Goal: Transaction & Acquisition: Purchase product/service

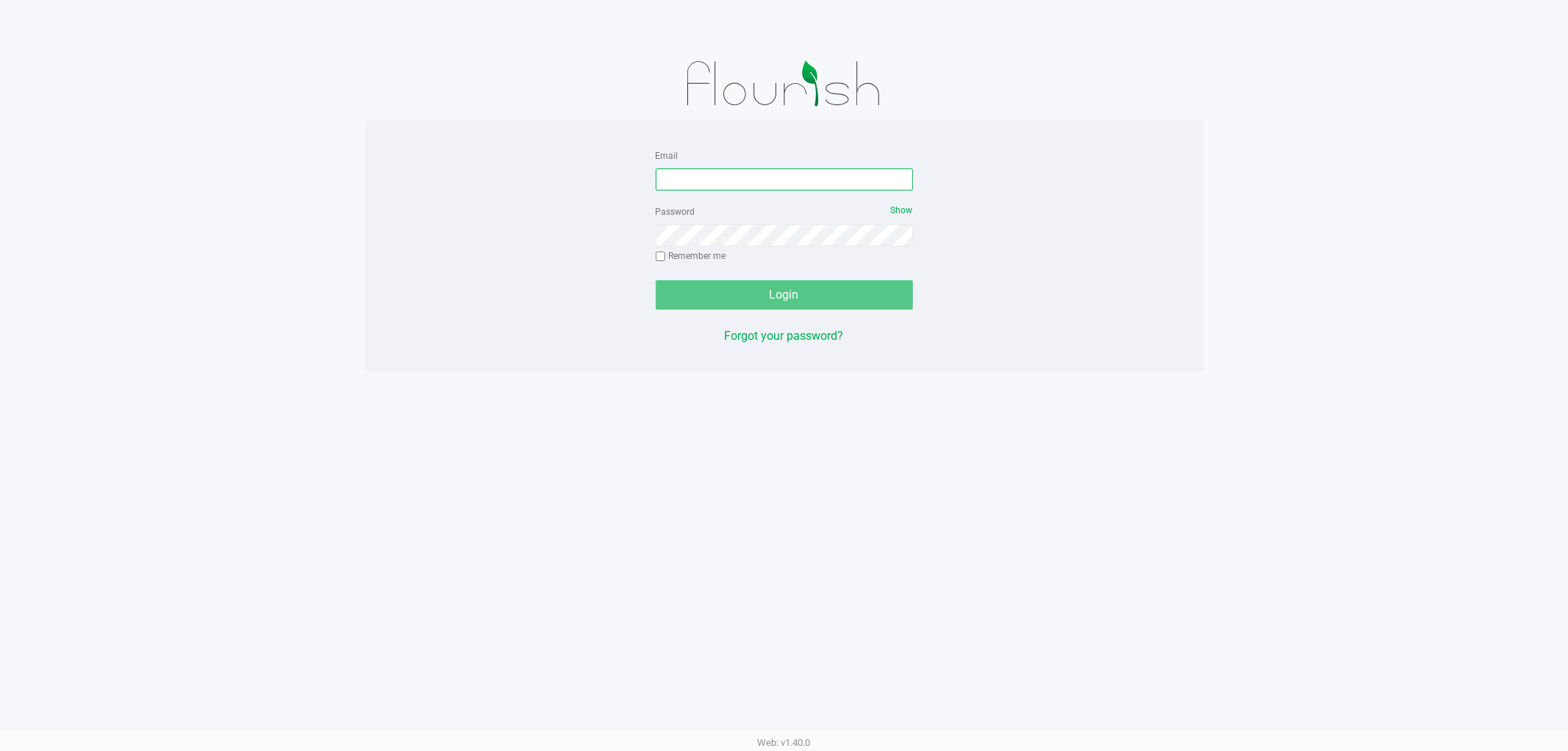
click at [746, 171] on input "Email" at bounding box center [784, 180] width 257 height 22
type input "[EMAIL_ADDRESS][DOMAIN_NAME]"
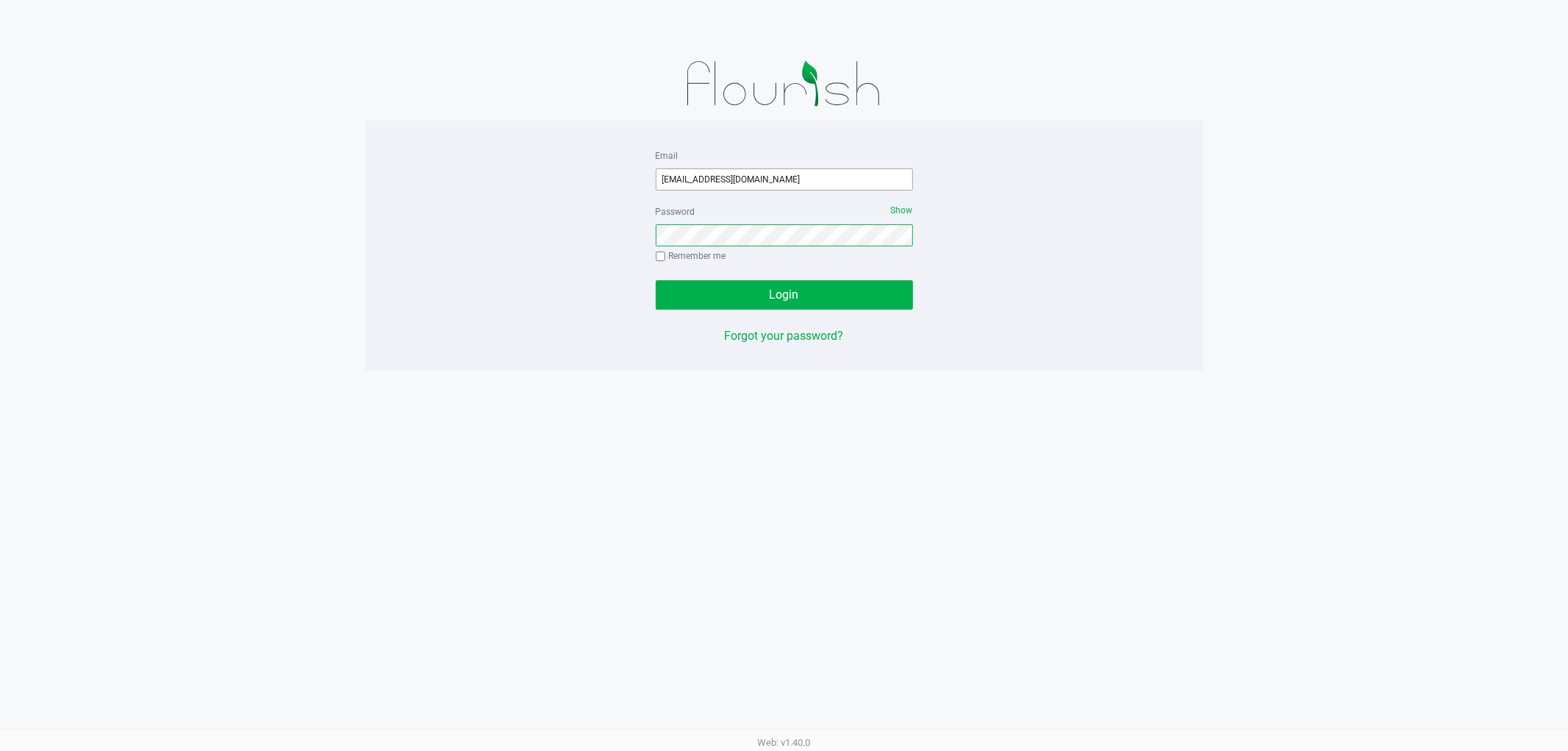
click at [656, 280] on button "Login" at bounding box center [784, 295] width 257 height 30
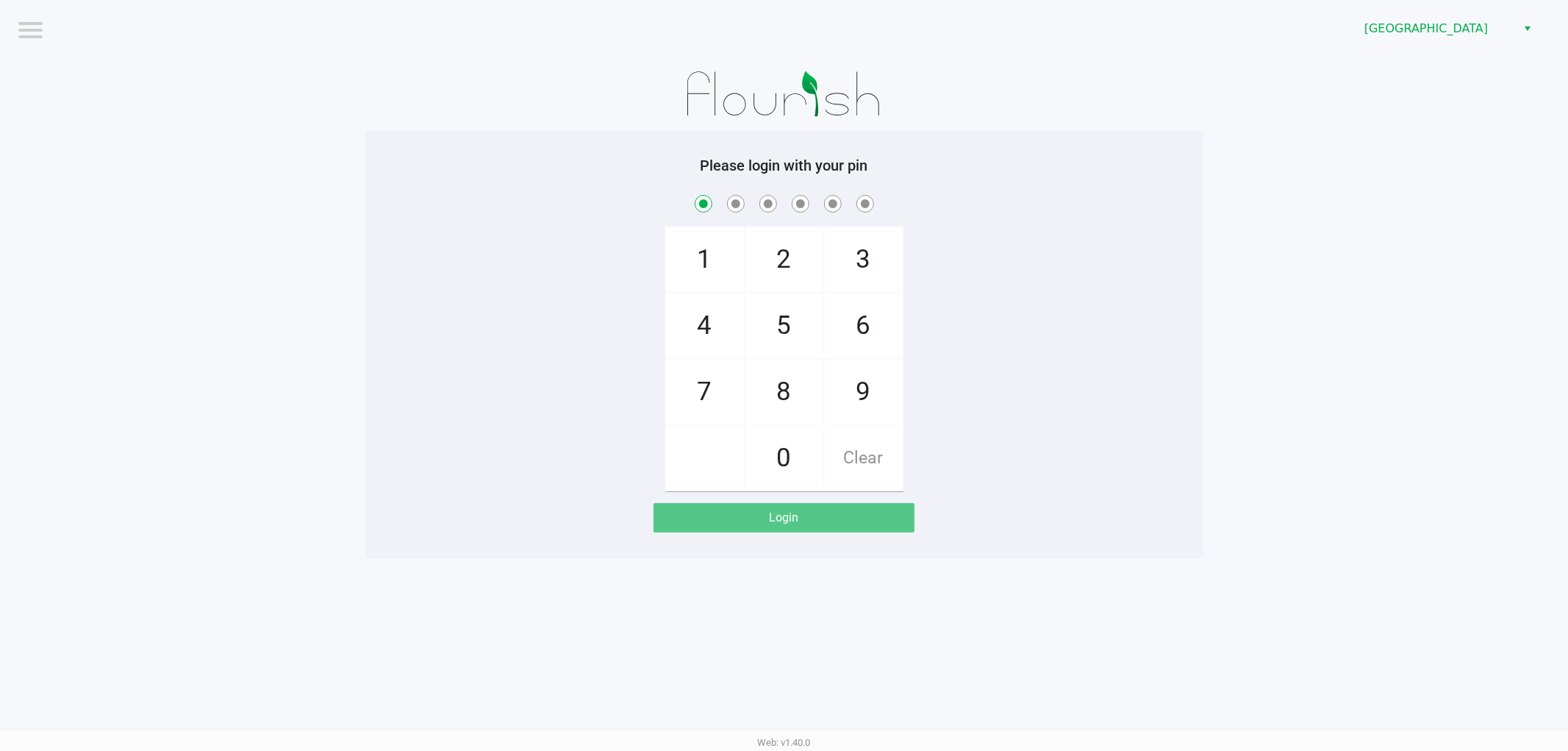
checkbox input "true"
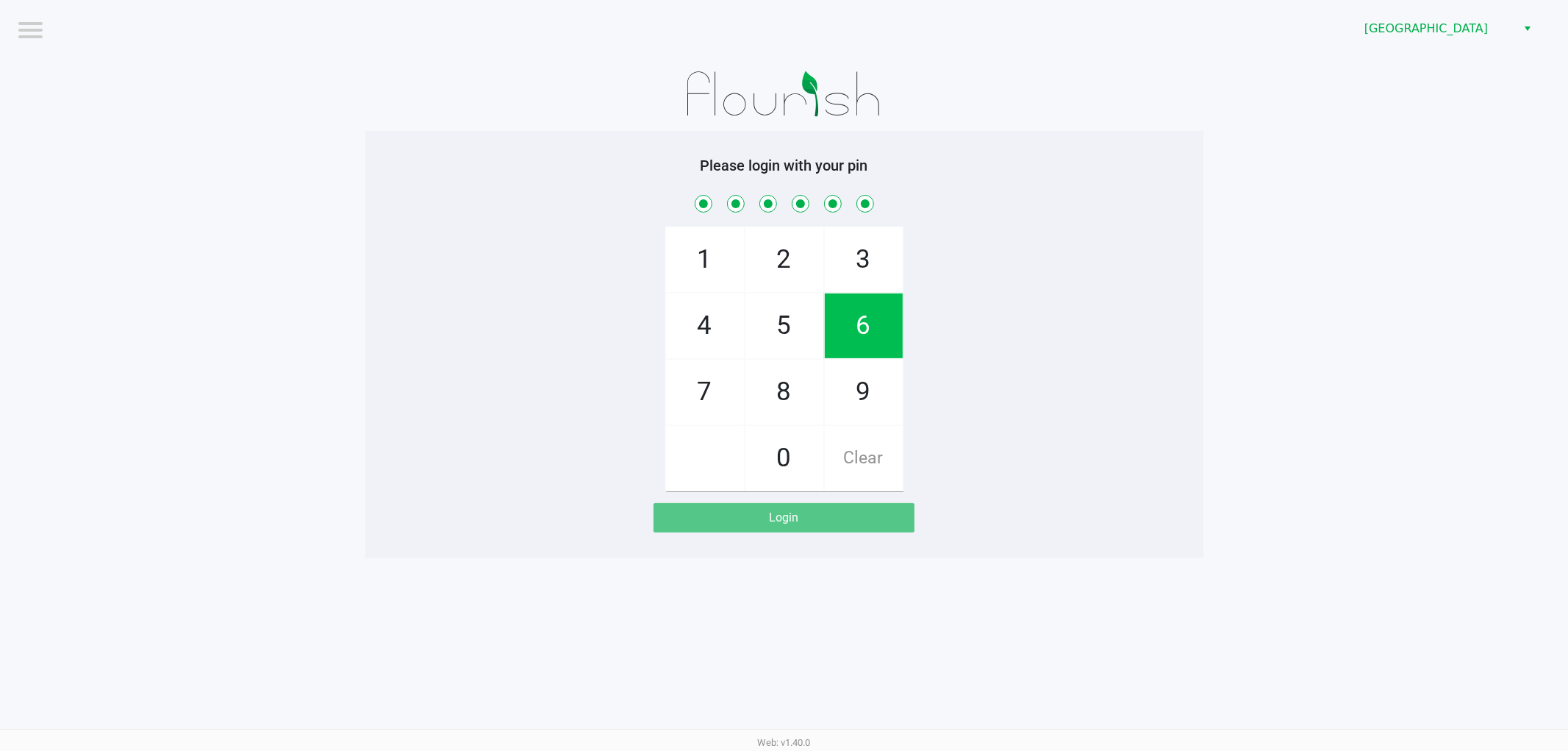
checkbox input "true"
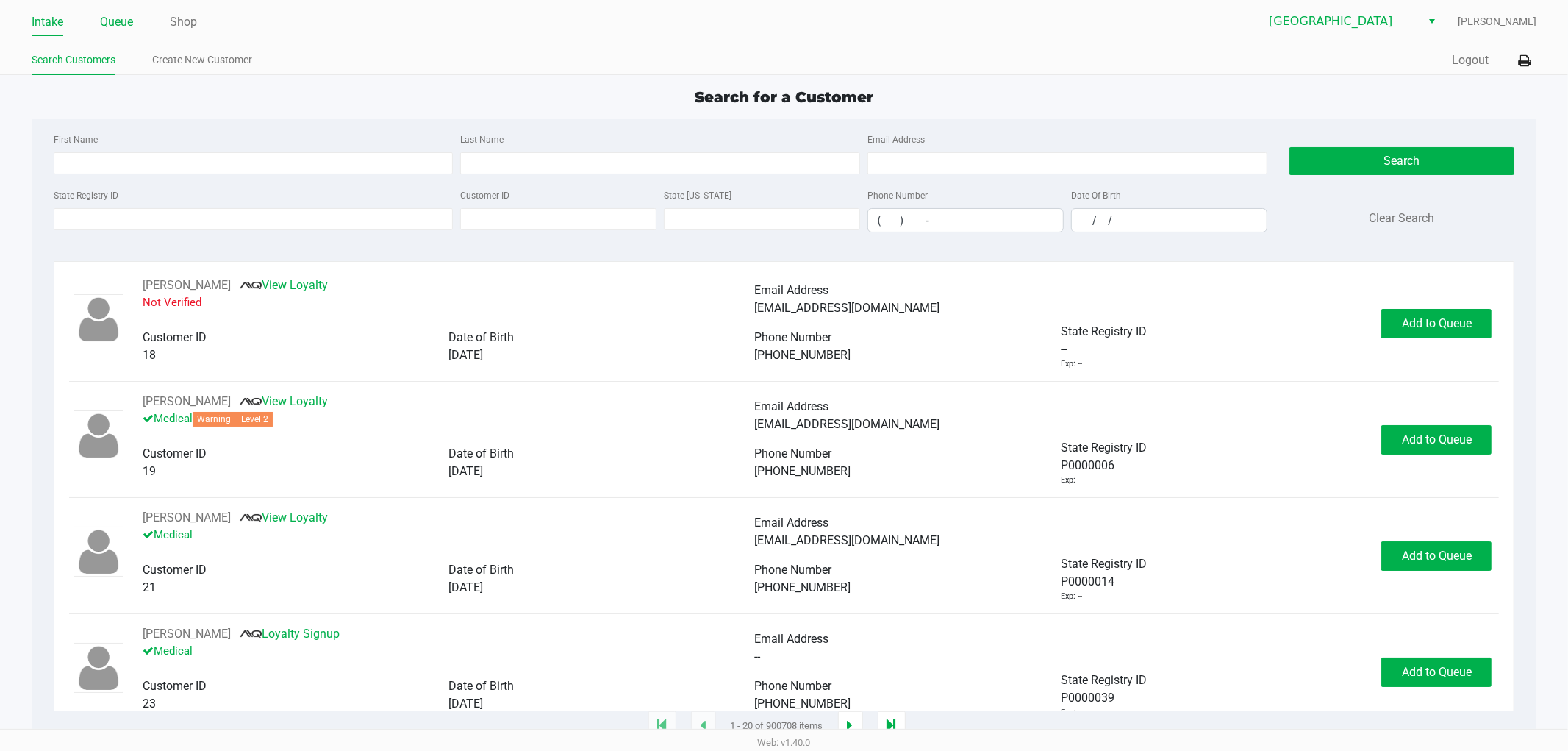
click at [129, 26] on link "Queue" at bounding box center [116, 22] width 33 height 21
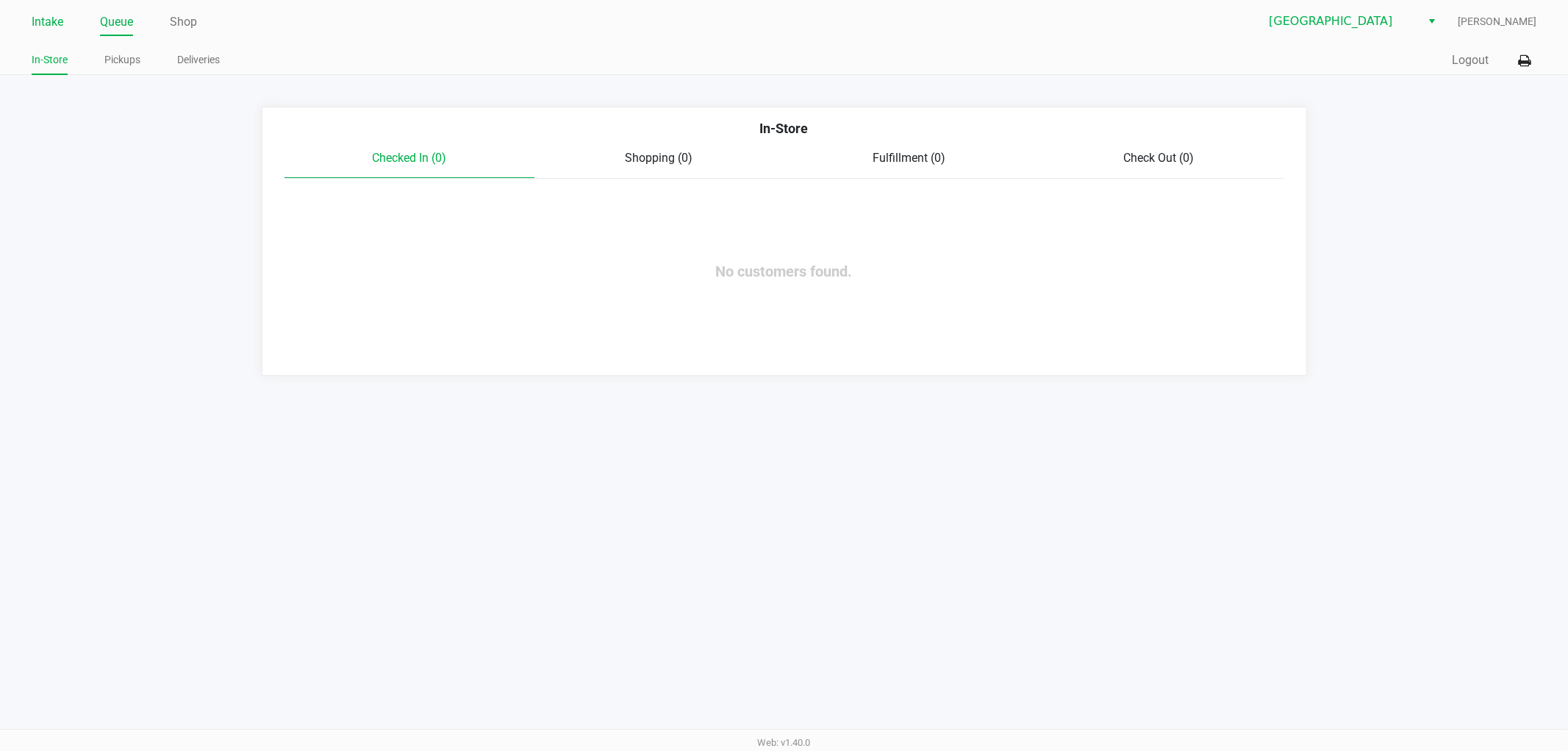
click at [50, 26] on link "Intake" at bounding box center [48, 22] width 32 height 21
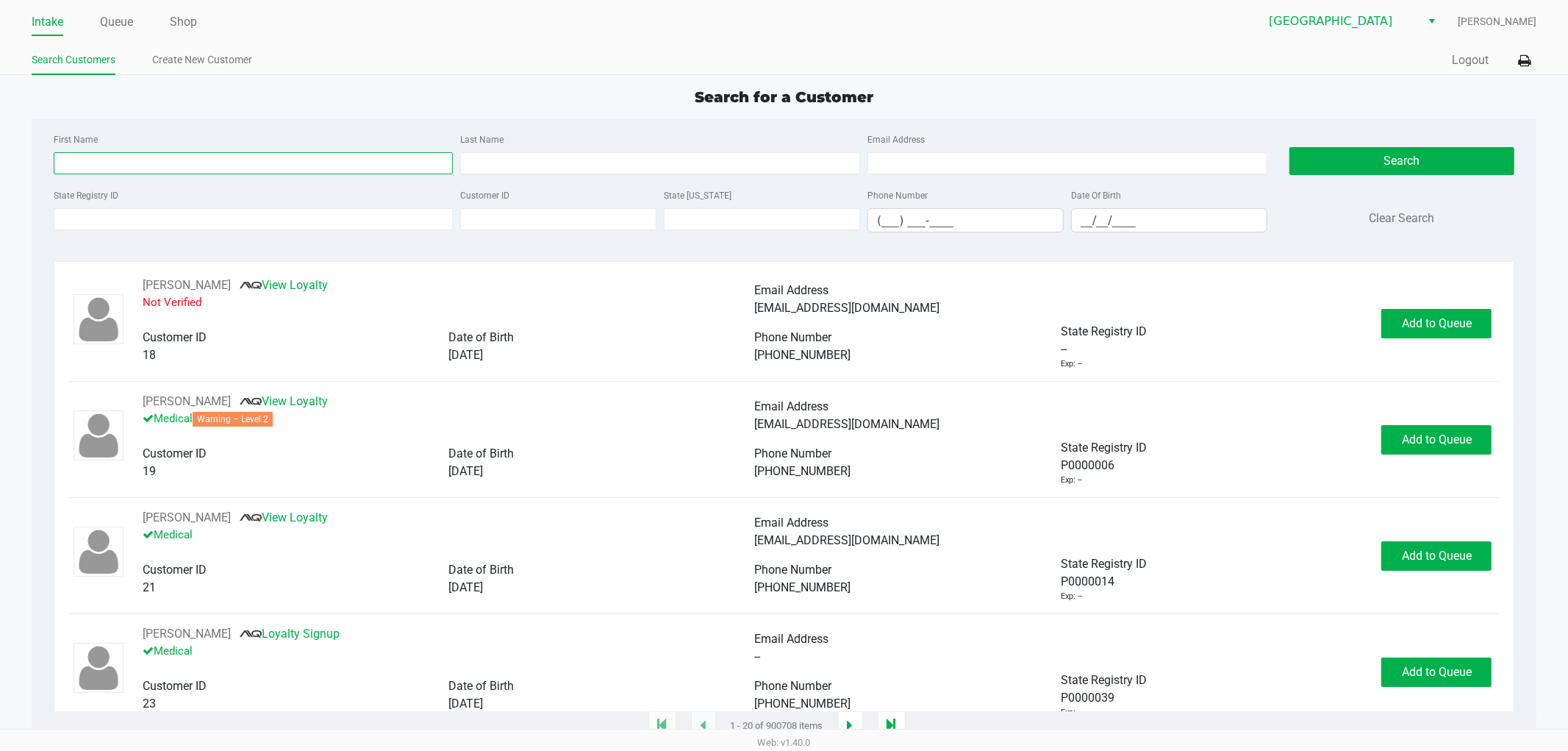
click at [103, 165] on input "First Name" at bounding box center [253, 164] width 400 height 22
click at [104, 153] on input "First Name" at bounding box center [253, 164] width 400 height 22
click at [120, 209] on input "State Registry ID" at bounding box center [253, 219] width 400 height 22
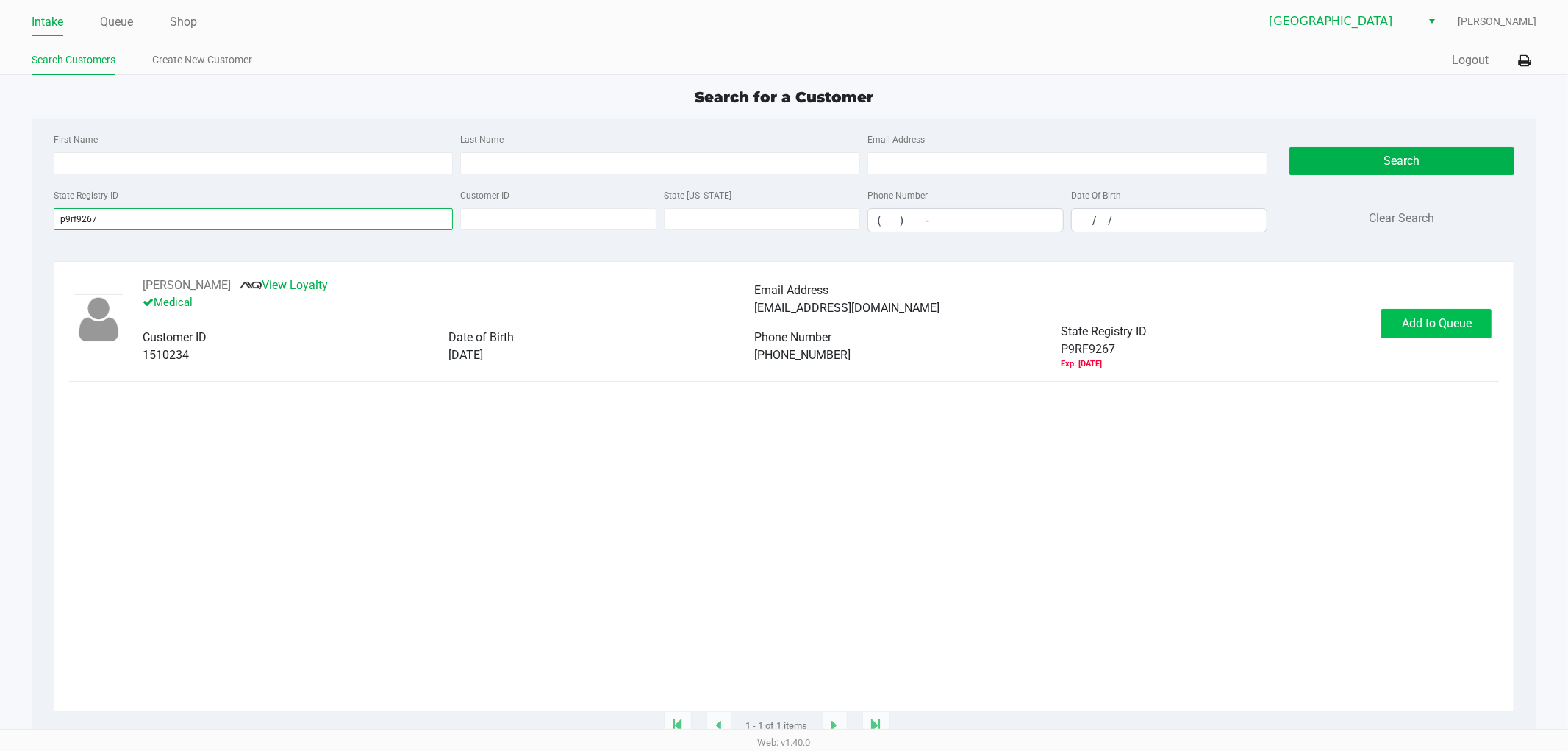
type input "p9rf9267"
click at [1460, 334] on button "Add to Queue" at bounding box center [1437, 324] width 110 height 30
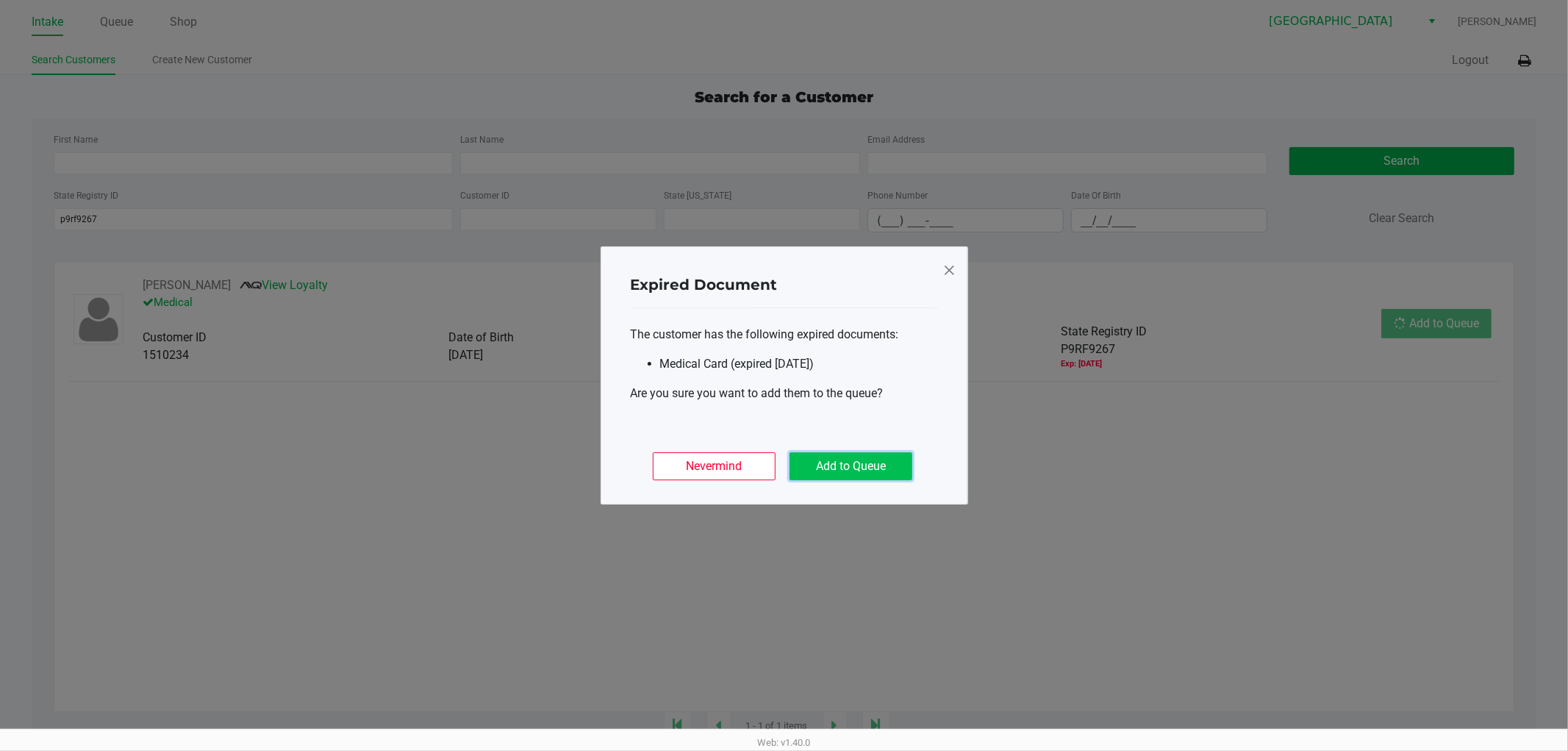
click at [901, 467] on button "Add to Queue" at bounding box center [851, 466] width 123 height 28
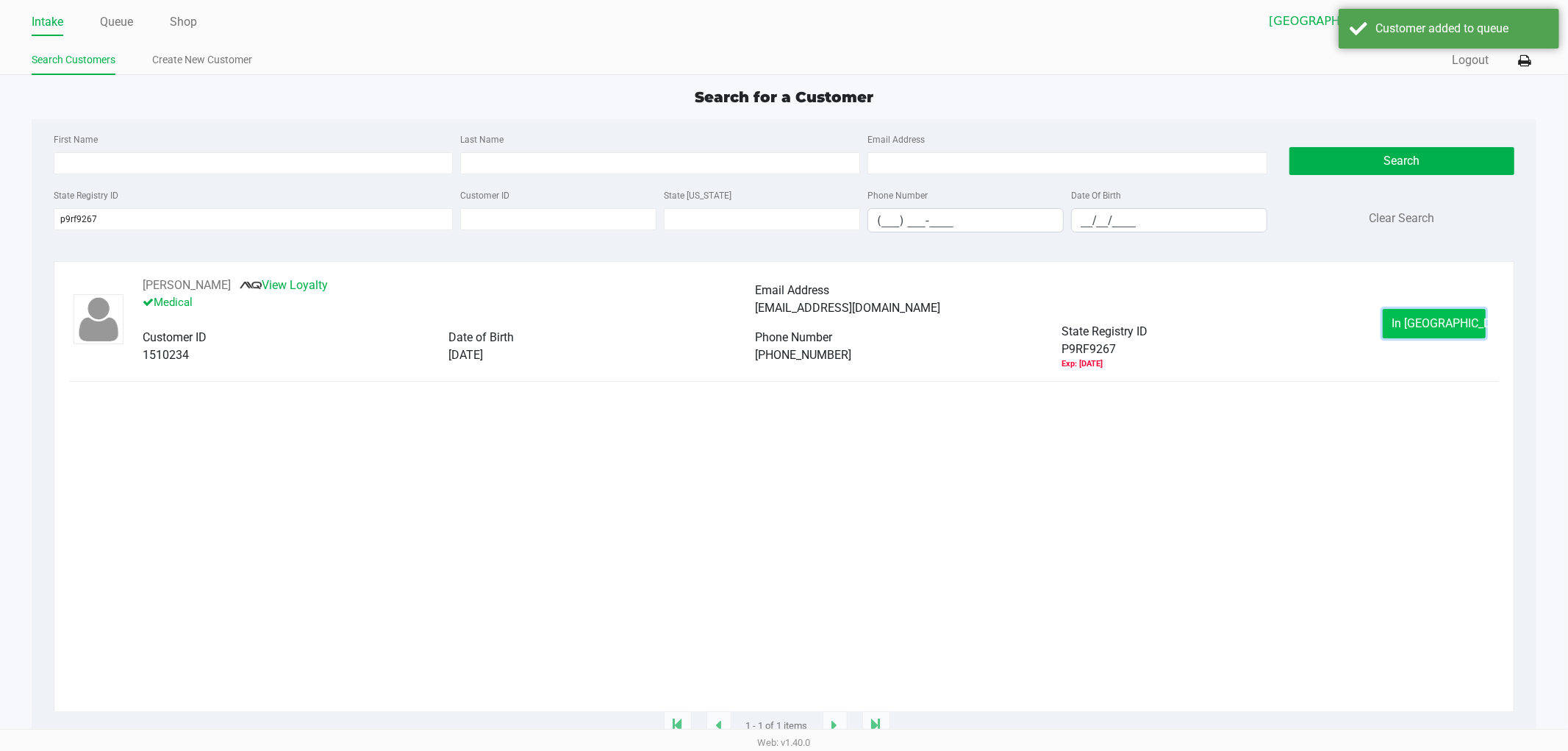
click at [1432, 328] on span "In [GEOGRAPHIC_DATA]" at bounding box center [1454, 323] width 124 height 14
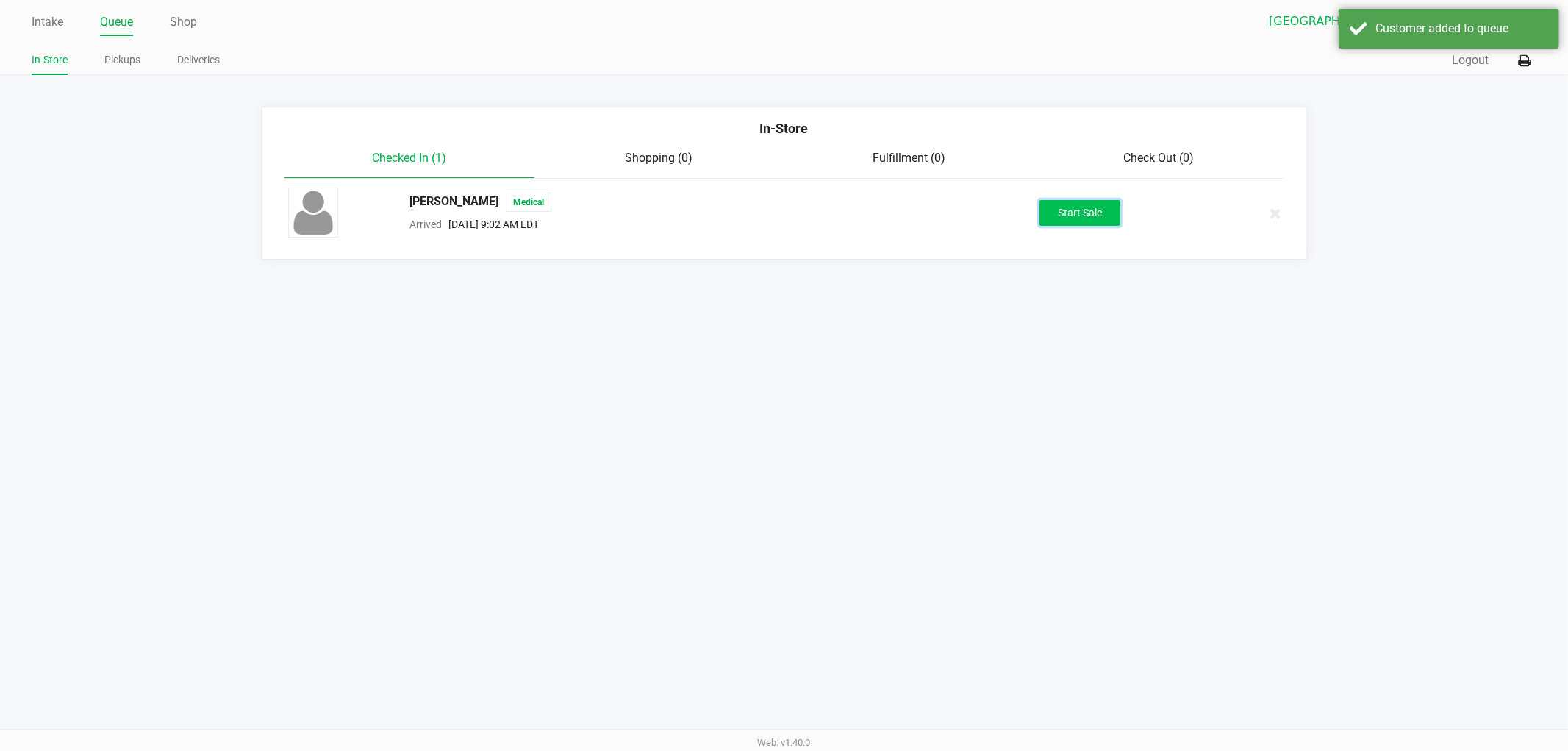
click at [1086, 211] on button "Start Sale" at bounding box center [1080, 213] width 81 height 26
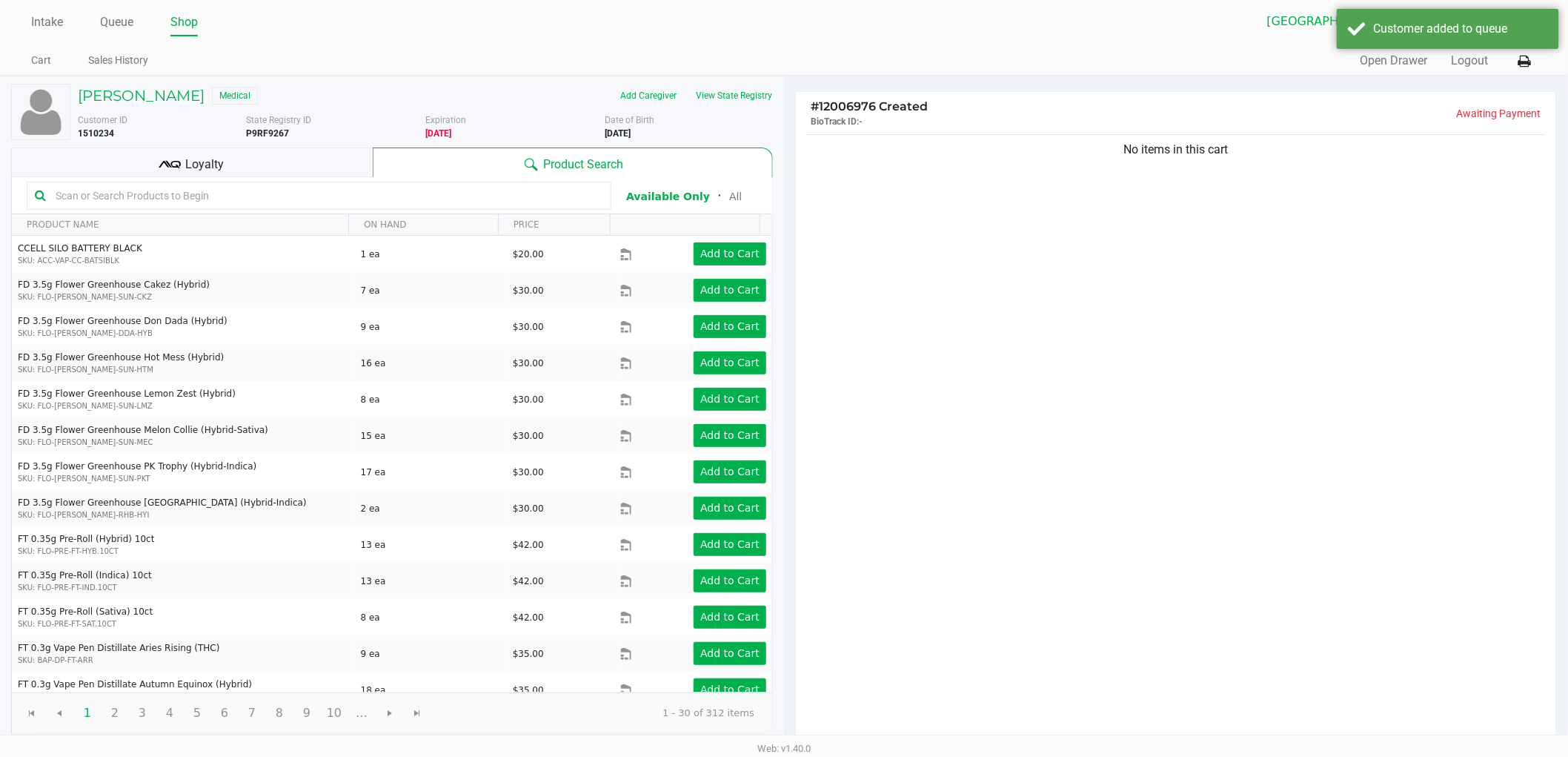
click at [1085, 254] on div "No items in this cart" at bounding box center [1176, 438] width 760 height 614
click at [1101, 243] on div "No items in this cart" at bounding box center [1176, 438] width 760 height 614
drag, startPoint x: 962, startPoint y: 300, endPoint x: 964, endPoint y: 272, distance: 28.1
click at [962, 298] on div "No items in this cart" at bounding box center [1176, 438] width 760 height 614
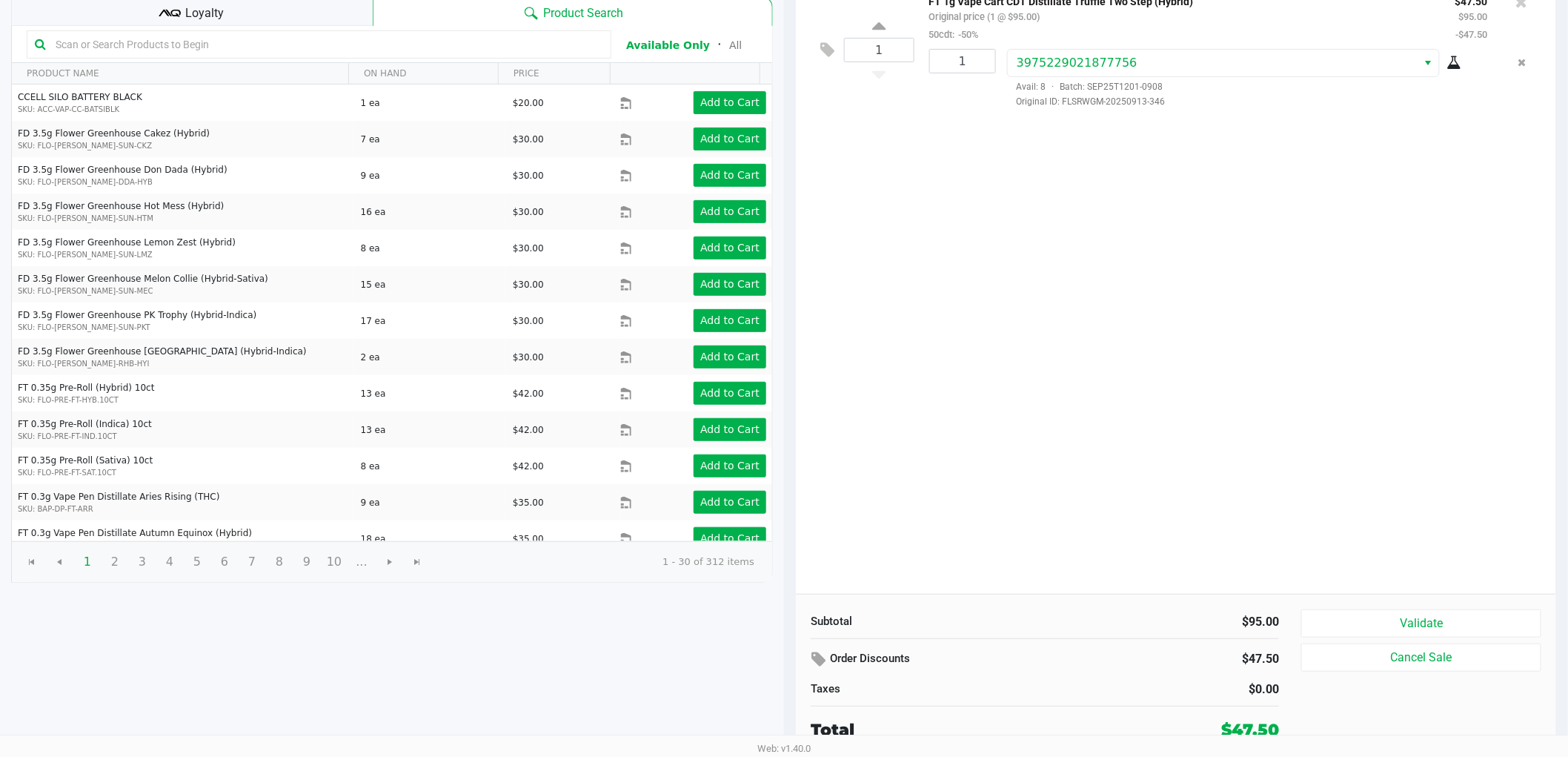
scroll to position [153, 0]
click at [1364, 620] on button "Validate" at bounding box center [1421, 623] width 240 height 28
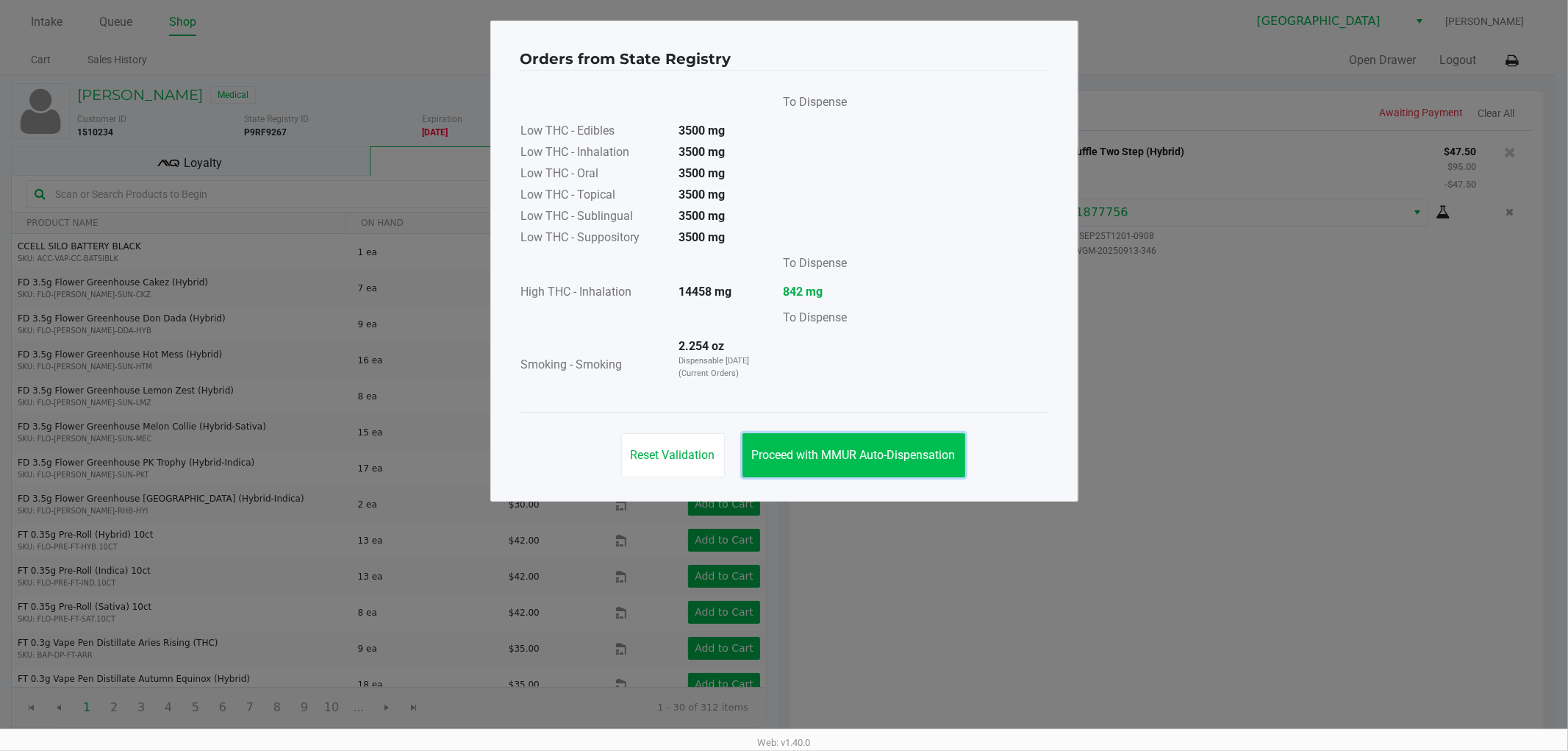
click at [871, 451] on span "Proceed with MMUR Auto-Dispensation" at bounding box center [854, 455] width 204 height 14
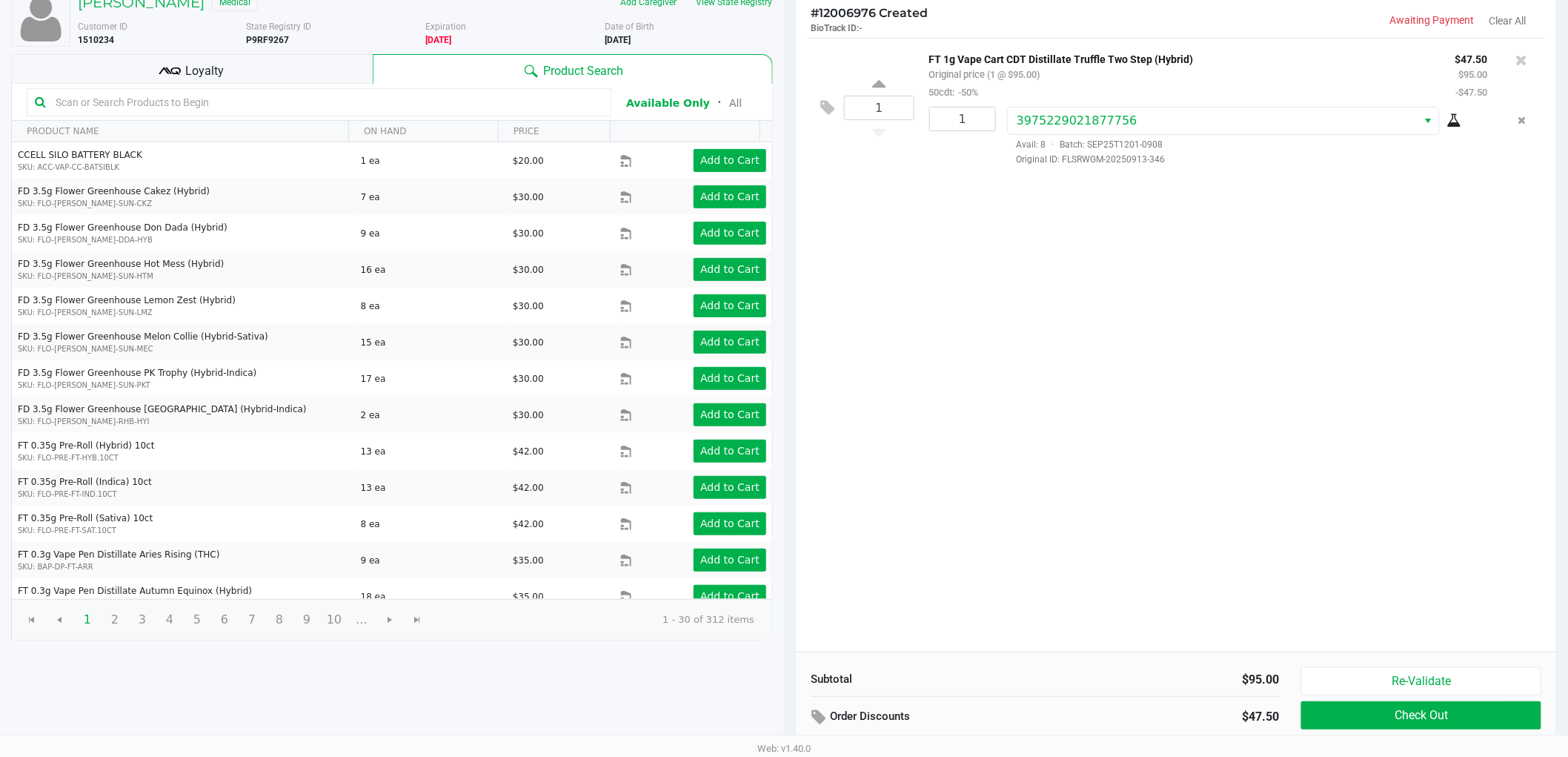
scroll to position [153, 0]
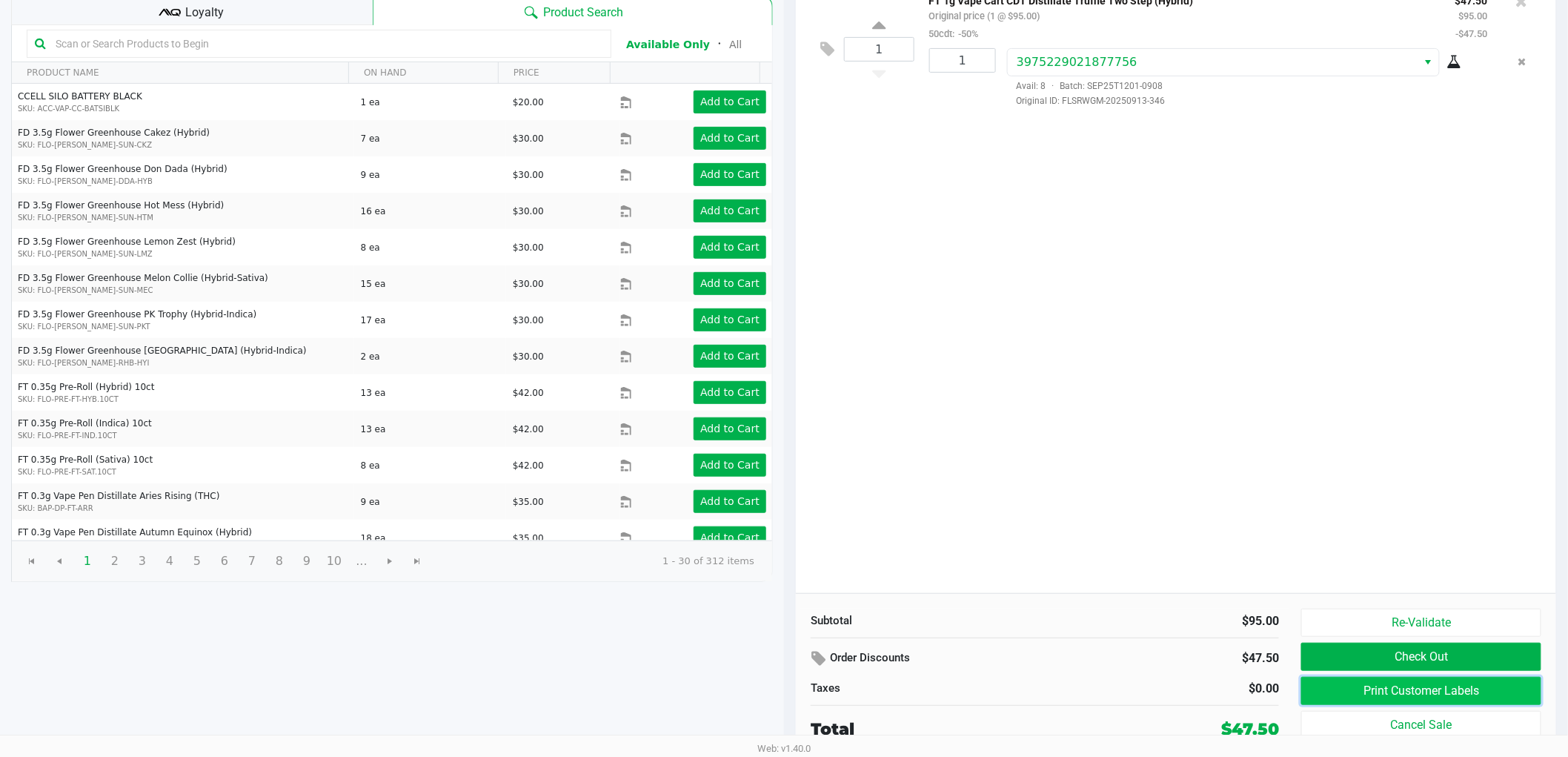
click at [1493, 682] on button "Print Customer Labels" at bounding box center [1421, 690] width 240 height 28
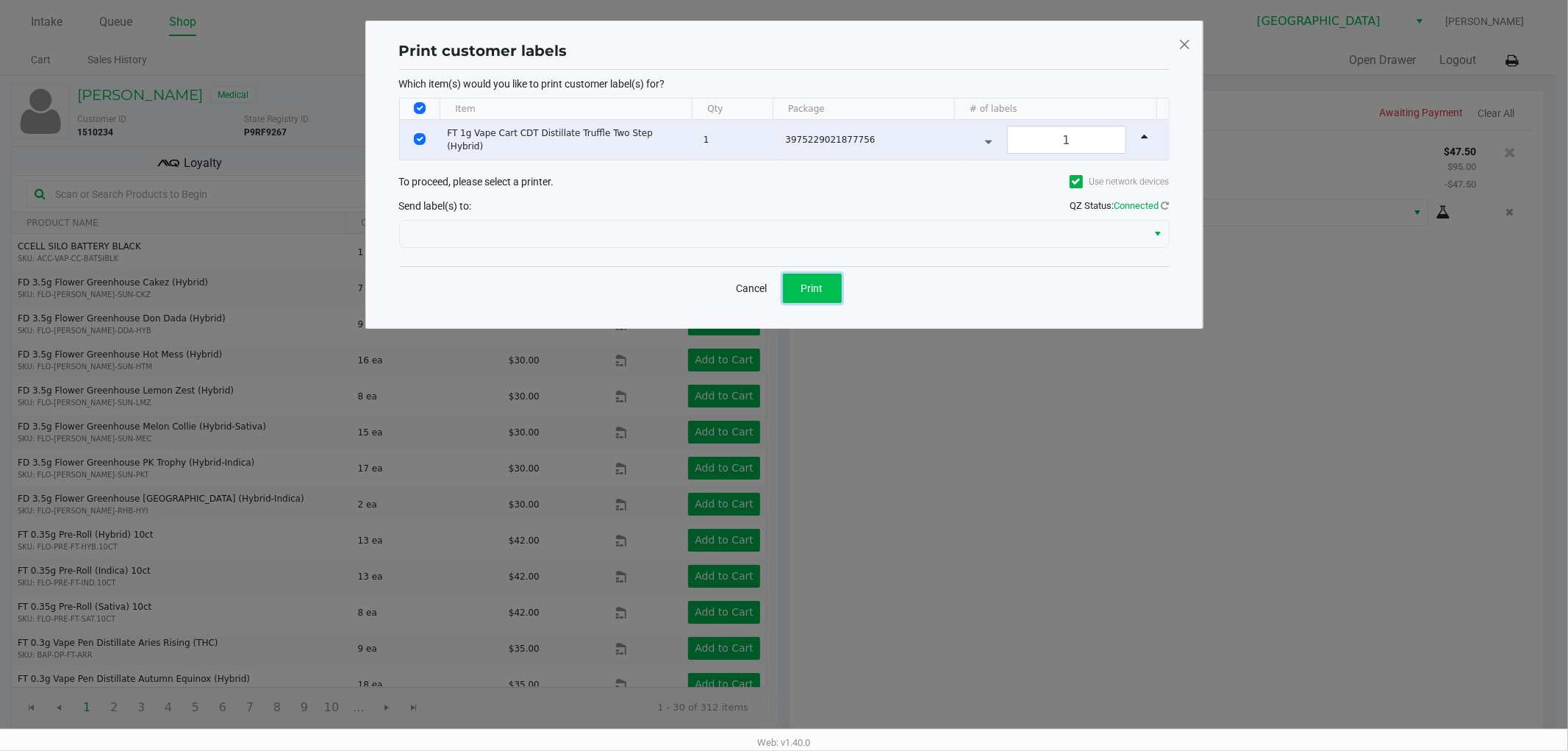
click at [826, 283] on button "Print" at bounding box center [812, 288] width 59 height 30
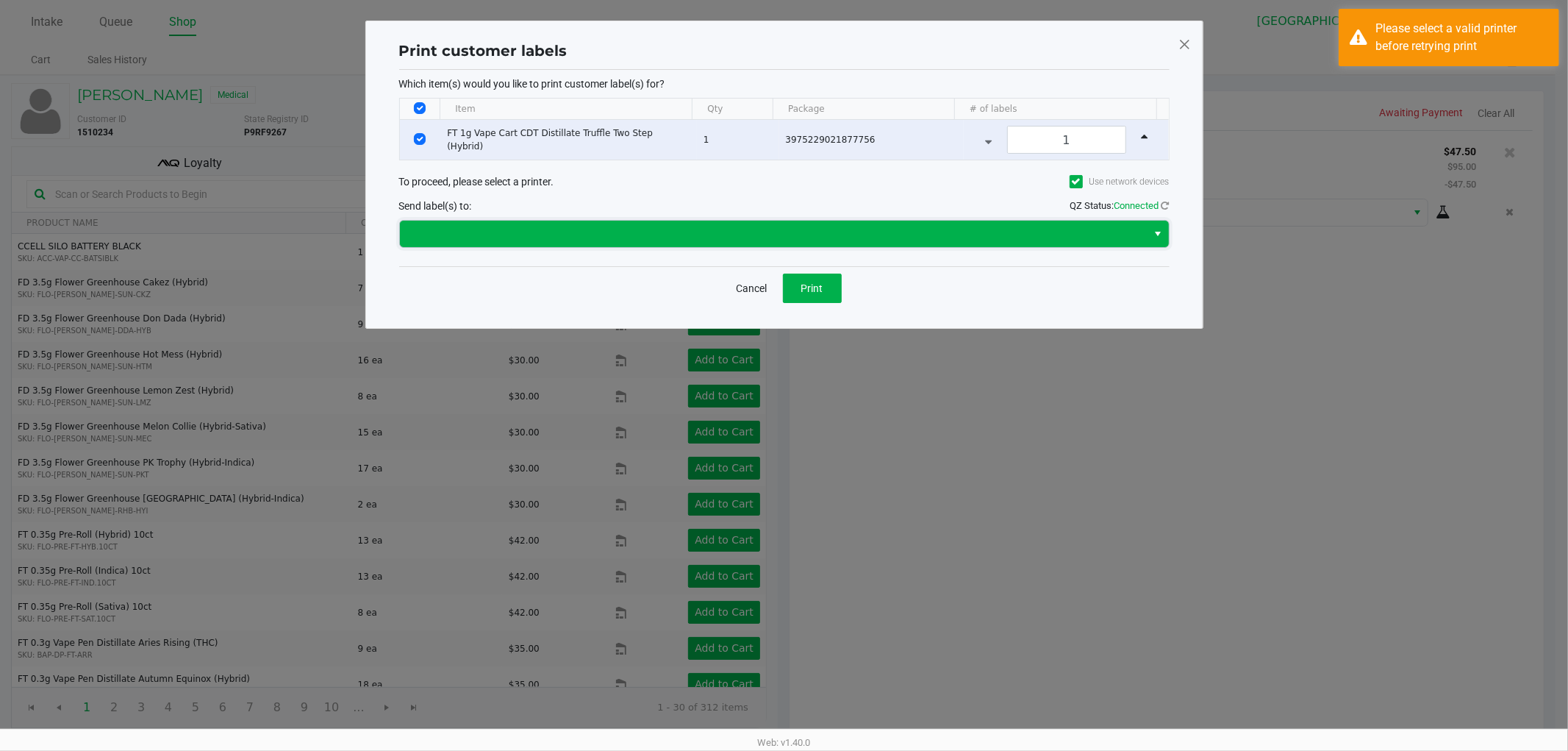
click at [772, 225] on span at bounding box center [774, 234] width 730 height 18
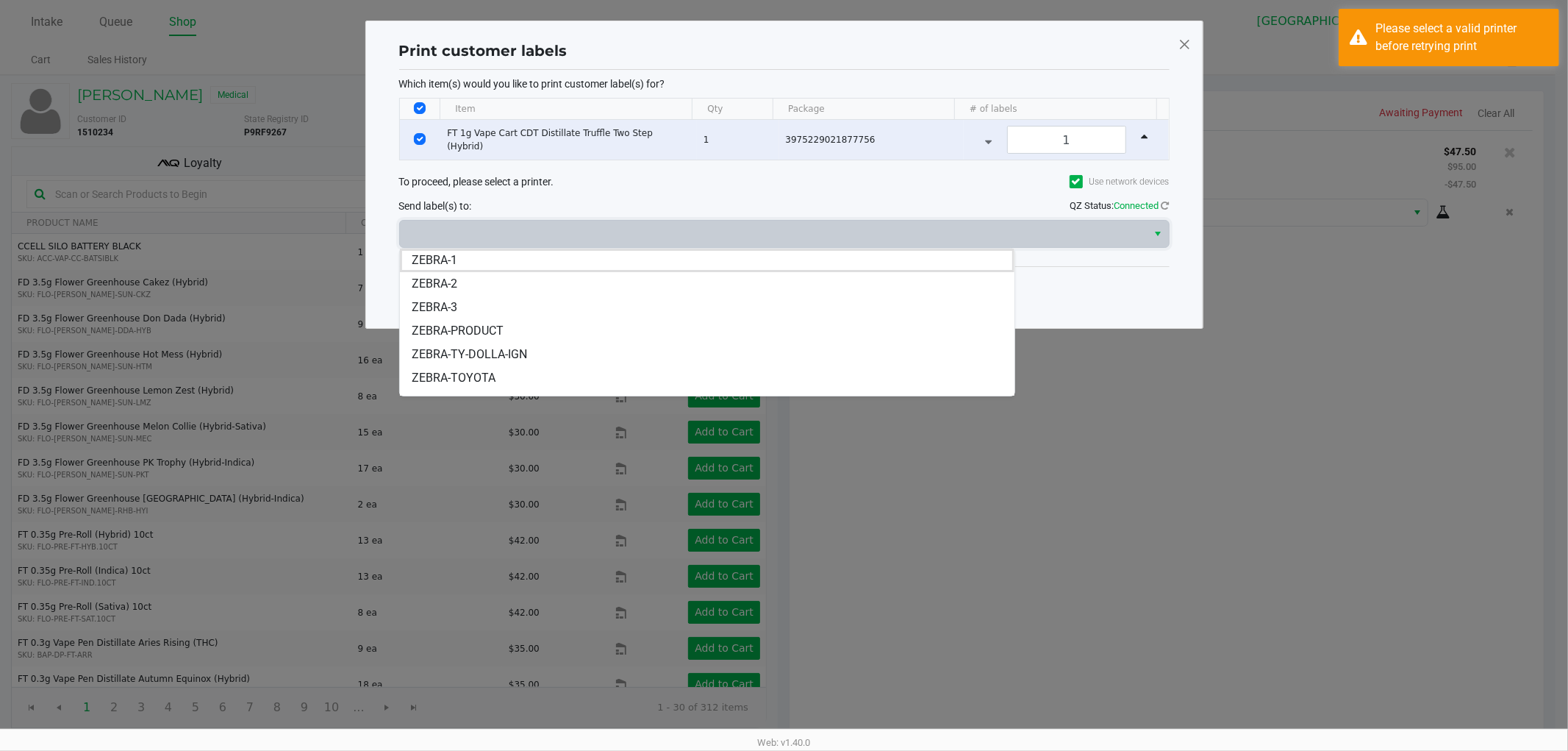
click at [778, 359] on li "ZEBRA-TY-DOLLA-IGN" at bounding box center [708, 354] width 615 height 23
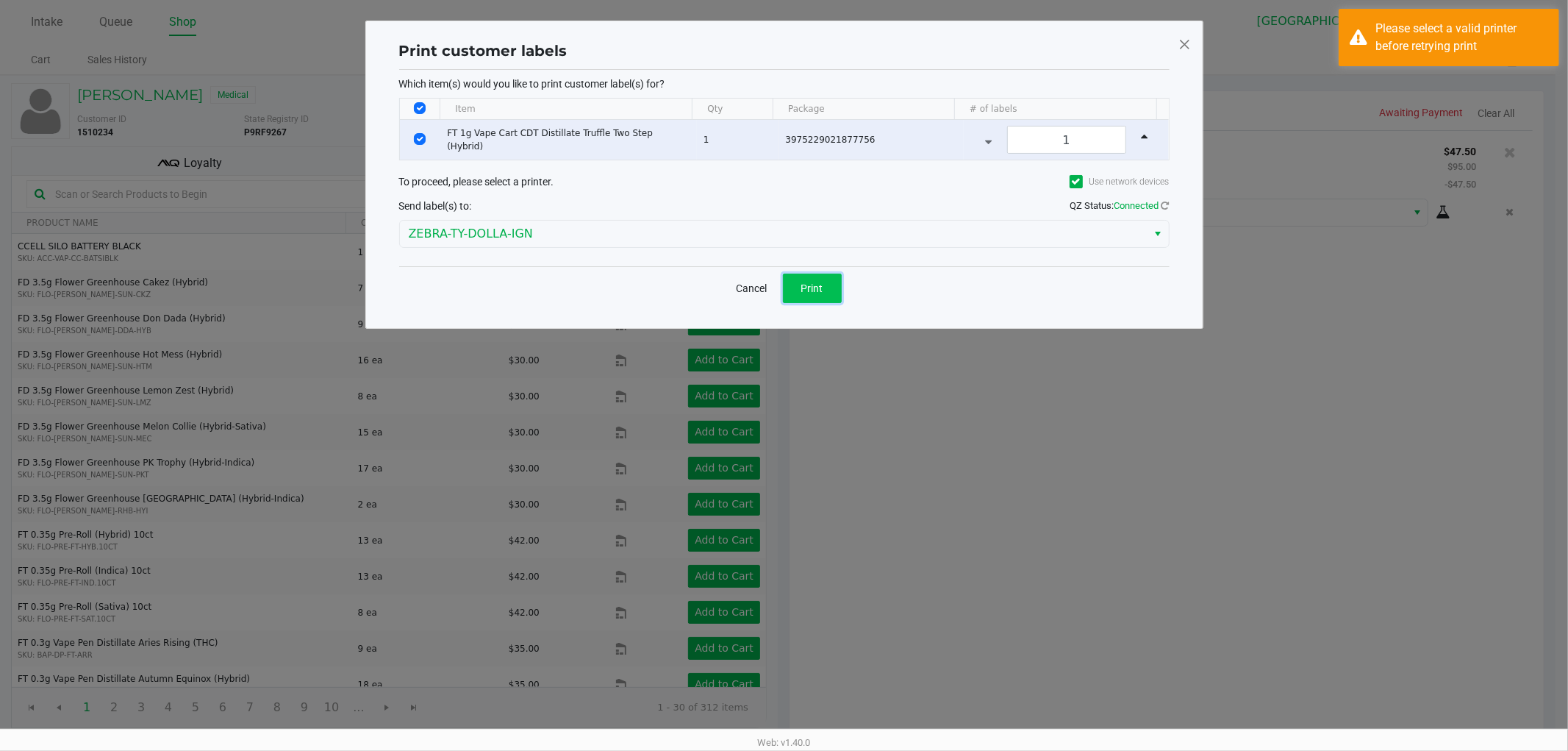
click at [818, 284] on span "Print" at bounding box center [812, 288] width 22 height 12
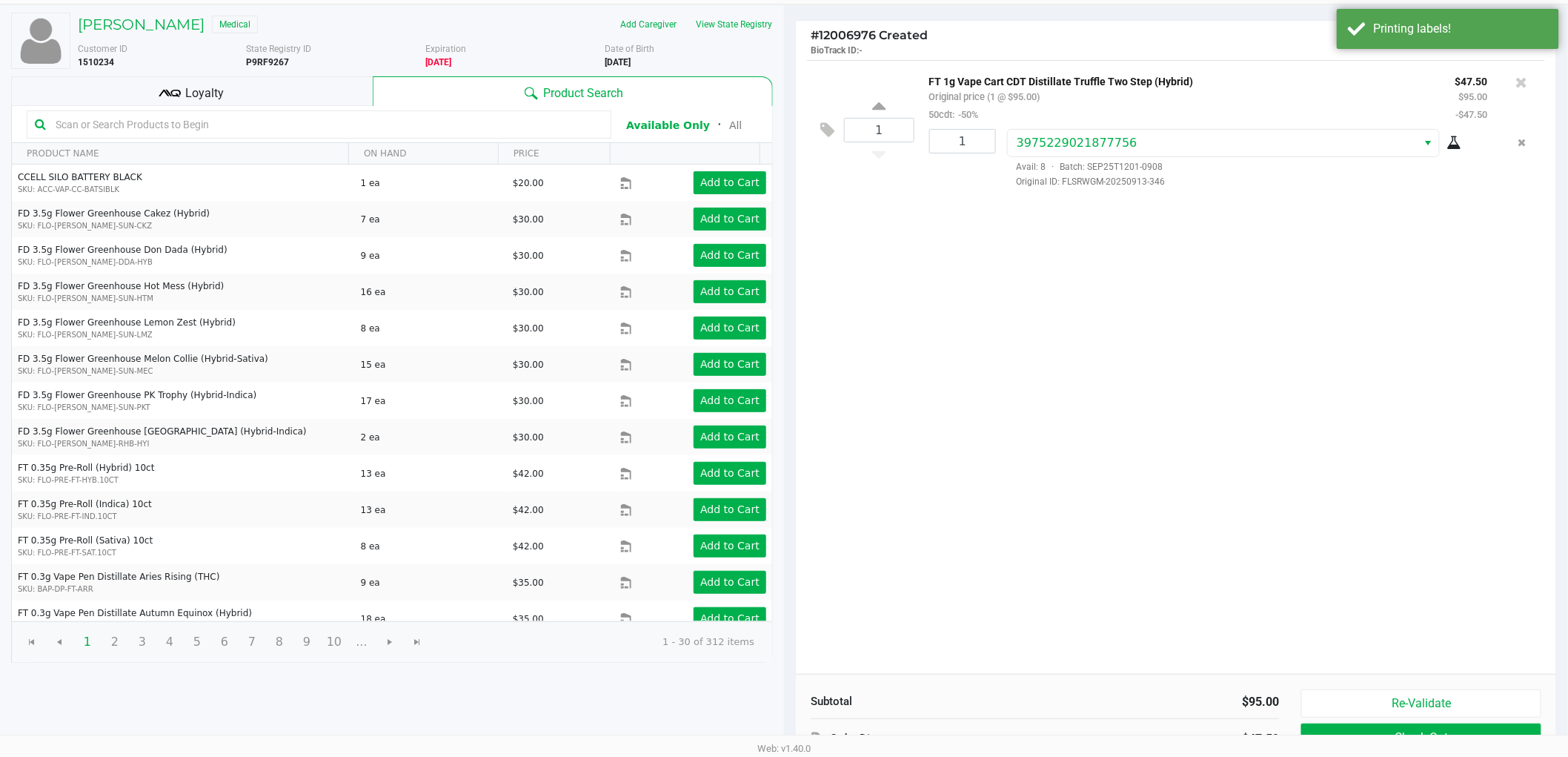
scroll to position [153, 0]
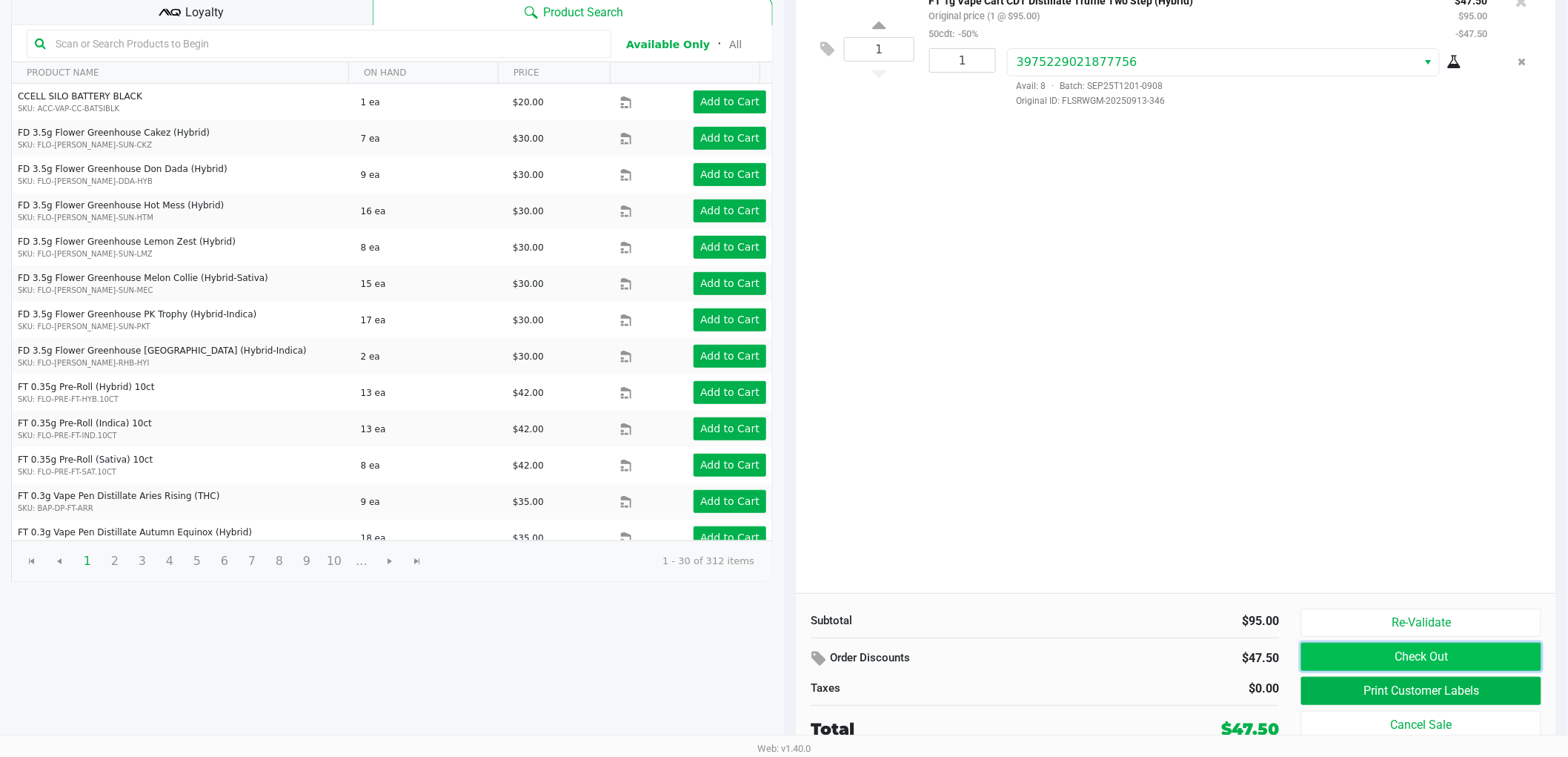
click at [1438, 650] on button "Check Out" at bounding box center [1421, 656] width 240 height 28
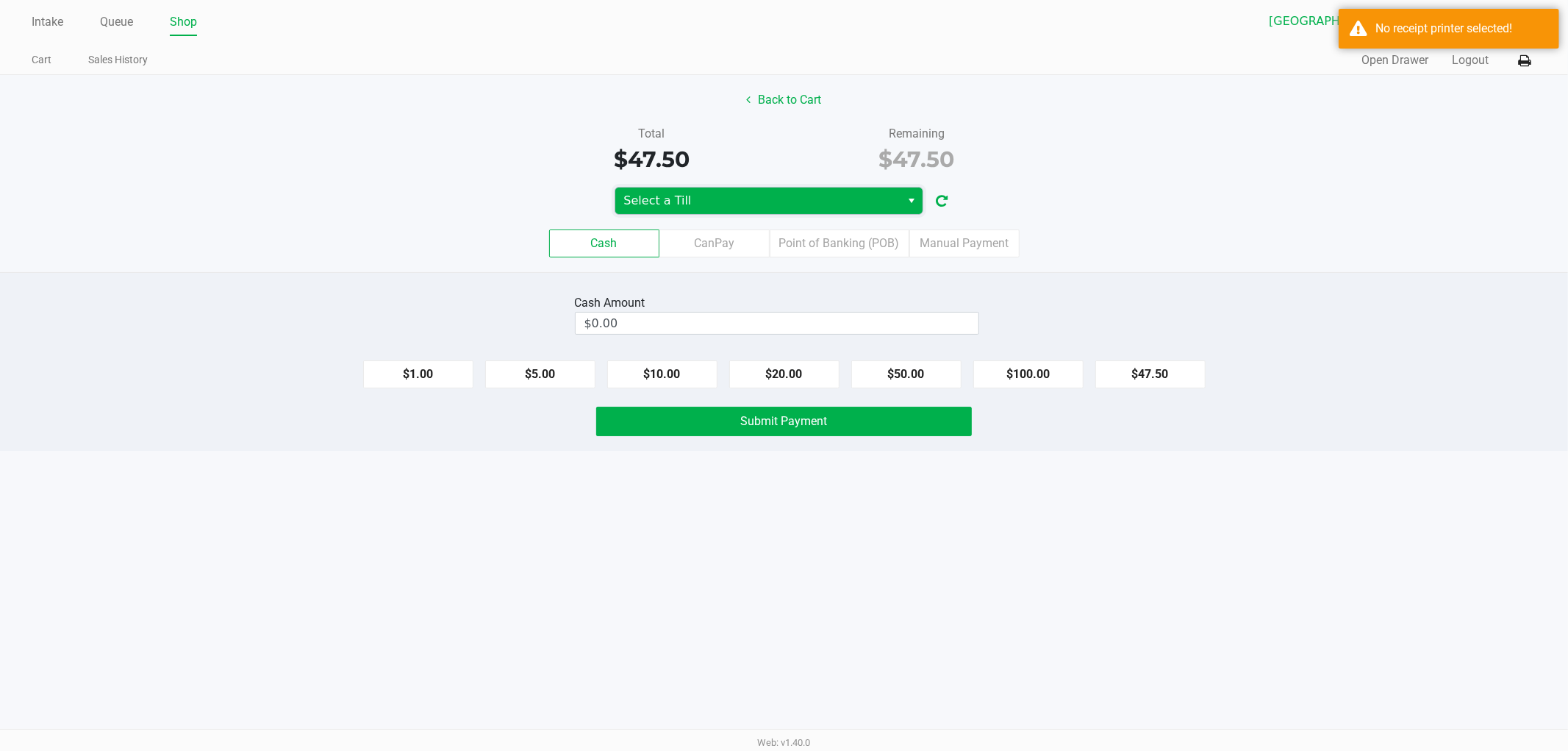
click at [790, 197] on span "Select a Till" at bounding box center [758, 201] width 268 height 18
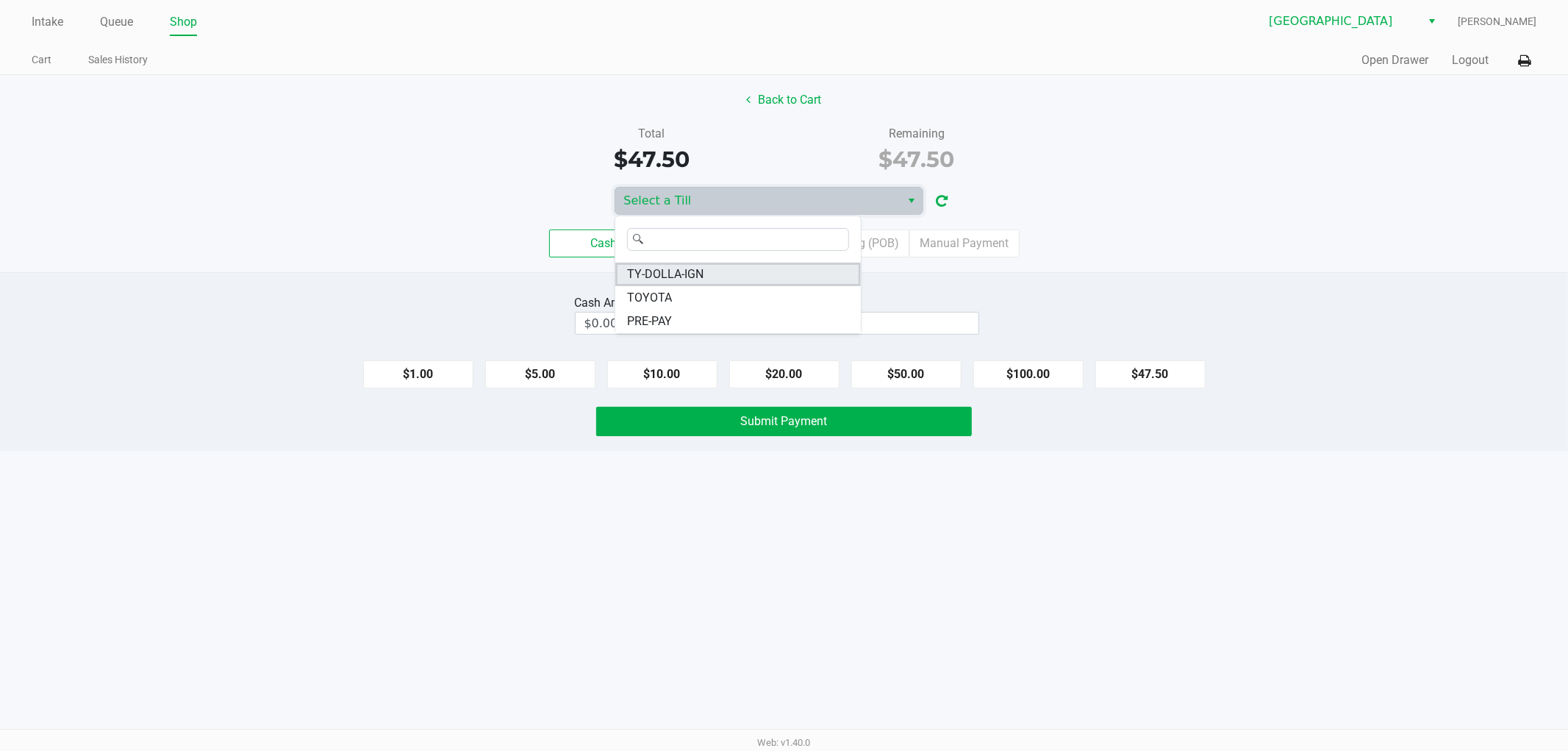
click at [769, 281] on li "TY-DOLLA-IGN" at bounding box center [737, 274] width 245 height 23
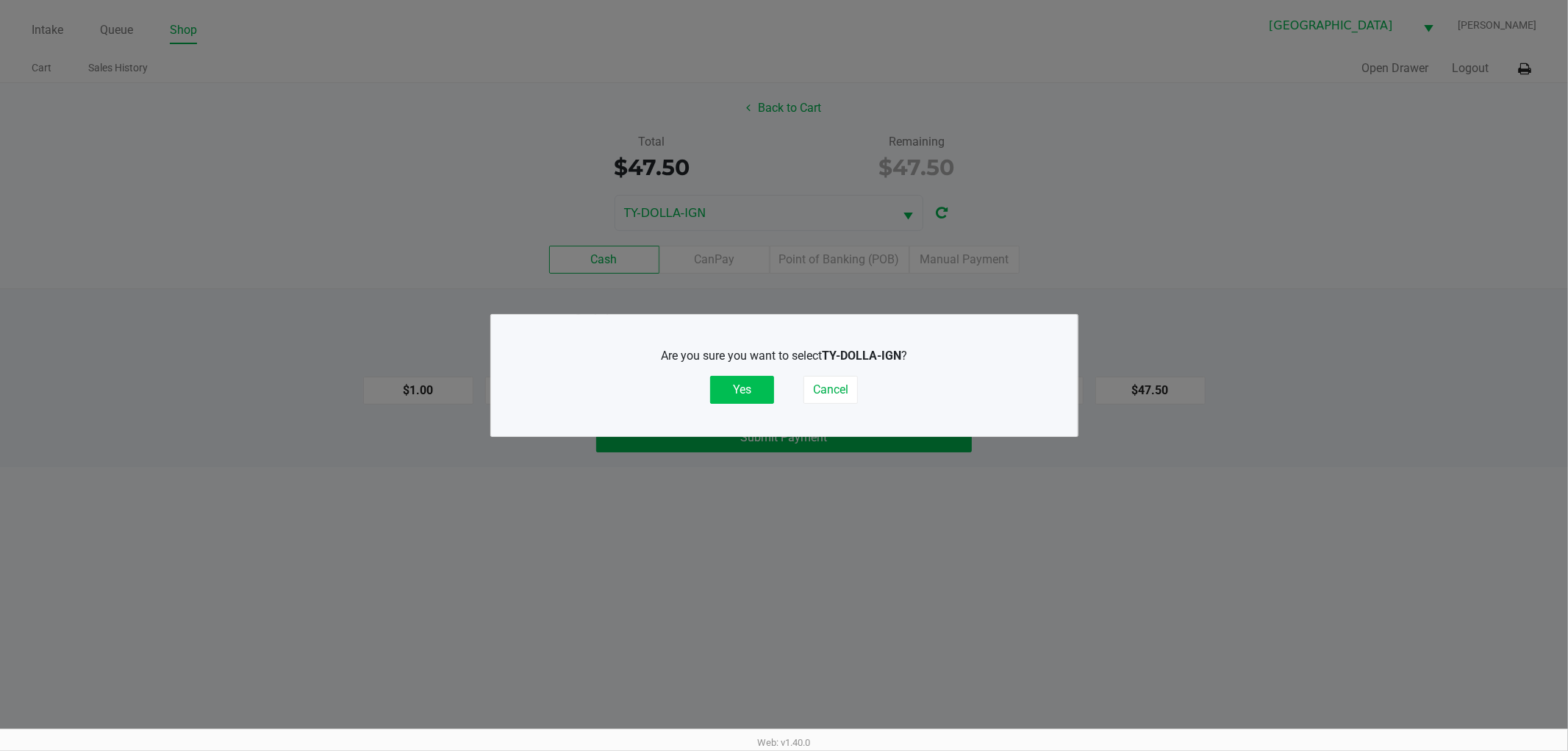
click at [768, 376] on button "Yes" at bounding box center [742, 389] width 64 height 28
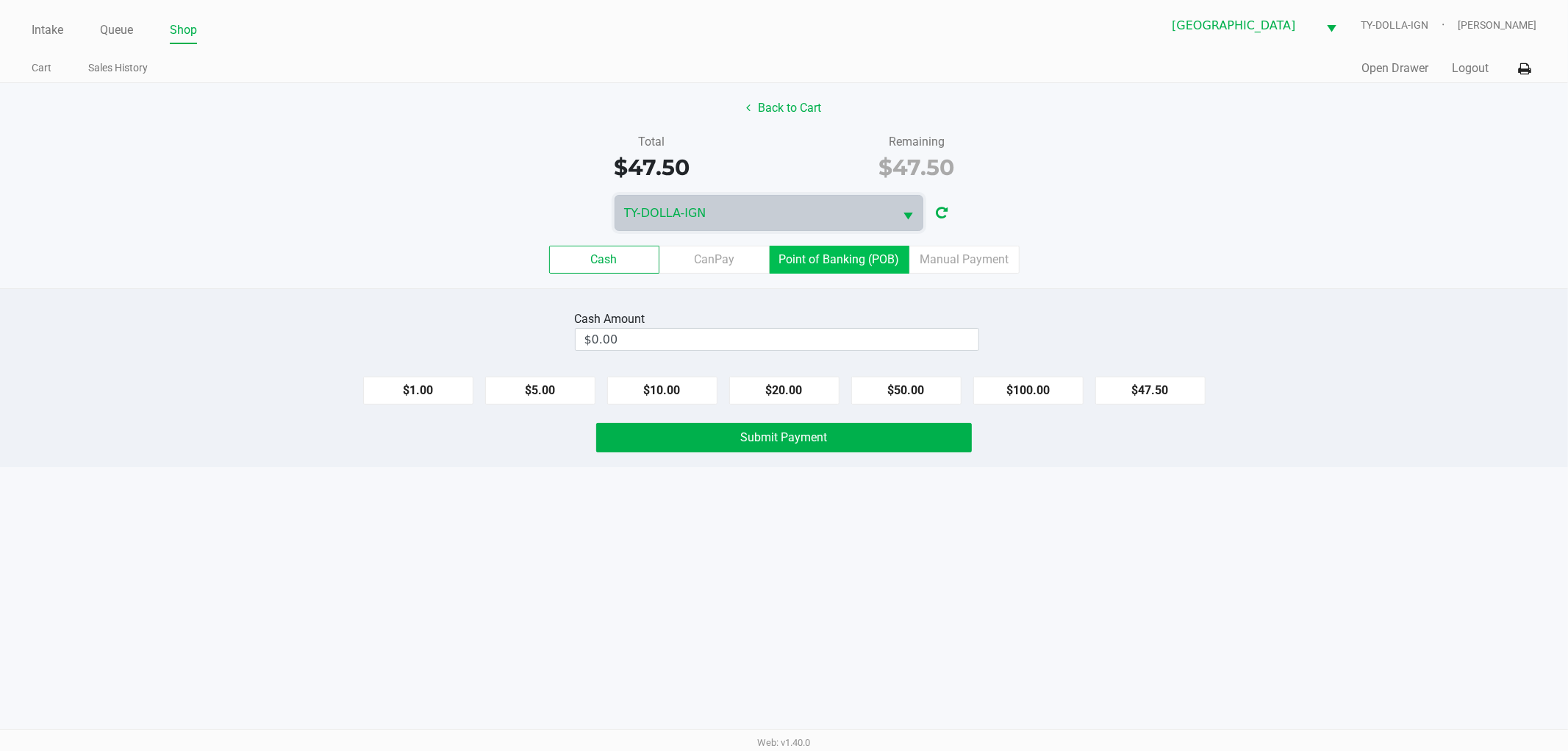
click at [836, 270] on label "Point of Banking (POB)" at bounding box center [840, 259] width 140 height 28
click at [0, 0] on 7 "Point of Banking (POB)" at bounding box center [0, 0] width 0 height 0
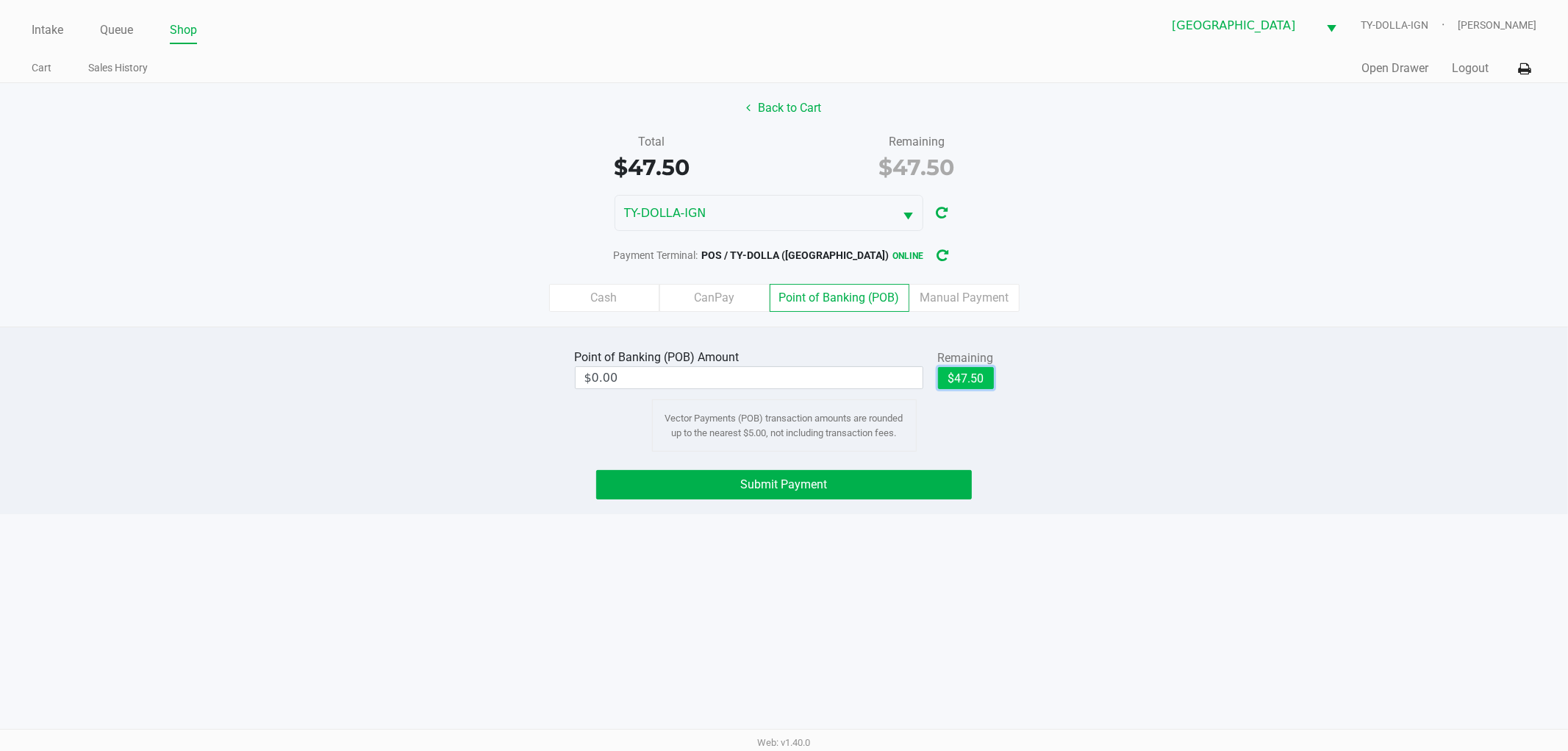
click at [976, 379] on button "$47.50" at bounding box center [967, 378] width 56 height 22
type input "$47.50"
click at [922, 472] on button "Submit Payment" at bounding box center [784, 484] width 375 height 30
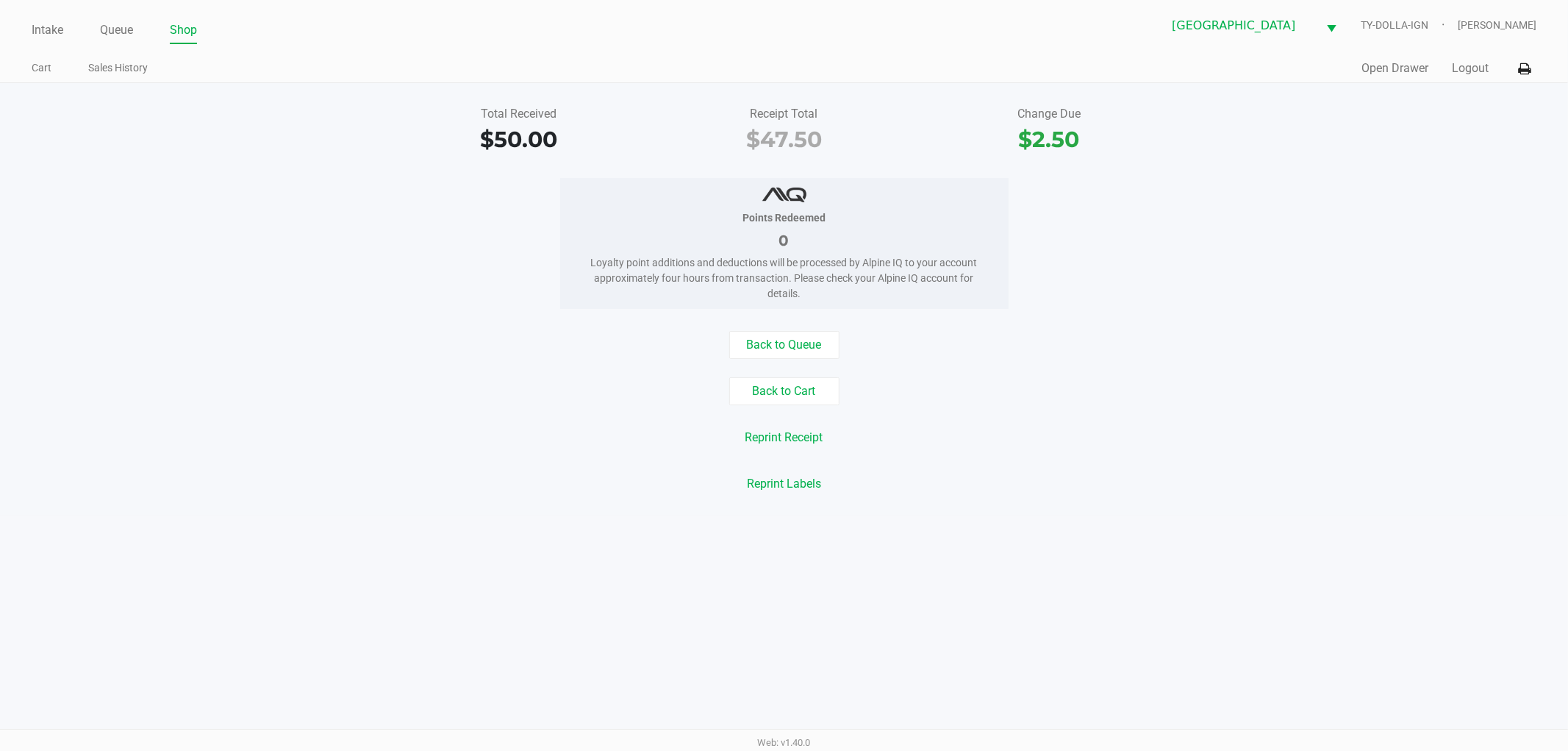
click at [1415, 57] on div "Quick Sale Open Drawer Logout" at bounding box center [1161, 69] width 753 height 27
click at [1409, 74] on button "Open Drawer" at bounding box center [1395, 69] width 67 height 18
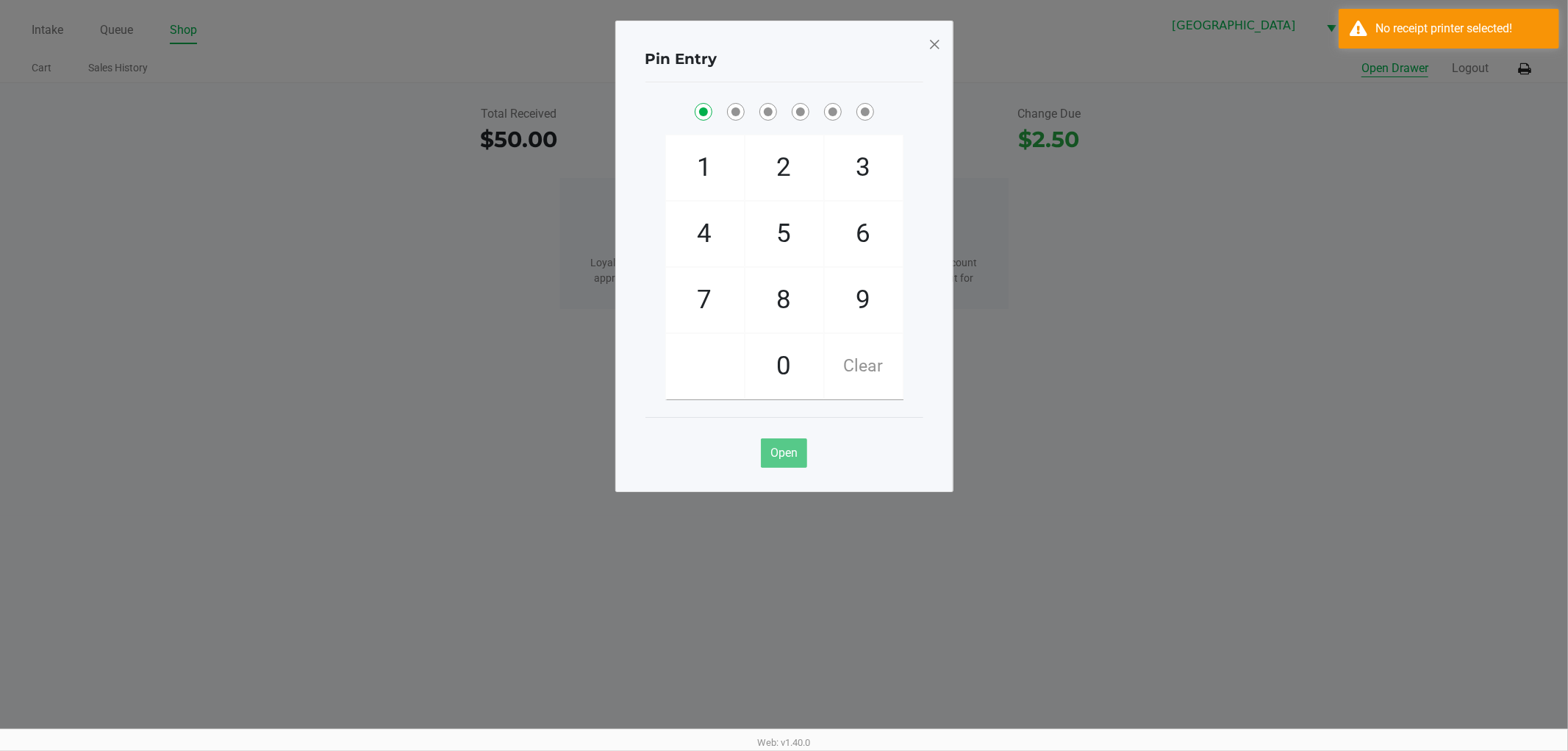
checkbox input "true"
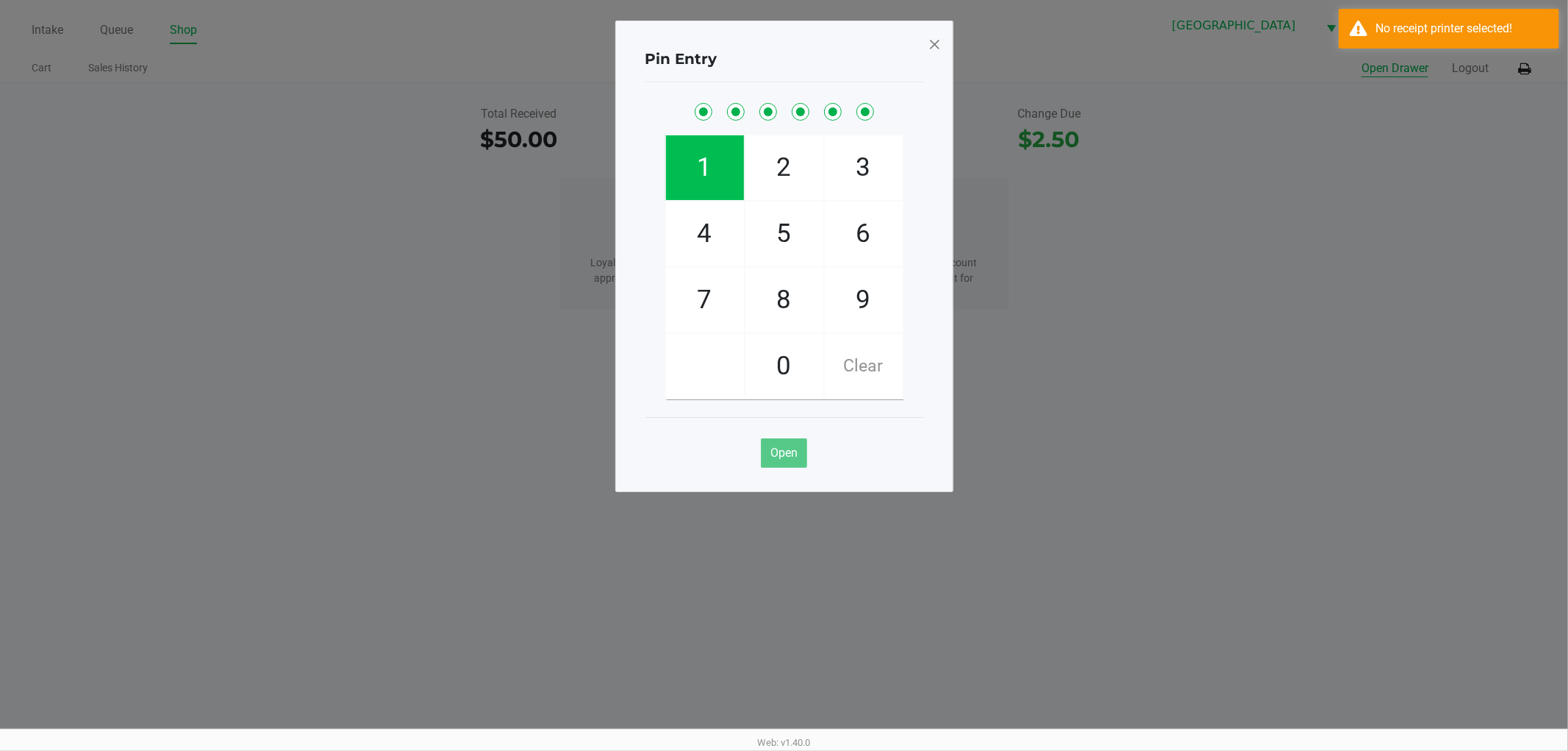
checkbox input "true"
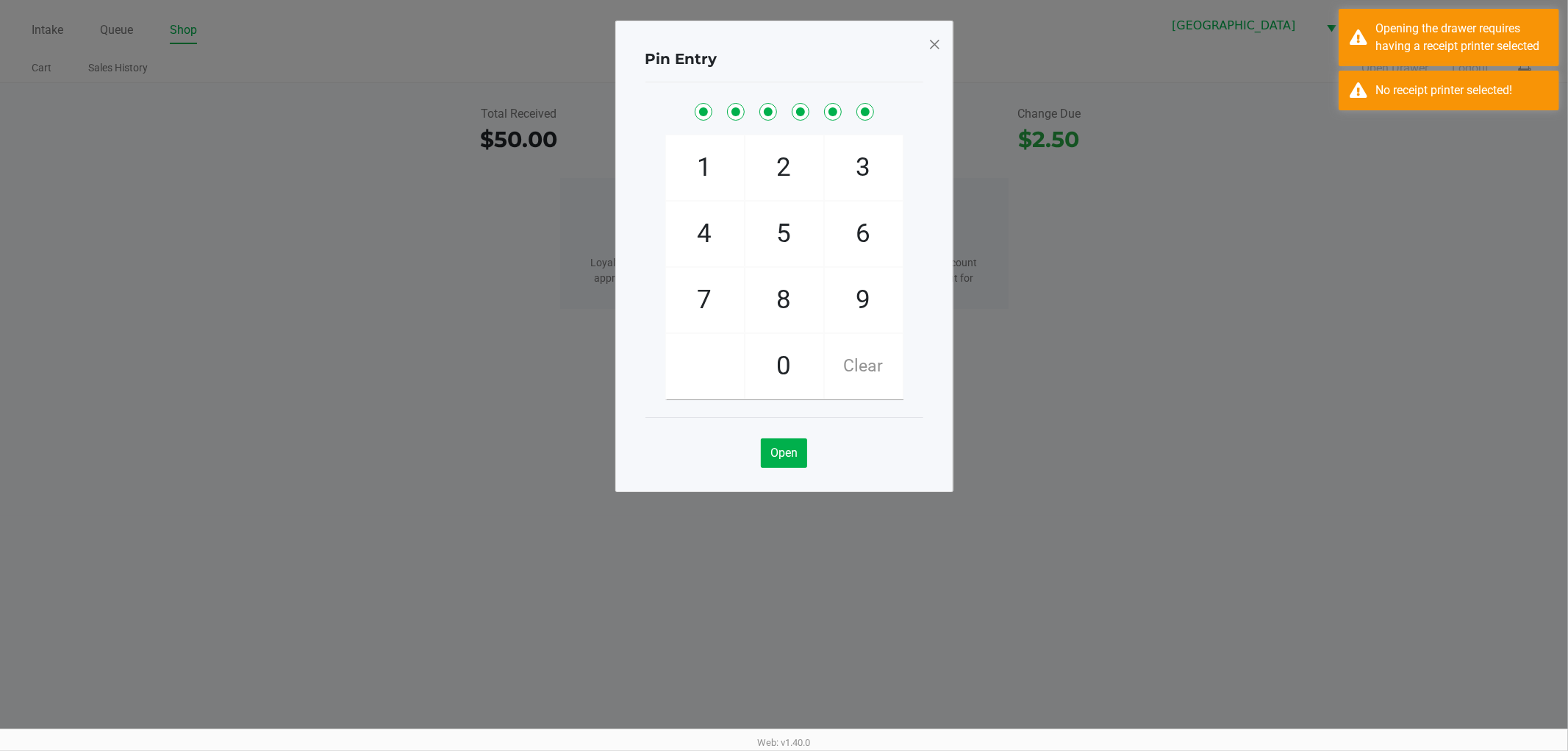
click at [941, 47] on span at bounding box center [935, 44] width 14 height 23
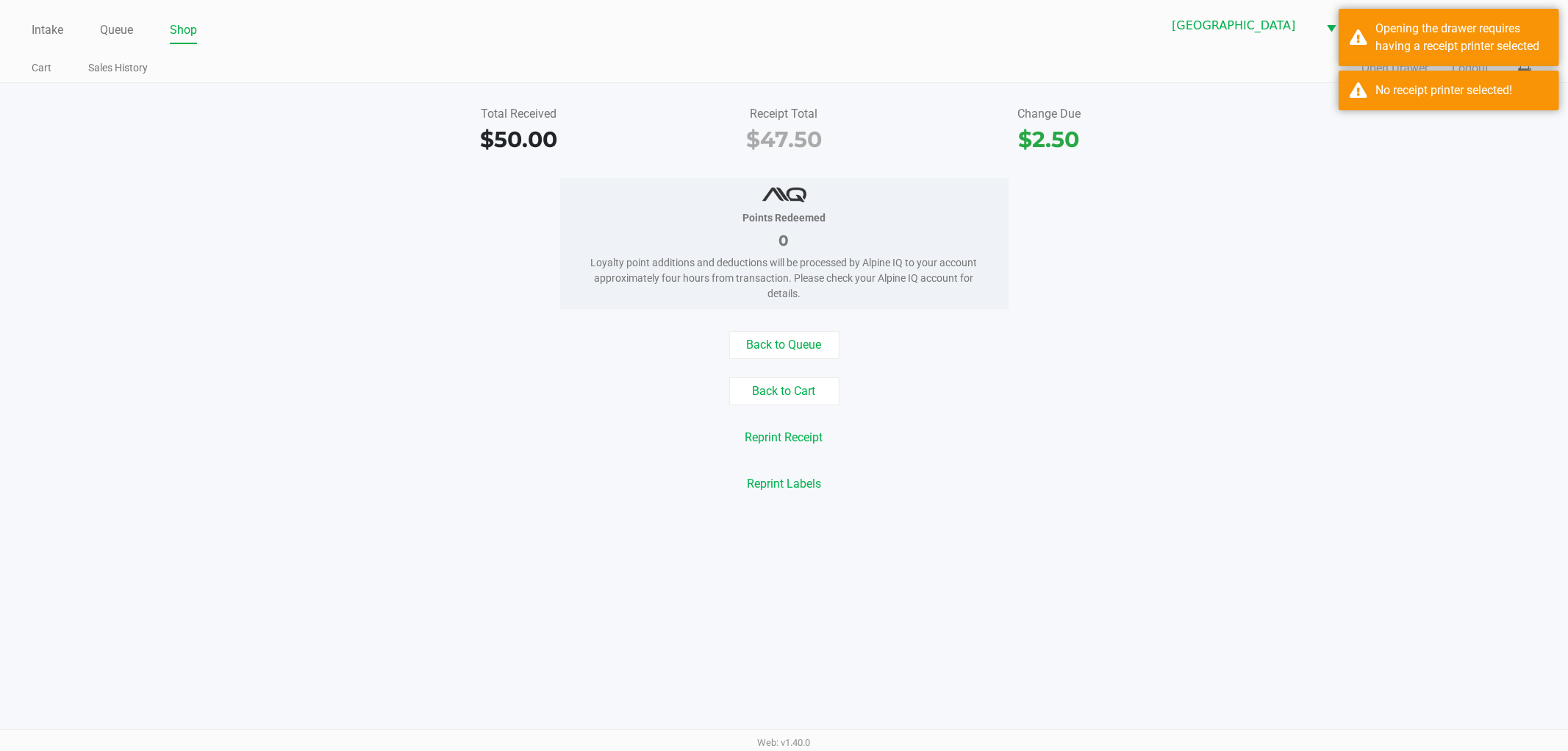
click at [1281, 181] on div "Points Redeemed 0 Loyalty point additions and deductions will be processed by A…" at bounding box center [784, 244] width 1590 height 131
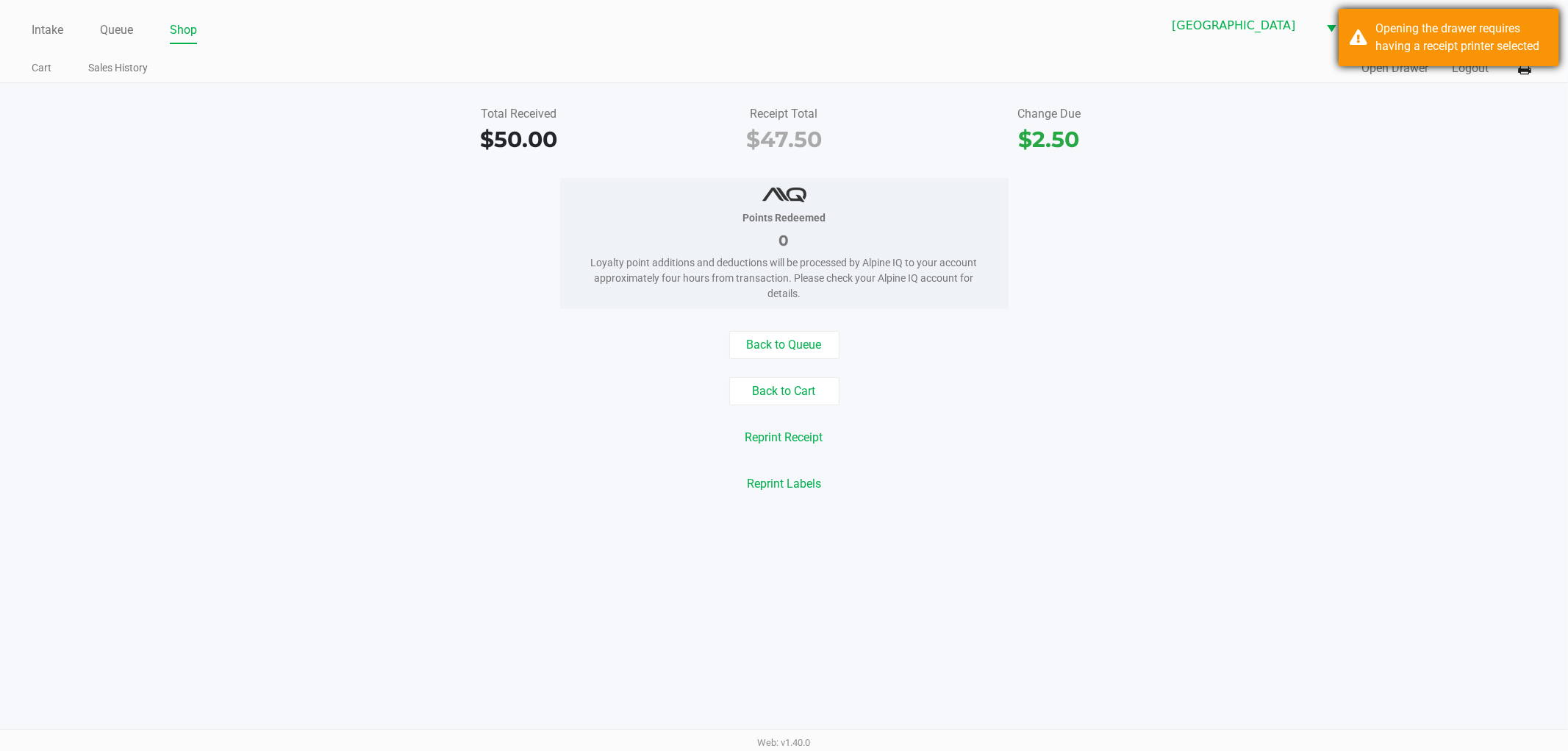
click at [1379, 48] on div "Opening the drawer requires having a receipt printer selected" at bounding box center [1462, 38] width 173 height 35
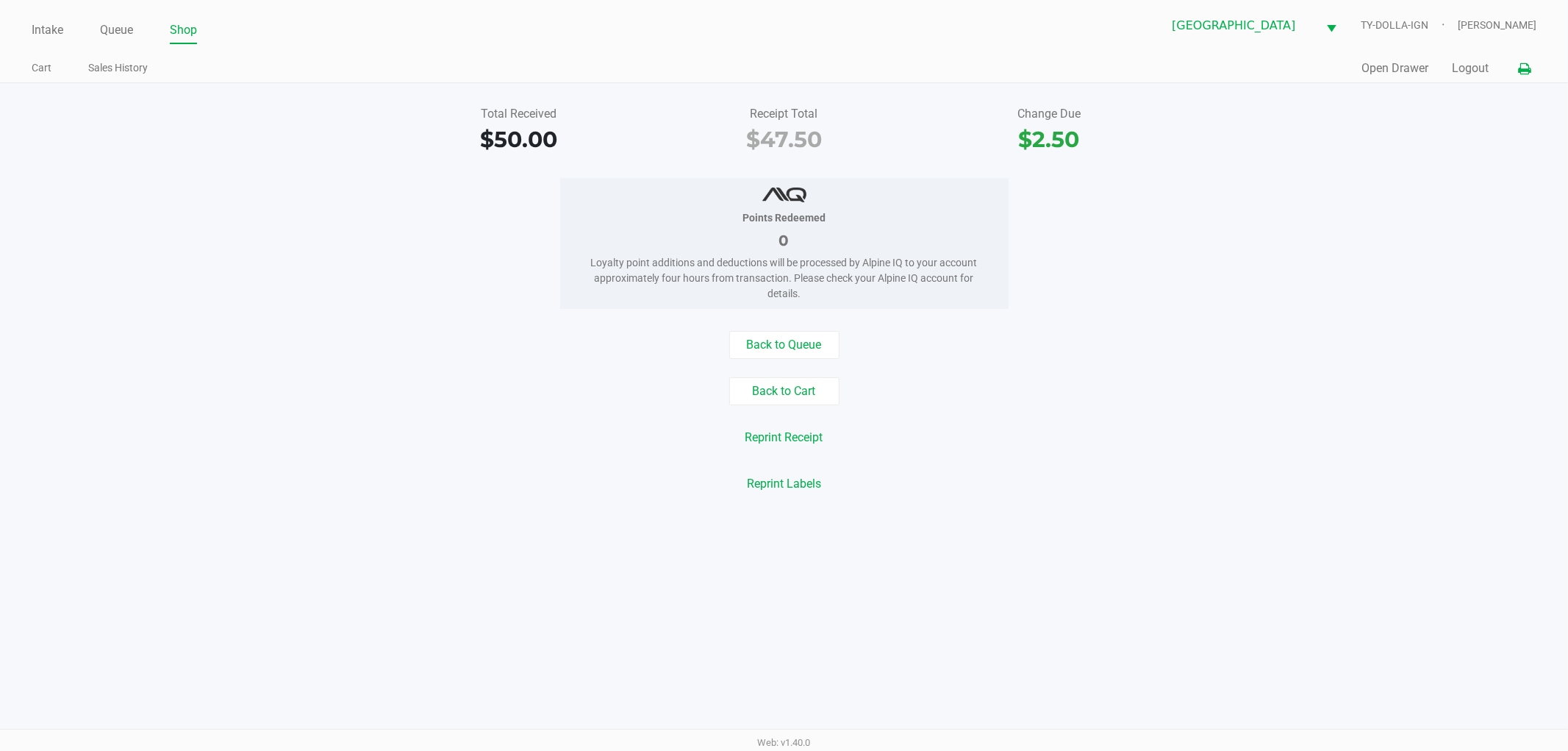
click at [1516, 60] on button at bounding box center [1524, 69] width 24 height 27
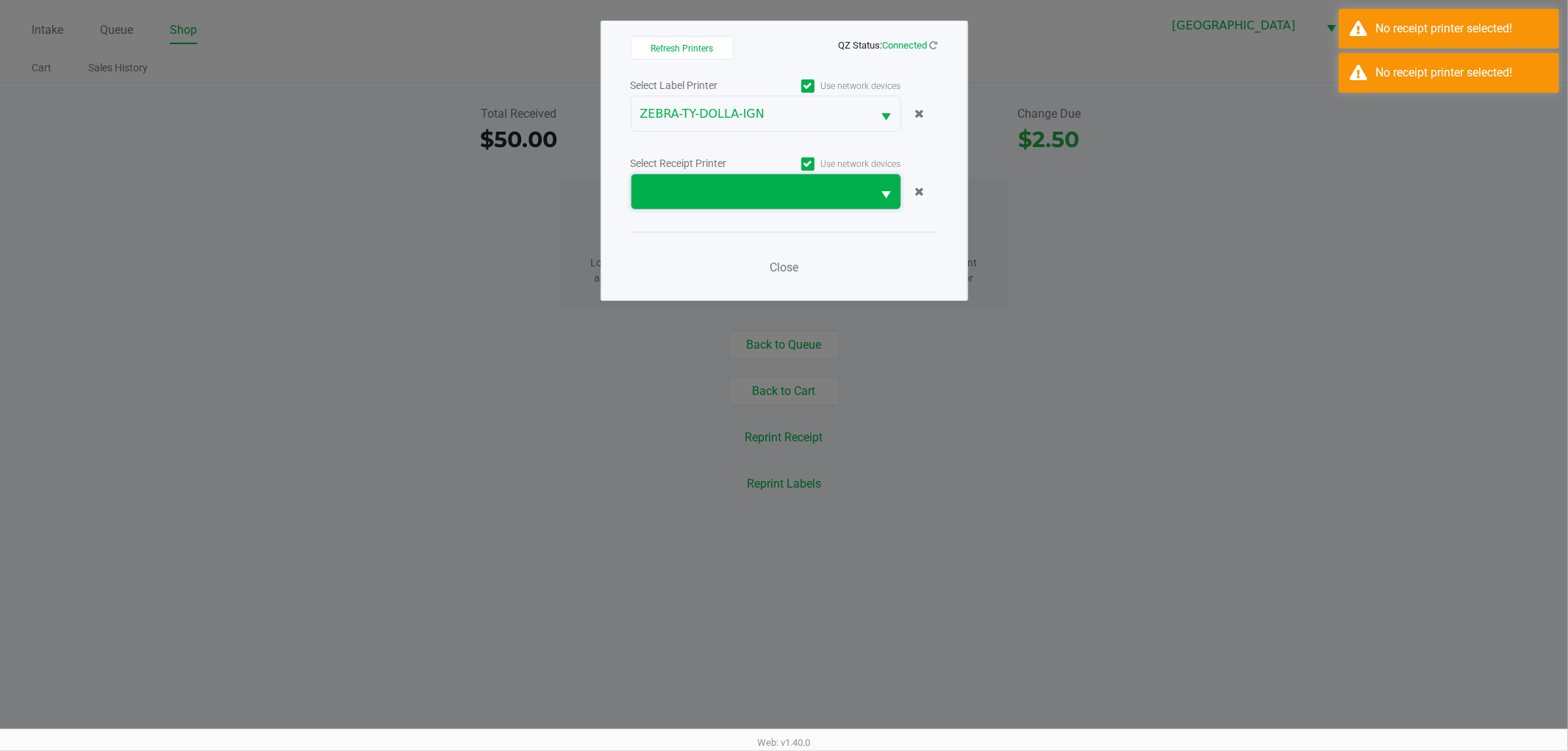
click at [833, 208] on span at bounding box center [752, 191] width 241 height 34
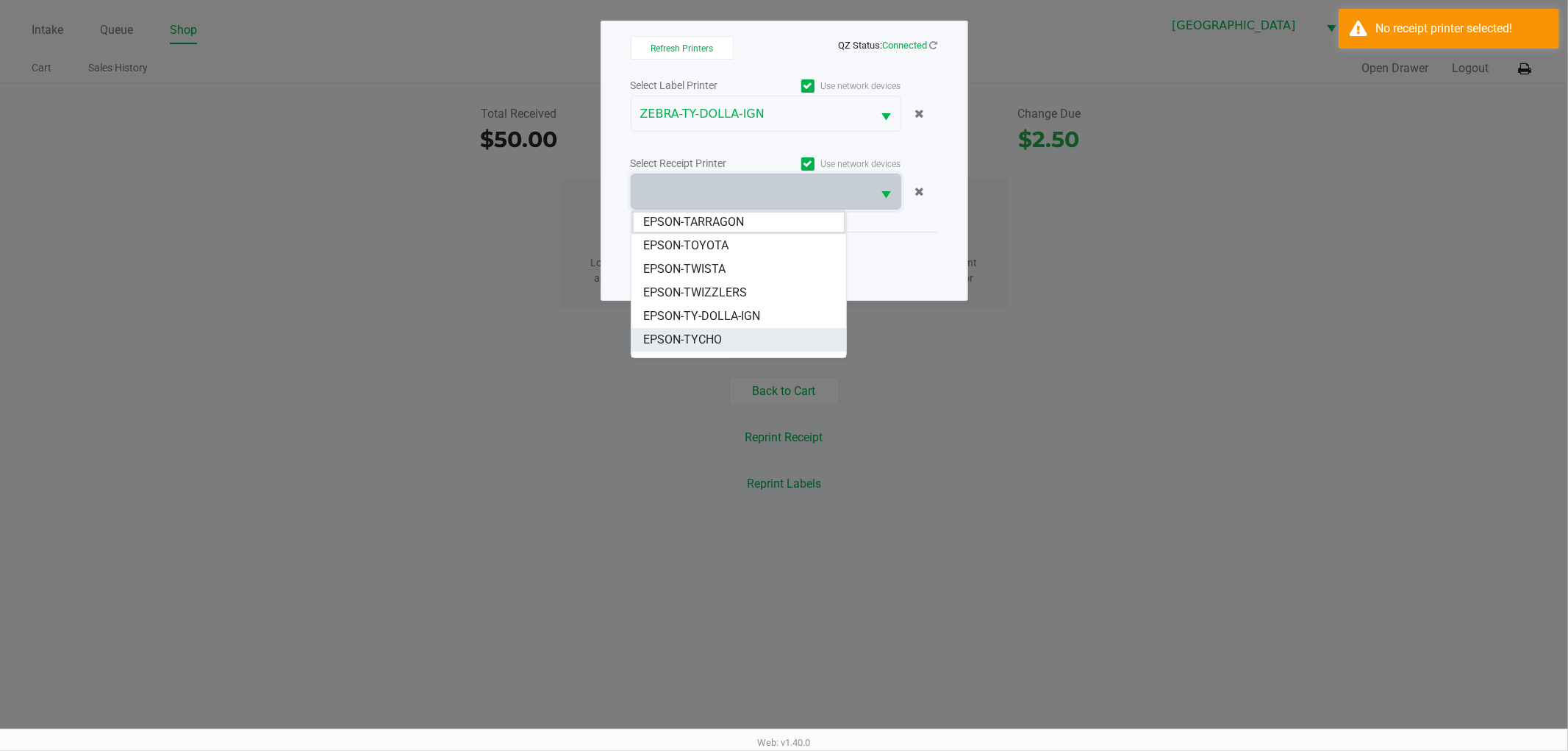
click at [737, 332] on li "EPSON-TYCHO" at bounding box center [739, 340] width 215 height 23
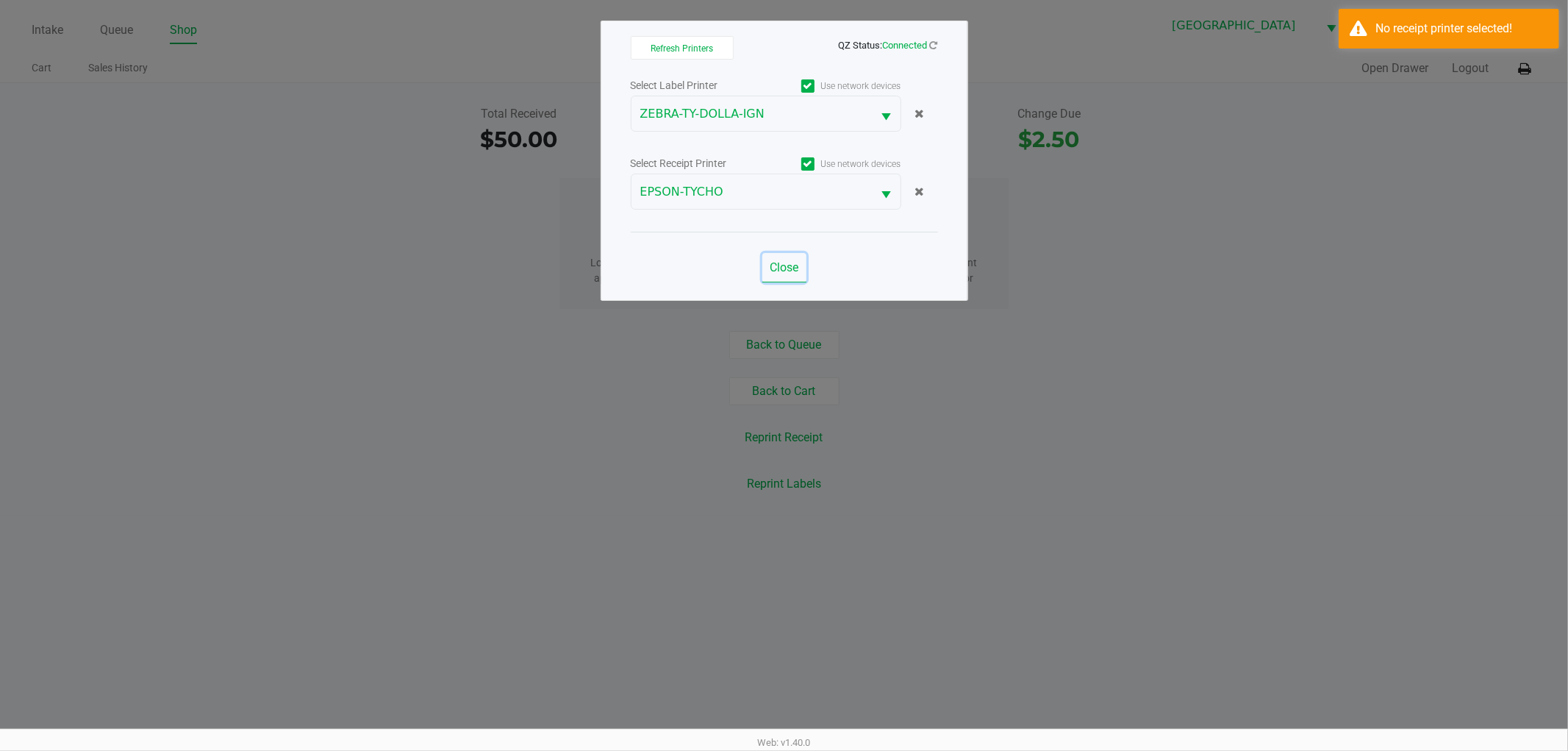
click at [780, 265] on span "Close" at bounding box center [784, 267] width 29 height 14
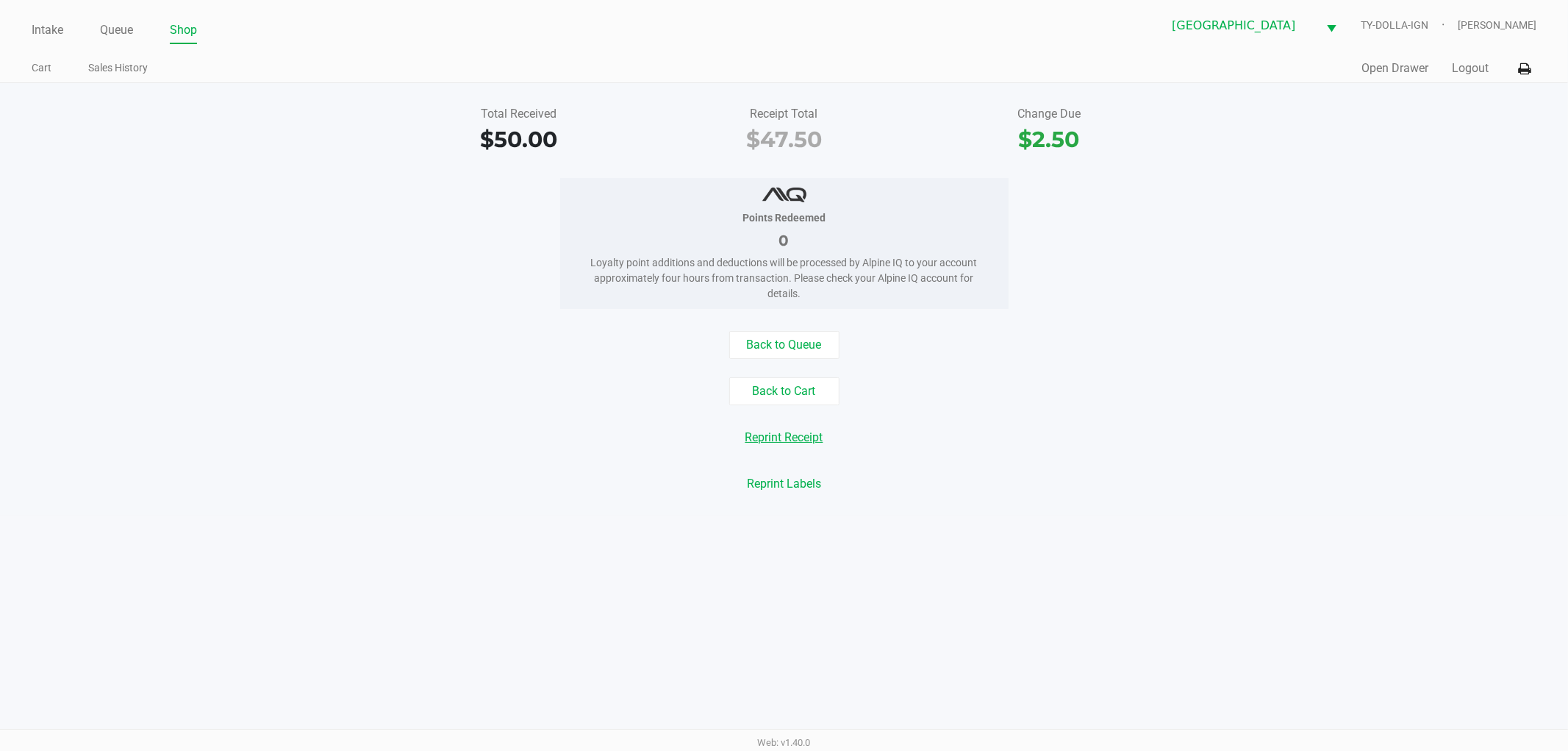
click at [820, 438] on button "Reprint Receipt" at bounding box center [784, 437] width 97 height 28
click at [1390, 61] on button "Open Drawer" at bounding box center [1395, 69] width 67 height 18
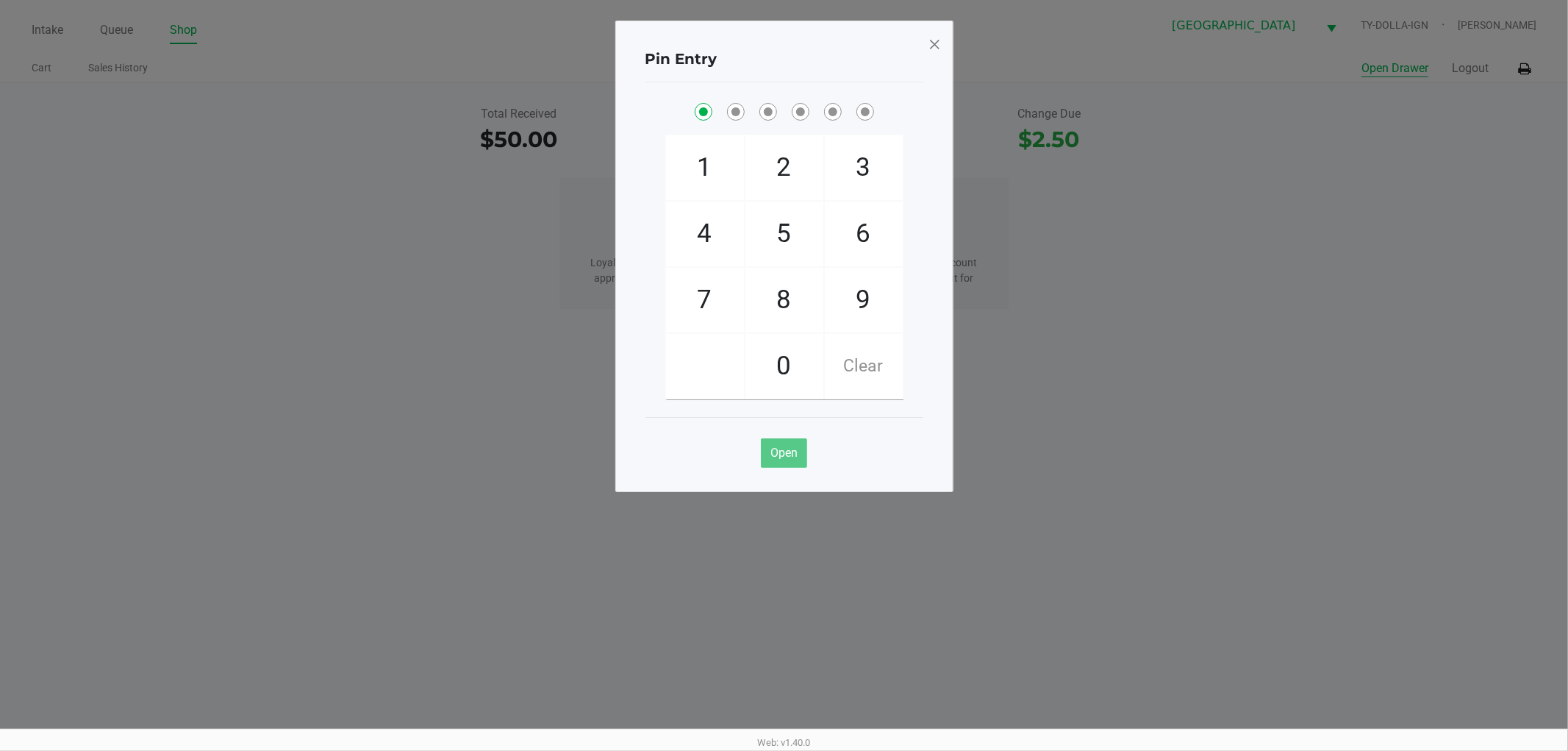
checkbox input "true"
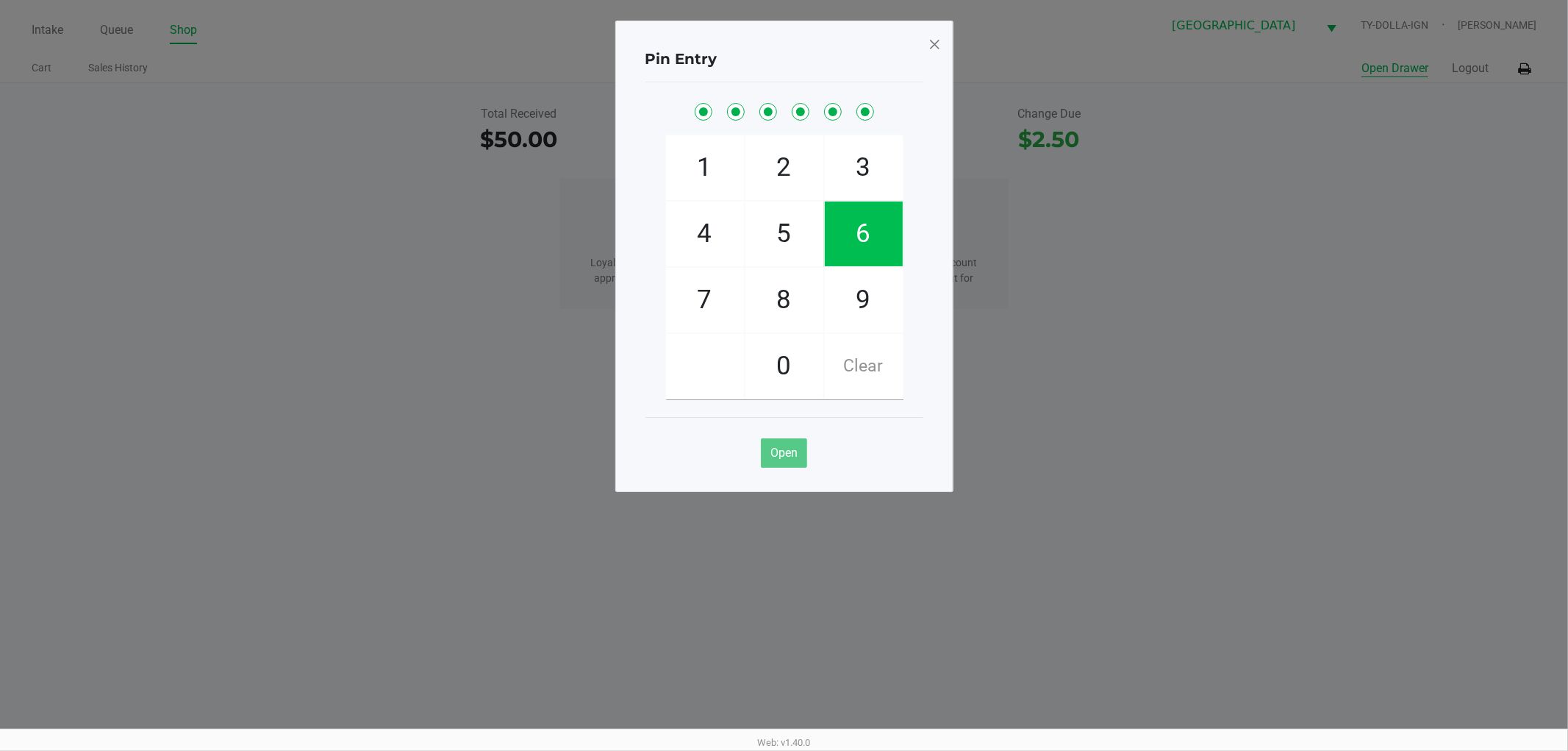
checkbox input "true"
click at [935, 37] on span at bounding box center [935, 44] width 14 height 23
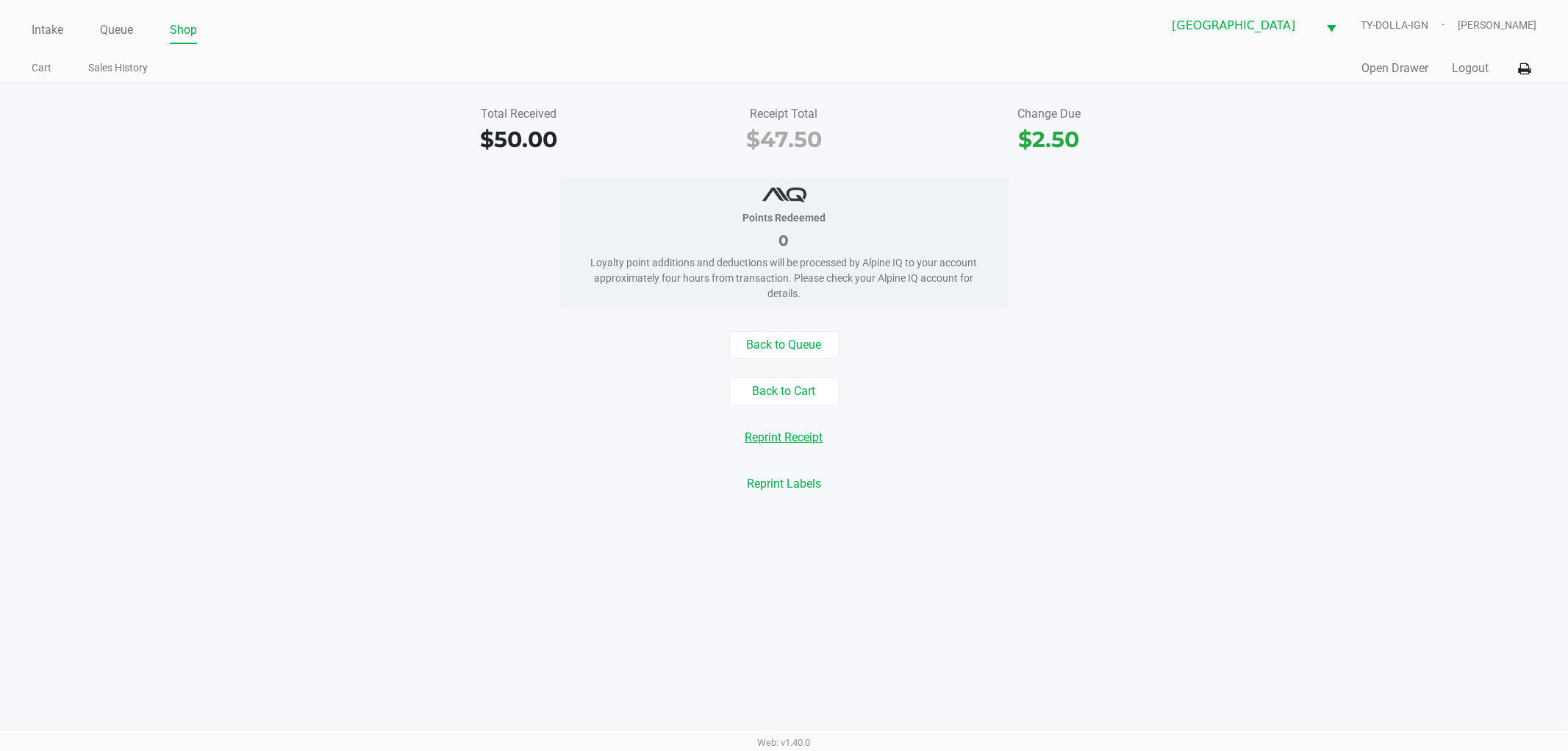
click at [808, 445] on button "Reprint Receipt" at bounding box center [784, 437] width 97 height 28
click at [70, 431] on div "Reprint Receipt" at bounding box center [784, 437] width 1590 height 28
click at [771, 344] on button "Back to Queue" at bounding box center [784, 344] width 110 height 28
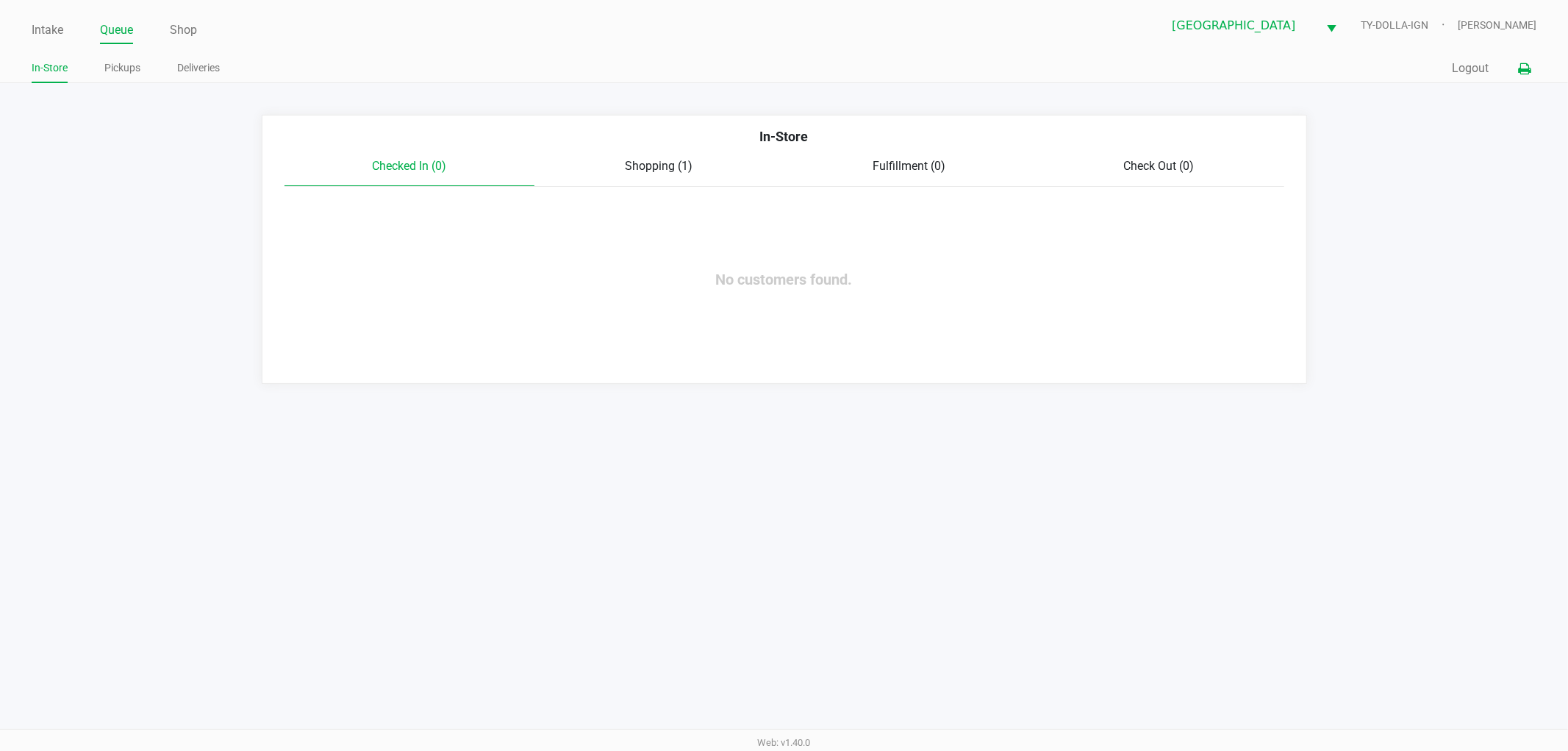
click at [1527, 70] on icon at bounding box center [1525, 69] width 13 height 10
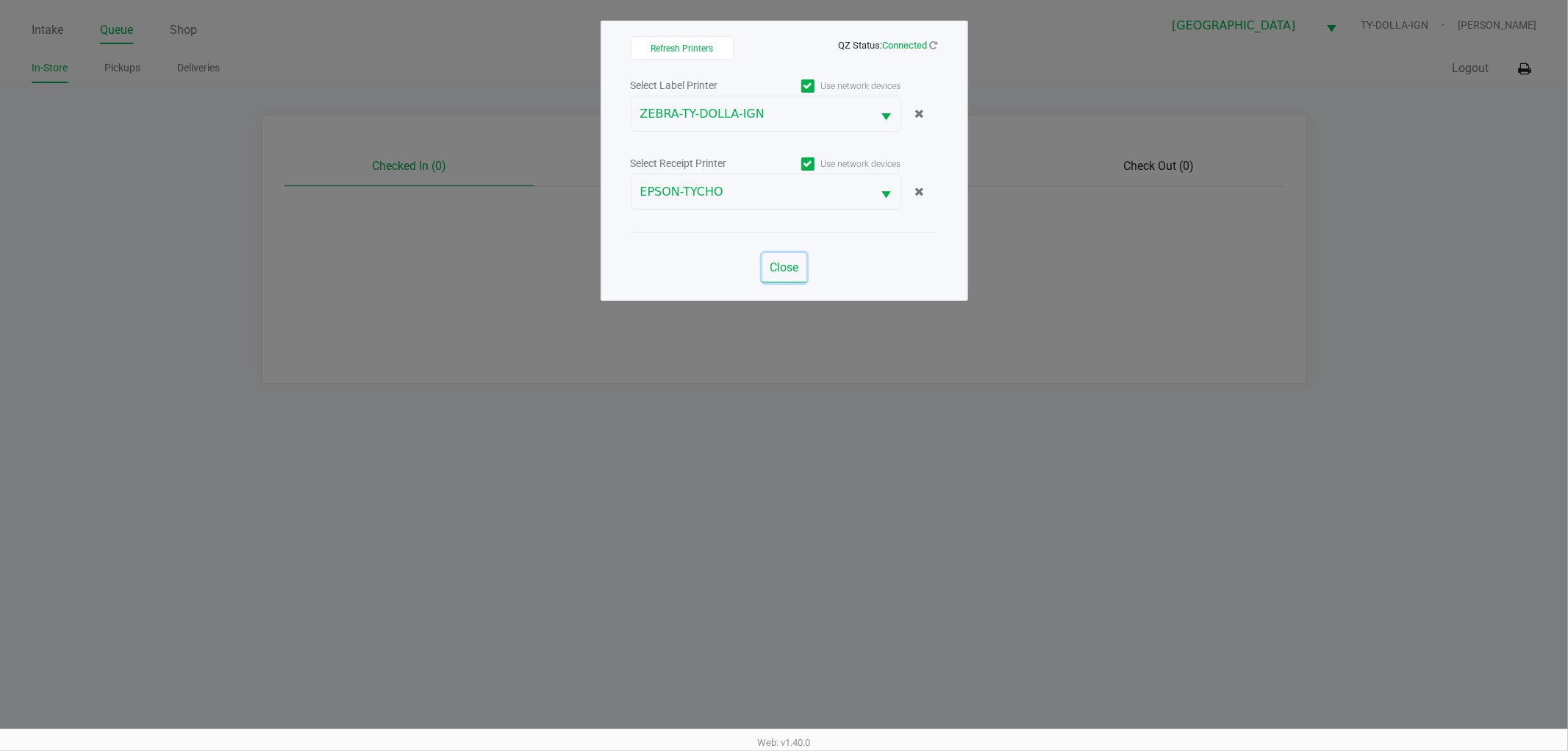
click at [791, 272] on span "Close" at bounding box center [784, 267] width 29 height 14
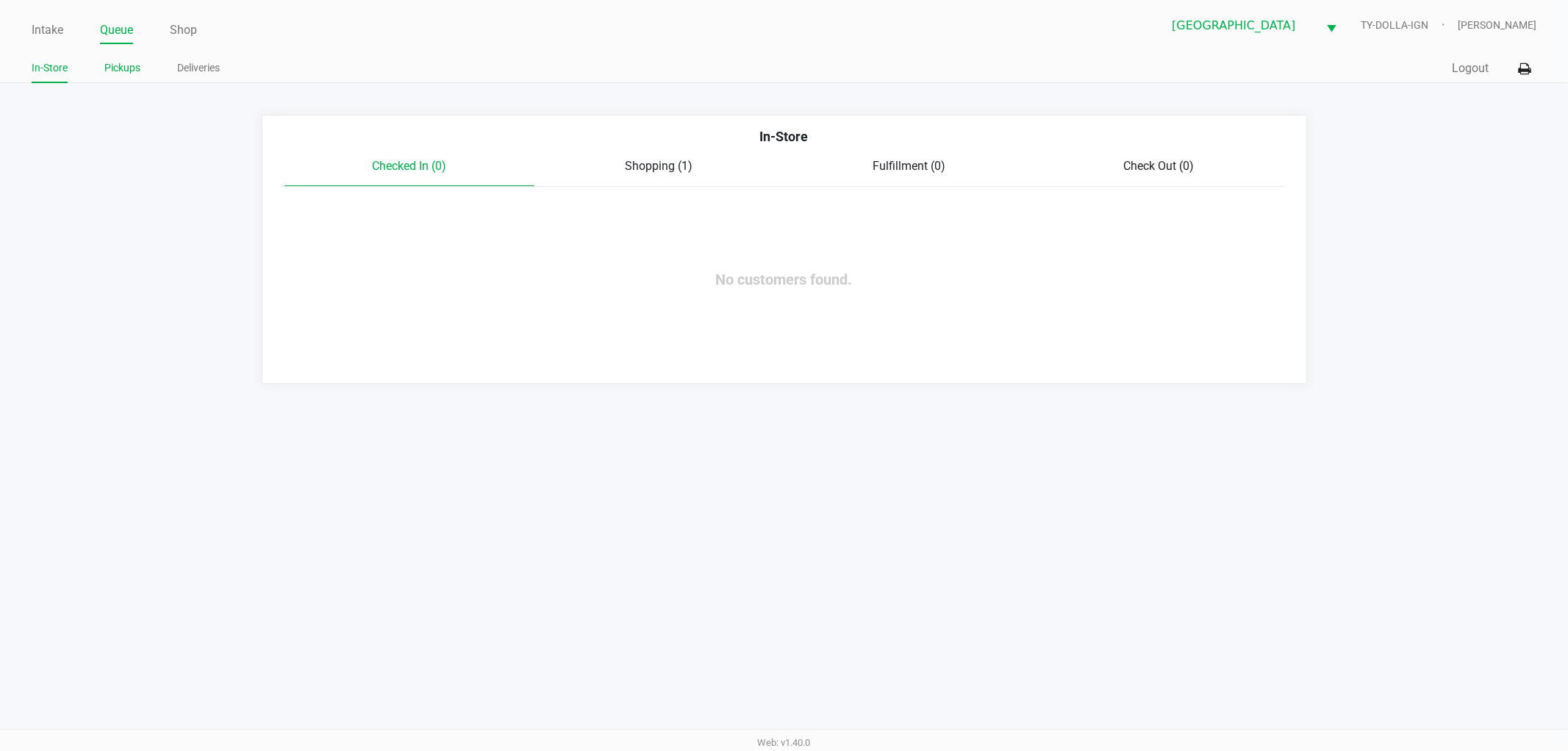
click at [124, 69] on link "Pickups" at bounding box center [122, 68] width 36 height 18
click at [39, 67] on link "In-Store" at bounding box center [50, 68] width 36 height 18
click at [49, 26] on link "Intake" at bounding box center [48, 30] width 32 height 21
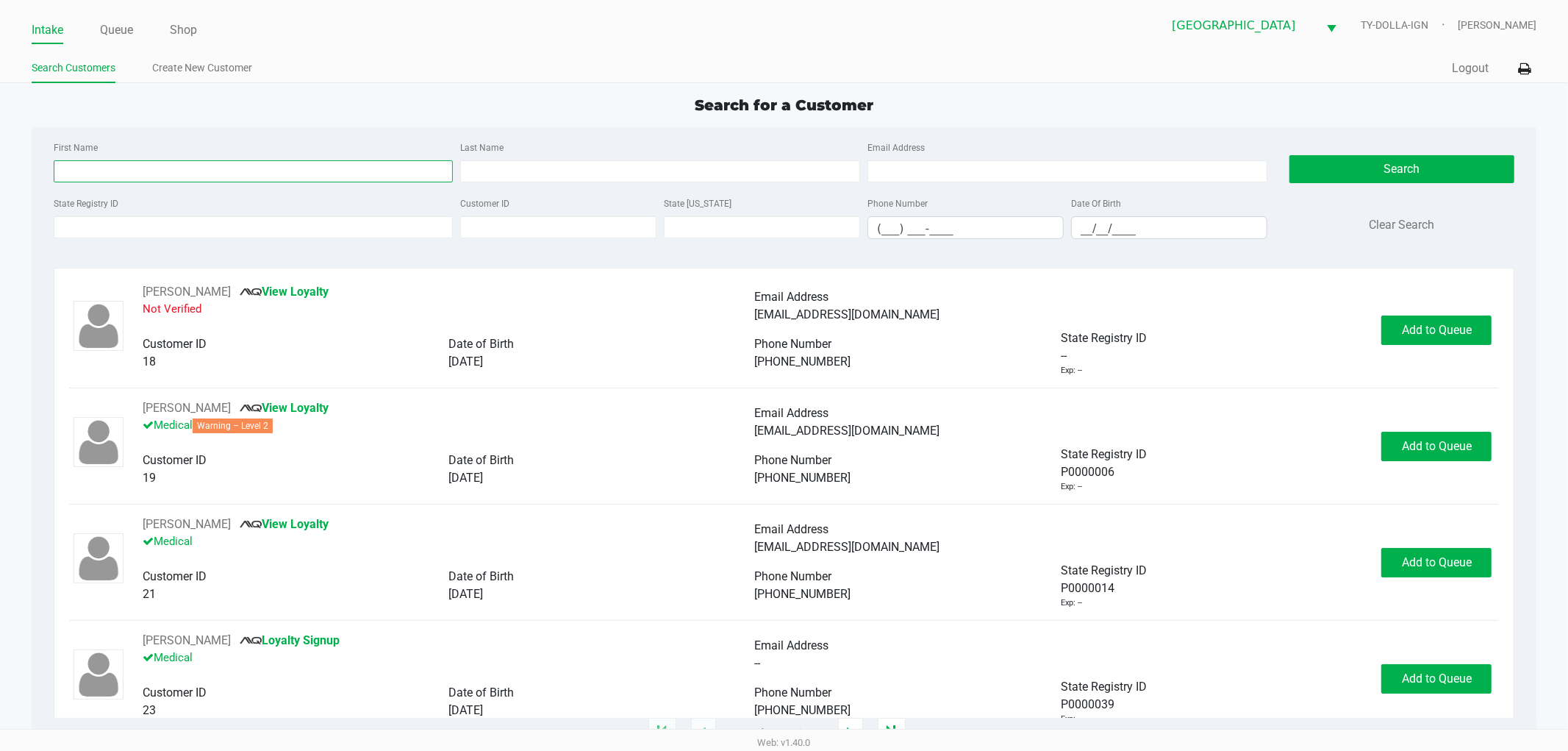
click at [151, 177] on input "First Name" at bounding box center [253, 172] width 400 height 22
type input "[PERSON_NAME]"
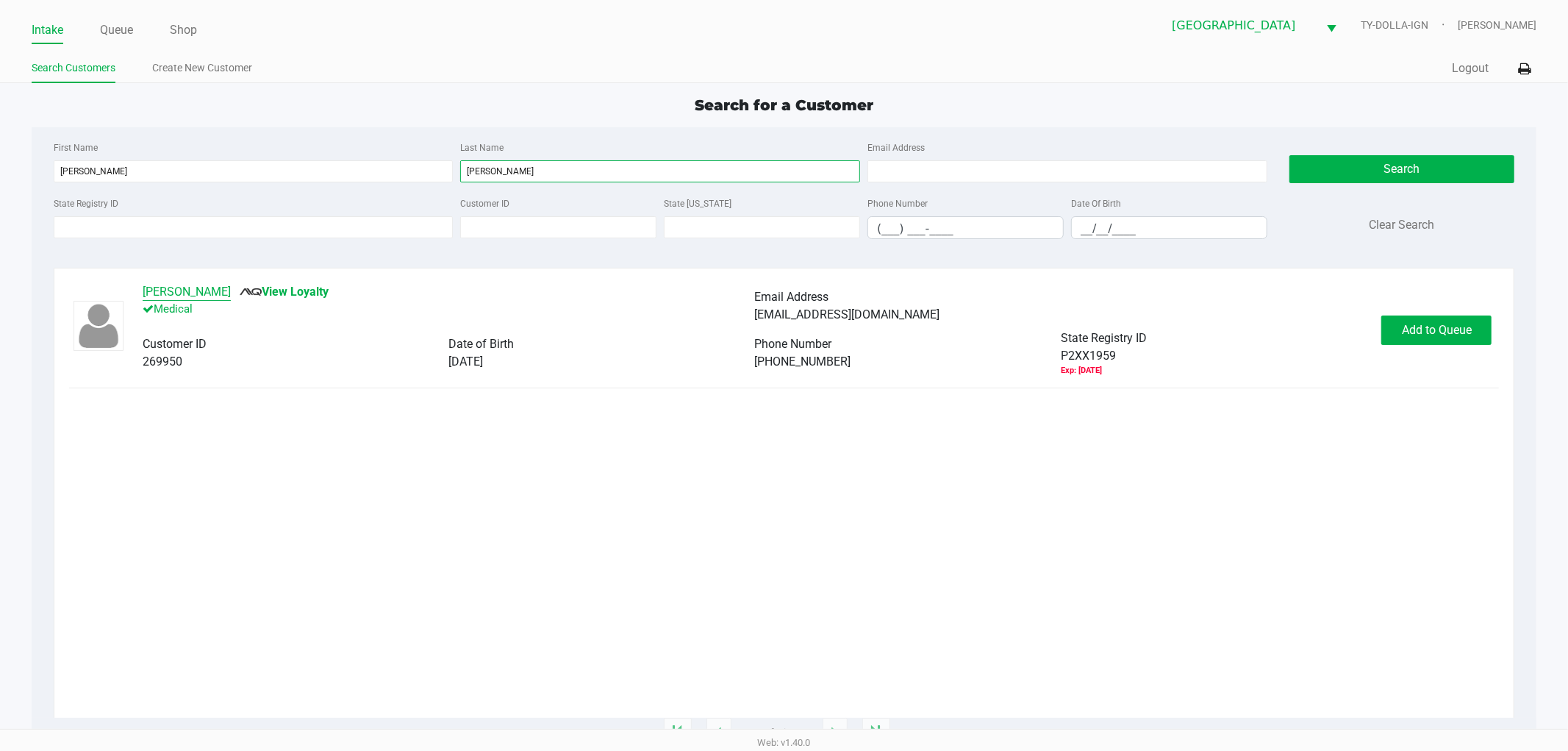
type input "[PERSON_NAME]"
click at [194, 291] on button "[PERSON_NAME]" at bounding box center [187, 292] width 88 height 18
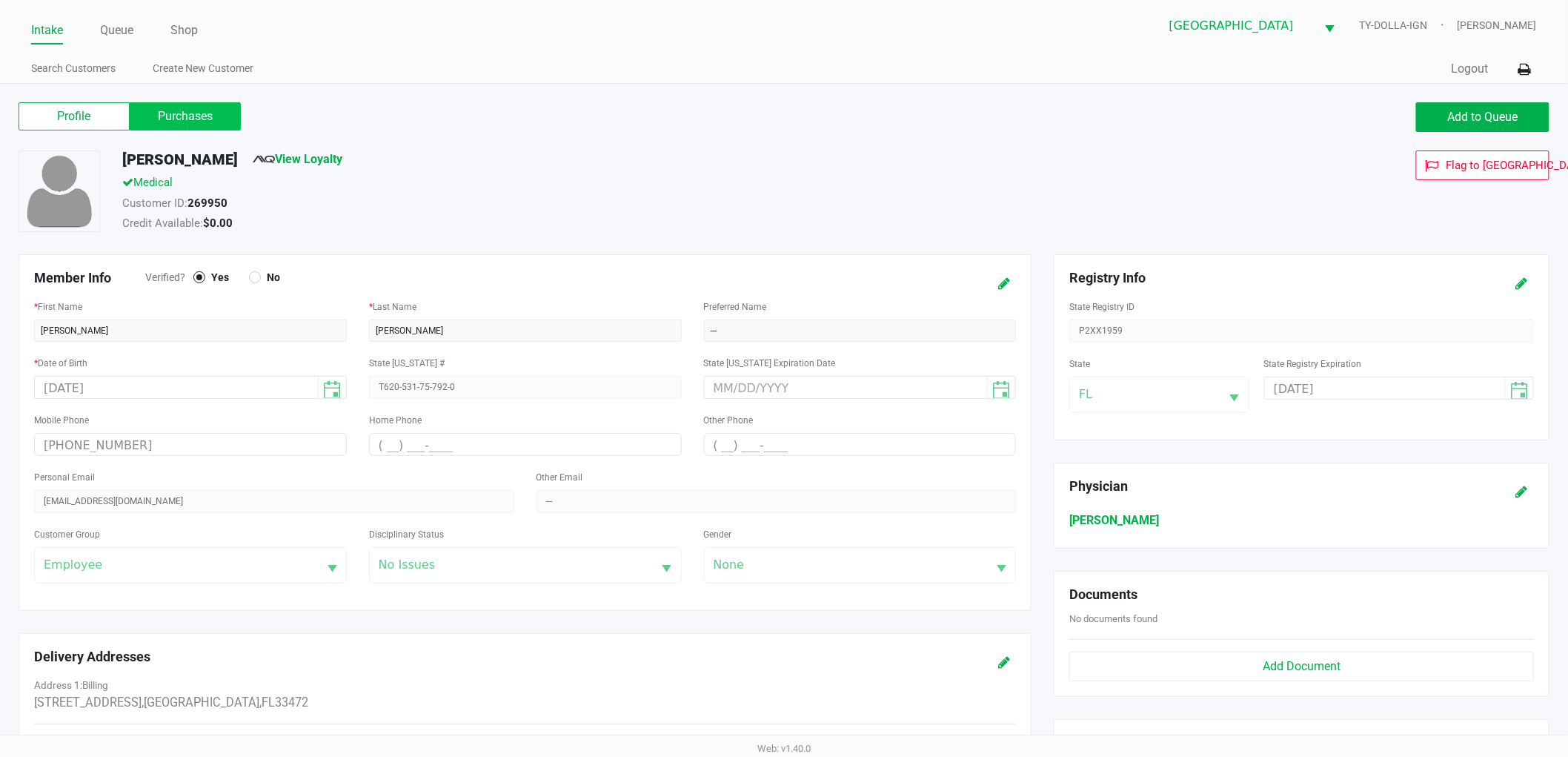
click at [166, 108] on label "Purchases" at bounding box center [185, 116] width 111 height 28
click at [0, 0] on 1 "Purchases" at bounding box center [0, 0] width 0 height 0
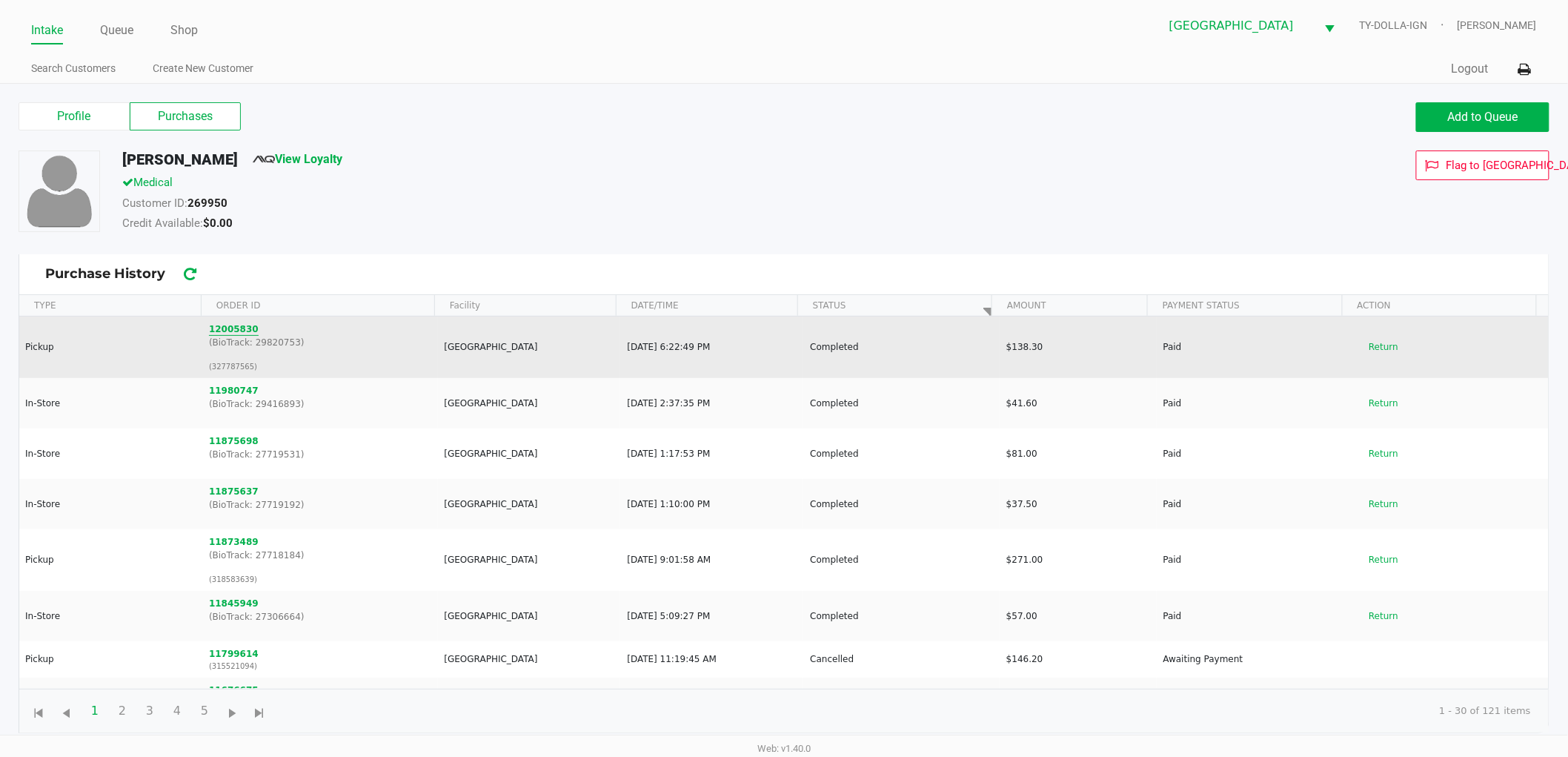
click at [233, 333] on button "12005830" at bounding box center [234, 329] width 50 height 14
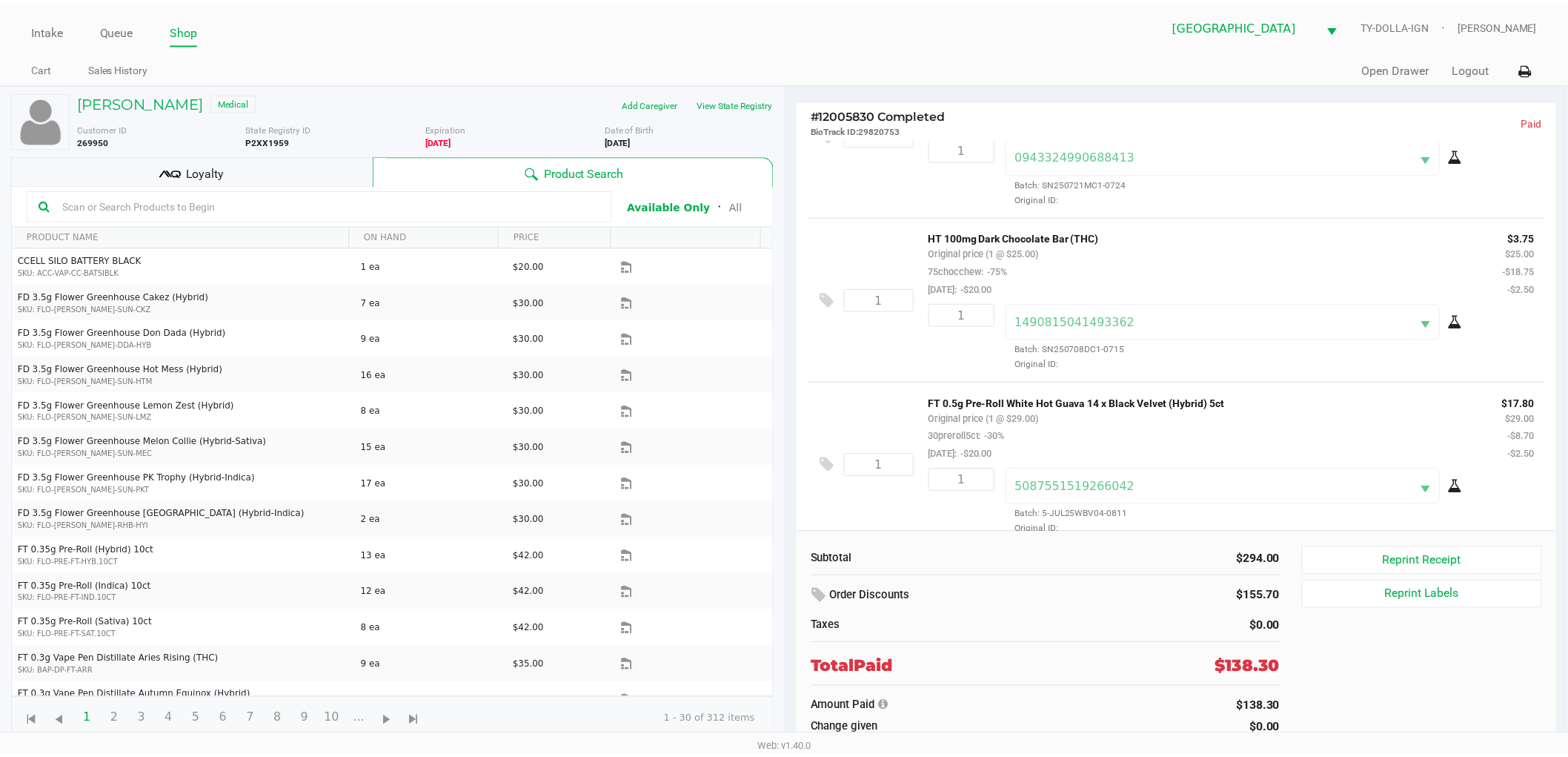
scroll to position [658, 0]
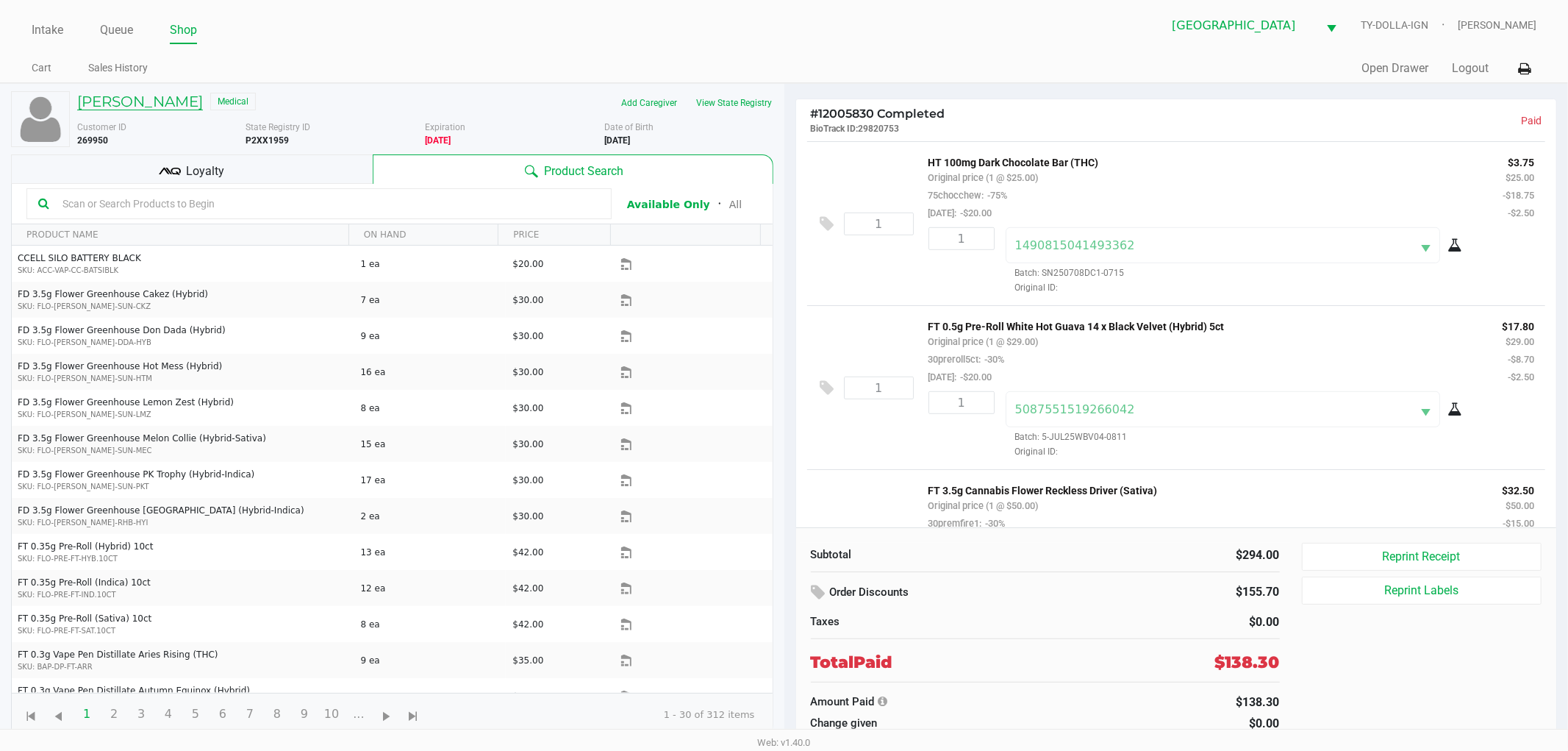
click at [145, 94] on h5 "[PERSON_NAME]" at bounding box center [140, 101] width 125 height 18
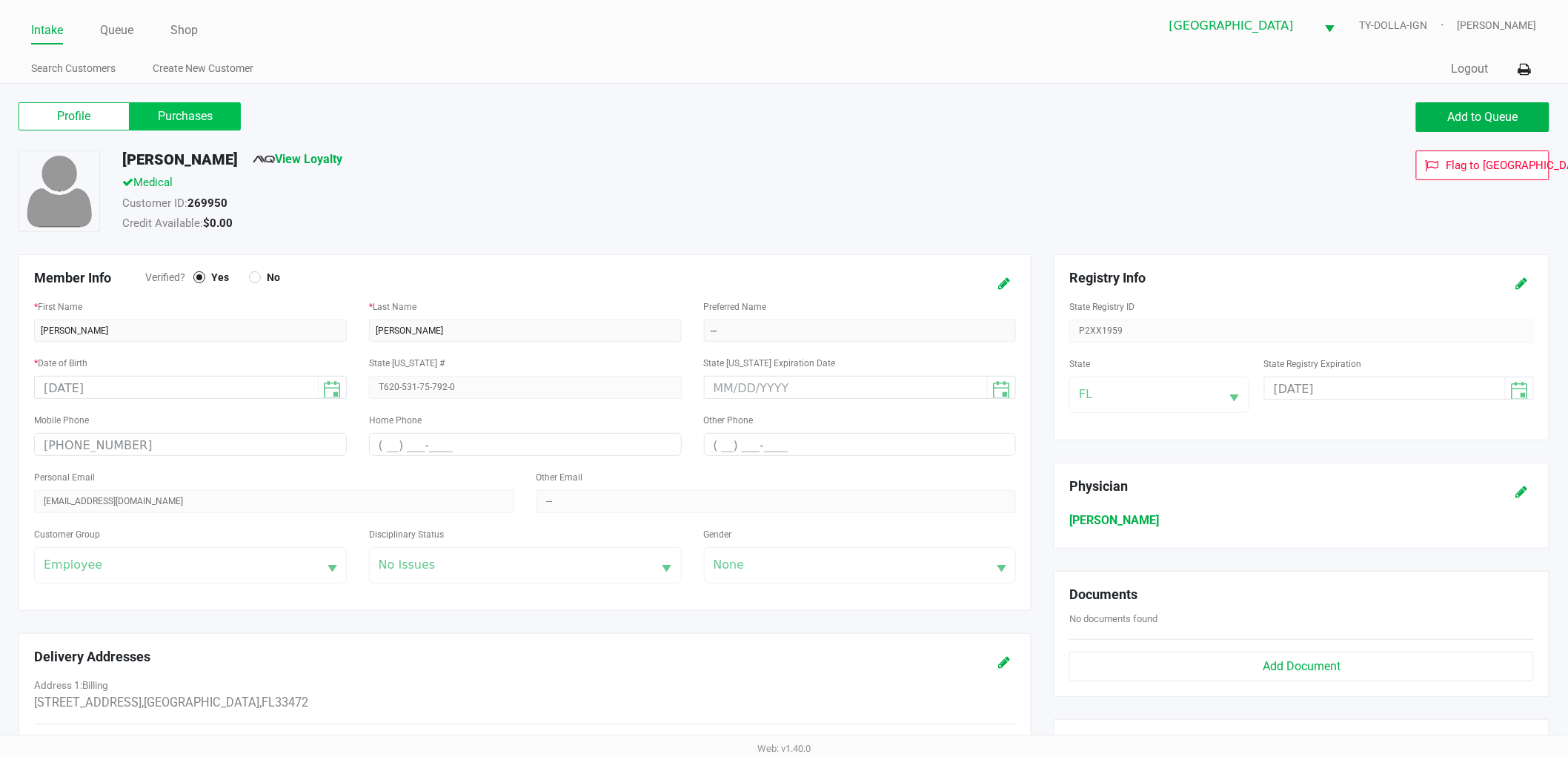
click at [154, 108] on label "Purchases" at bounding box center [185, 116] width 111 height 28
click at [0, 0] on 1 "Purchases" at bounding box center [0, 0] width 0 height 0
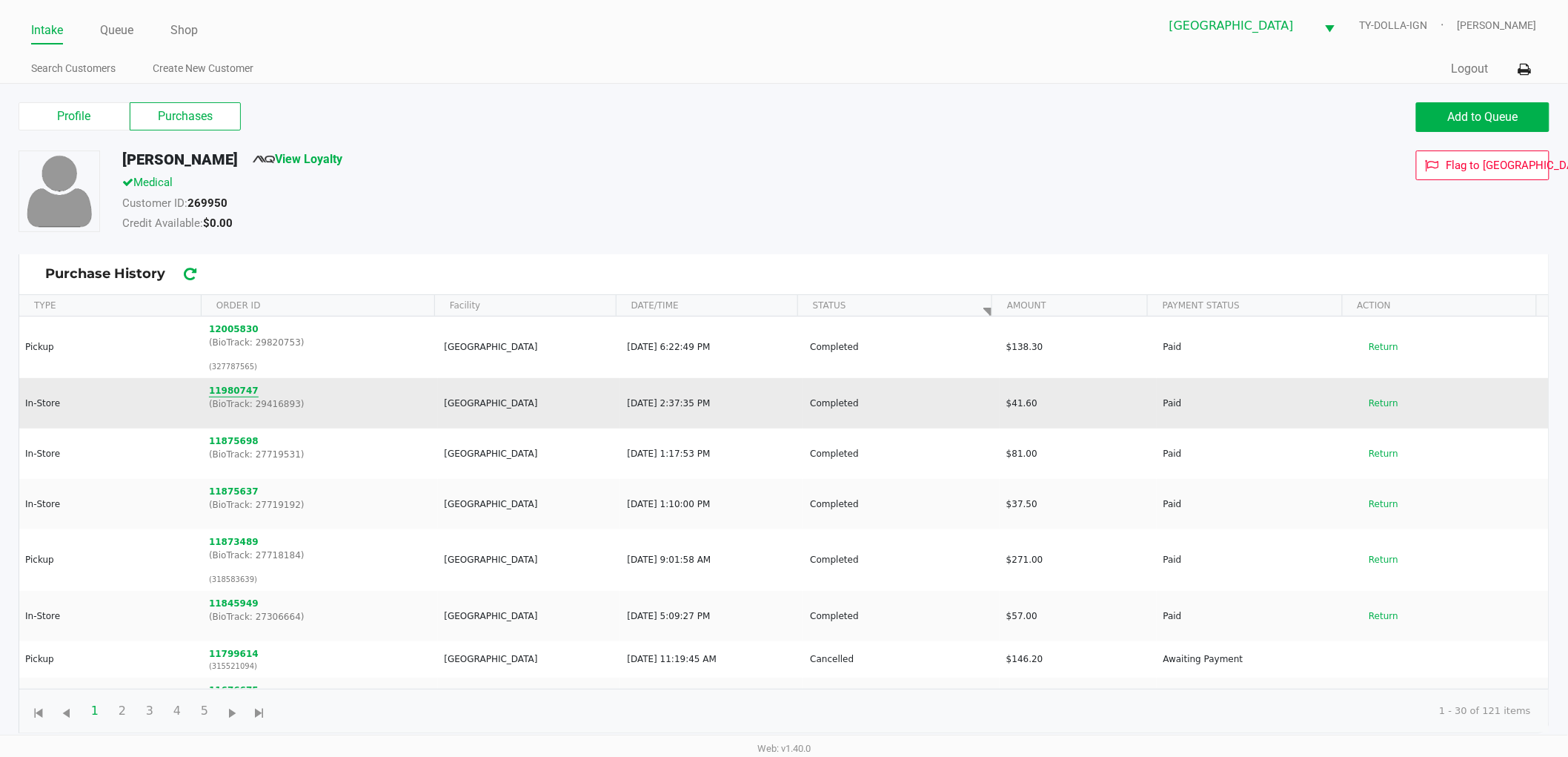
drag, startPoint x: 263, startPoint y: 387, endPoint x: 228, endPoint y: 387, distance: 35.0
click at [228, 387] on td "11980747 (BioTrack: 29416893)" at bounding box center [320, 403] width 236 height 51
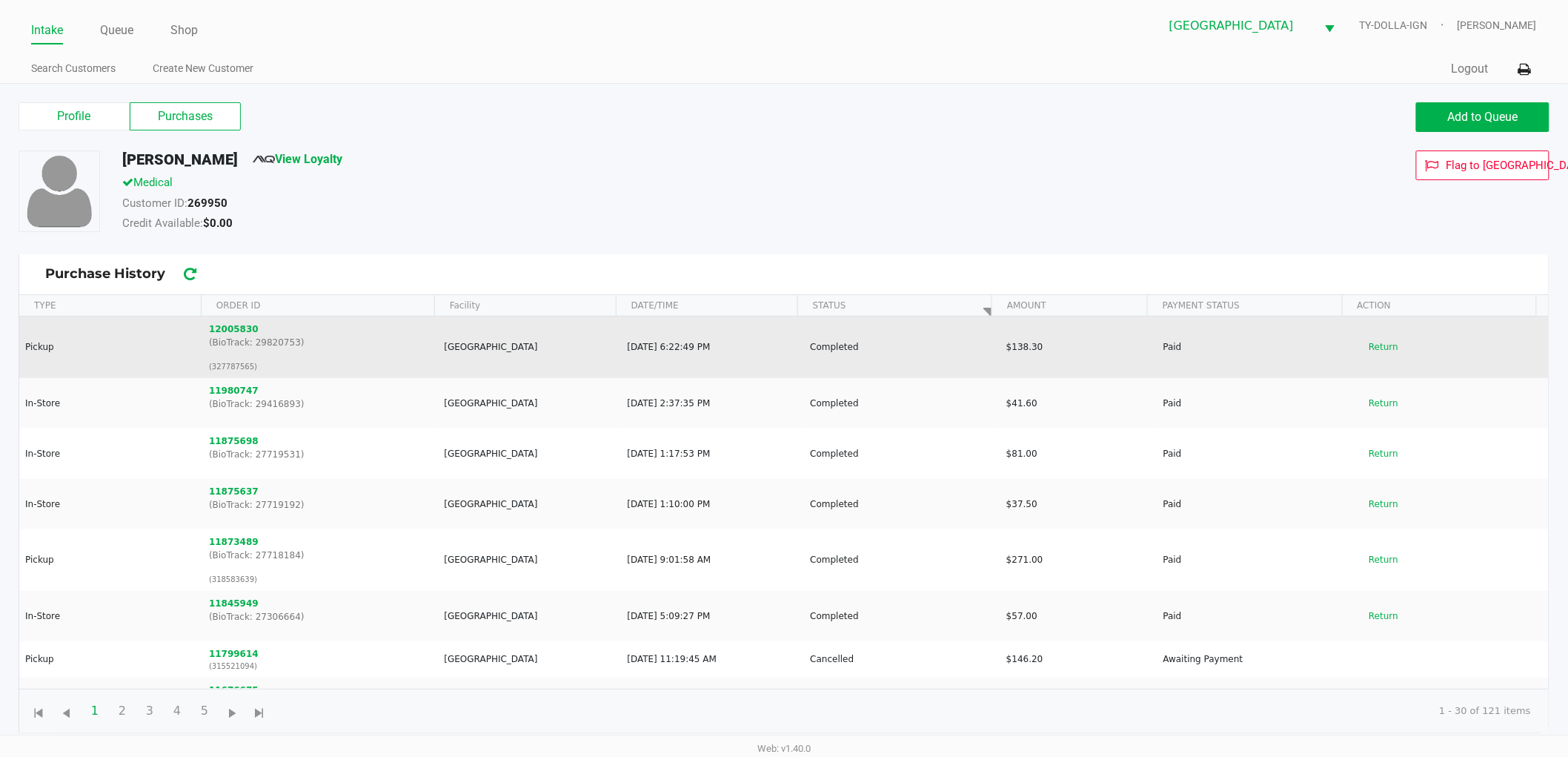
drag, startPoint x: 271, startPoint y: 321, endPoint x: 232, endPoint y: 321, distance: 39.0
click at [232, 321] on td "12005830 (BioTrack: 29820753) (327787565)" at bounding box center [320, 347] width 236 height 61
copy button "12005830"
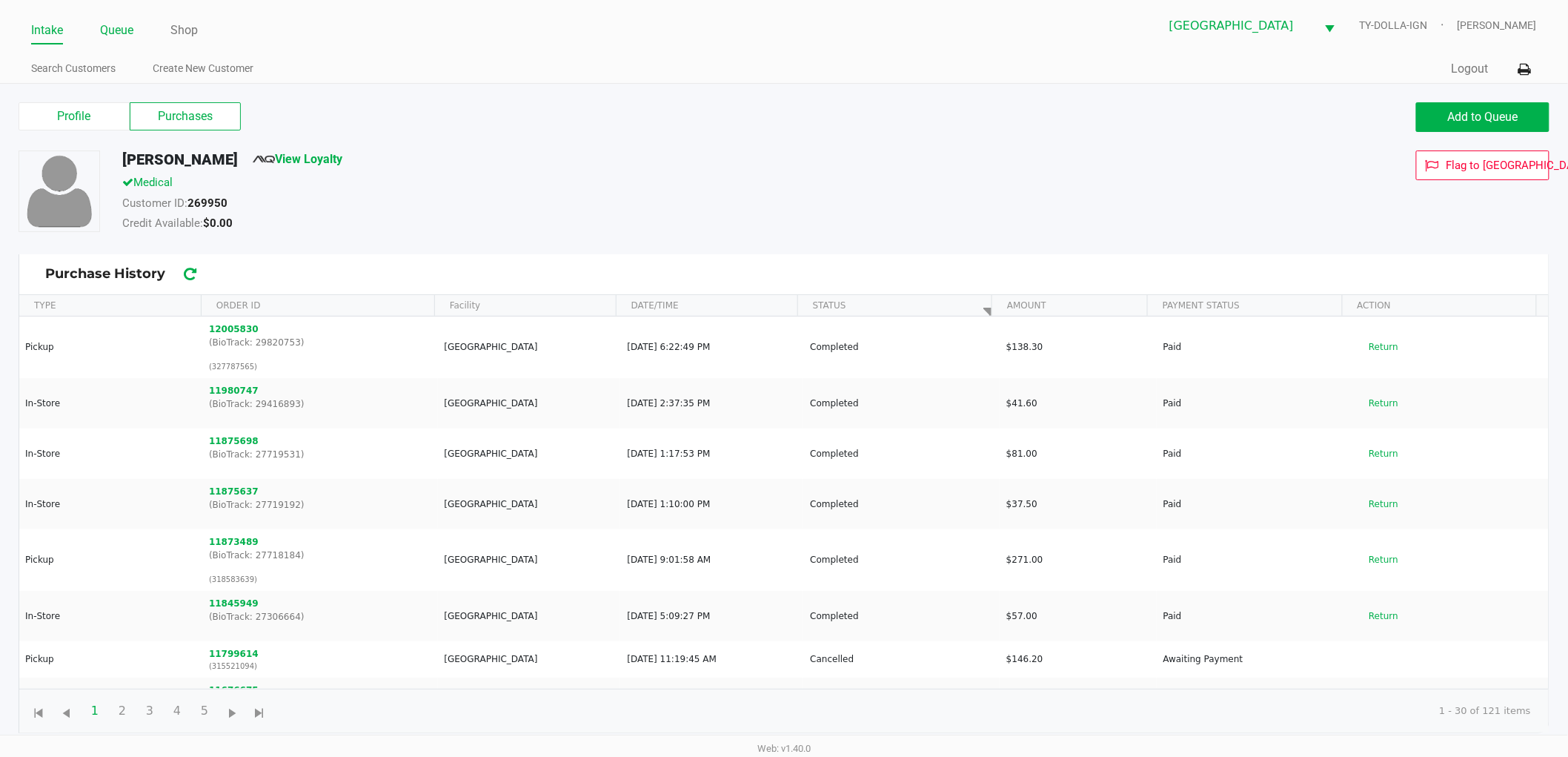
click at [104, 23] on link "Queue" at bounding box center [116, 31] width 33 height 21
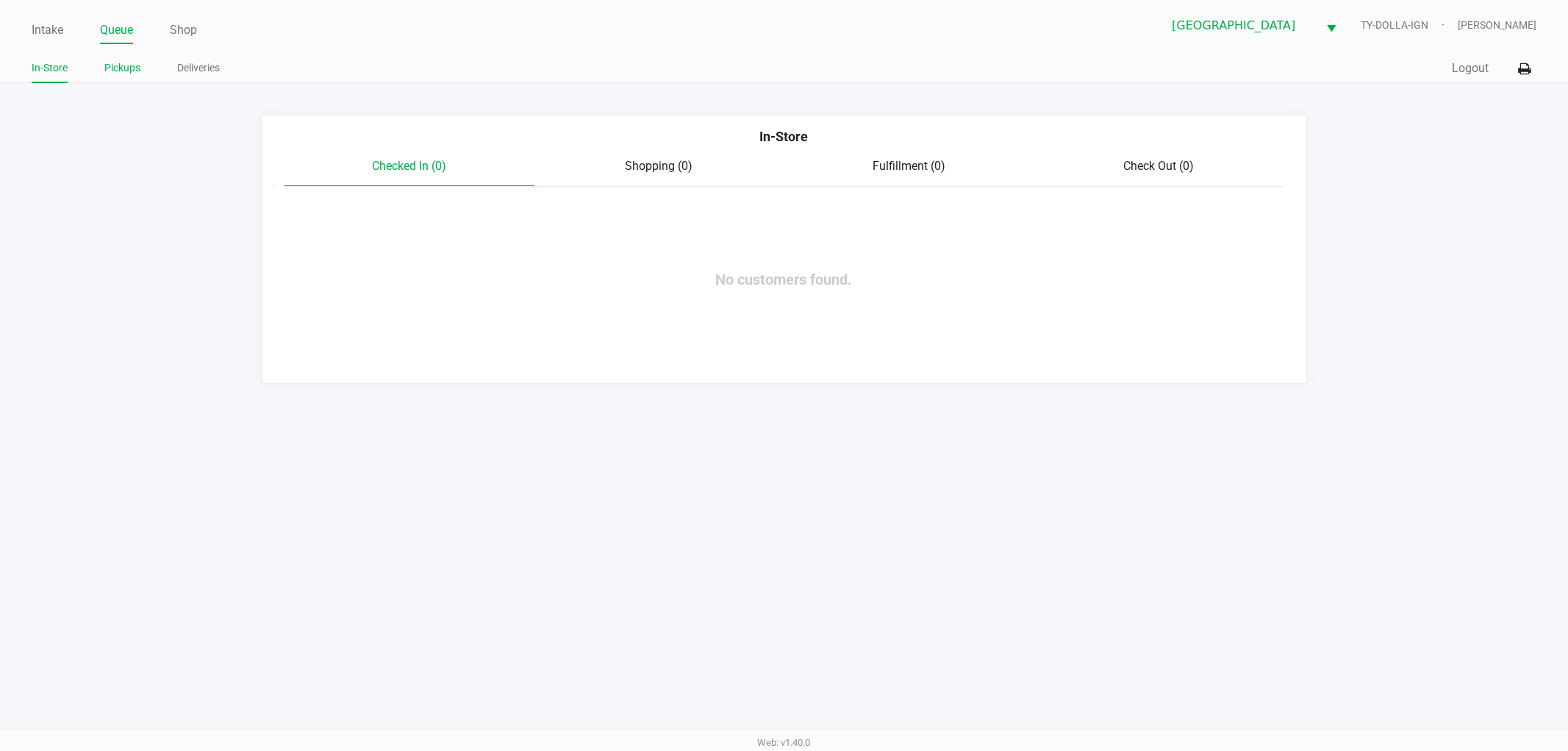
click at [120, 63] on link "Pickups" at bounding box center [122, 68] width 36 height 18
click at [185, 32] on link "Shop" at bounding box center [184, 30] width 27 height 21
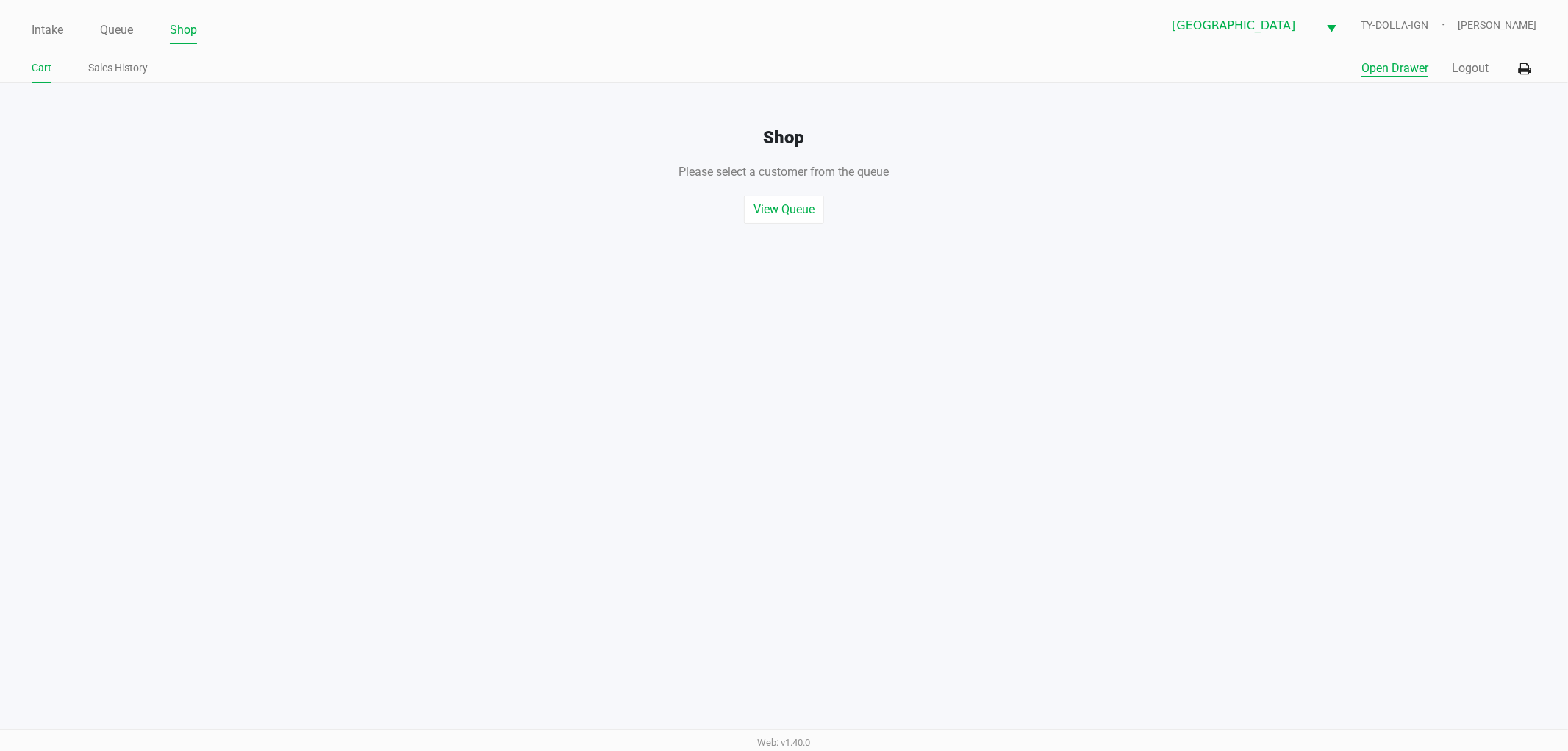
click at [1402, 75] on button "Open Drawer" at bounding box center [1395, 69] width 67 height 18
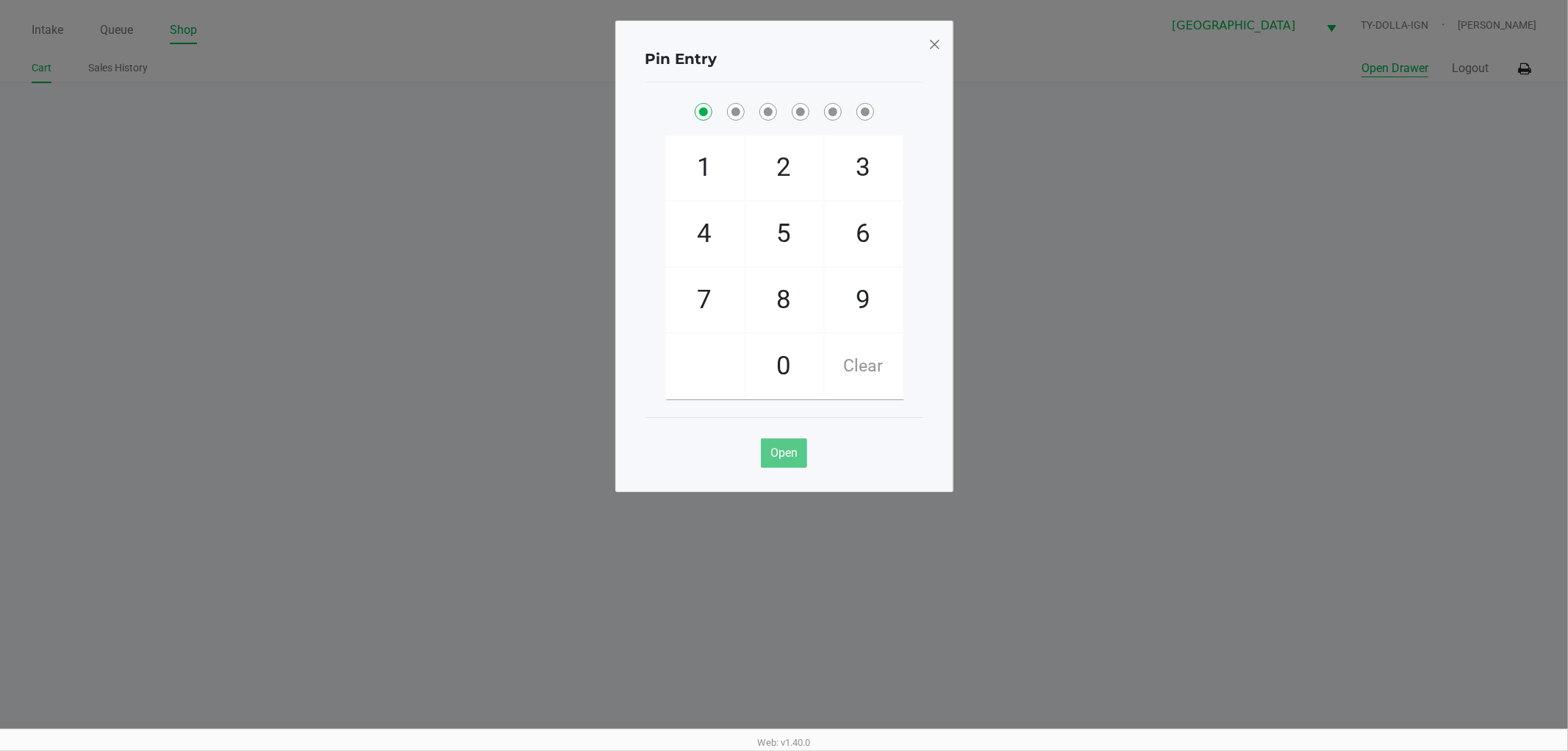
checkbox input "true"
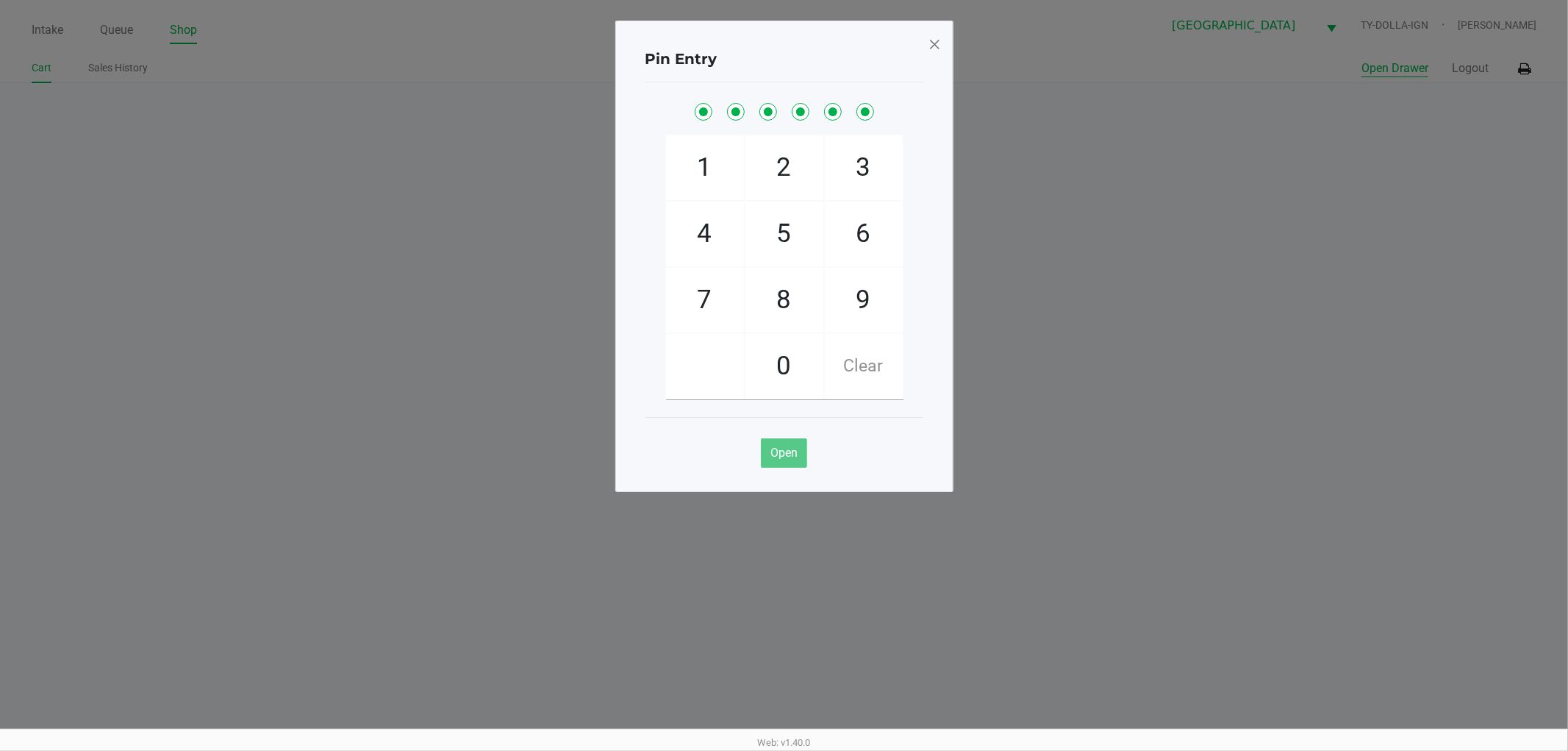
checkbox input "true"
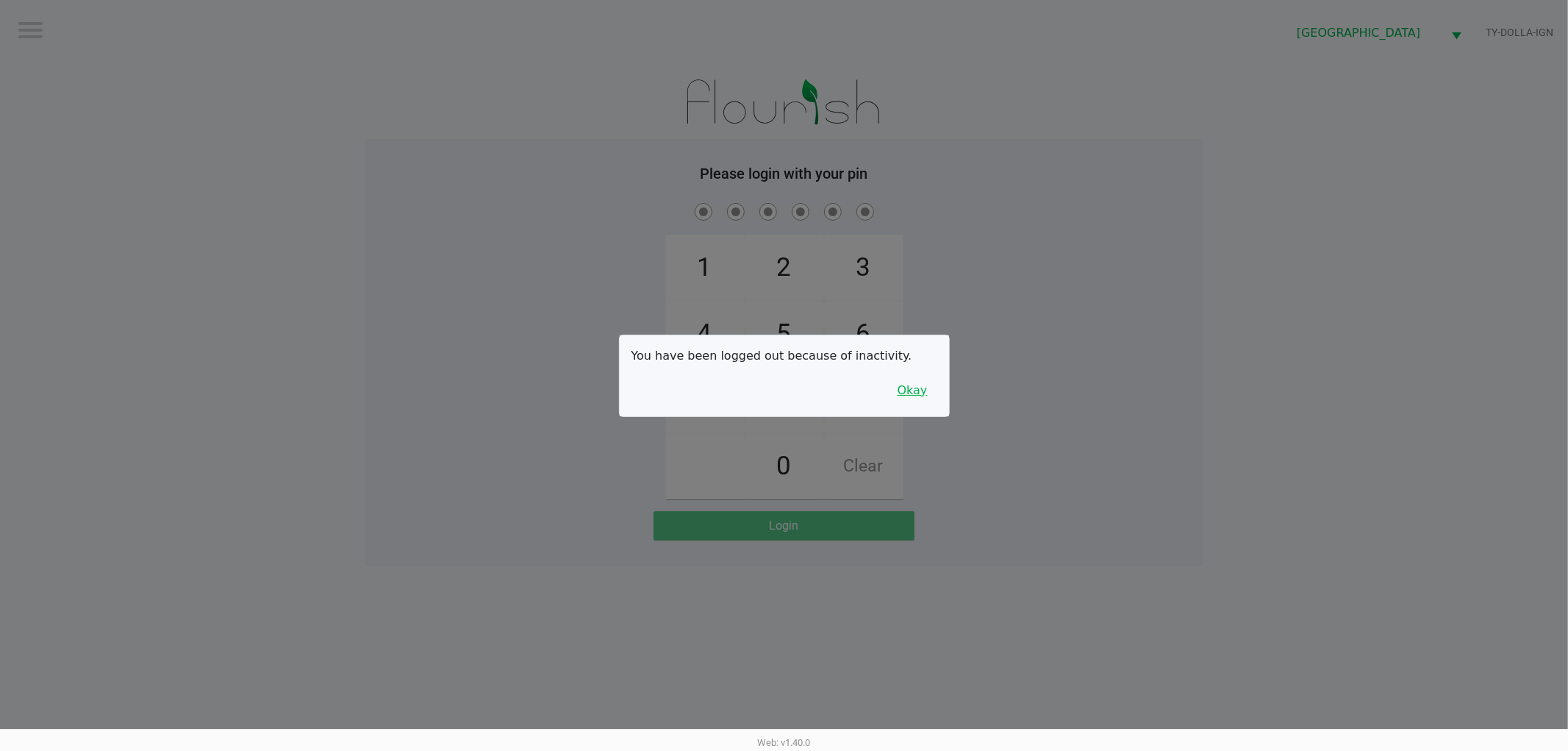
click at [917, 383] on button "Okay" at bounding box center [913, 390] width 50 height 28
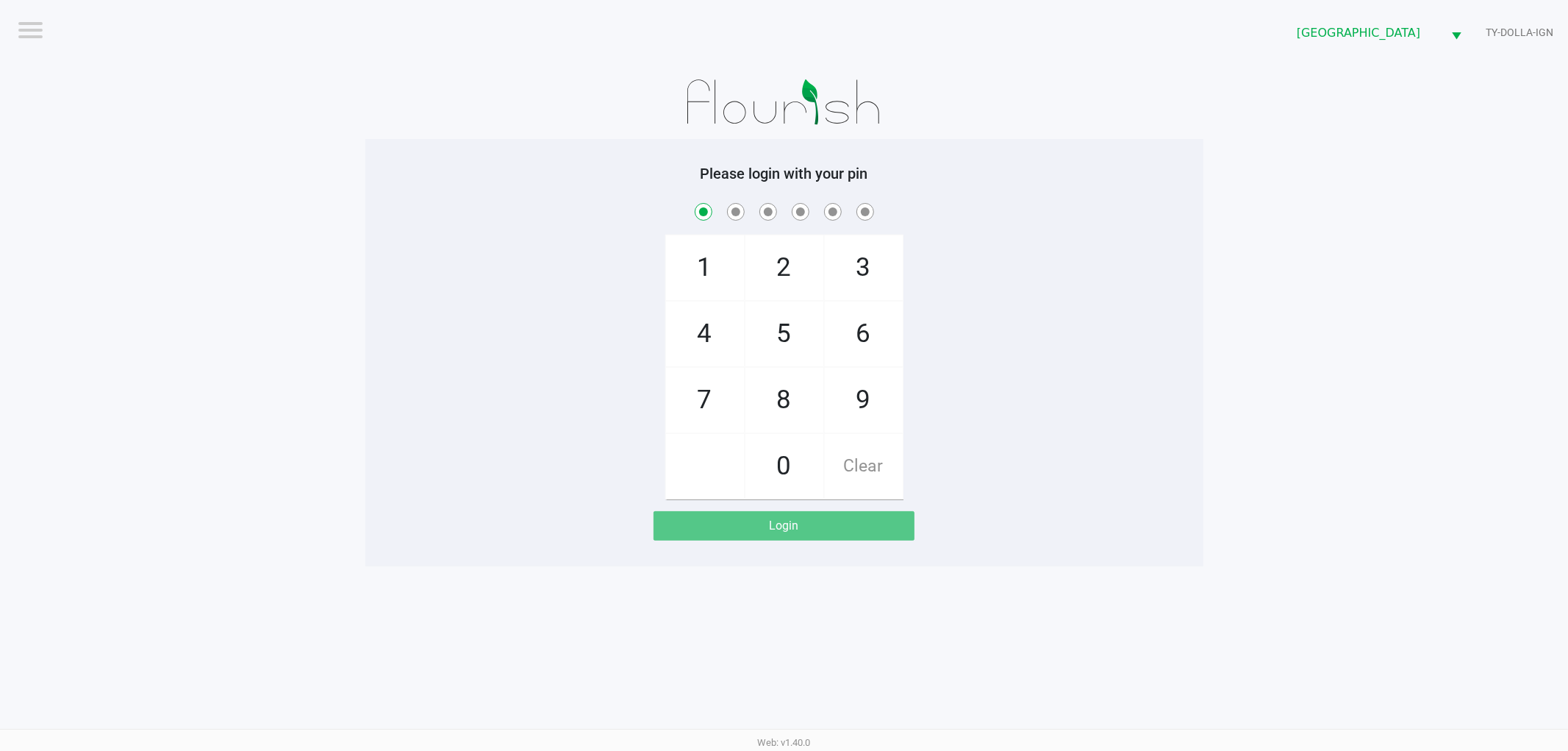
checkbox input "true"
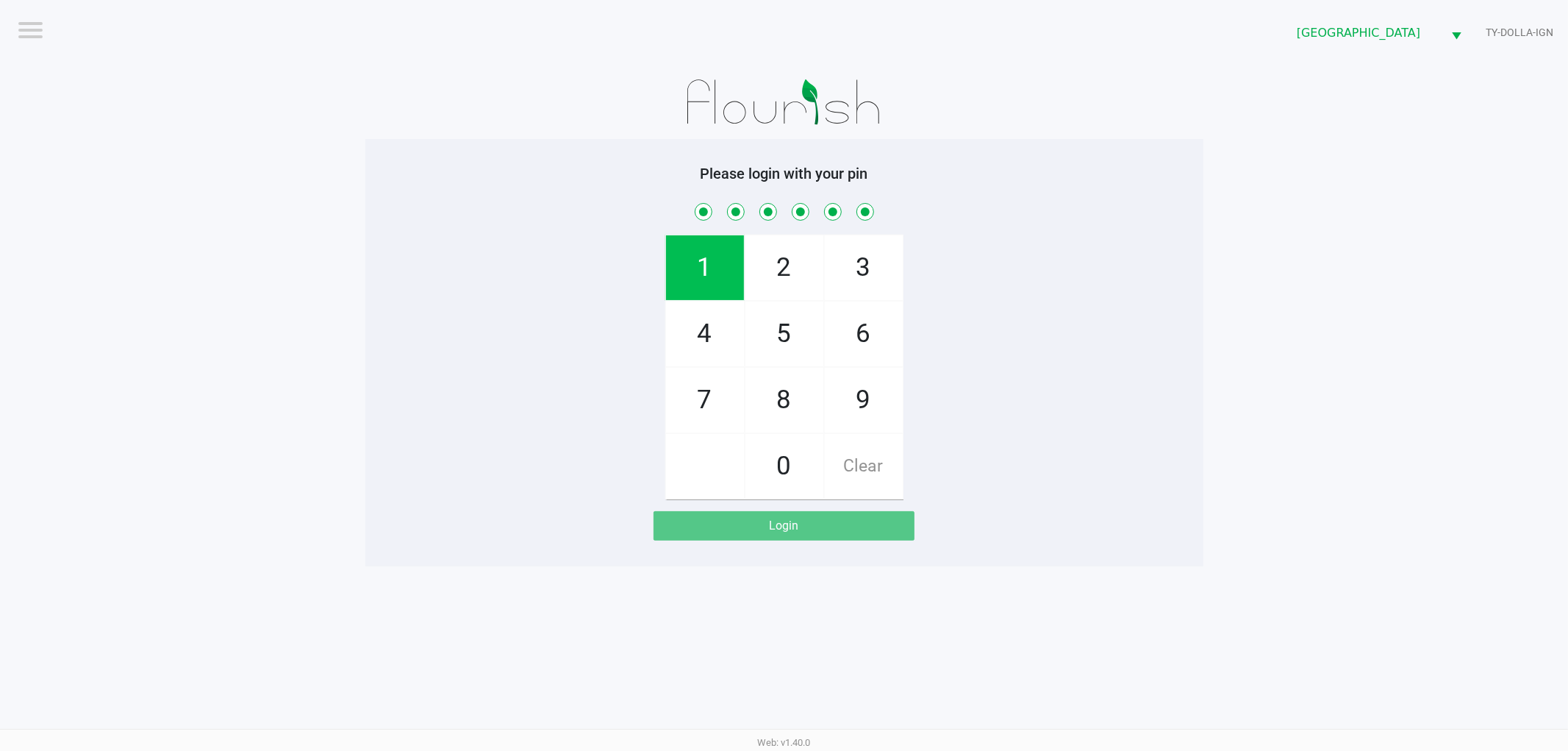
checkbox input "true"
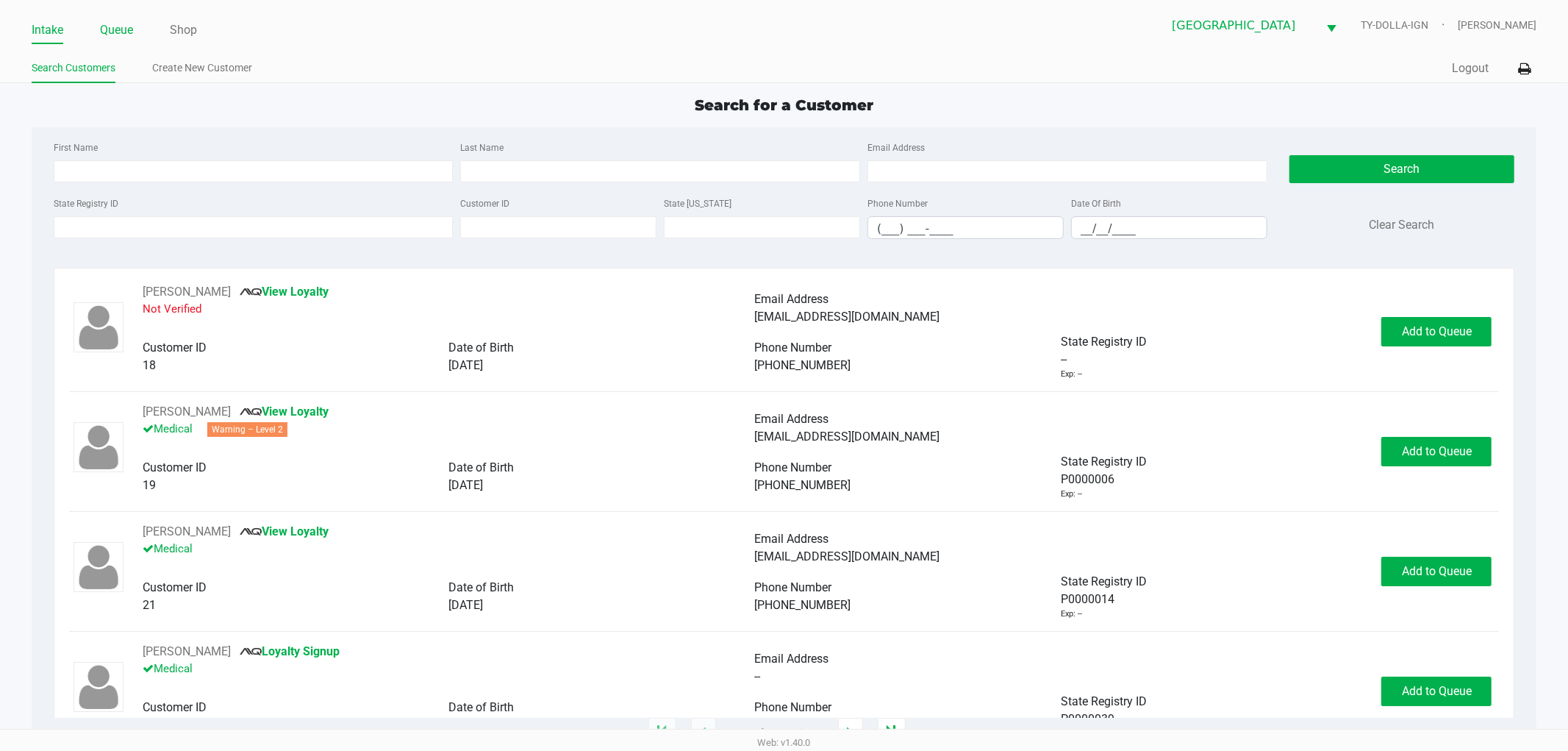
click at [121, 26] on link "Queue" at bounding box center [116, 30] width 33 height 21
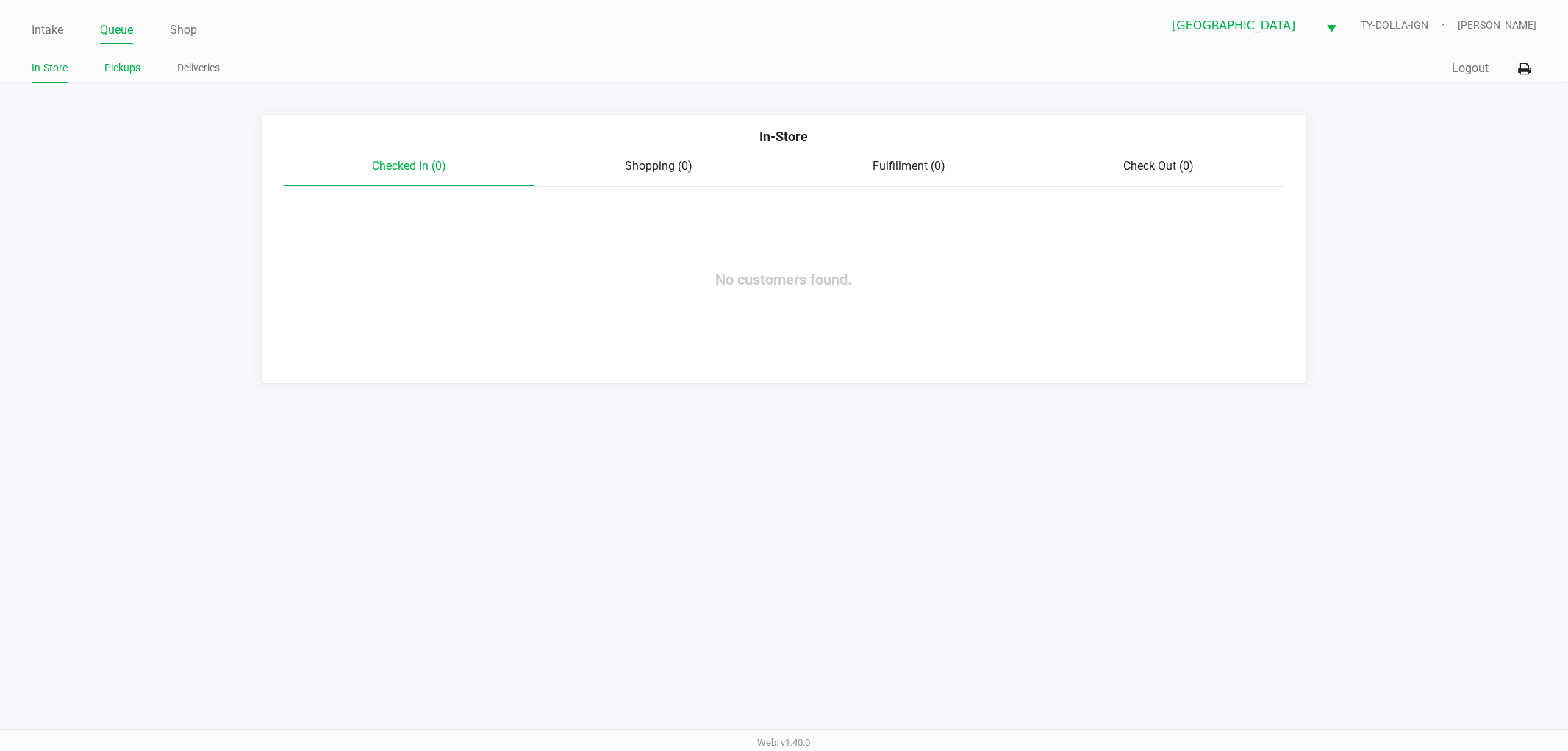
click at [136, 64] on link "Pickups" at bounding box center [122, 68] width 36 height 18
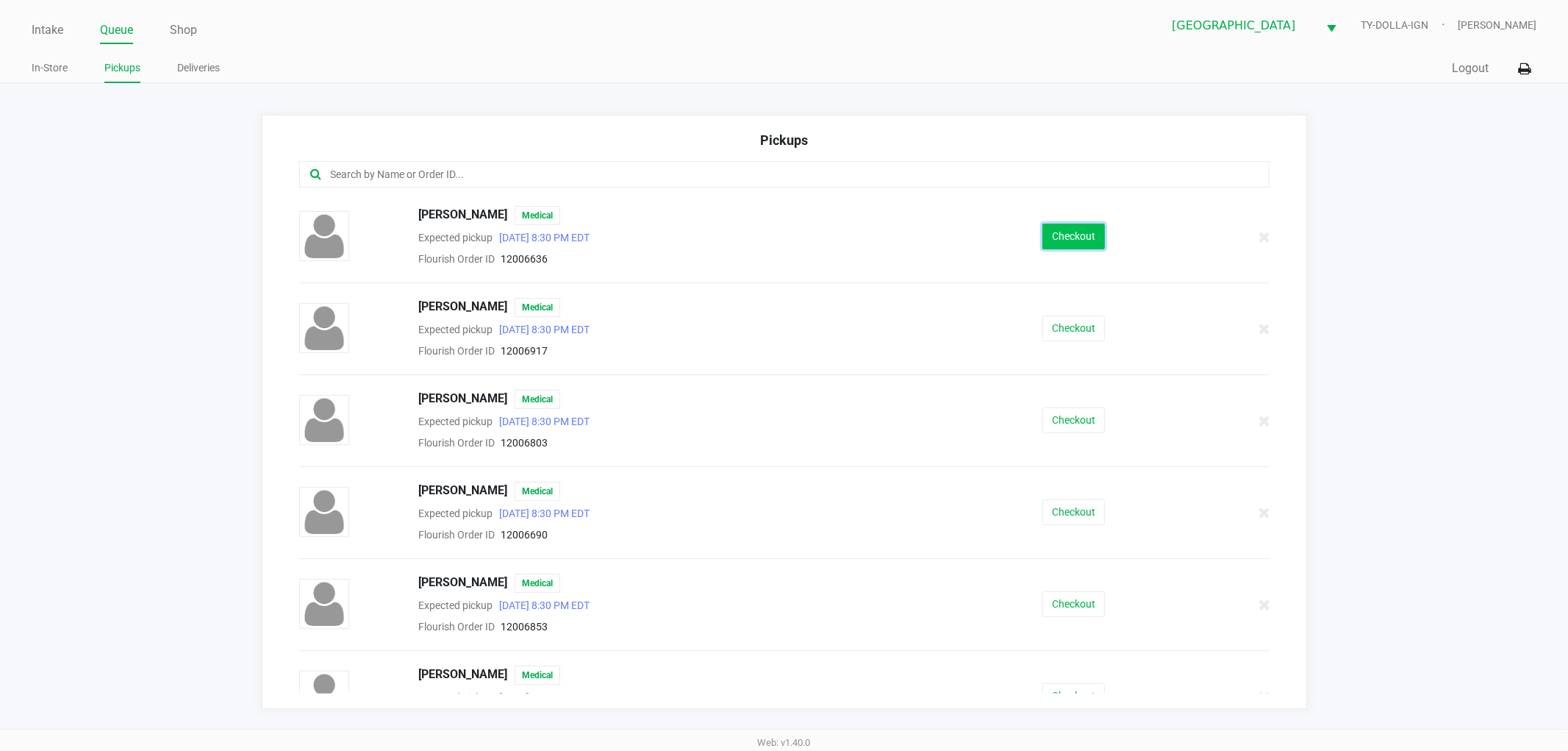
click at [1058, 224] on button "Checkout" at bounding box center [1074, 236] width 62 height 26
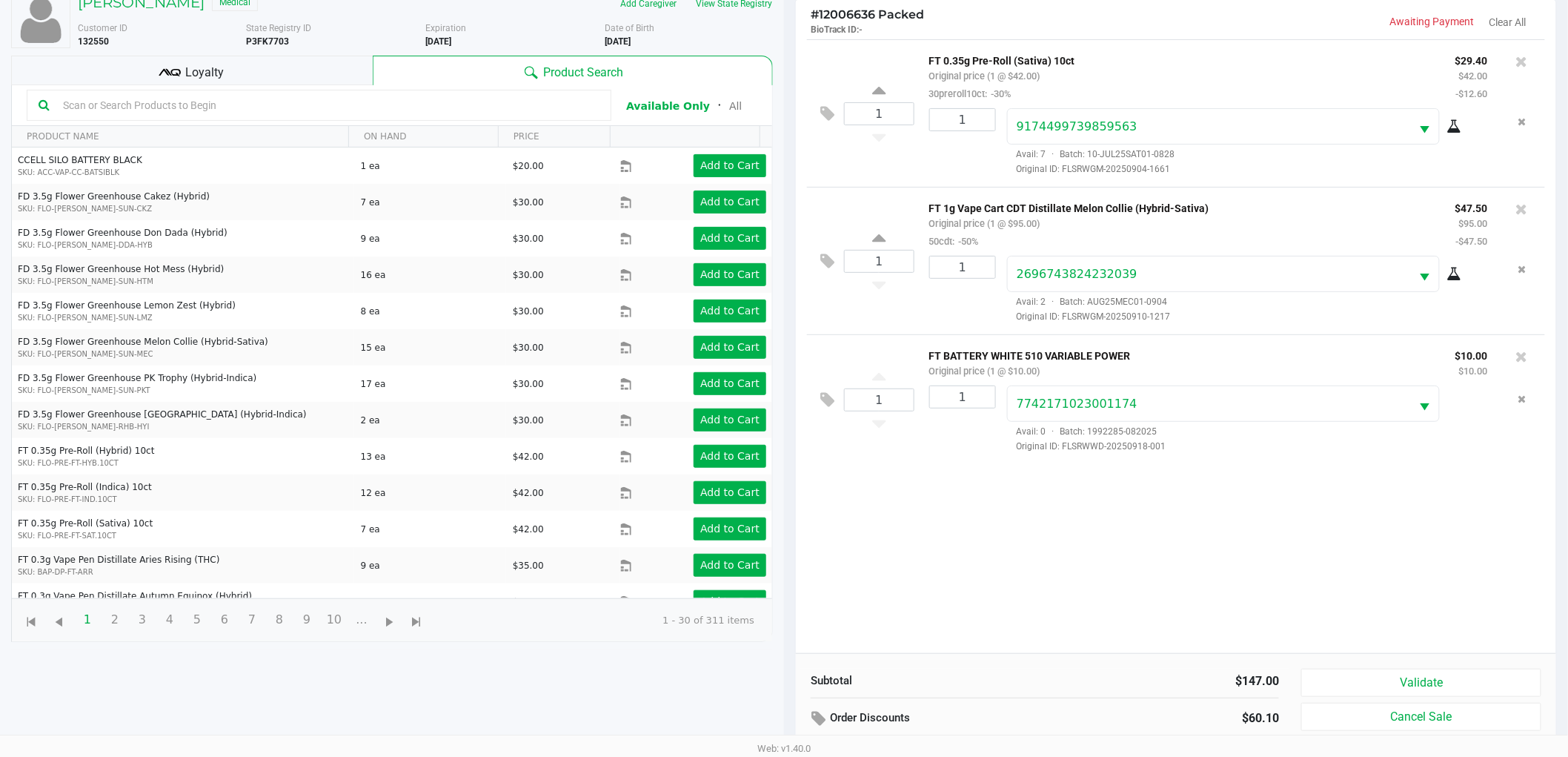
scroll to position [161, 0]
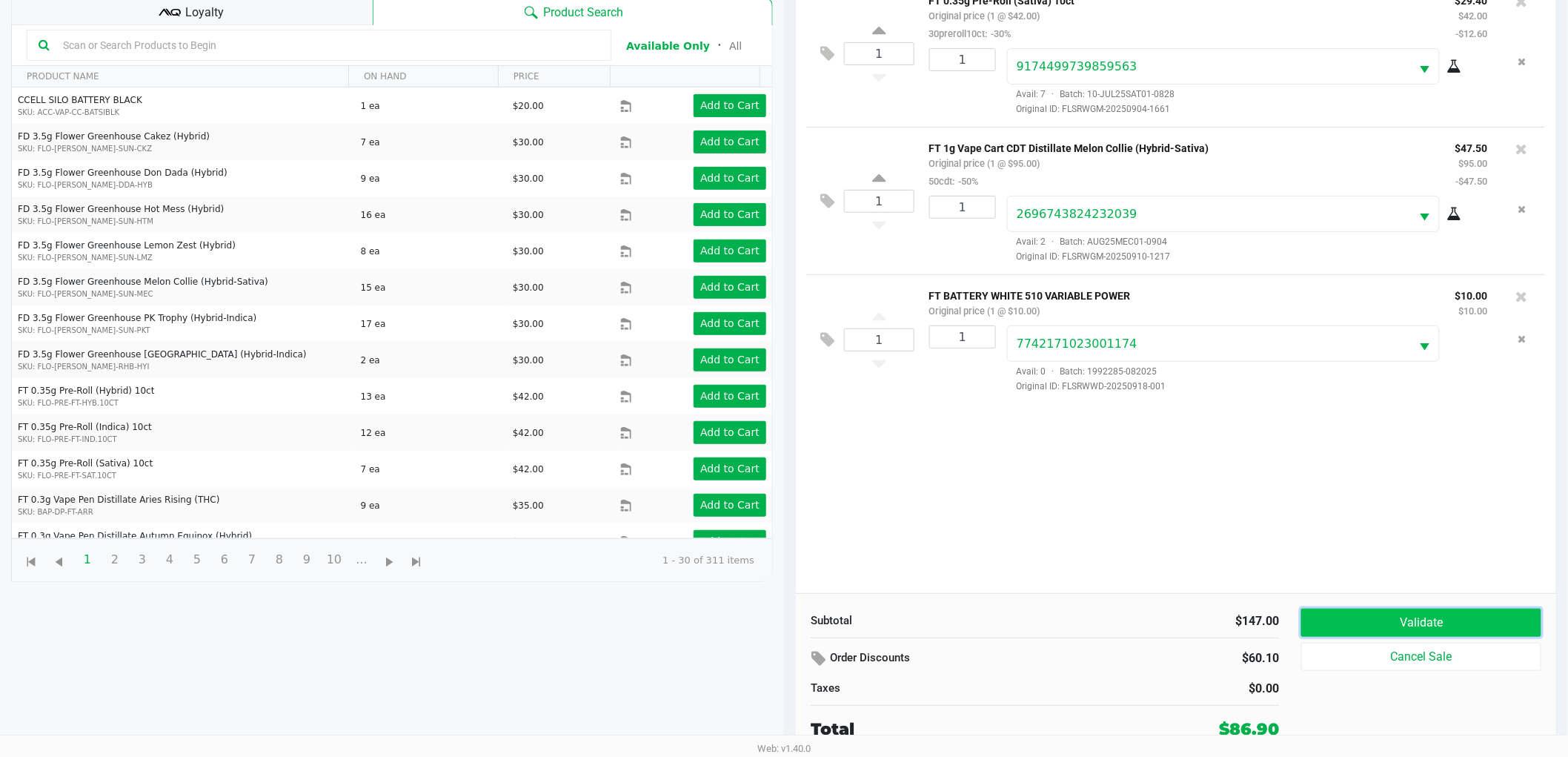
click at [1390, 627] on button "Validate" at bounding box center [1421, 623] width 240 height 28
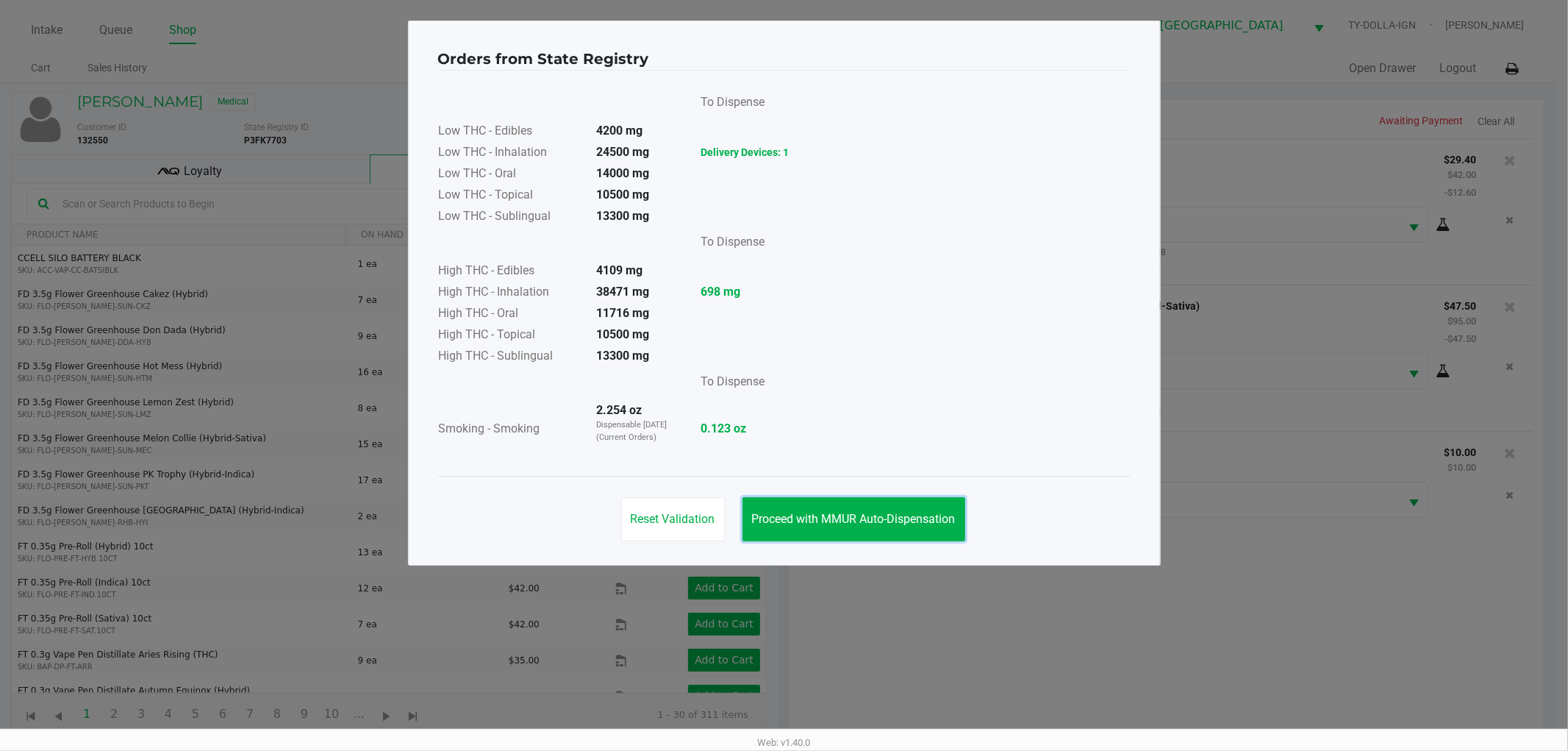
click at [864, 534] on button "Proceed with MMUR Auto-Dispensation" at bounding box center [854, 519] width 223 height 44
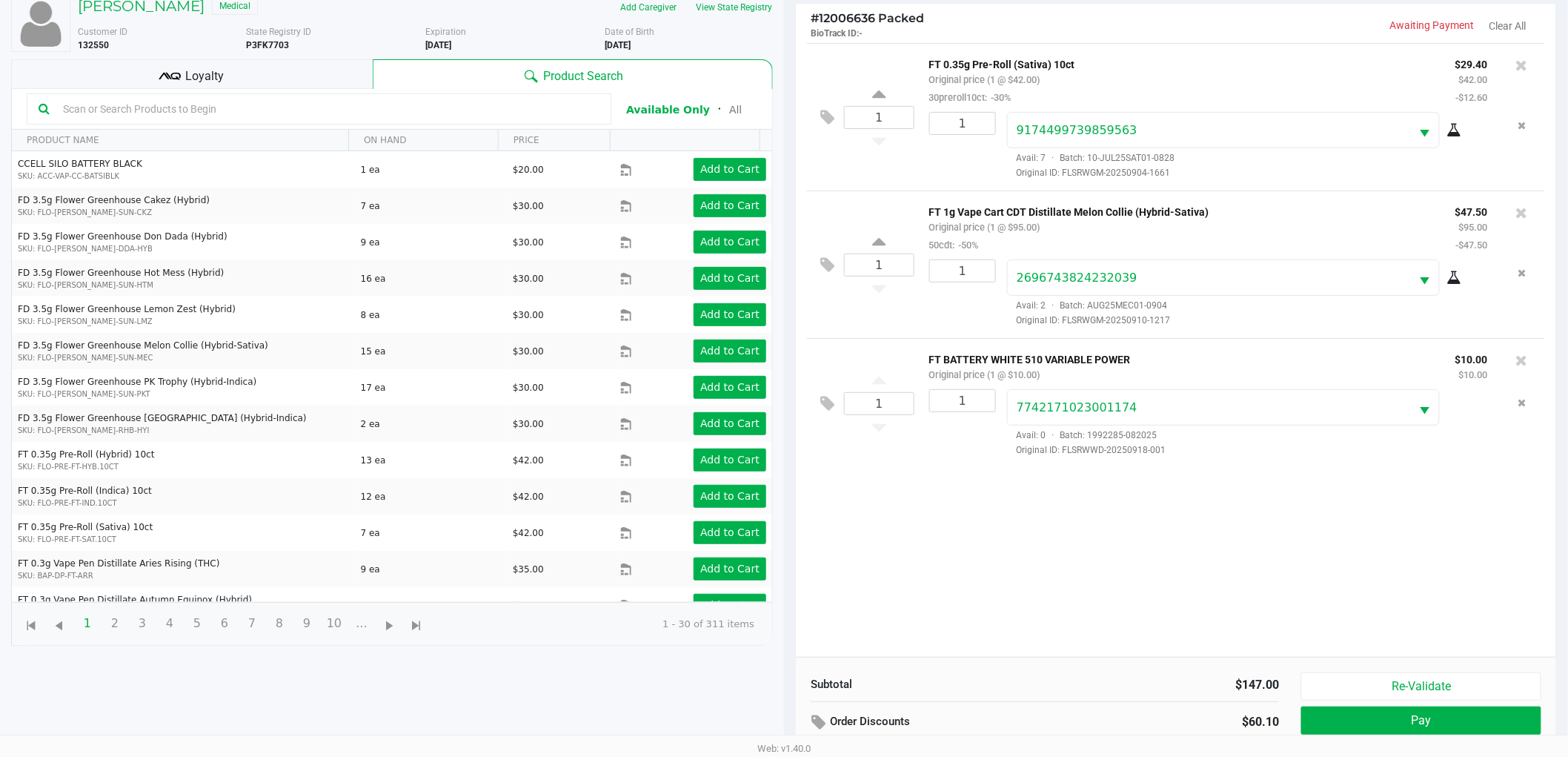
scroll to position [161, 0]
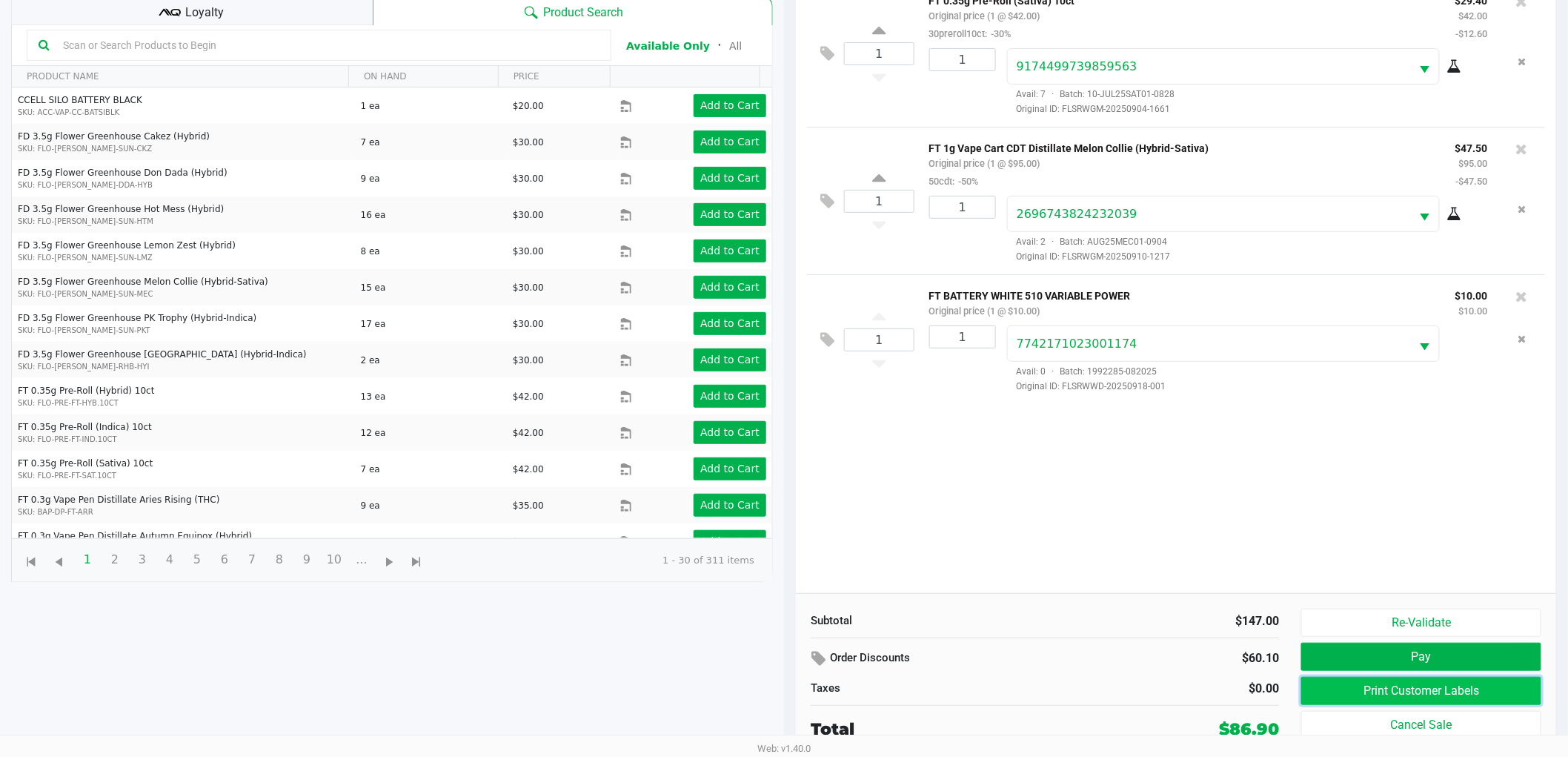
click at [1372, 686] on button "Print Customer Labels" at bounding box center [1421, 690] width 240 height 28
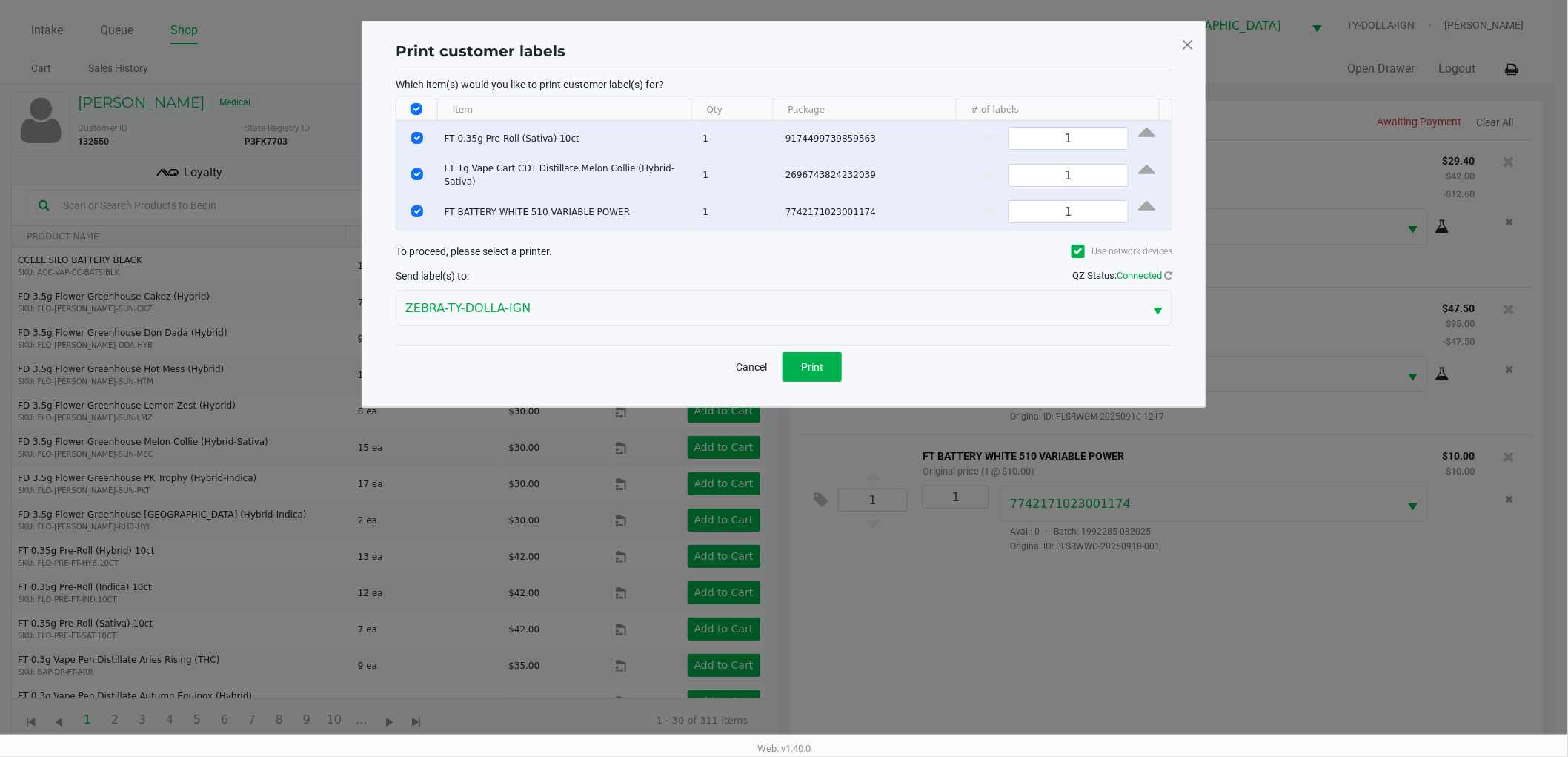
scroll to position [0, 0]
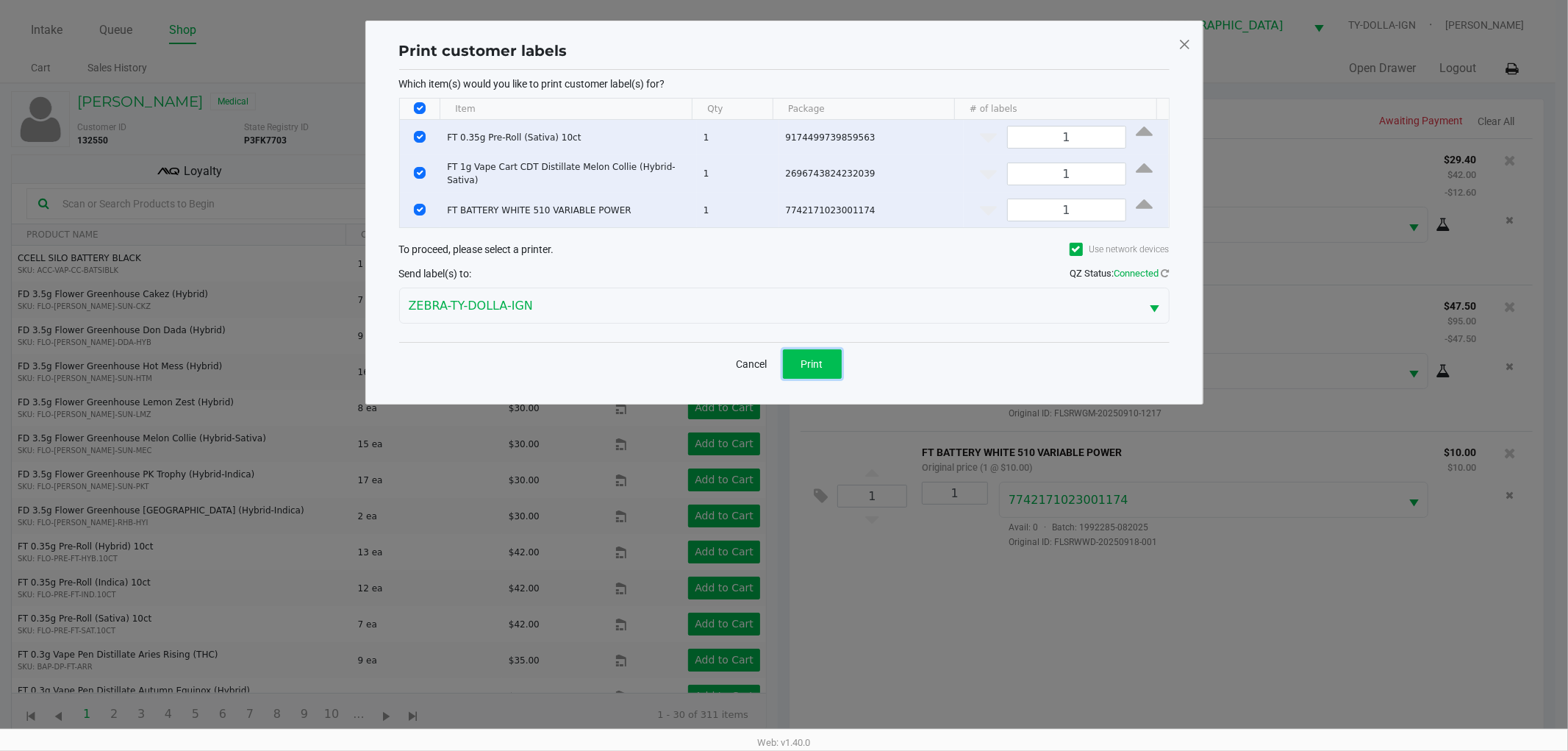
click at [818, 351] on button "Print" at bounding box center [812, 364] width 59 height 30
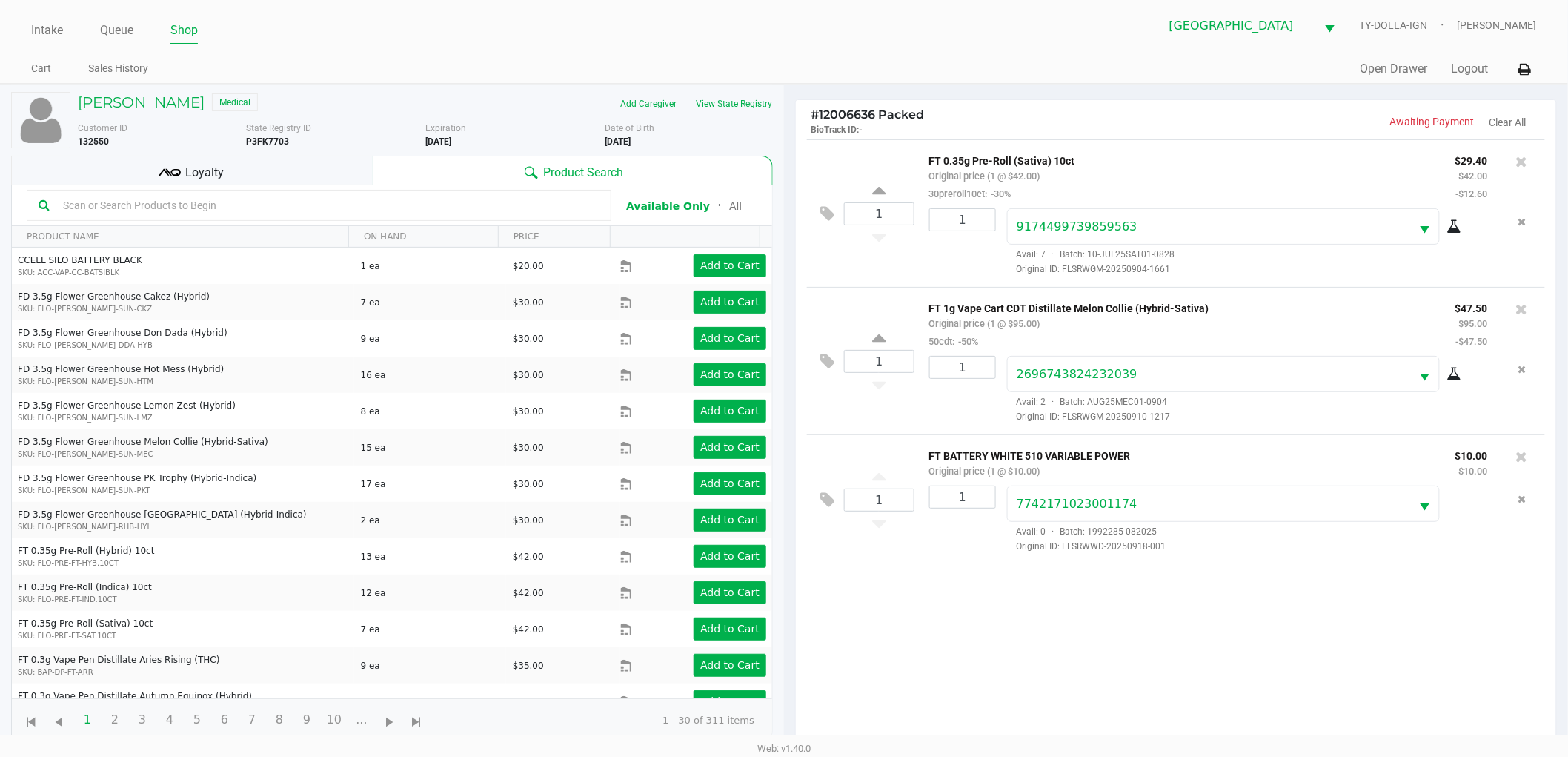
click at [258, 173] on div "Loyalty" at bounding box center [192, 170] width 361 height 30
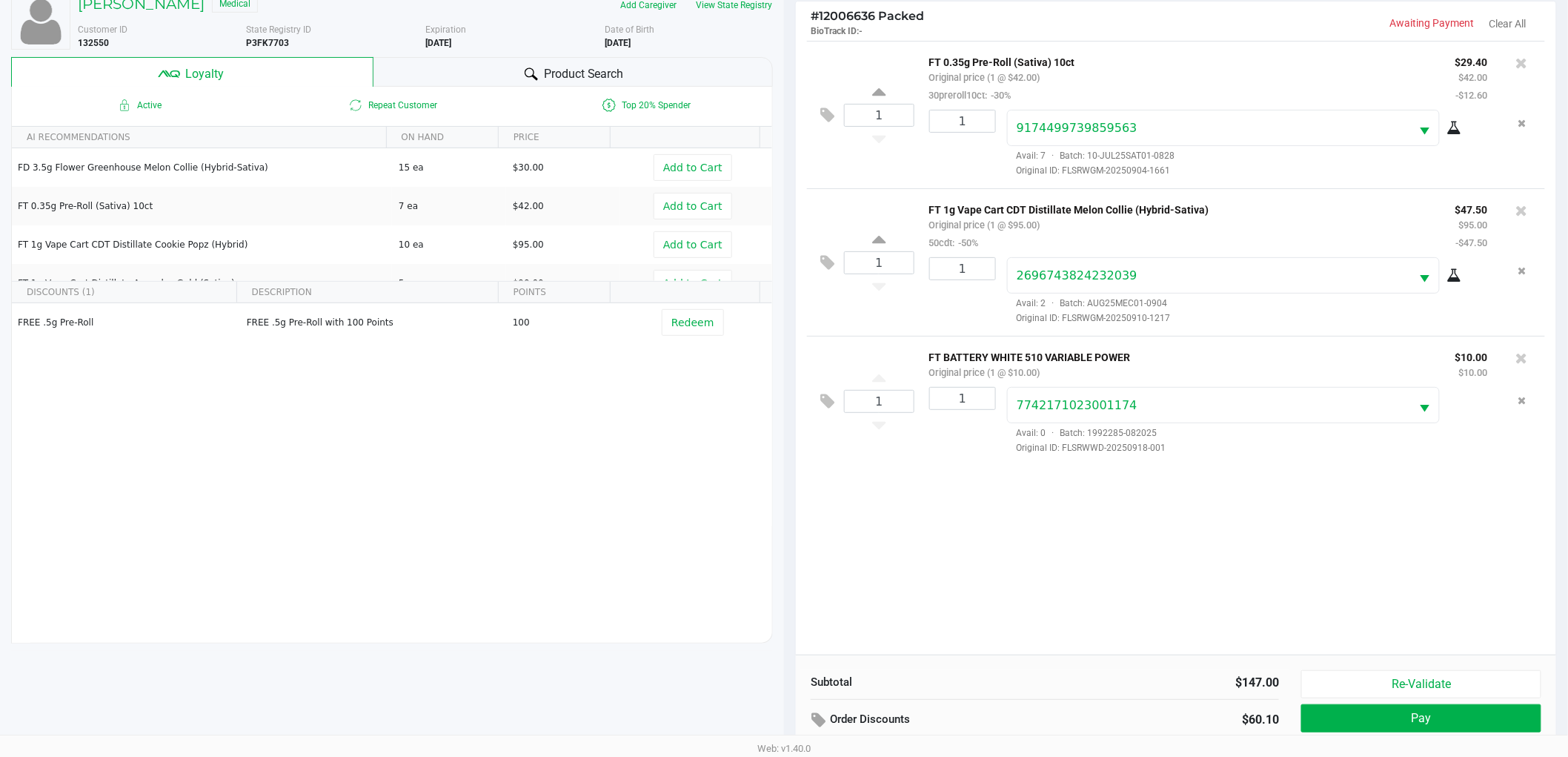
scroll to position [179, 0]
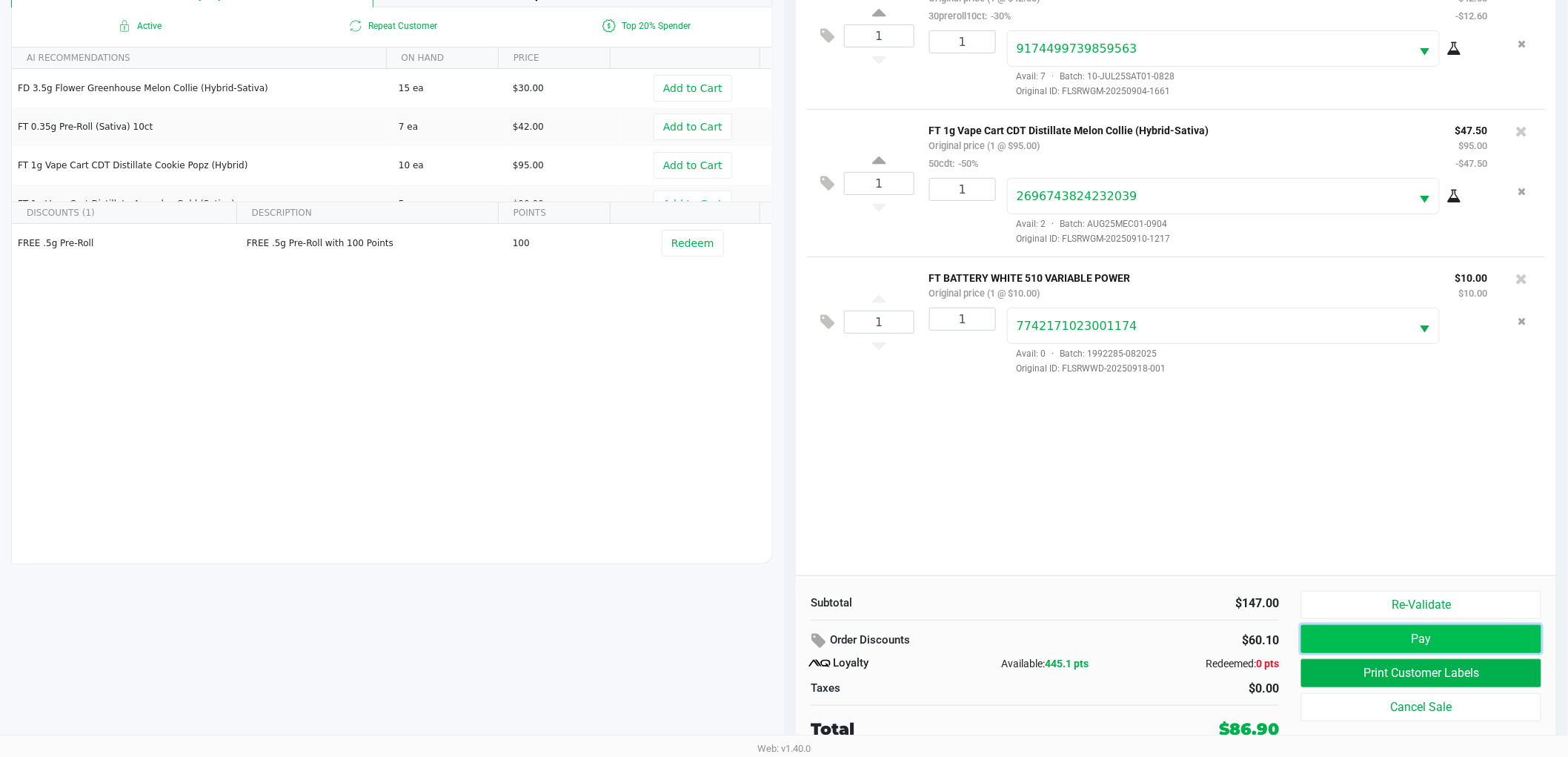
click at [1328, 634] on button "Pay" at bounding box center [1421, 639] width 240 height 28
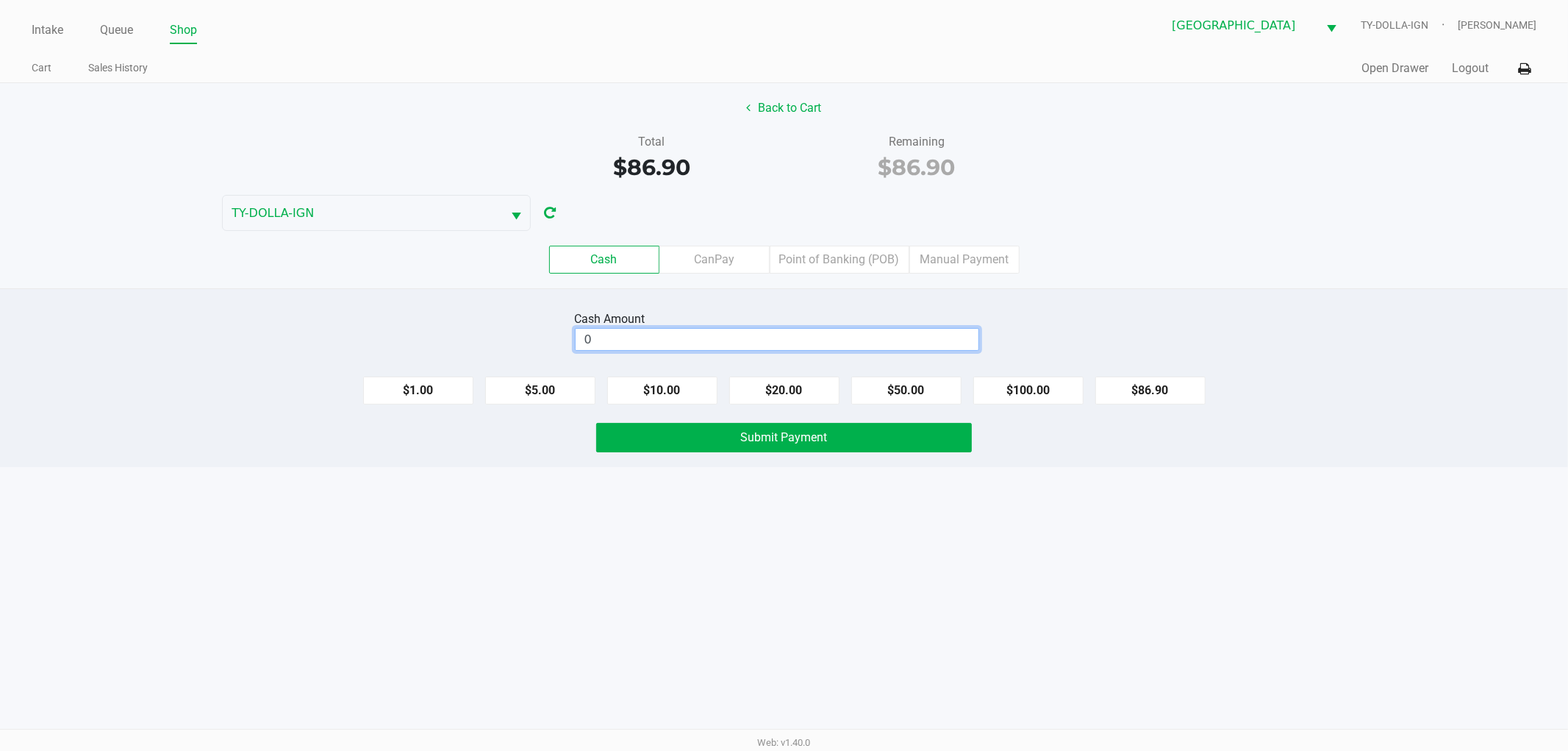
click at [771, 335] on input "0" at bounding box center [777, 339] width 403 height 22
type input "$100.00"
click at [1174, 292] on div "Cash Amount $100.00 Clear $1.00 $5.00 $10.00 $20.00 $50.00 $100.00 $86.90 Submi…" at bounding box center [784, 378] width 1568 height 179
click at [959, 431] on button "Submit Payment" at bounding box center [784, 437] width 375 height 30
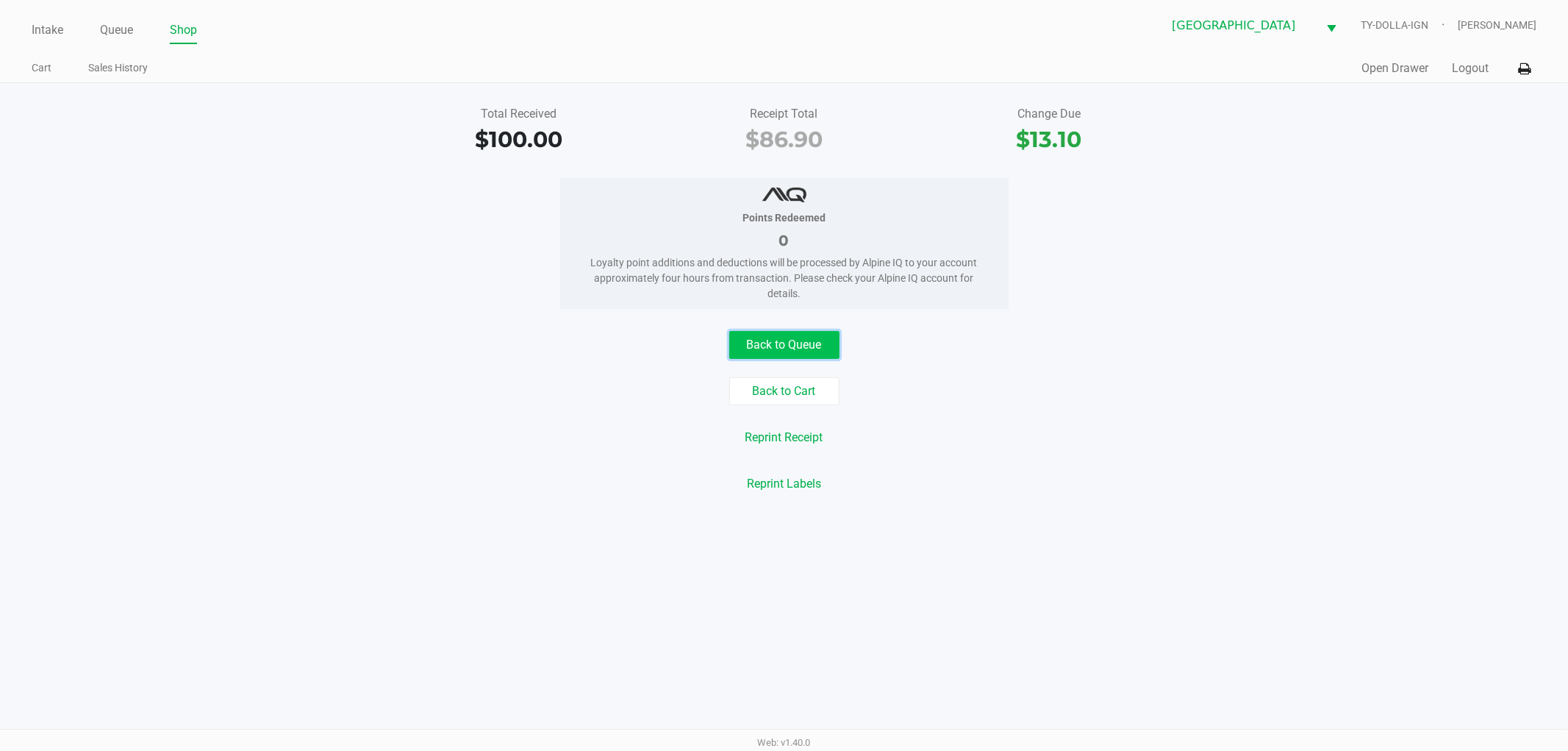
click at [827, 348] on button "Back to Queue" at bounding box center [784, 344] width 110 height 28
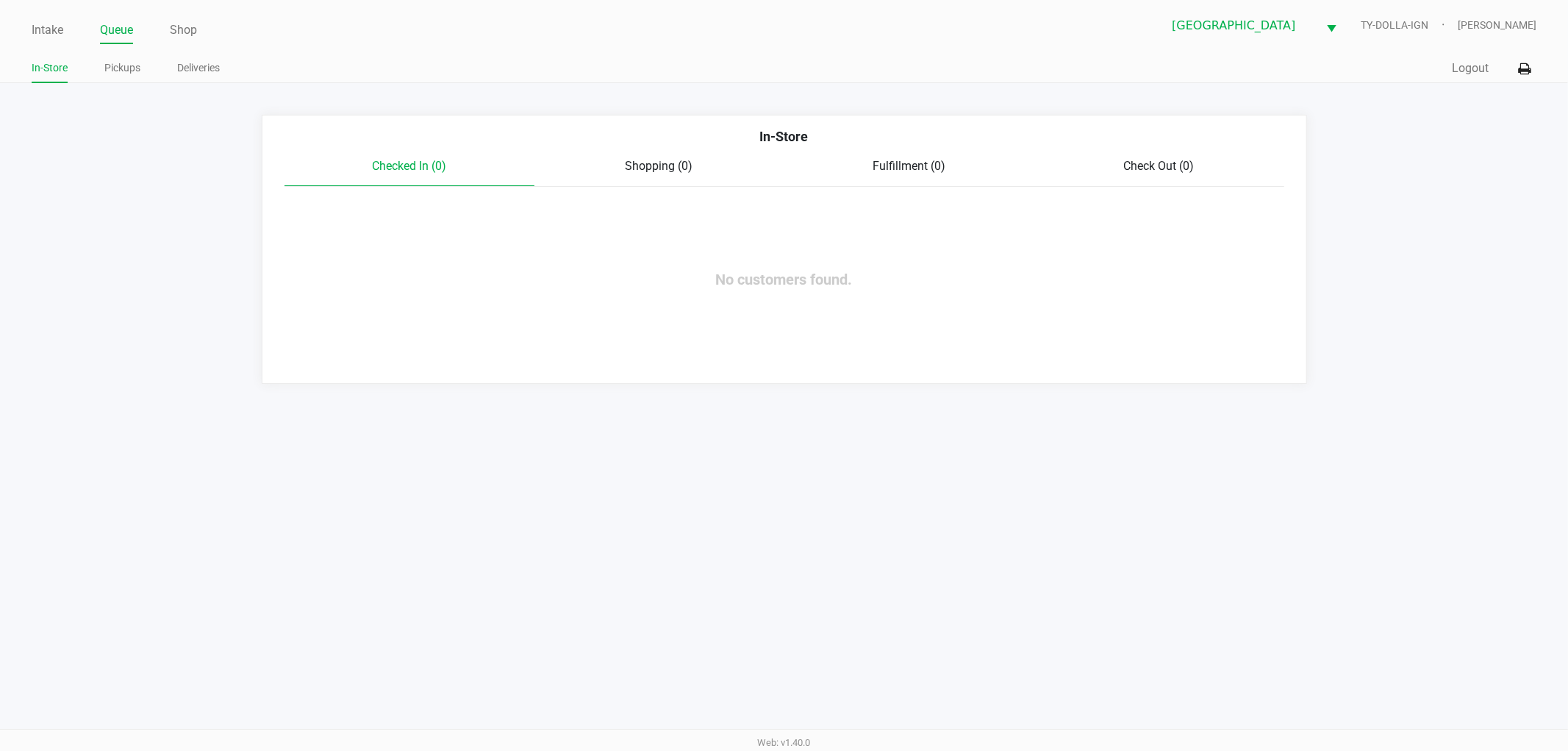
click at [1171, 359] on div "In-Store Checked In (0) Shopping (0) Fulfillment (0) Check Out (0) No customers…" at bounding box center [784, 249] width 1046 height 269
click at [111, 71] on link "Pickups" at bounding box center [122, 68] width 36 height 18
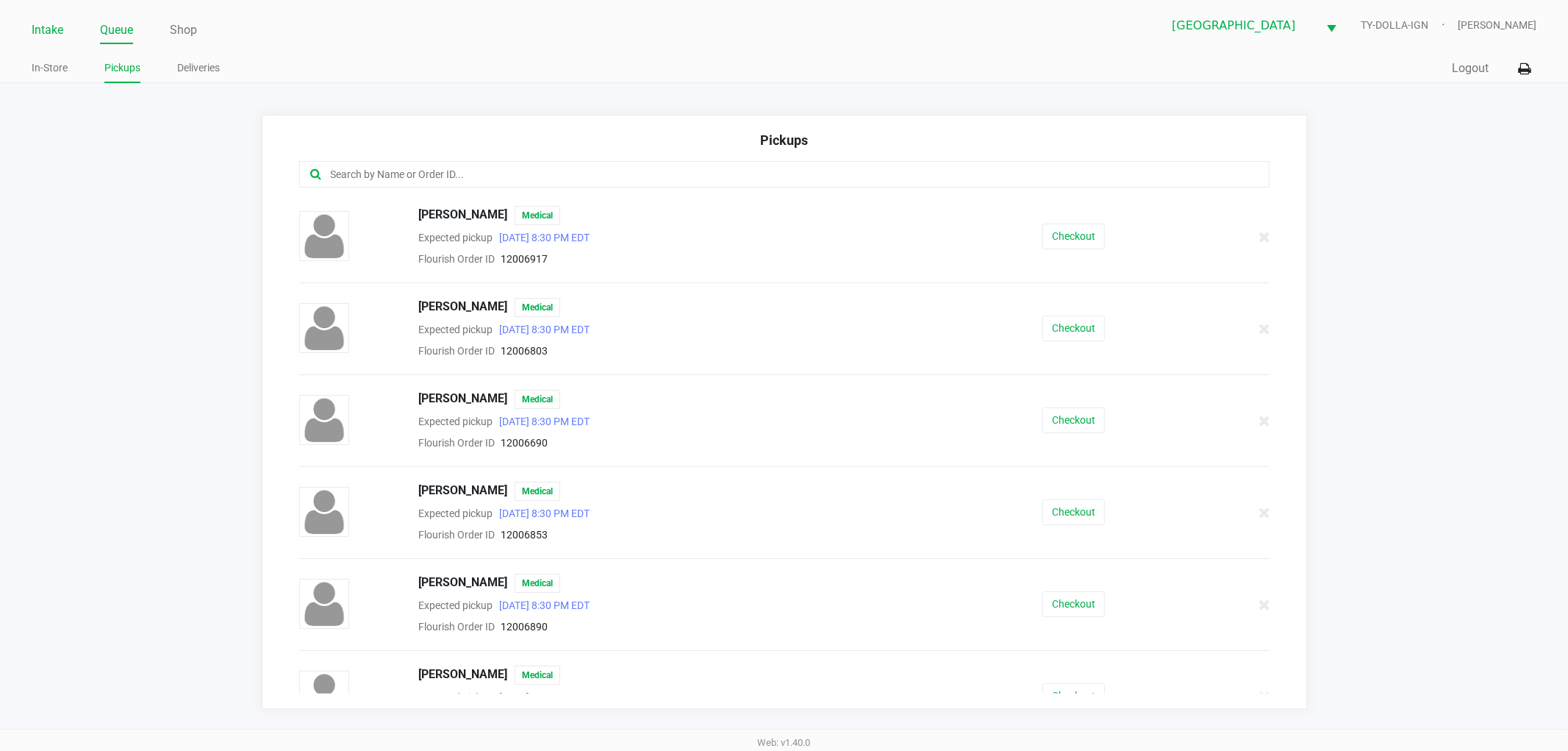
click at [50, 26] on link "Intake" at bounding box center [48, 30] width 32 height 21
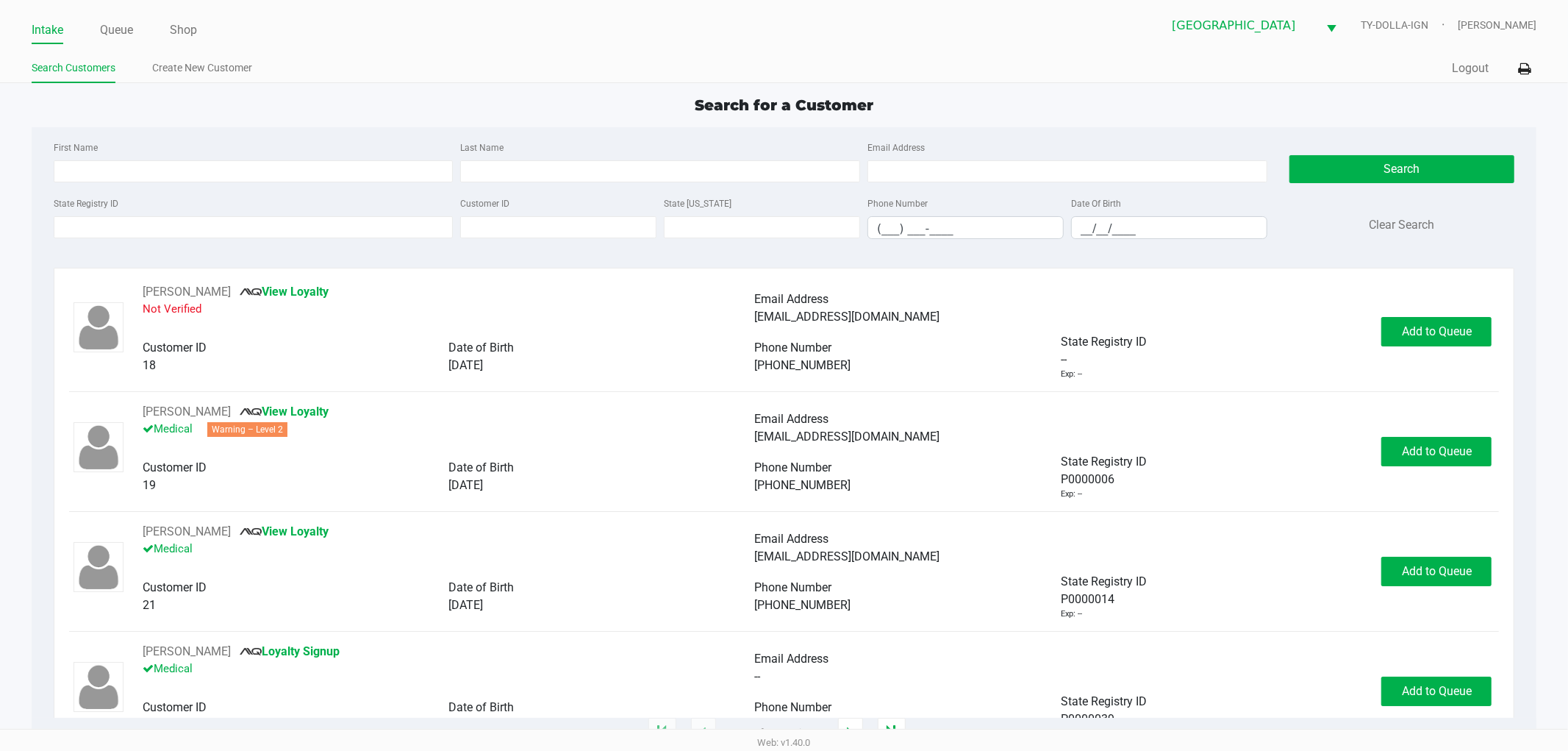
click at [97, 30] on ul "Intake Queue Shop" at bounding box center [408, 30] width 753 height 25
click at [106, 30] on link "Queue" at bounding box center [116, 30] width 33 height 21
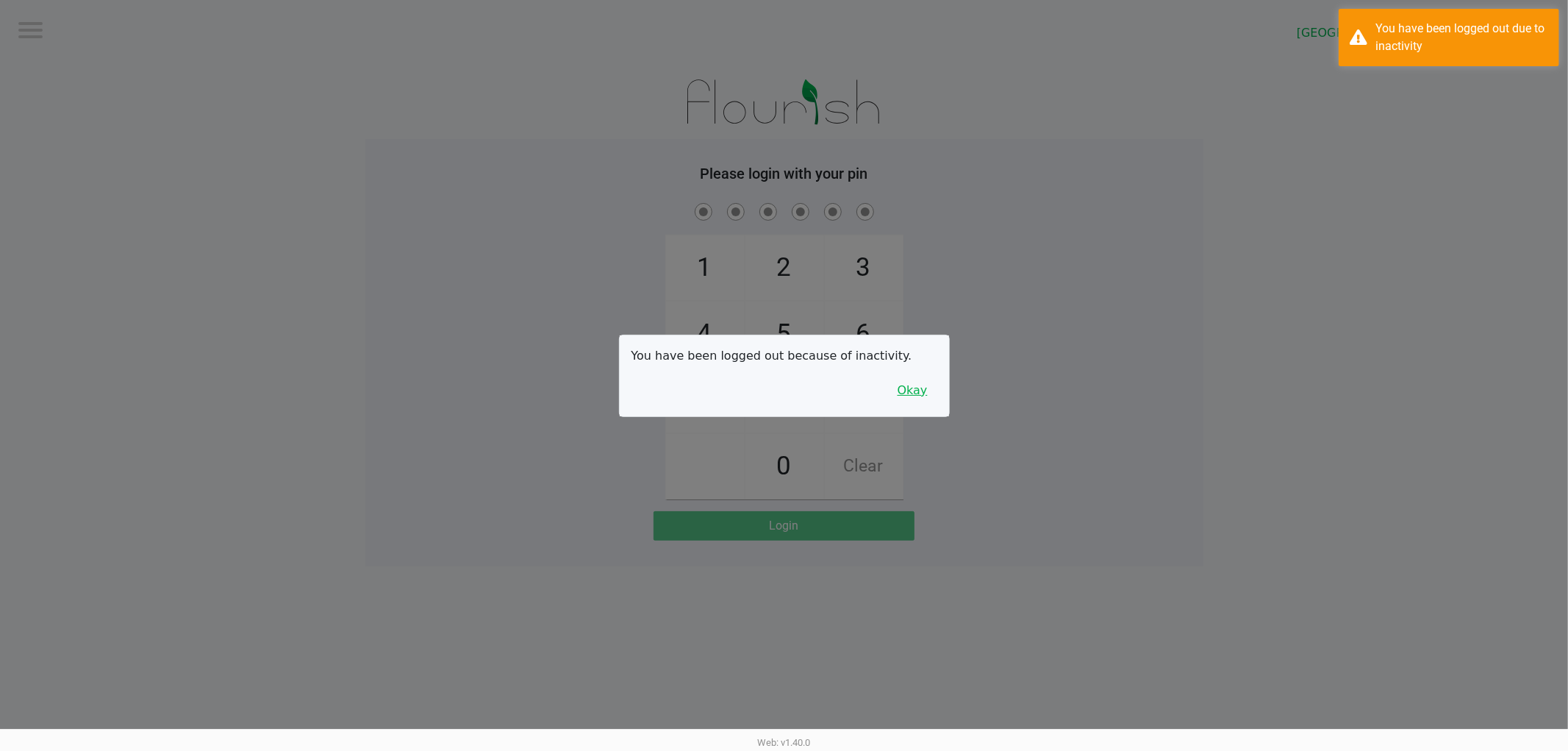
click at [912, 384] on button "Okay" at bounding box center [913, 390] width 50 height 28
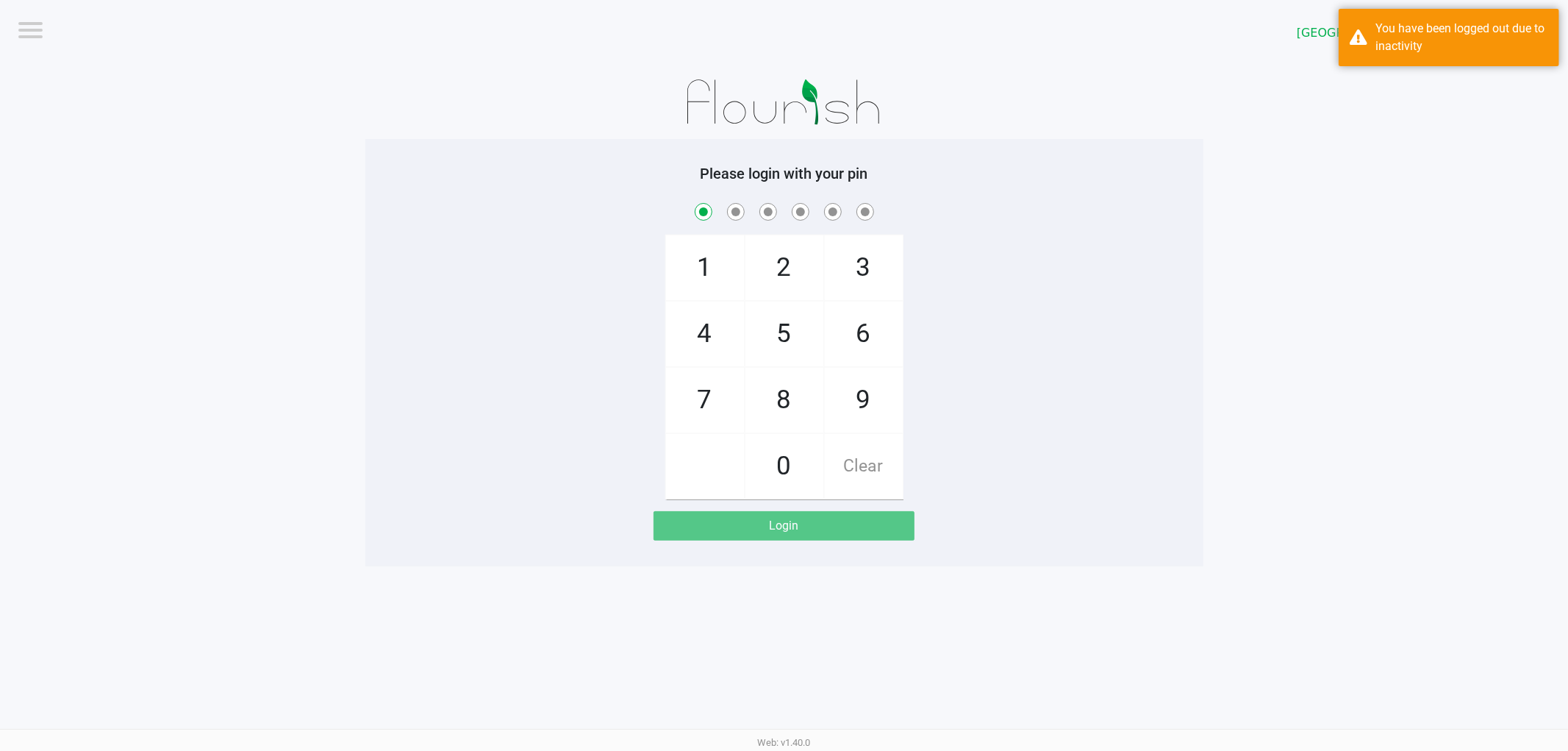
checkbox input "true"
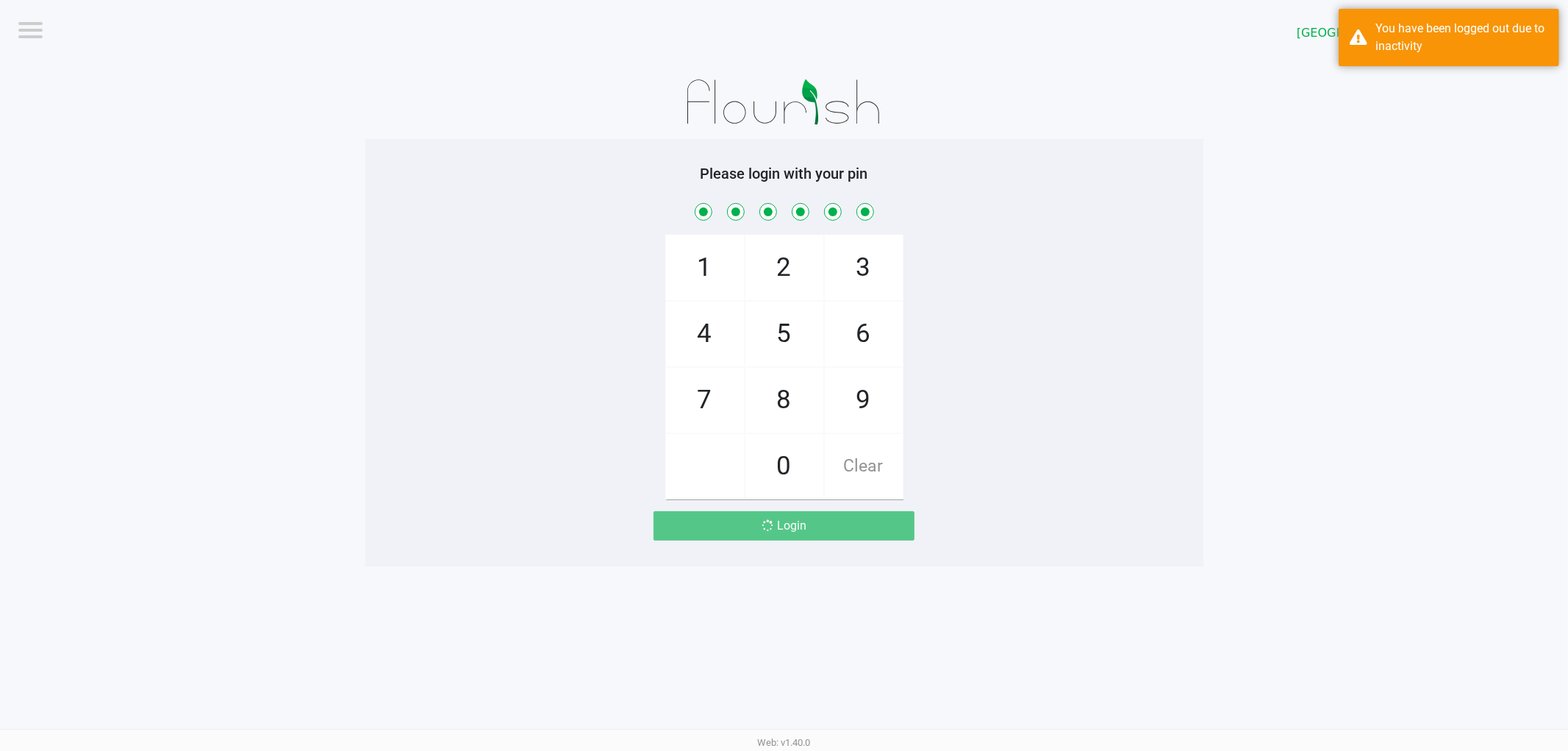
checkbox input "true"
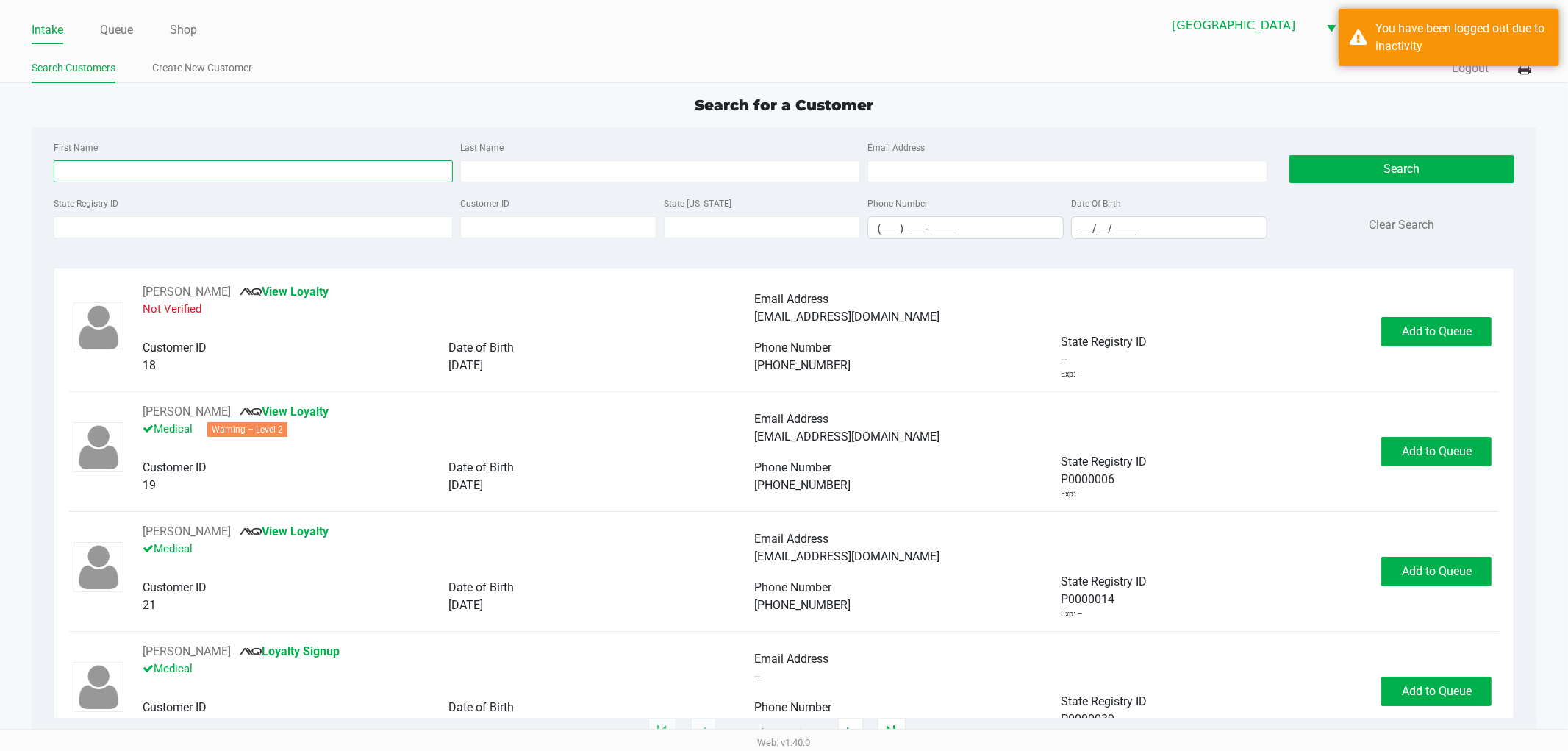
click at [129, 174] on input "First Name" at bounding box center [253, 172] width 400 height 22
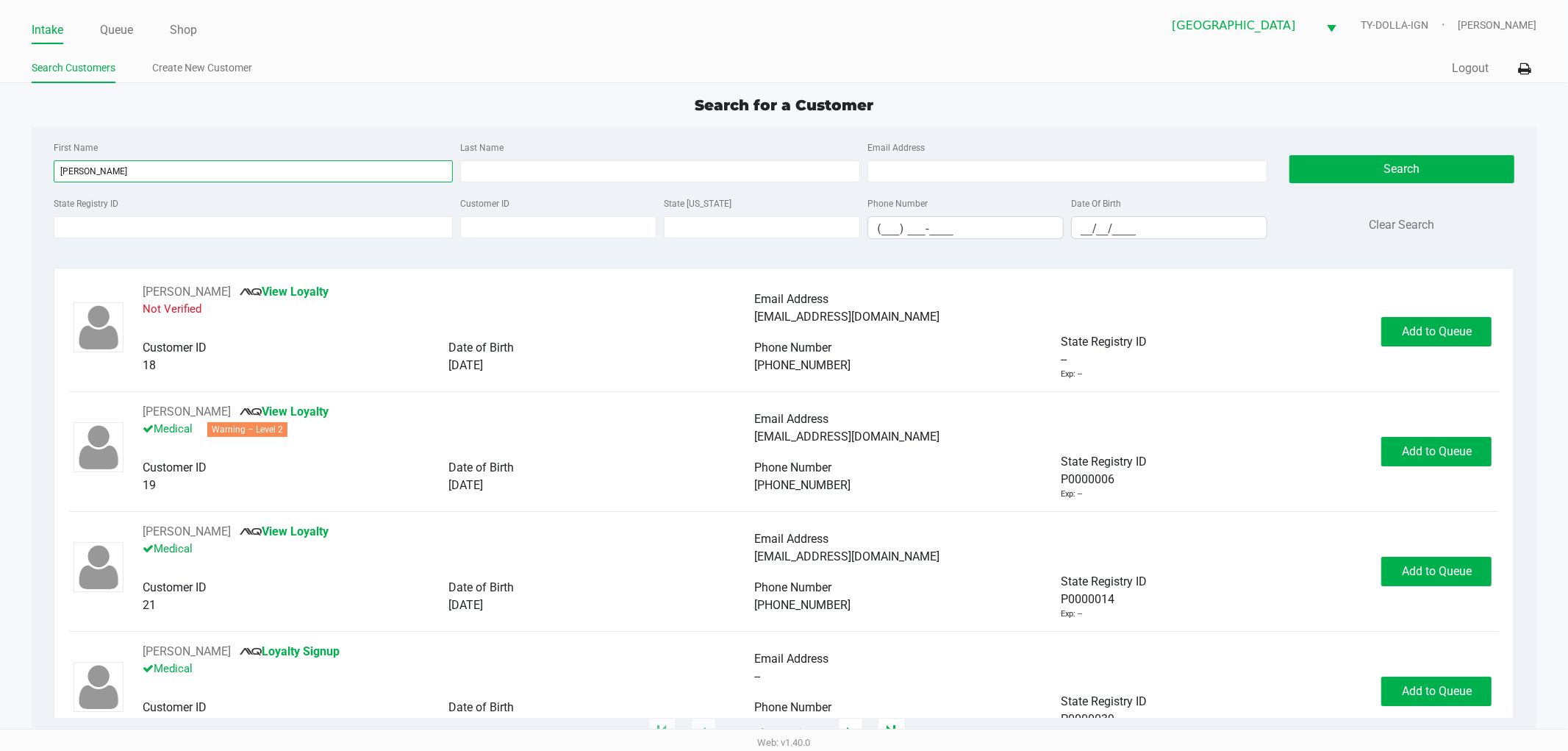
type input "[PERSON_NAME]"
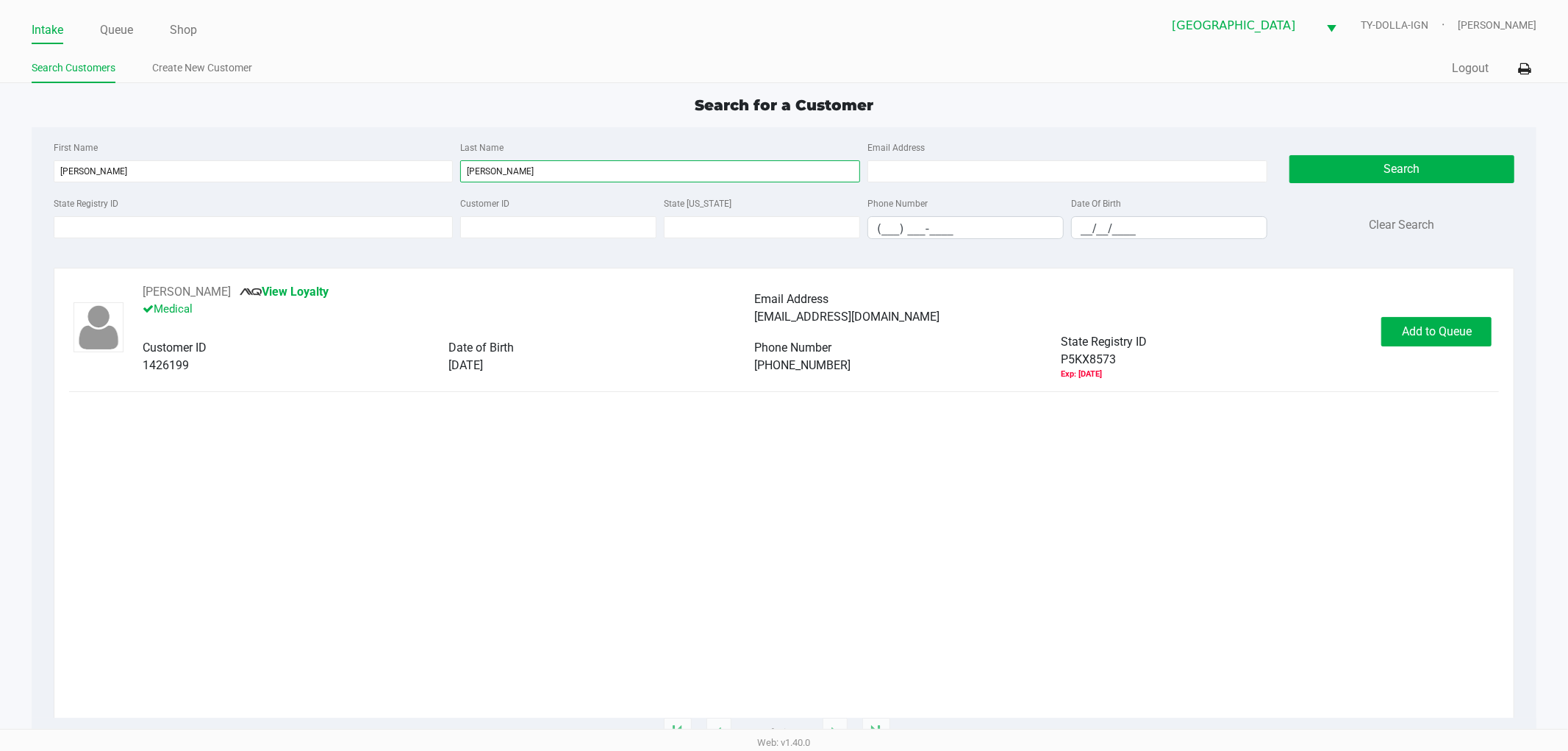
type input "[PERSON_NAME]"
click at [1491, 309] on div "[PERSON_NAME] View Loyalty Medical Email Address [EMAIL_ADDRESS][DOMAIN_NAME] C…" at bounding box center [784, 332] width 1431 height 97
click at [1468, 329] on span "Add to Queue" at bounding box center [1436, 331] width 69 height 14
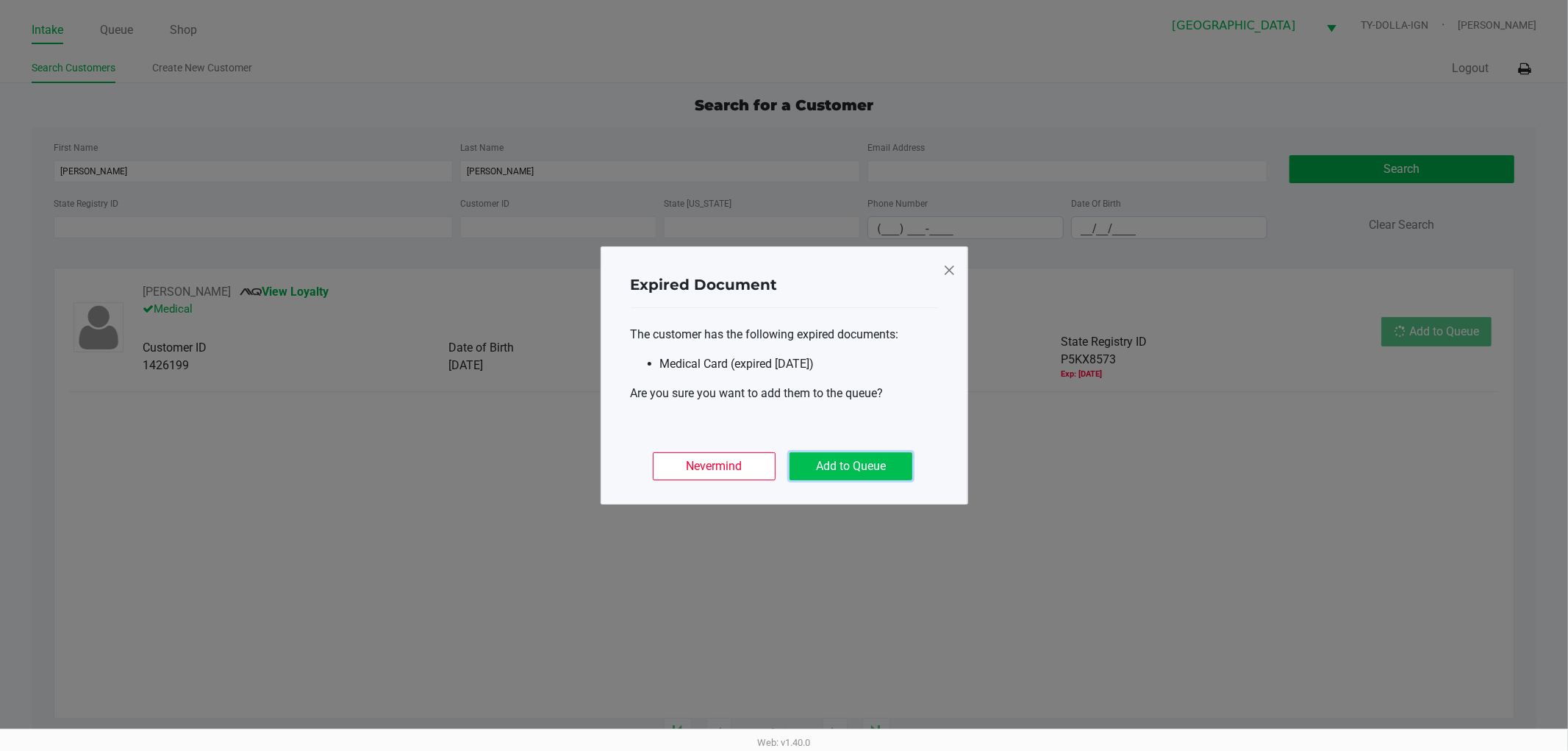
click at [883, 468] on button "Add to Queue" at bounding box center [851, 466] width 123 height 28
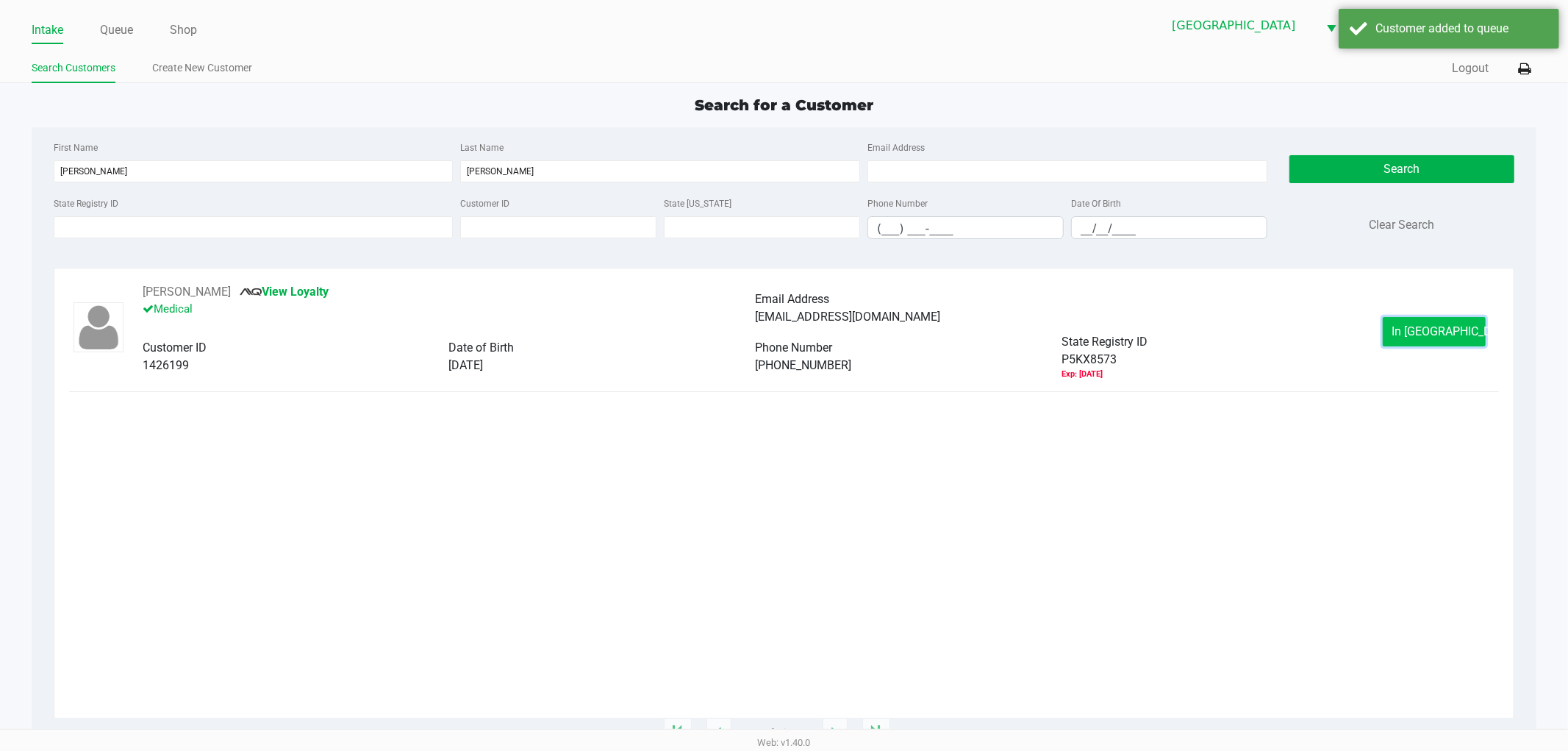
click at [1394, 332] on button "In [GEOGRAPHIC_DATA]" at bounding box center [1434, 332] width 103 height 30
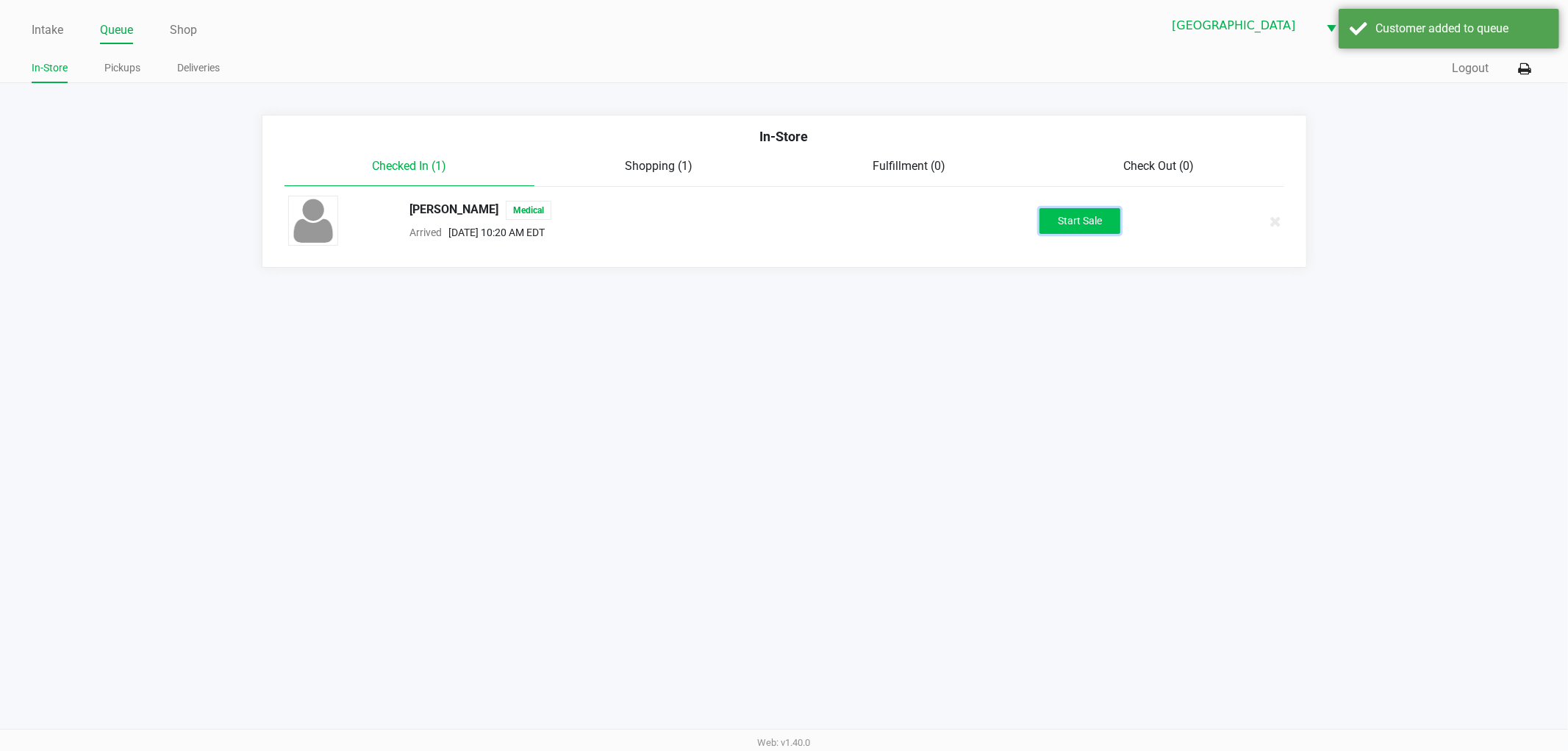
click at [1094, 221] on button "Start Sale" at bounding box center [1080, 221] width 81 height 26
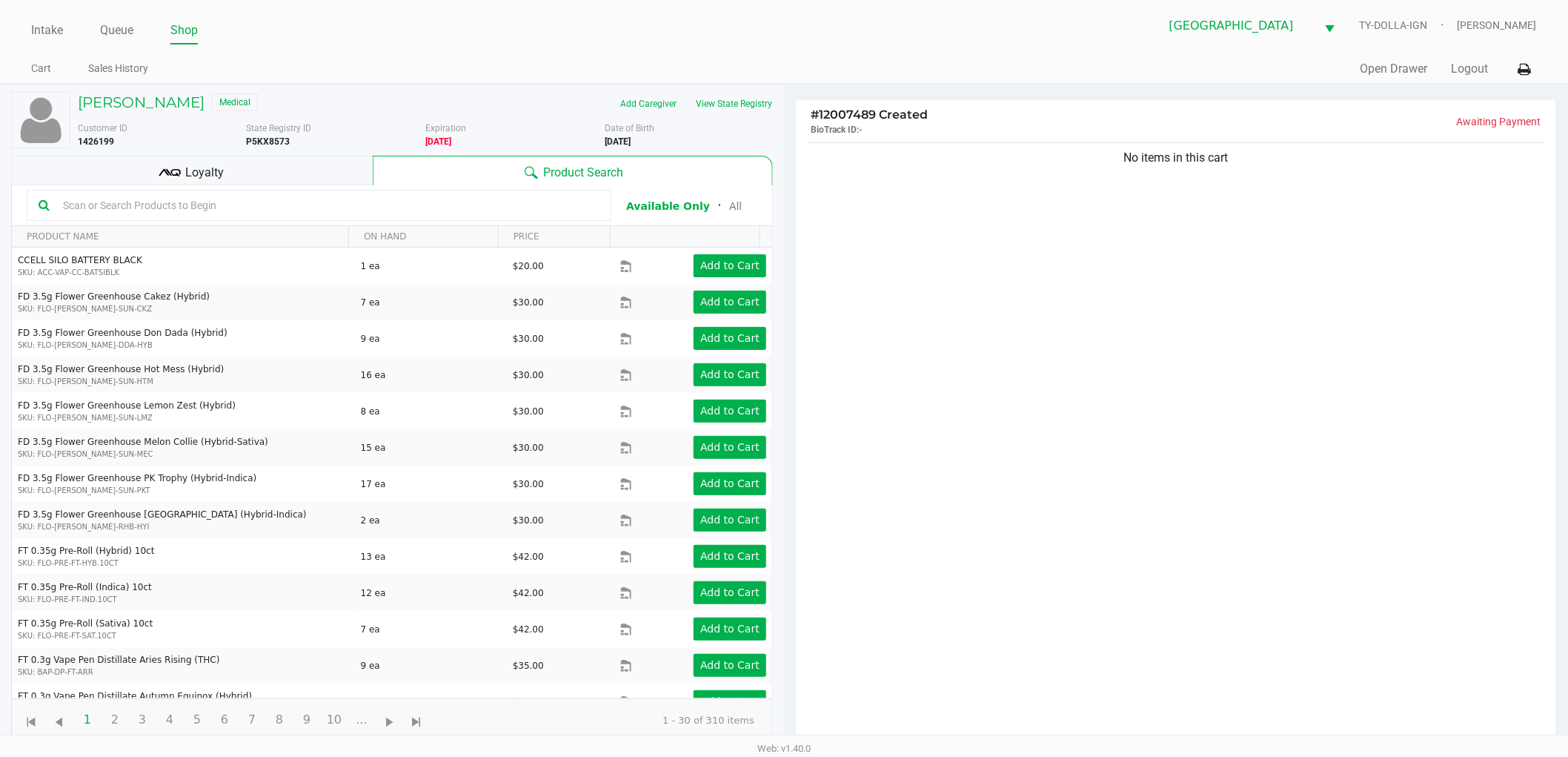
click at [998, 391] on div "No items in this cart" at bounding box center [1176, 446] width 760 height 614
click at [834, 212] on div "No items in this cart" at bounding box center [1176, 446] width 760 height 614
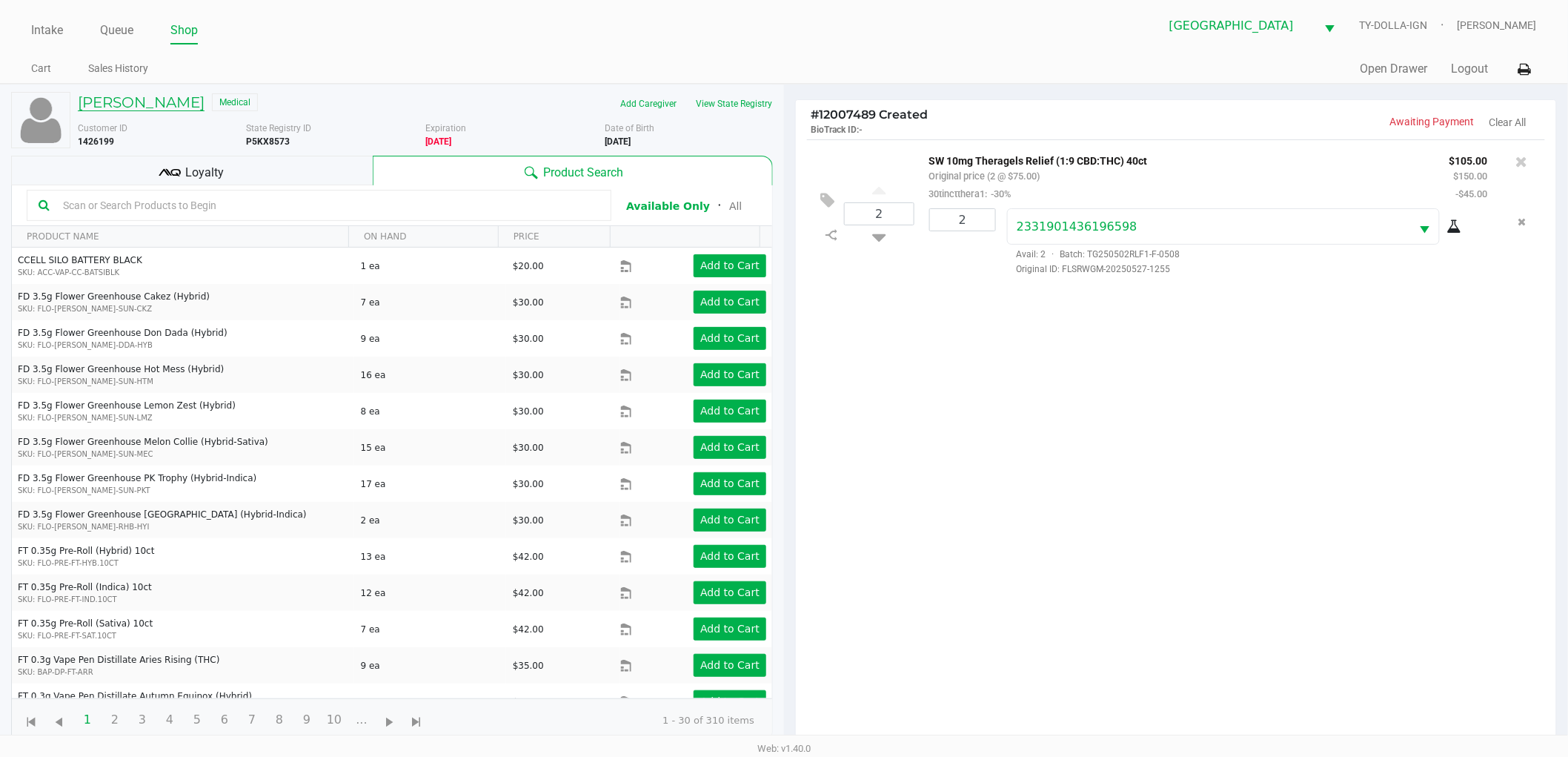
click at [95, 98] on h5 "[PERSON_NAME]" at bounding box center [141, 102] width 126 height 18
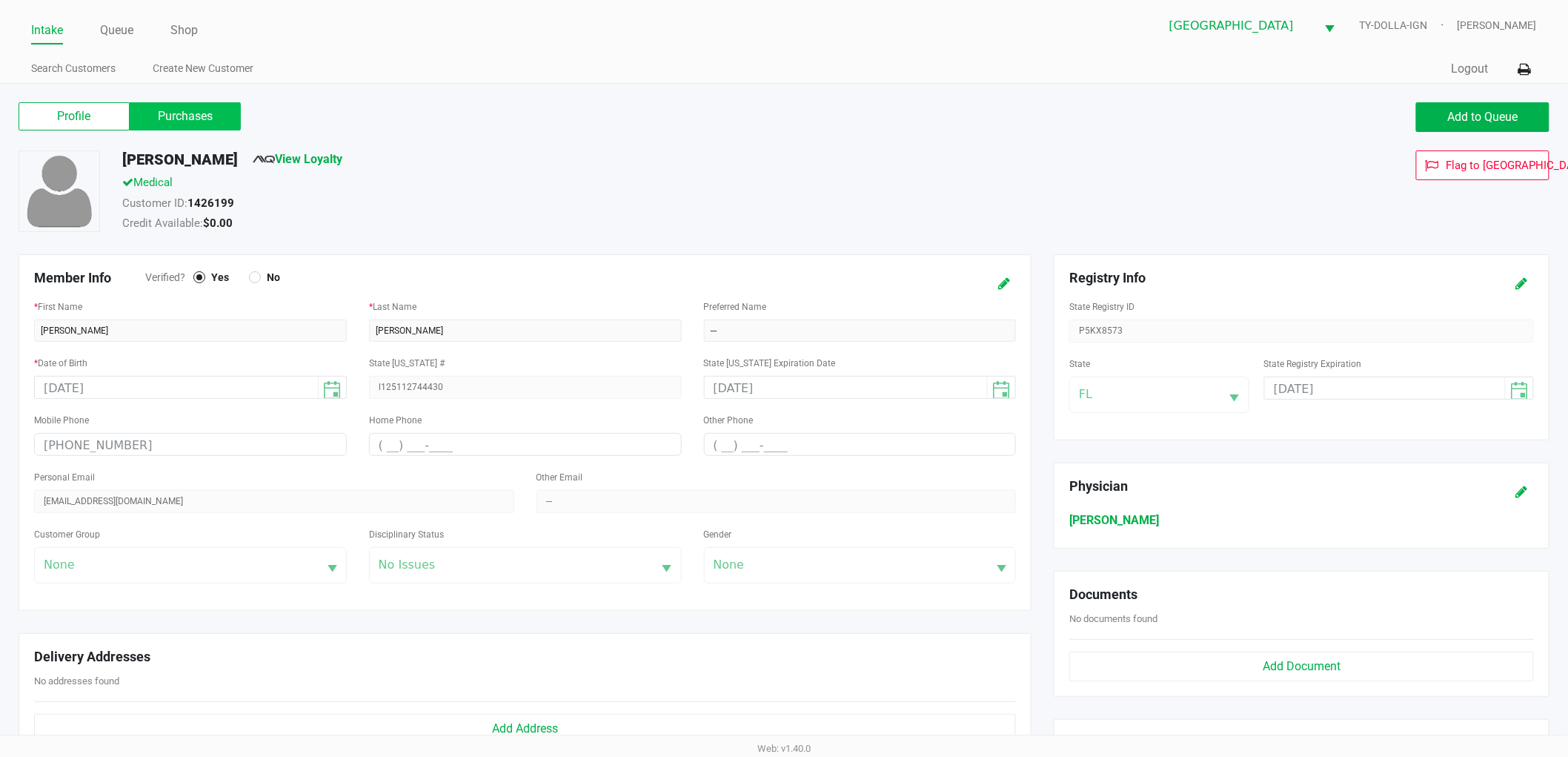
click at [145, 115] on label "Purchases" at bounding box center [185, 116] width 111 height 28
click at [0, 0] on 1 "Purchases" at bounding box center [0, 0] width 0 height 0
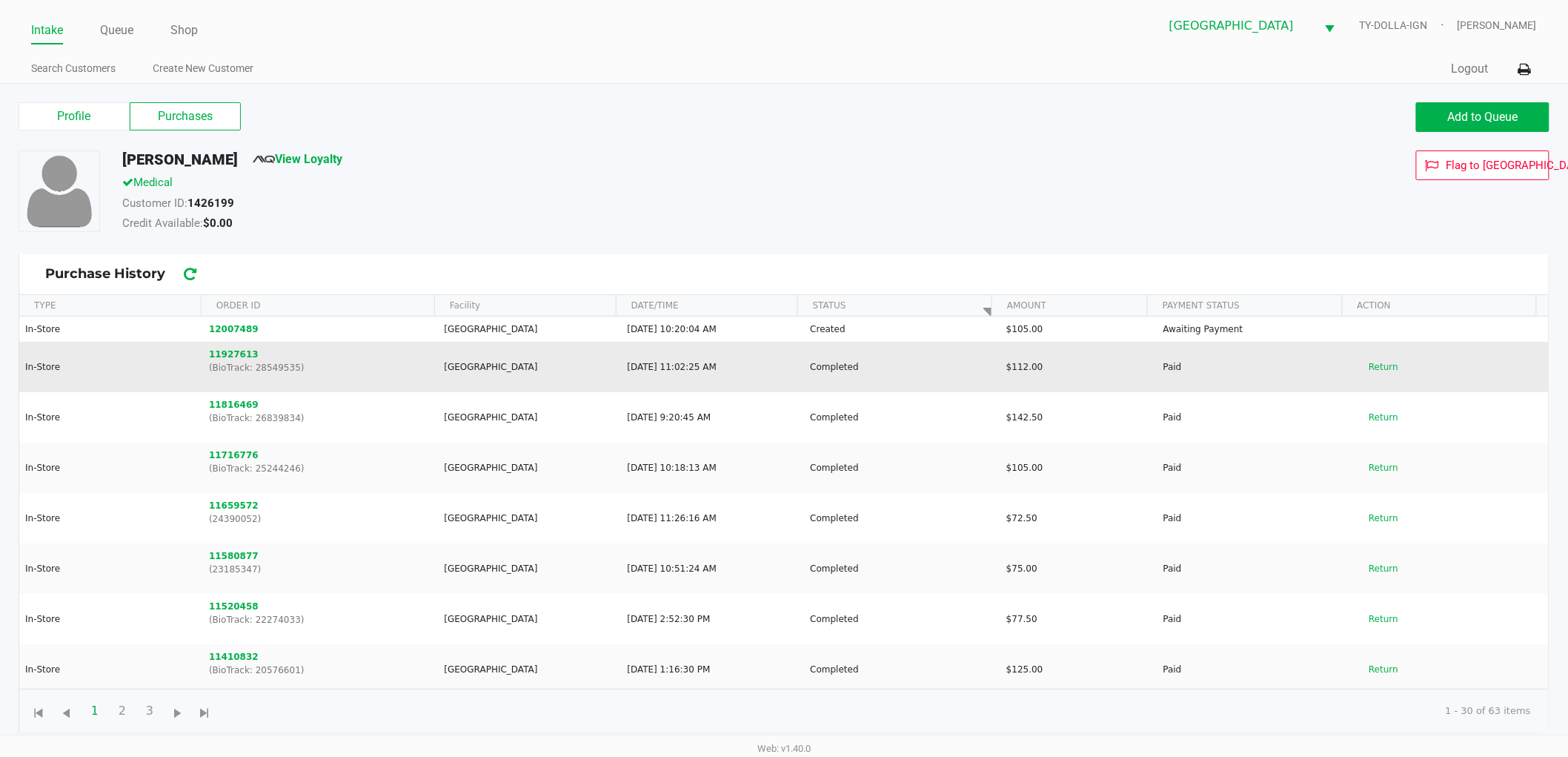
click at [219, 364] on p "(BioTrack: 28549535)" at bounding box center [320, 367] width 223 height 14
click at [220, 359] on button "11927613" at bounding box center [234, 354] width 50 height 14
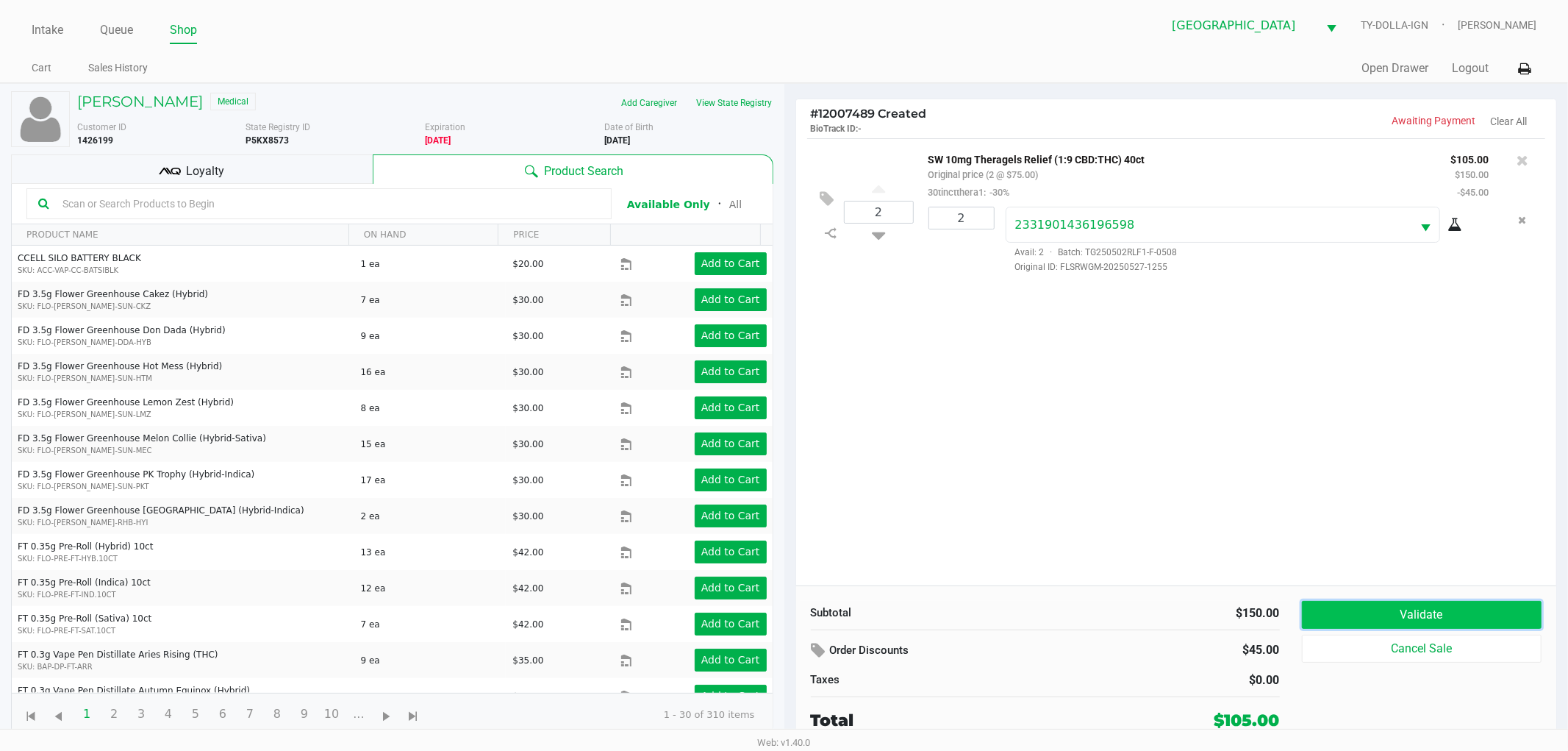
click at [1482, 612] on button "Validate" at bounding box center [1422, 614] width 240 height 28
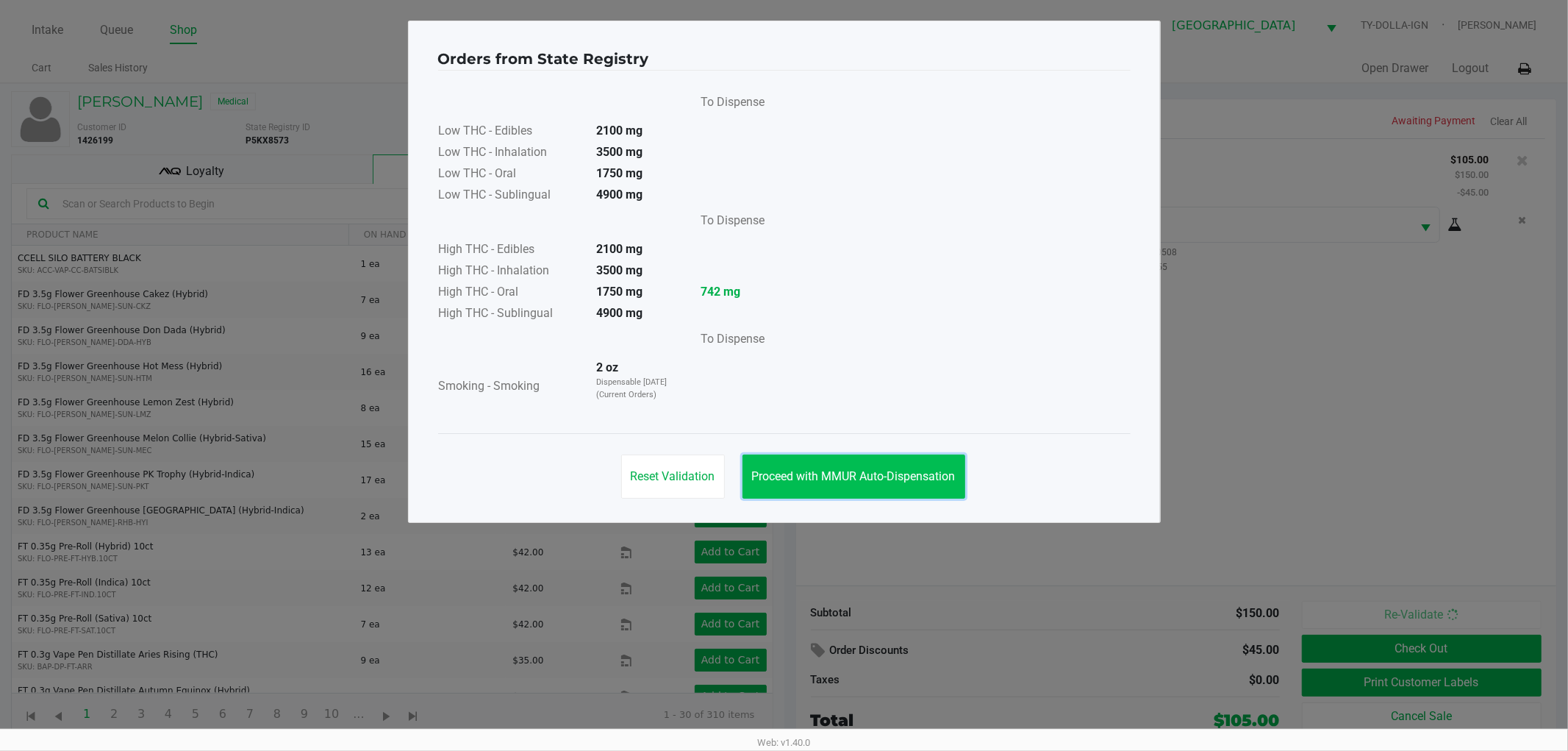
click at [907, 464] on button "Proceed with MMUR Auto-Dispensation" at bounding box center [854, 476] width 223 height 44
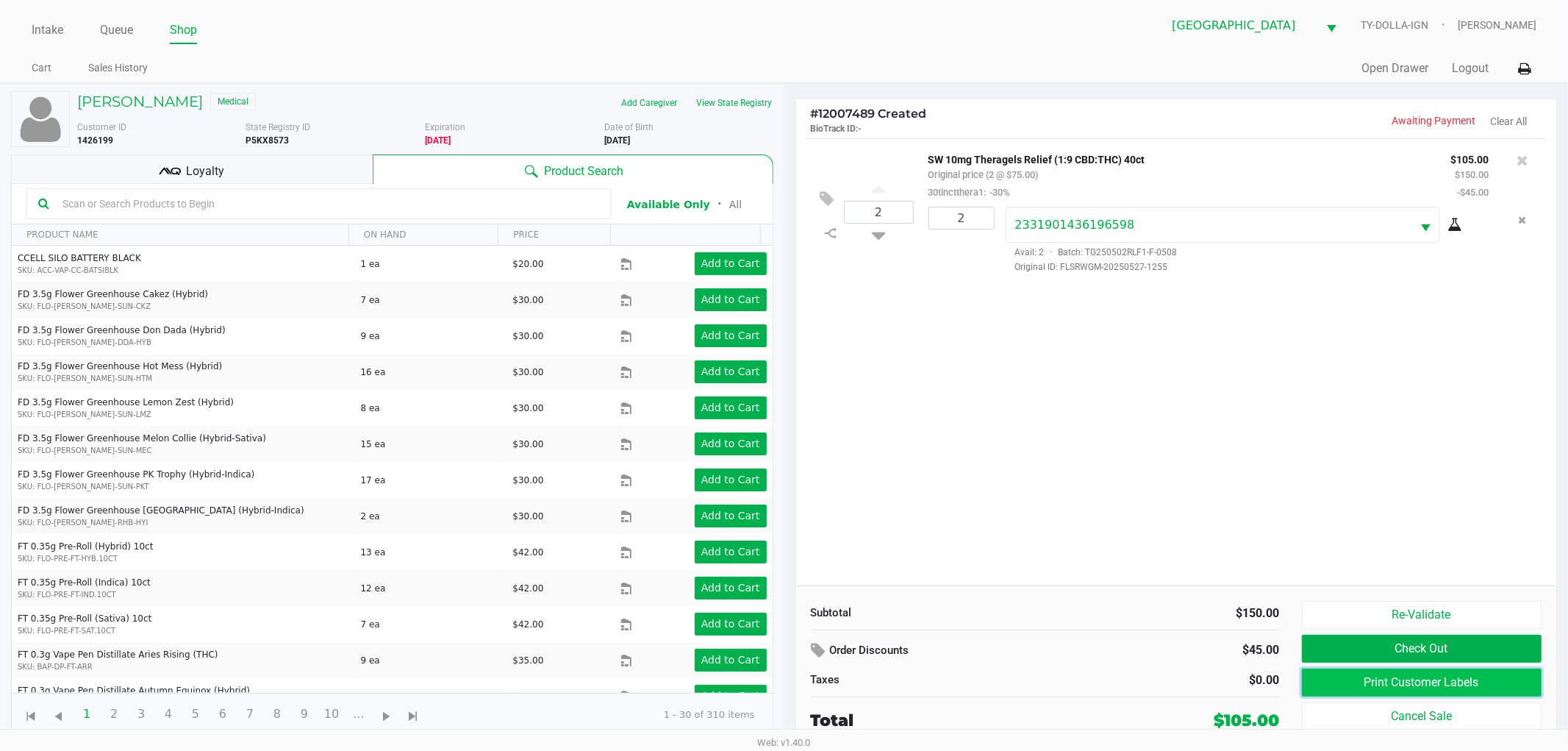
click at [1341, 685] on button "Print Customer Labels" at bounding box center [1422, 682] width 240 height 28
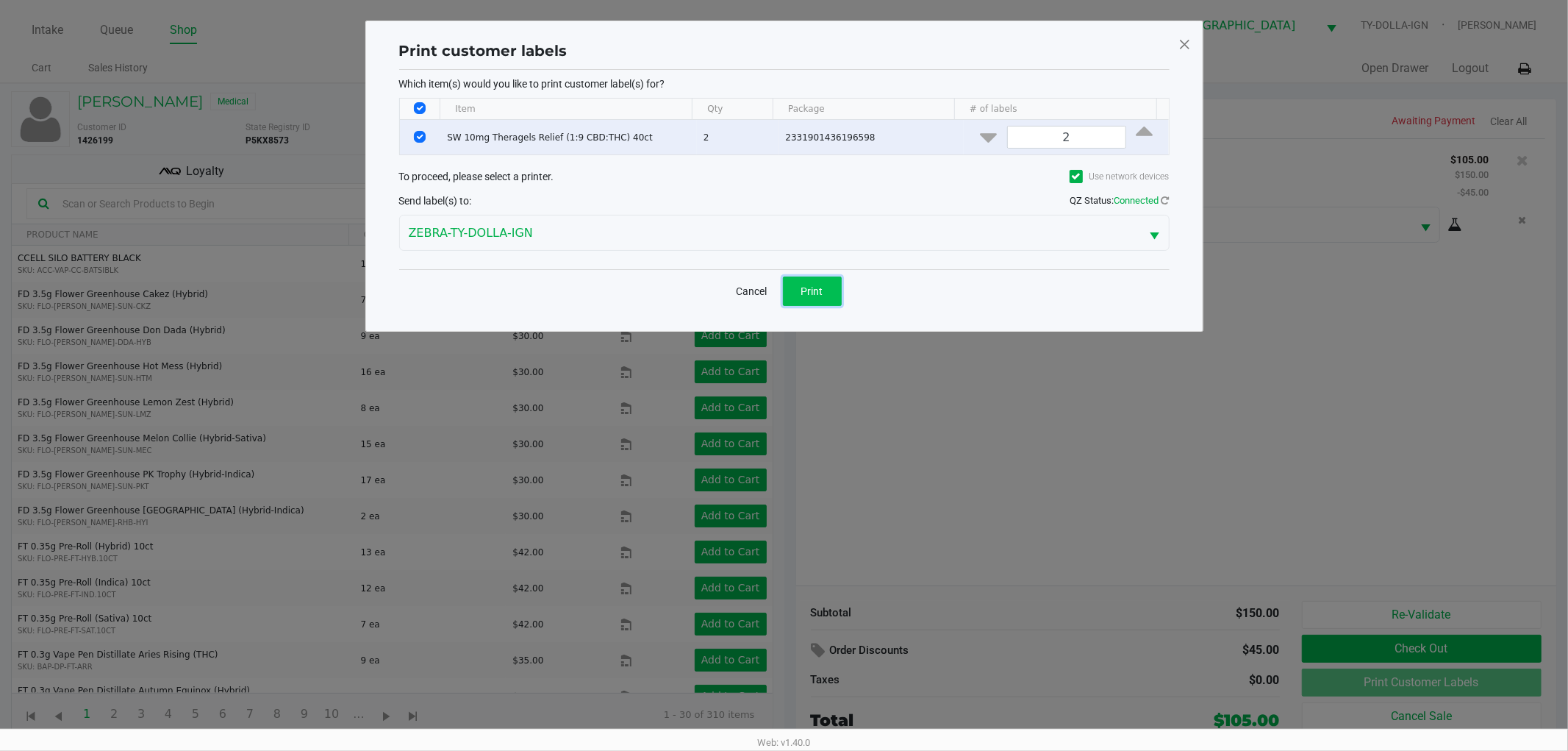
click at [796, 284] on button "Print" at bounding box center [812, 291] width 59 height 30
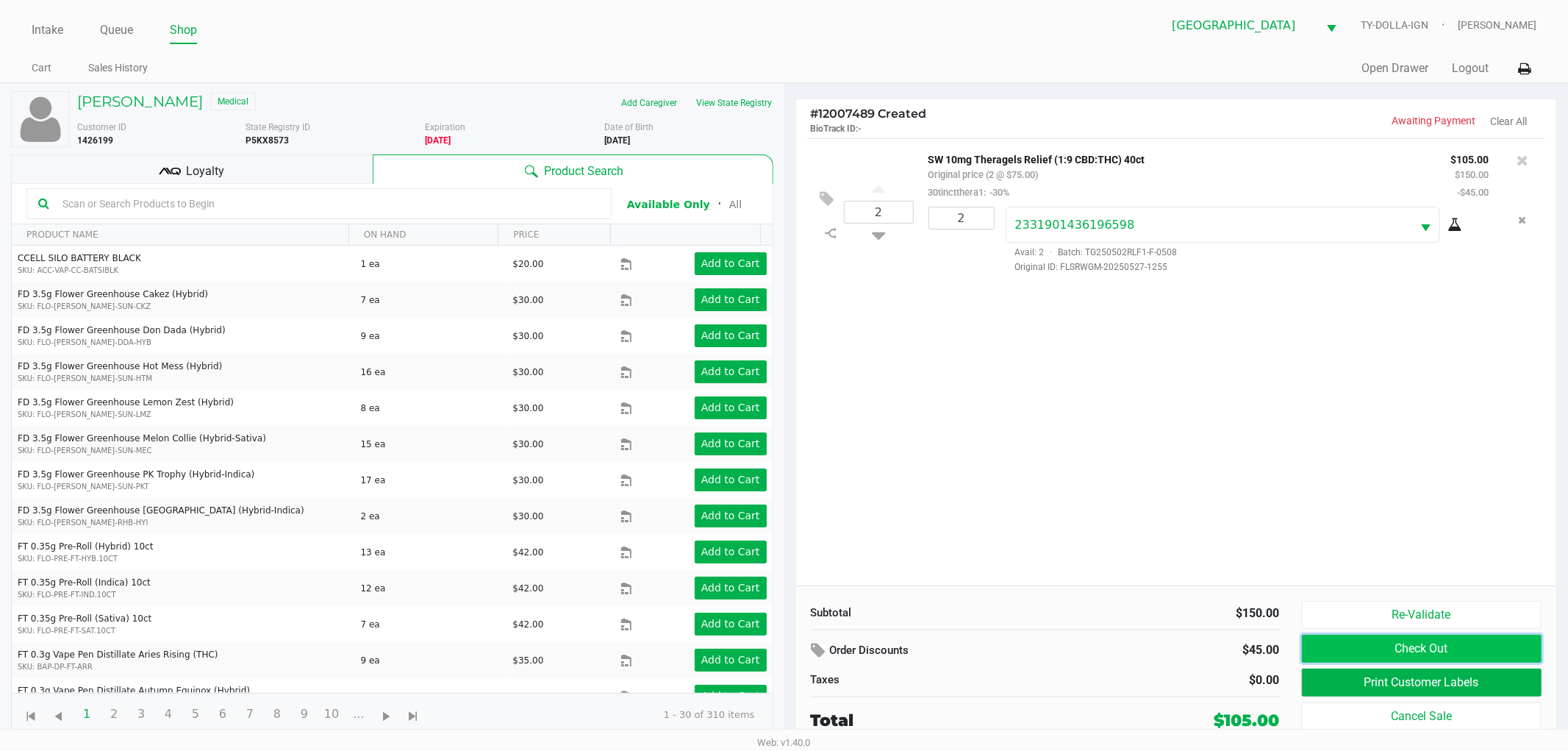
click at [1328, 640] on button "Check Out" at bounding box center [1422, 648] width 240 height 28
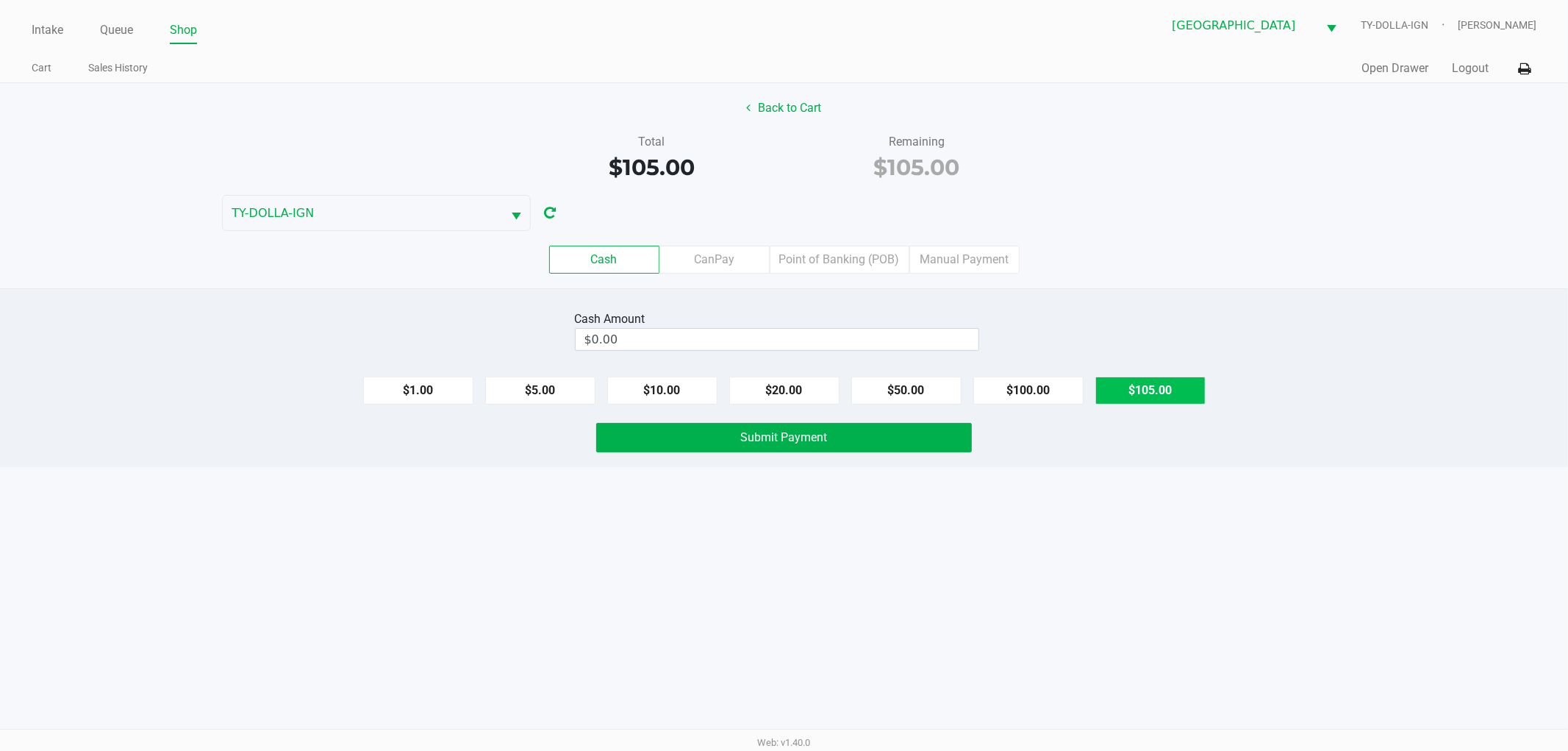
click at [1117, 397] on button "$105.00" at bounding box center [1151, 390] width 110 height 28
type input "$105.00"
click at [925, 451] on button "Submit Payment" at bounding box center [784, 437] width 375 height 30
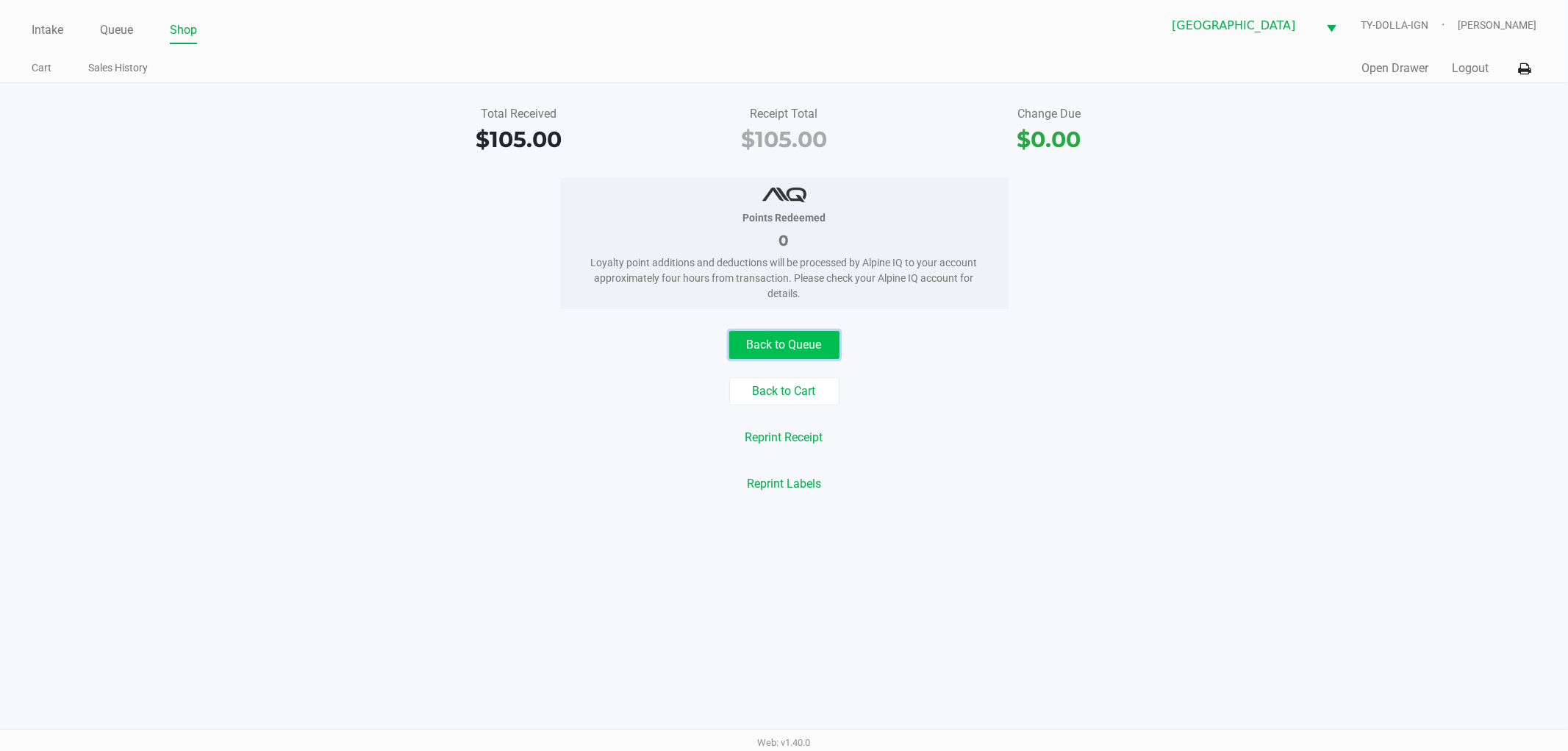
click at [812, 351] on button "Back to Queue" at bounding box center [784, 344] width 110 height 28
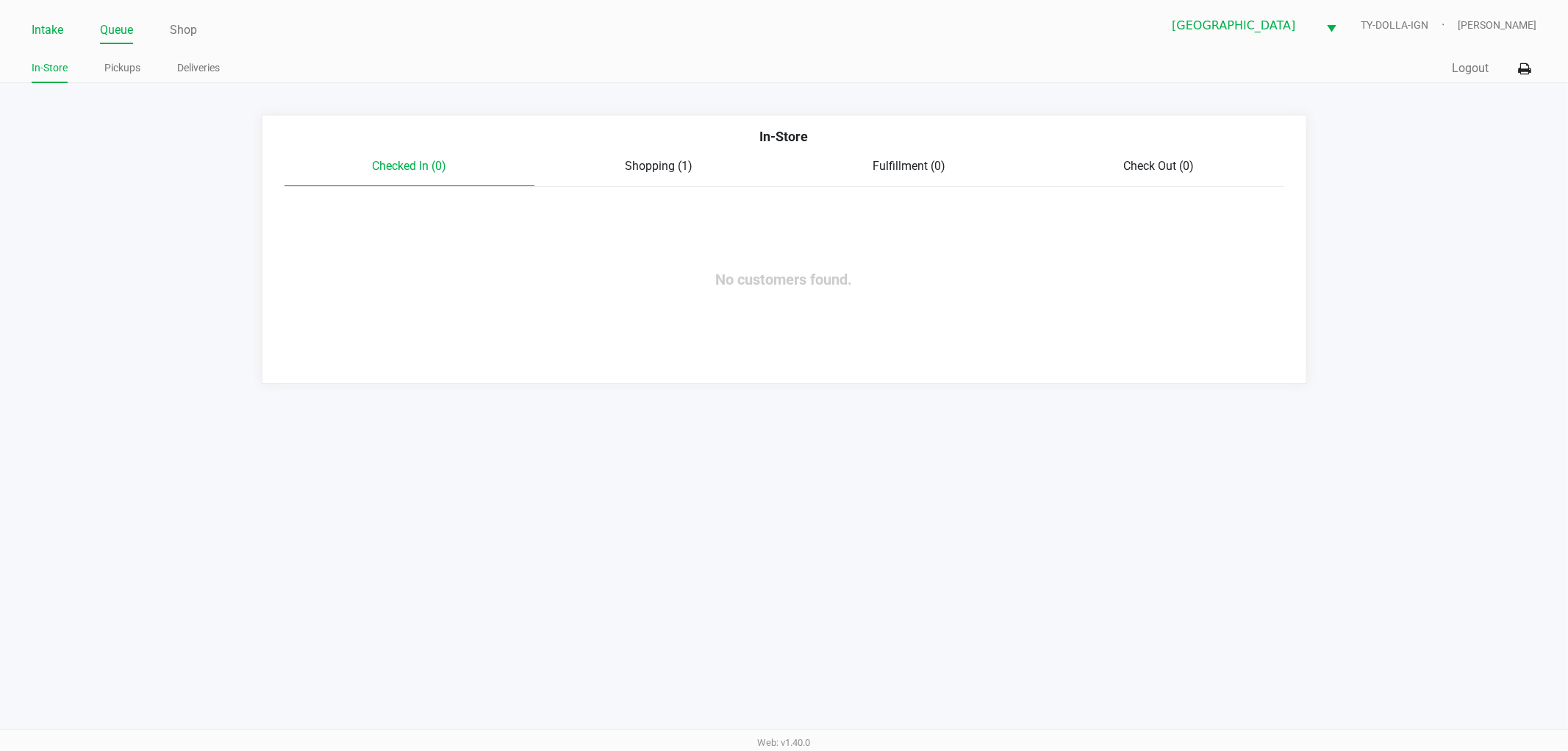
click at [62, 26] on link "Intake" at bounding box center [48, 30] width 32 height 21
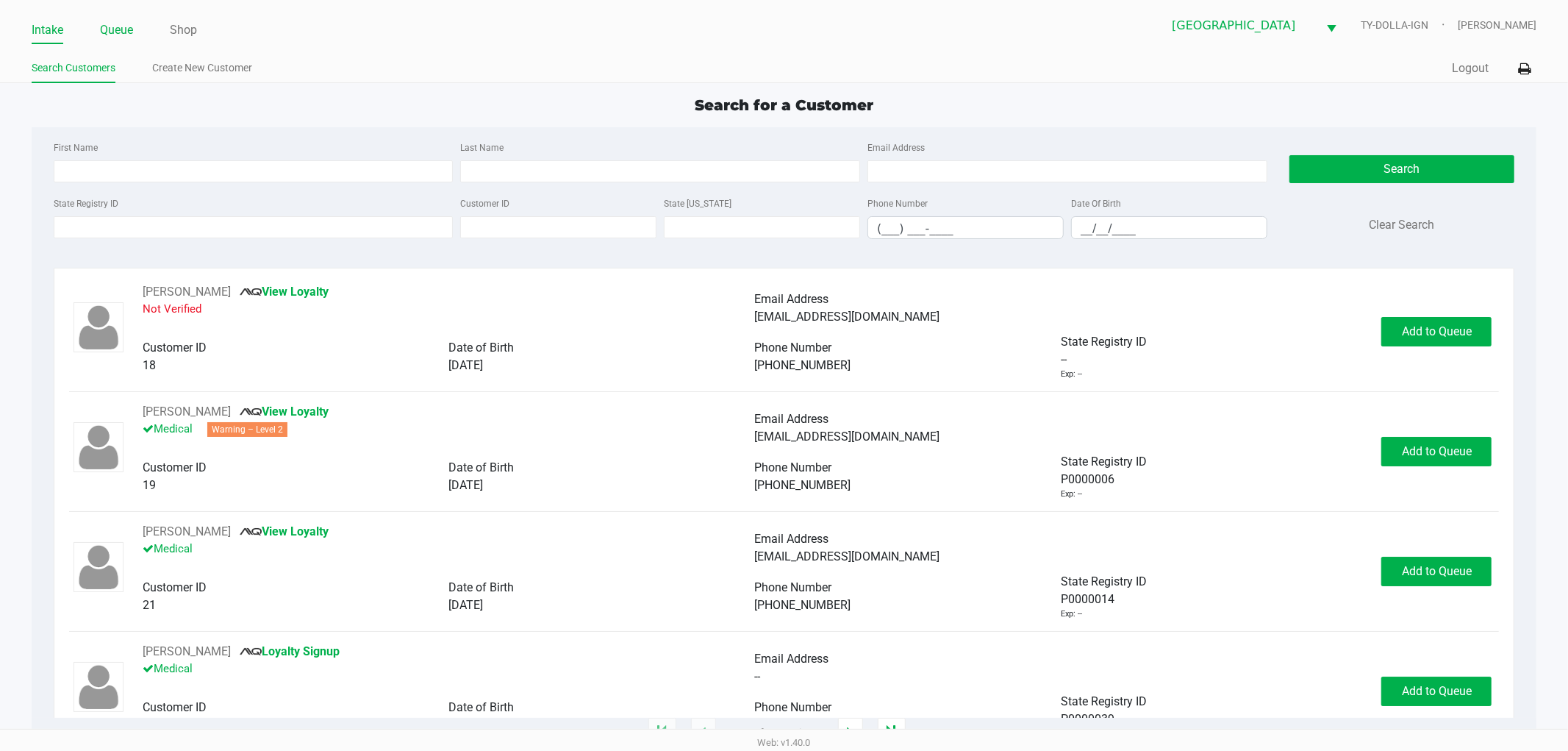
click at [114, 32] on link "Queue" at bounding box center [116, 30] width 33 height 21
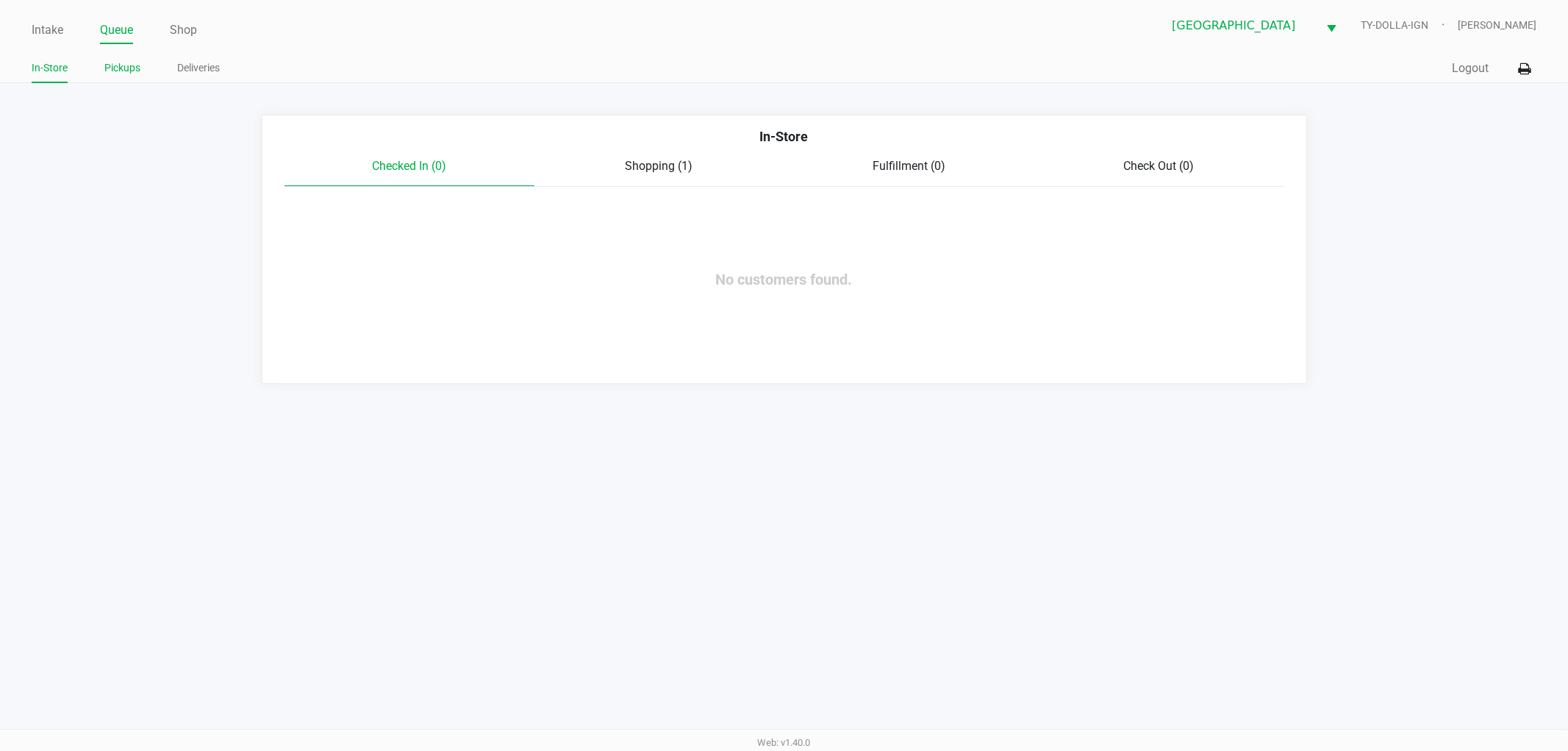
click at [129, 70] on link "Pickups" at bounding box center [122, 68] width 36 height 18
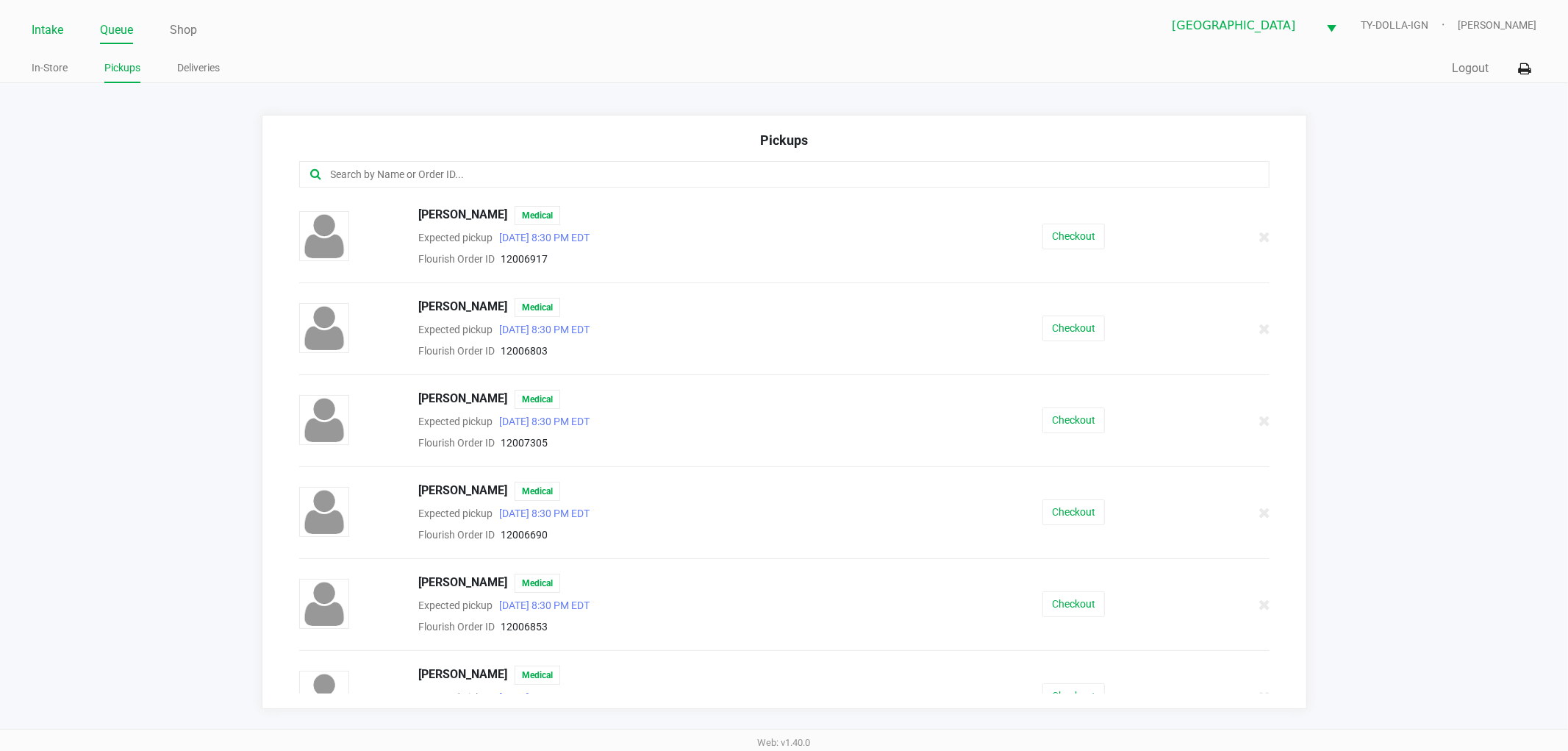
click at [52, 33] on link "Intake" at bounding box center [48, 30] width 32 height 21
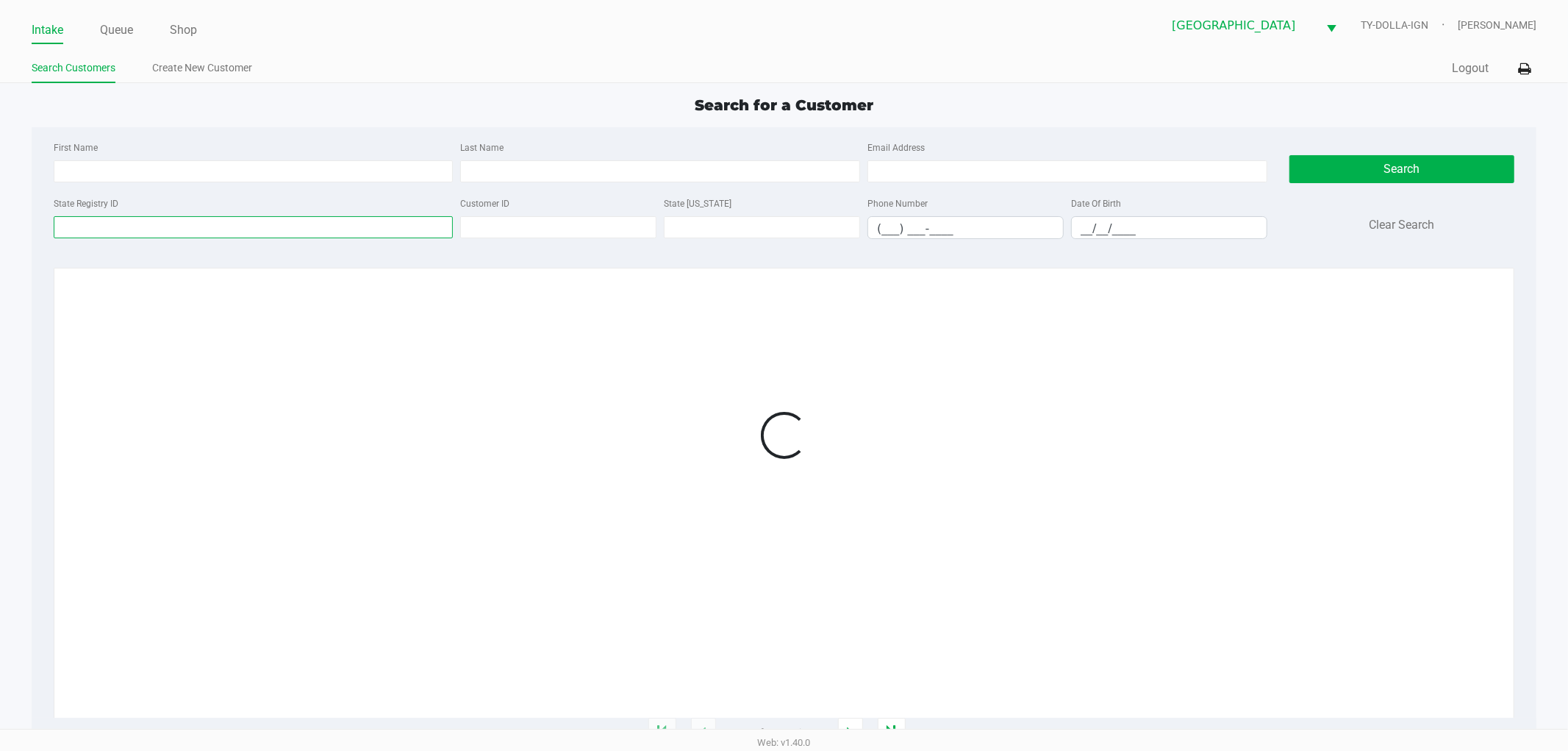
click at [129, 225] on input "State Registry ID" at bounding box center [253, 228] width 400 height 22
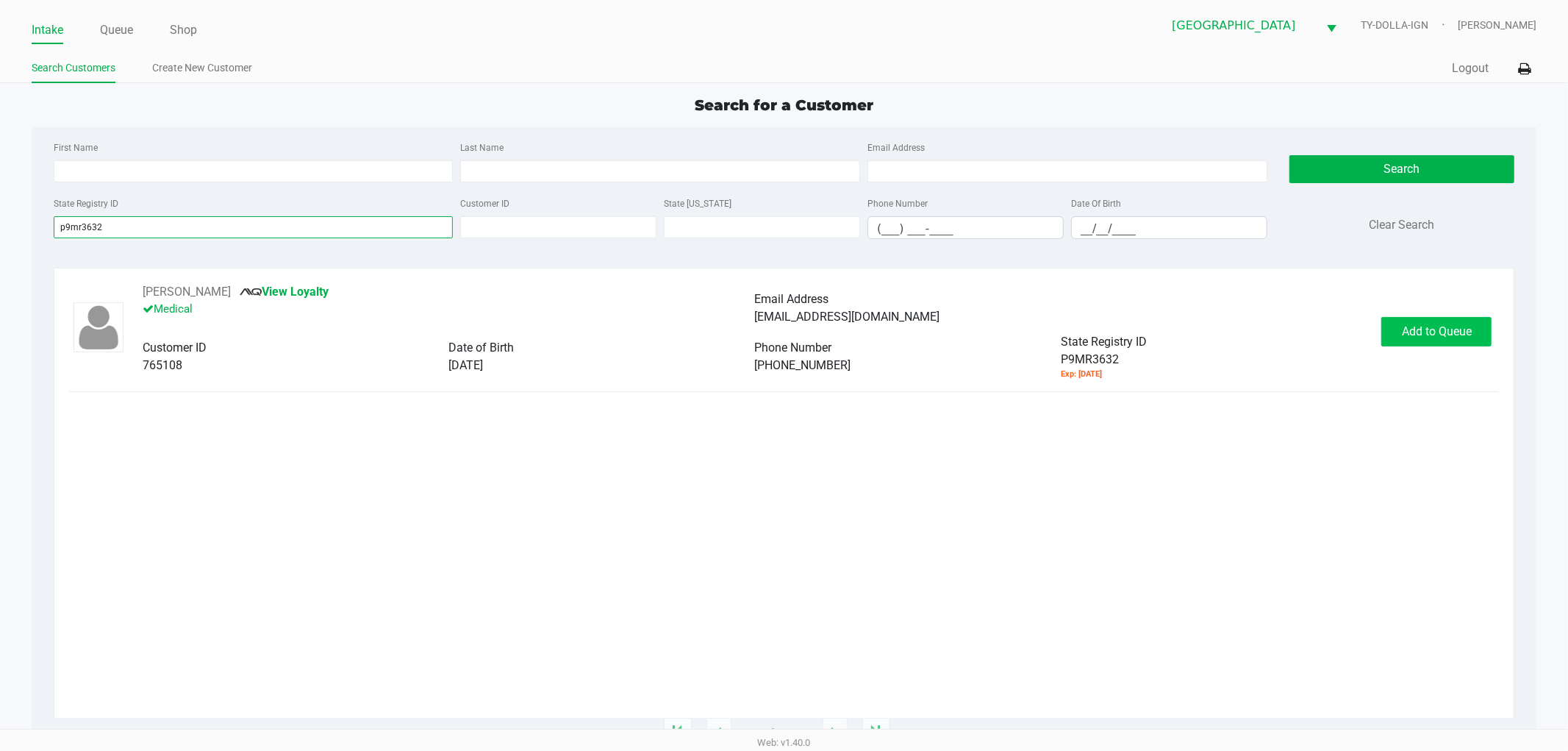
type input "p9mr3632"
click at [1409, 324] on span "Add to Queue" at bounding box center [1436, 331] width 69 height 14
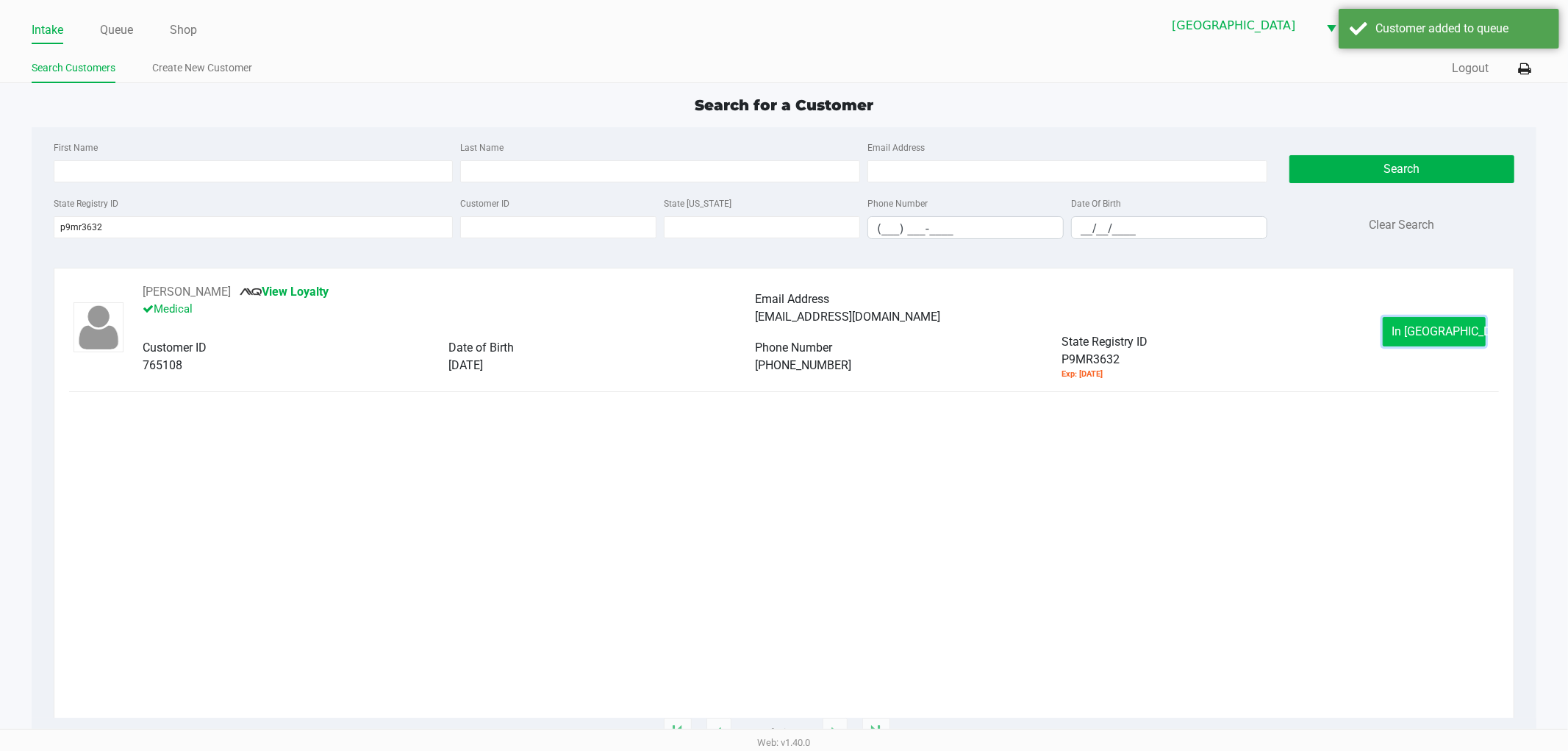
click at [1412, 333] on span "In [GEOGRAPHIC_DATA]" at bounding box center [1454, 331] width 124 height 14
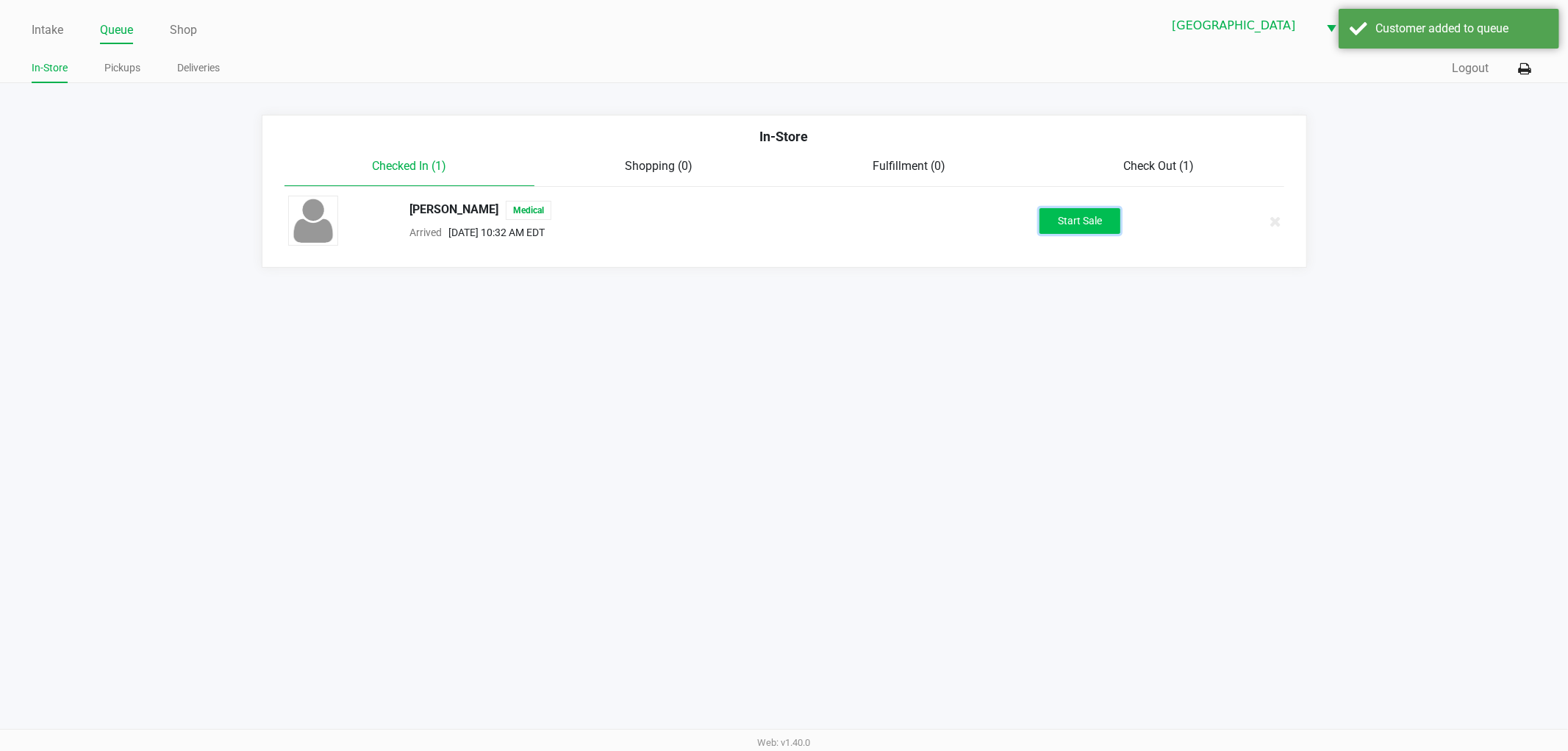
click at [1068, 215] on button "Start Sale" at bounding box center [1080, 221] width 81 height 26
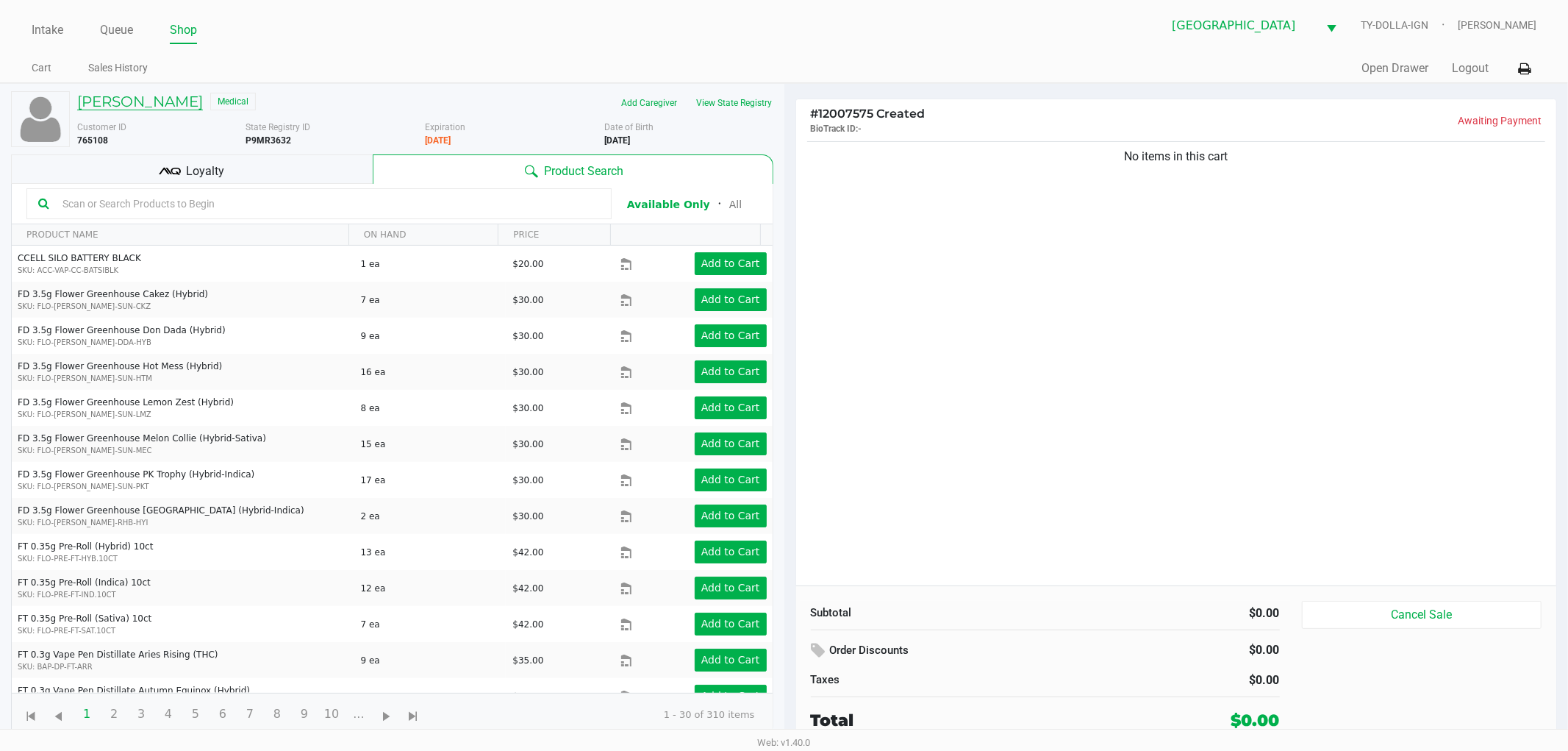
click at [160, 99] on h5 "[PERSON_NAME]" at bounding box center [140, 101] width 125 height 18
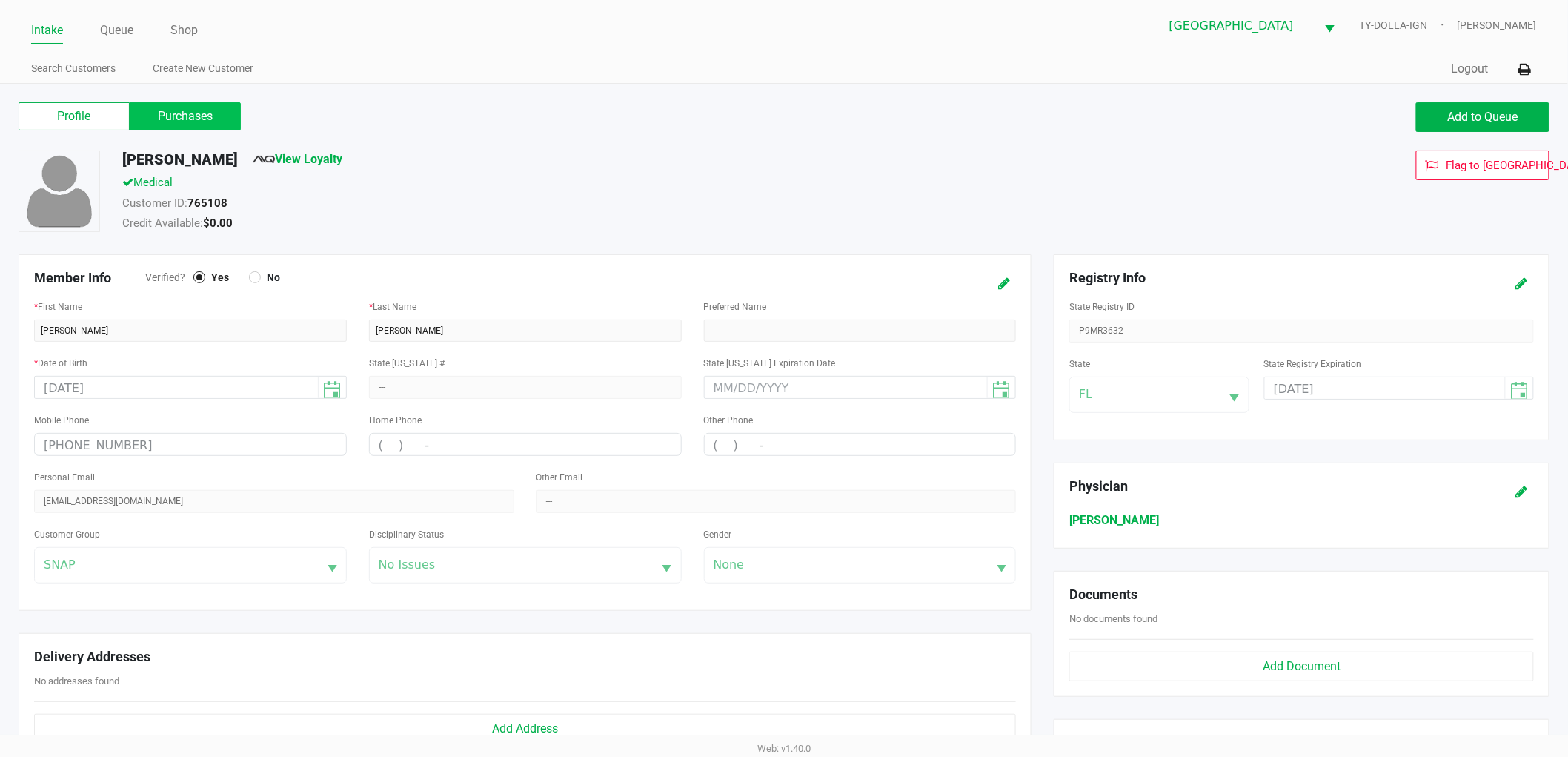
click at [167, 108] on label "Purchases" at bounding box center [185, 116] width 111 height 28
click at [0, 0] on 1 "Purchases" at bounding box center [0, 0] width 0 height 0
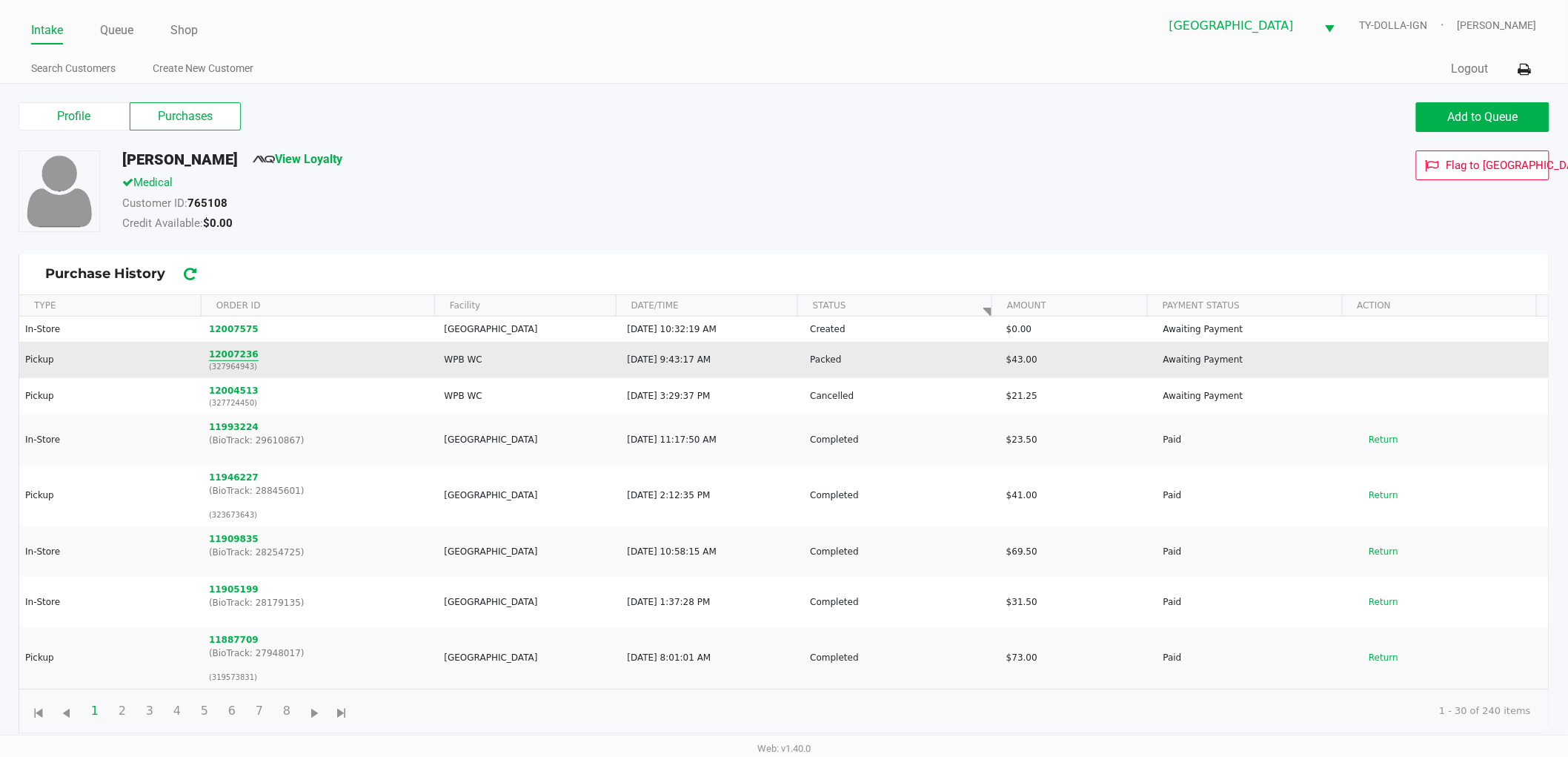
click at [238, 357] on button "12007236" at bounding box center [234, 354] width 50 height 14
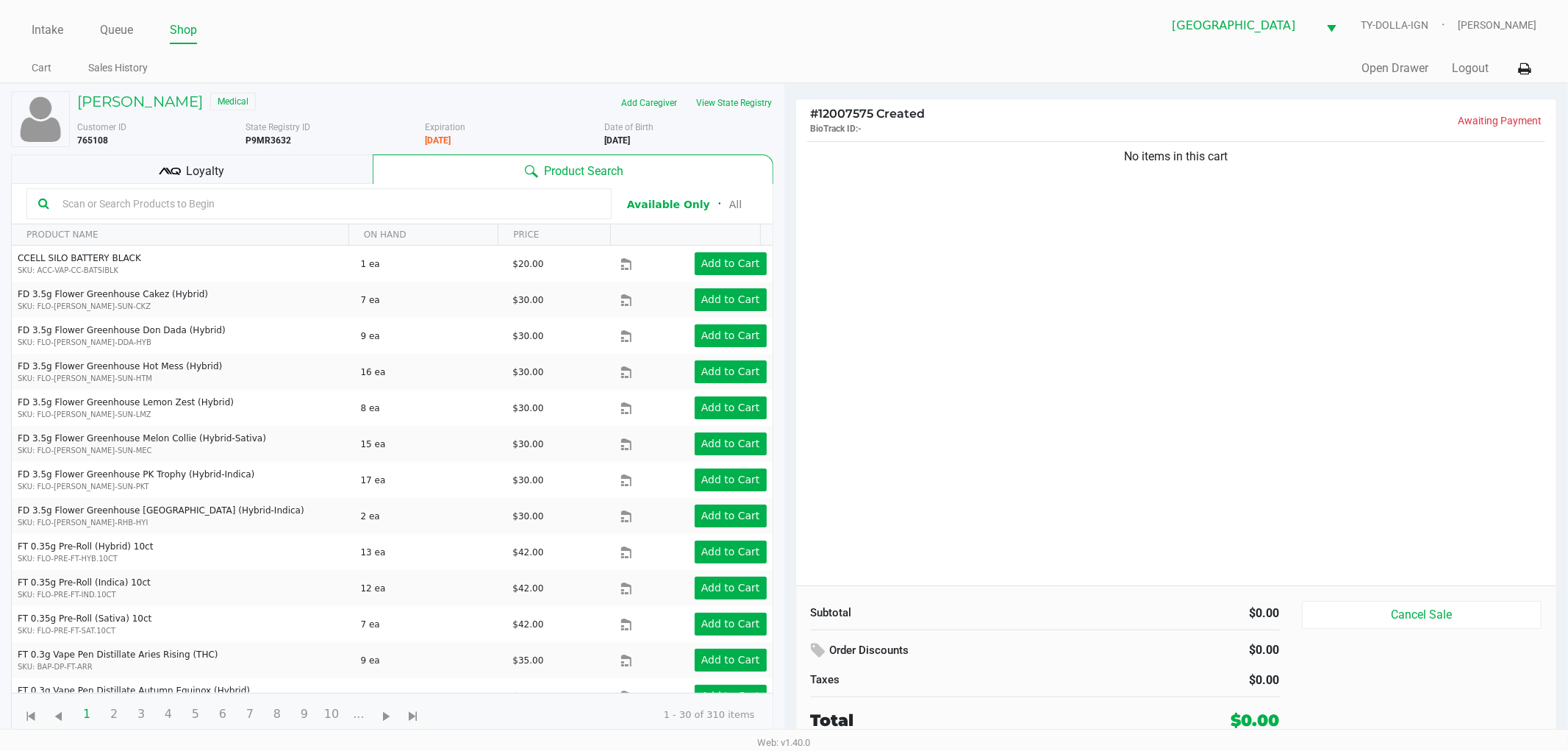
click at [1018, 262] on div "No items in this cart" at bounding box center [1177, 362] width 761 height 447
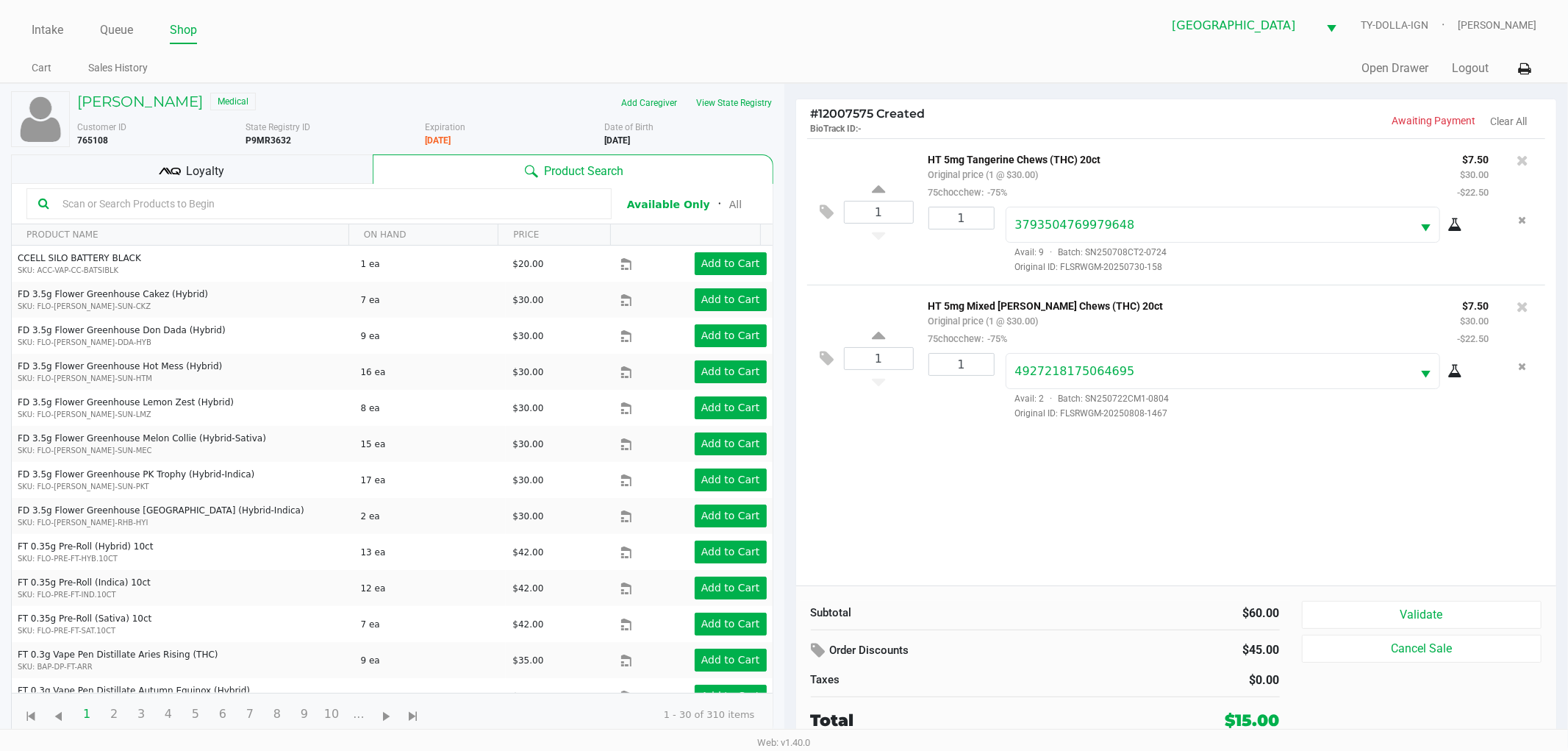
click at [892, 471] on div "1 HT 5mg Tangerine Chews (THC) 20ct Original price (1 @ $30.00) 75chocchew: -75…" at bounding box center [1177, 362] width 761 height 447
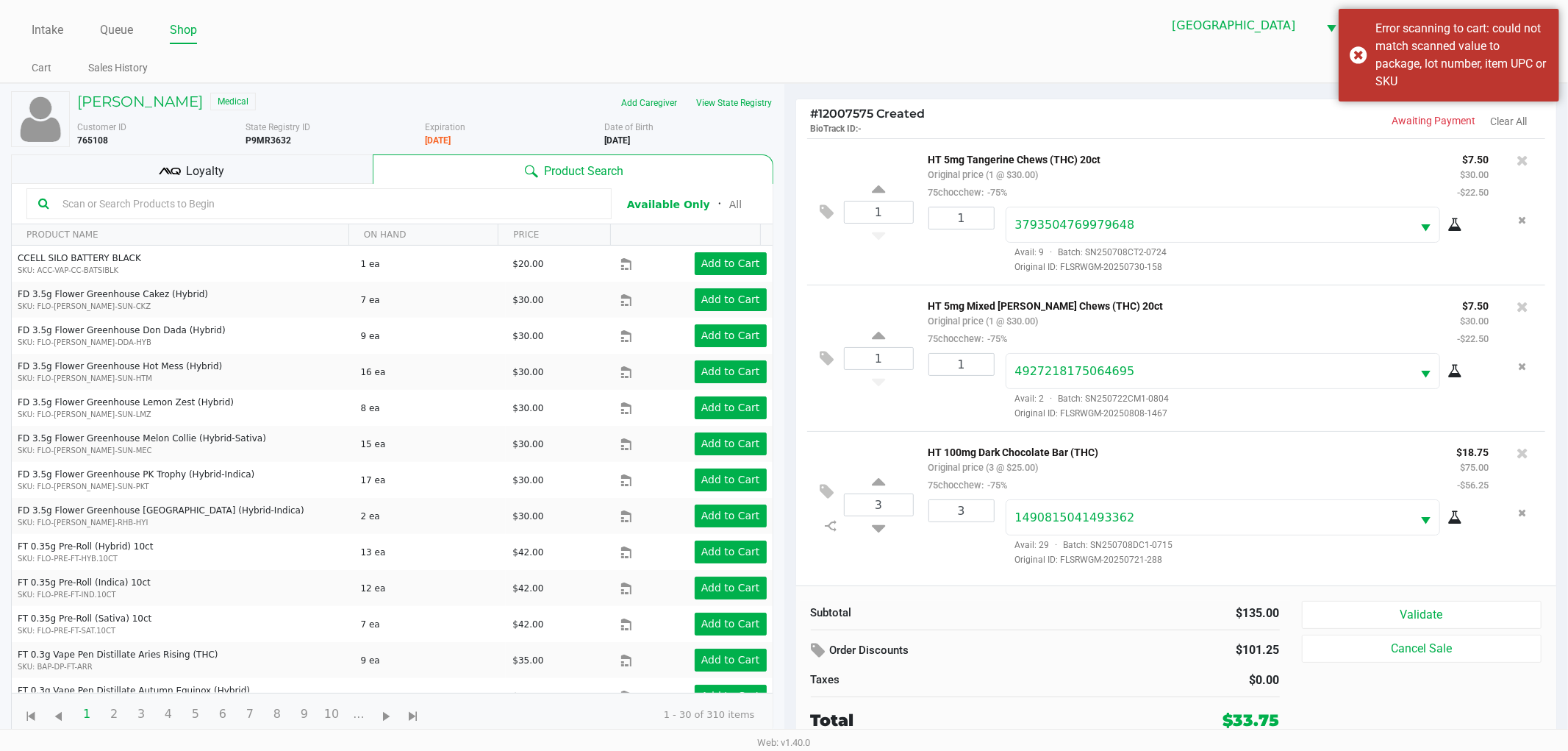
click at [927, 551] on div "3" at bounding box center [956, 533] width 77 height 67
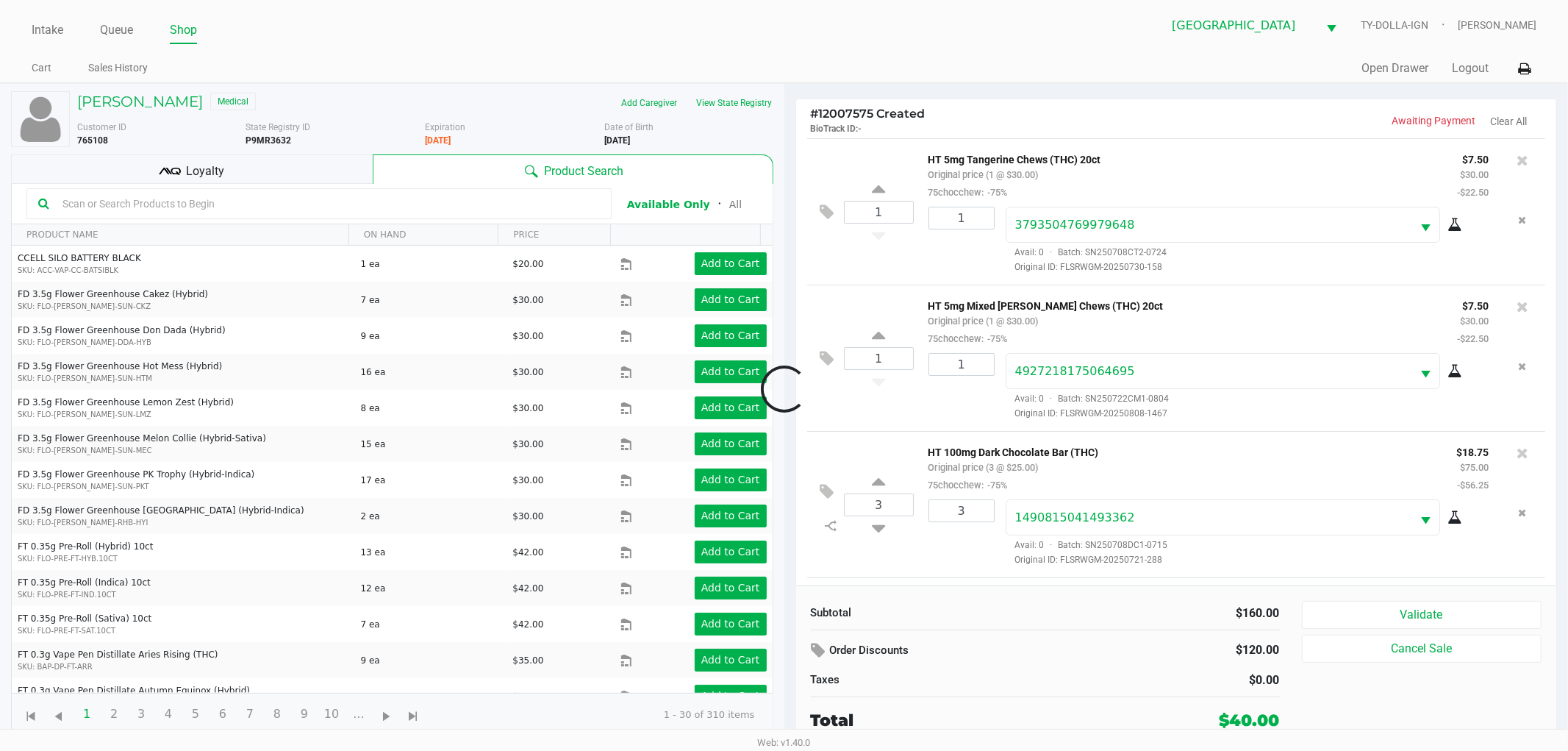
scroll to position [141, 0]
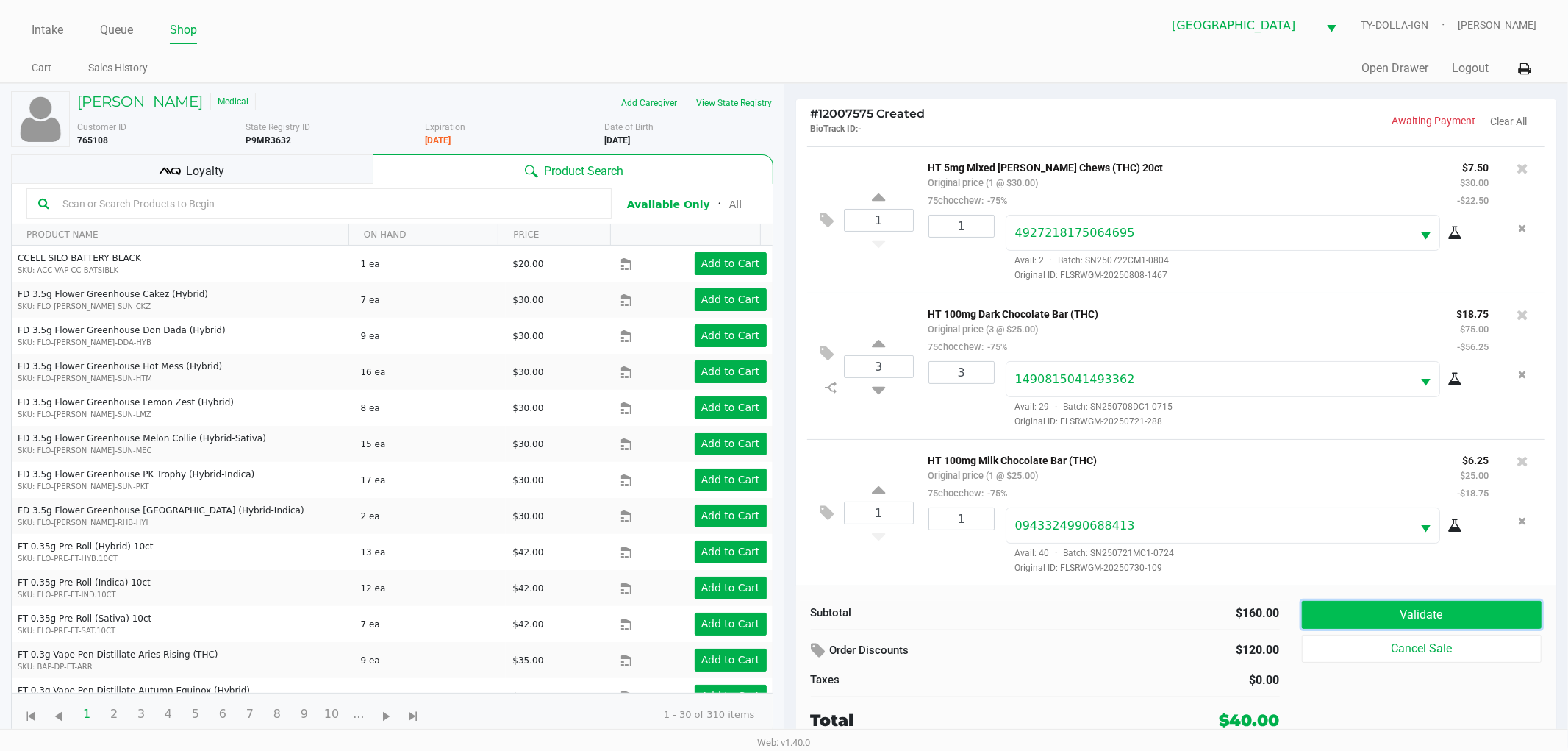
click at [1360, 621] on button "Validate" at bounding box center [1422, 614] width 240 height 28
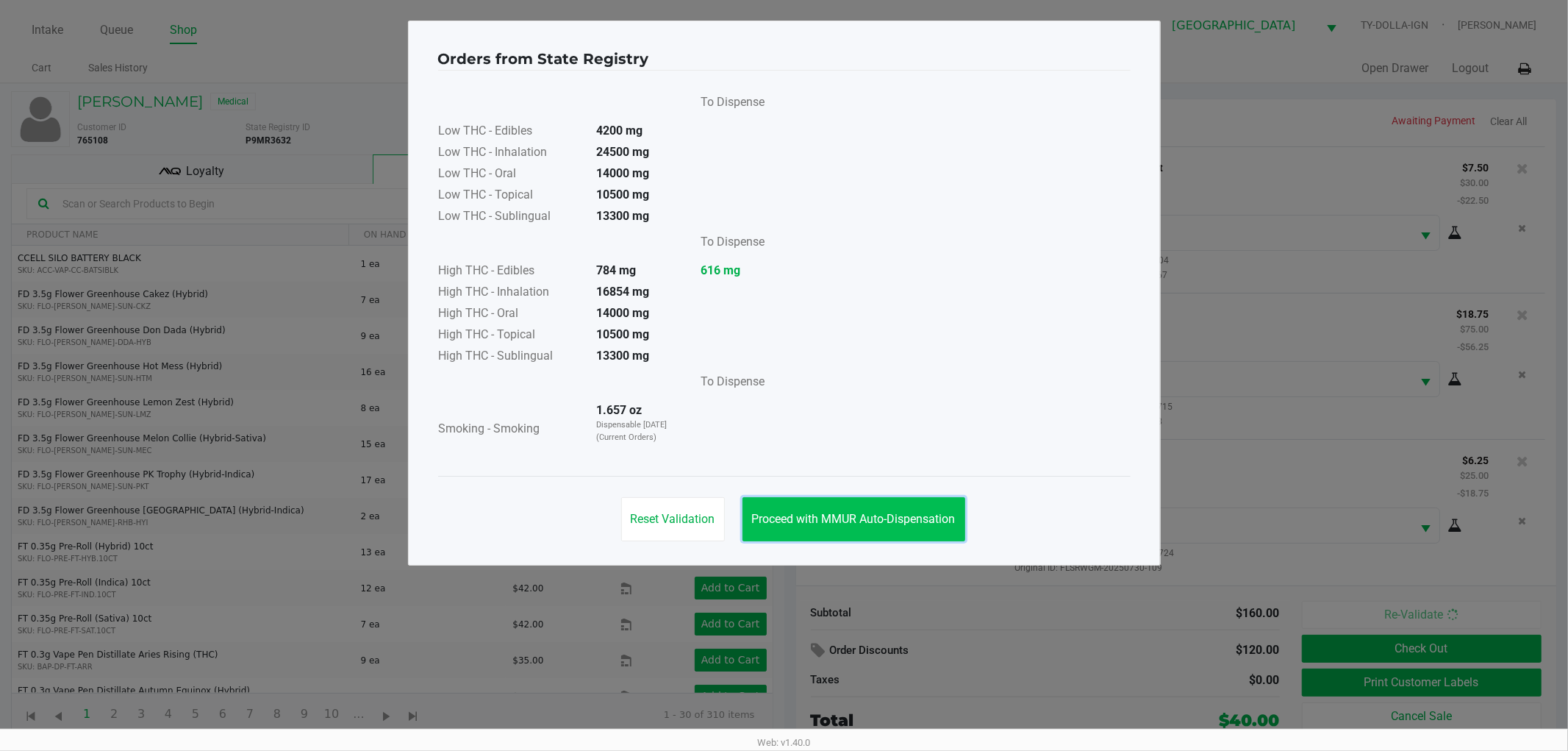
click at [919, 512] on span "Proceed with MMUR Auto-Dispensation" at bounding box center [854, 519] width 204 height 14
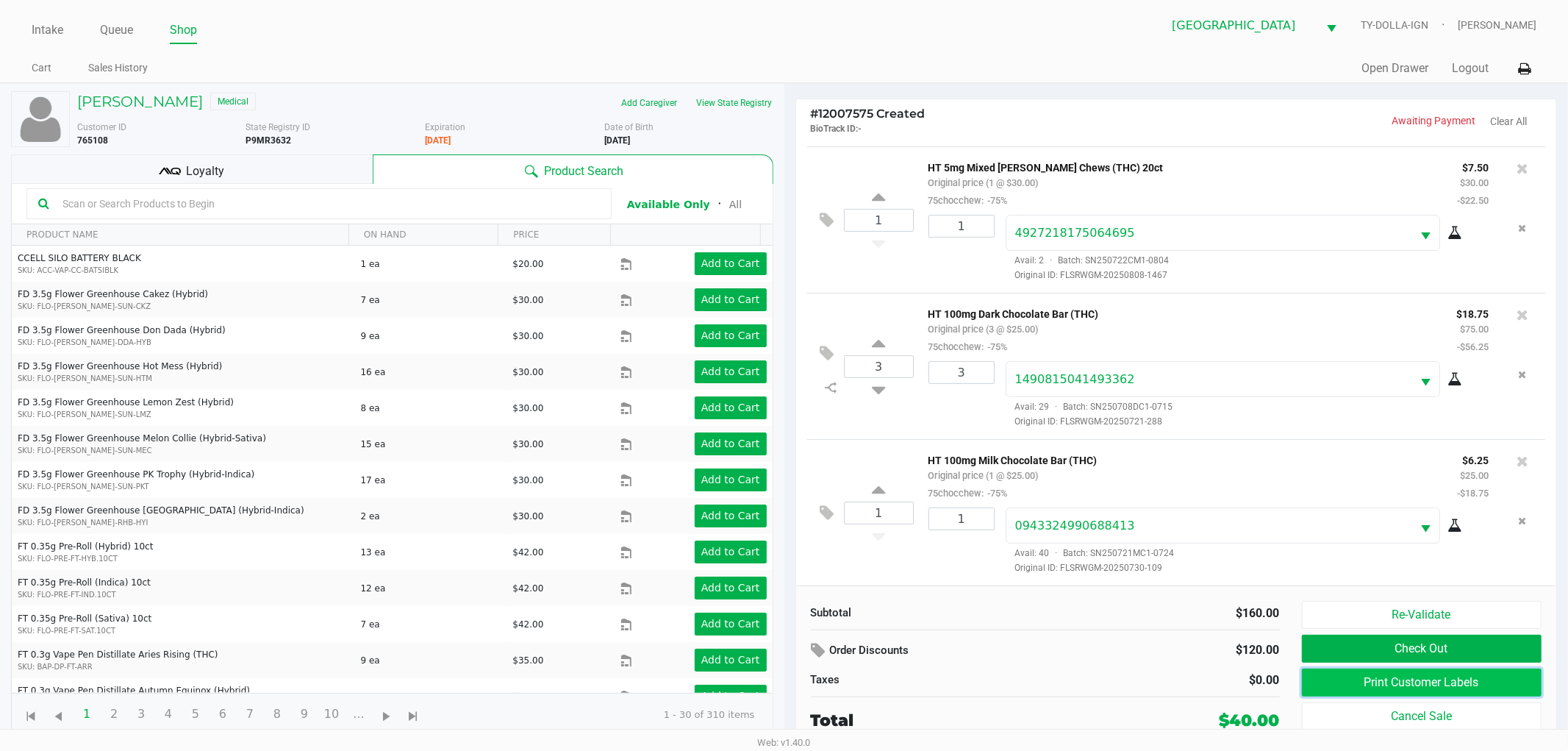
click at [1340, 675] on button "Print Customer Labels" at bounding box center [1422, 682] width 240 height 28
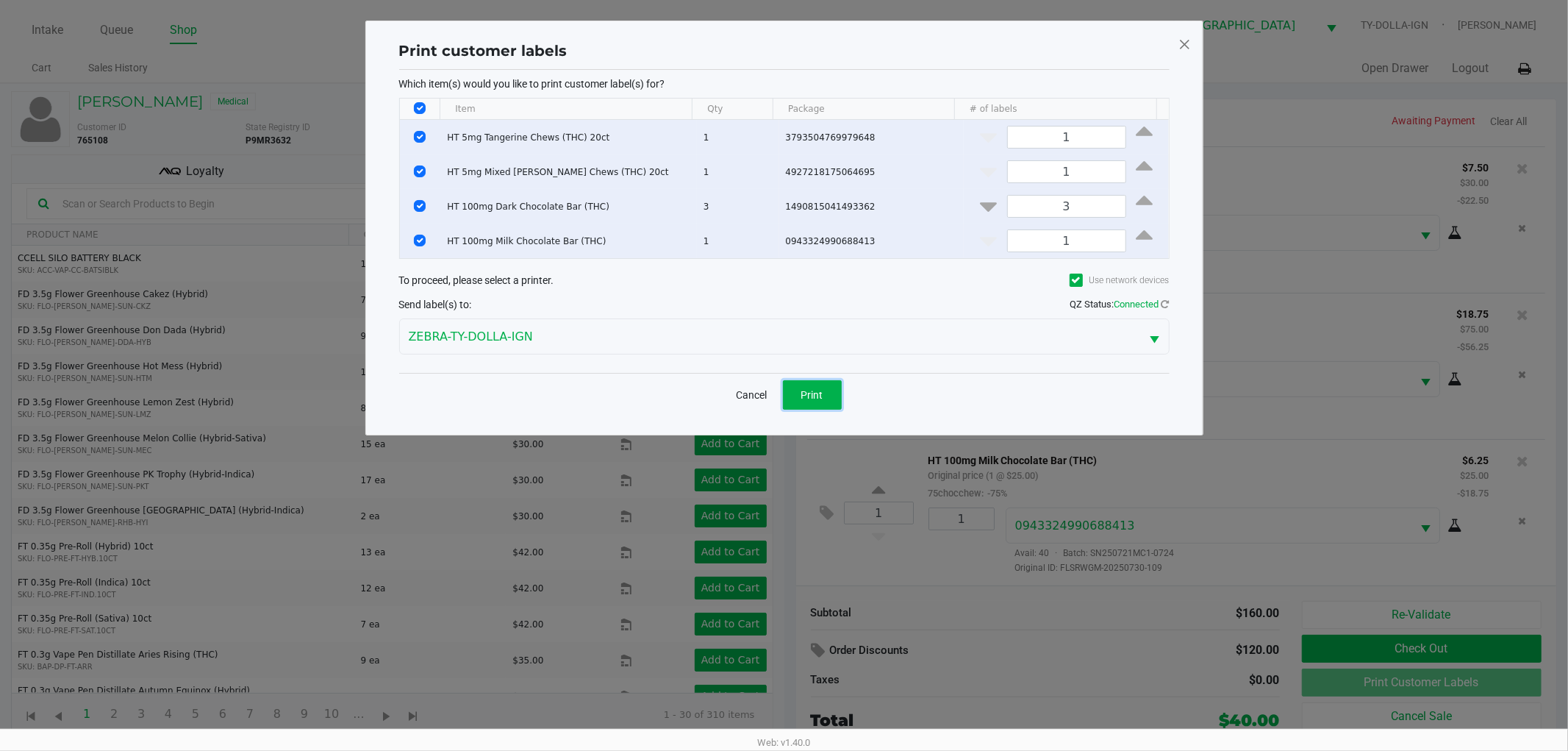
click at [803, 400] on button "Print" at bounding box center [812, 395] width 59 height 30
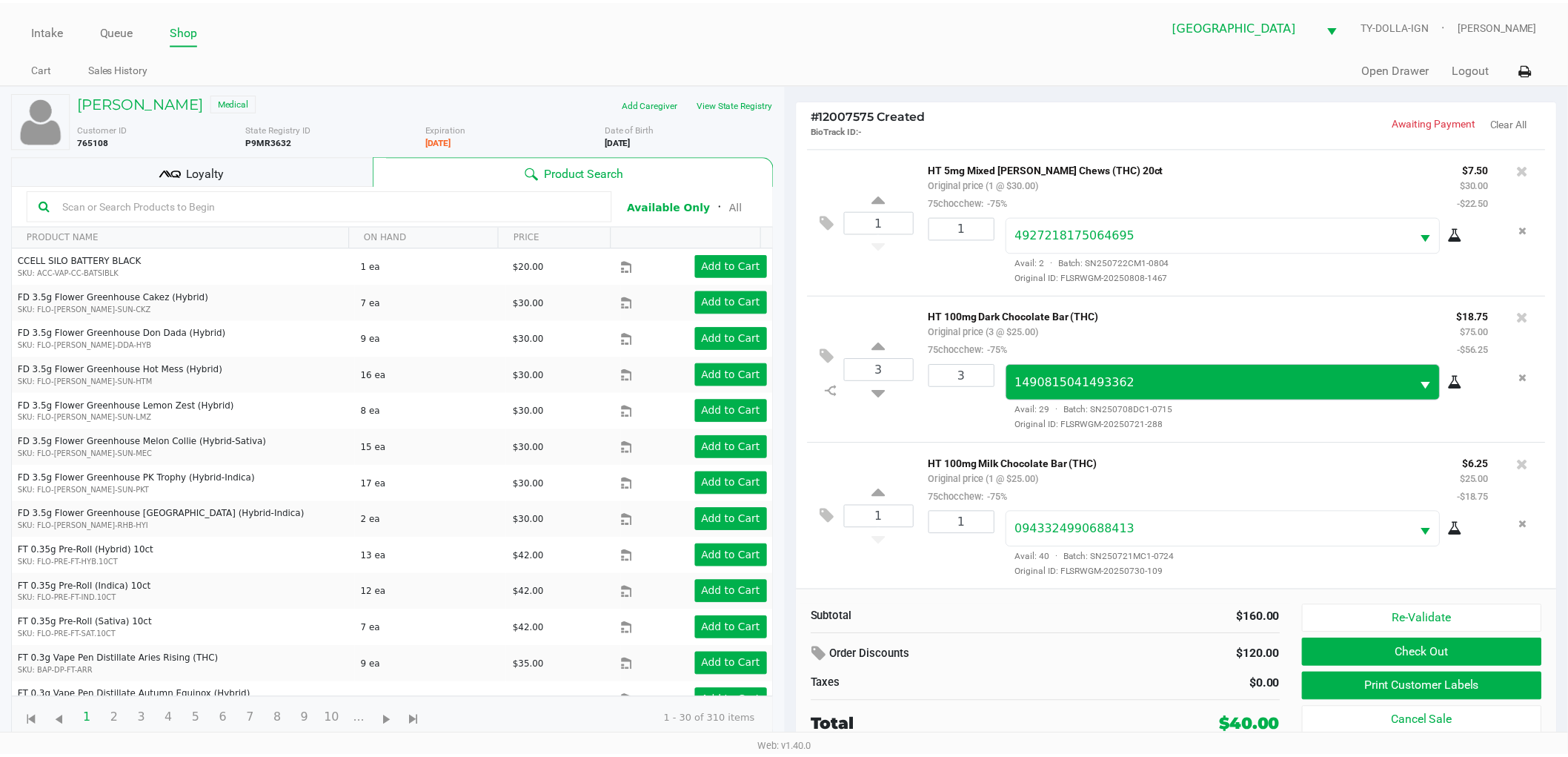
scroll to position [0, 0]
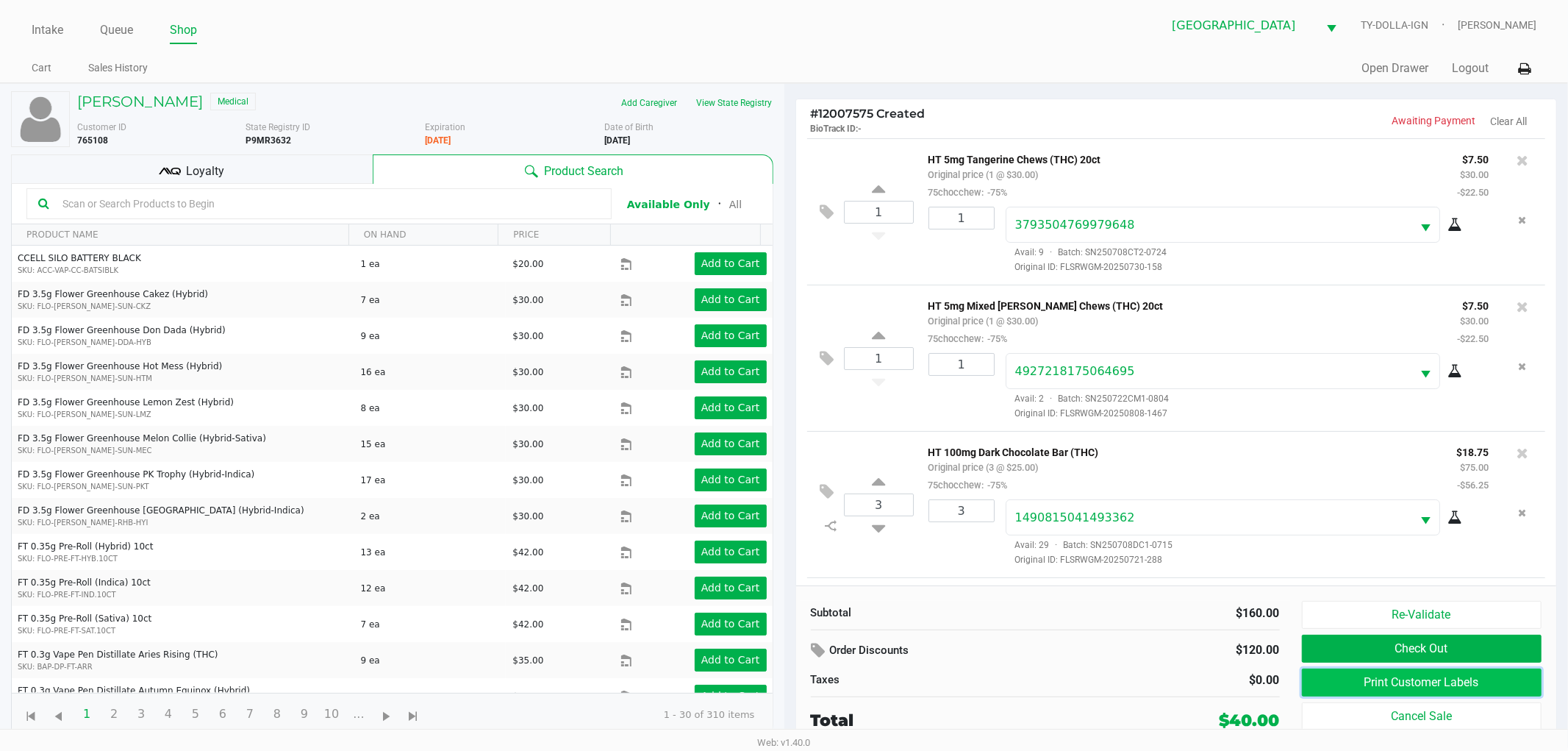
click at [1372, 675] on button "Print Customer Labels" at bounding box center [1422, 682] width 240 height 28
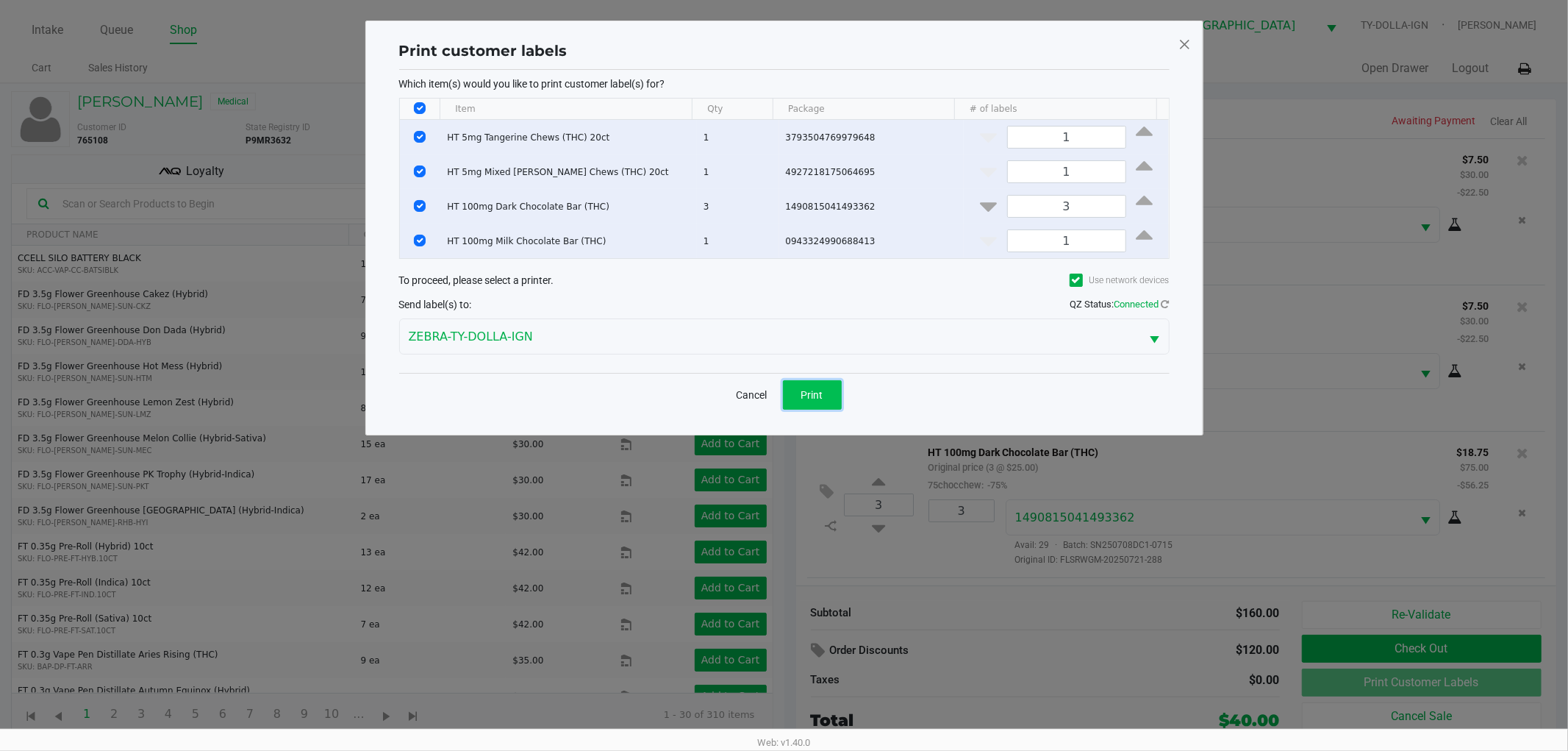
click at [817, 391] on span "Print" at bounding box center [812, 395] width 22 height 12
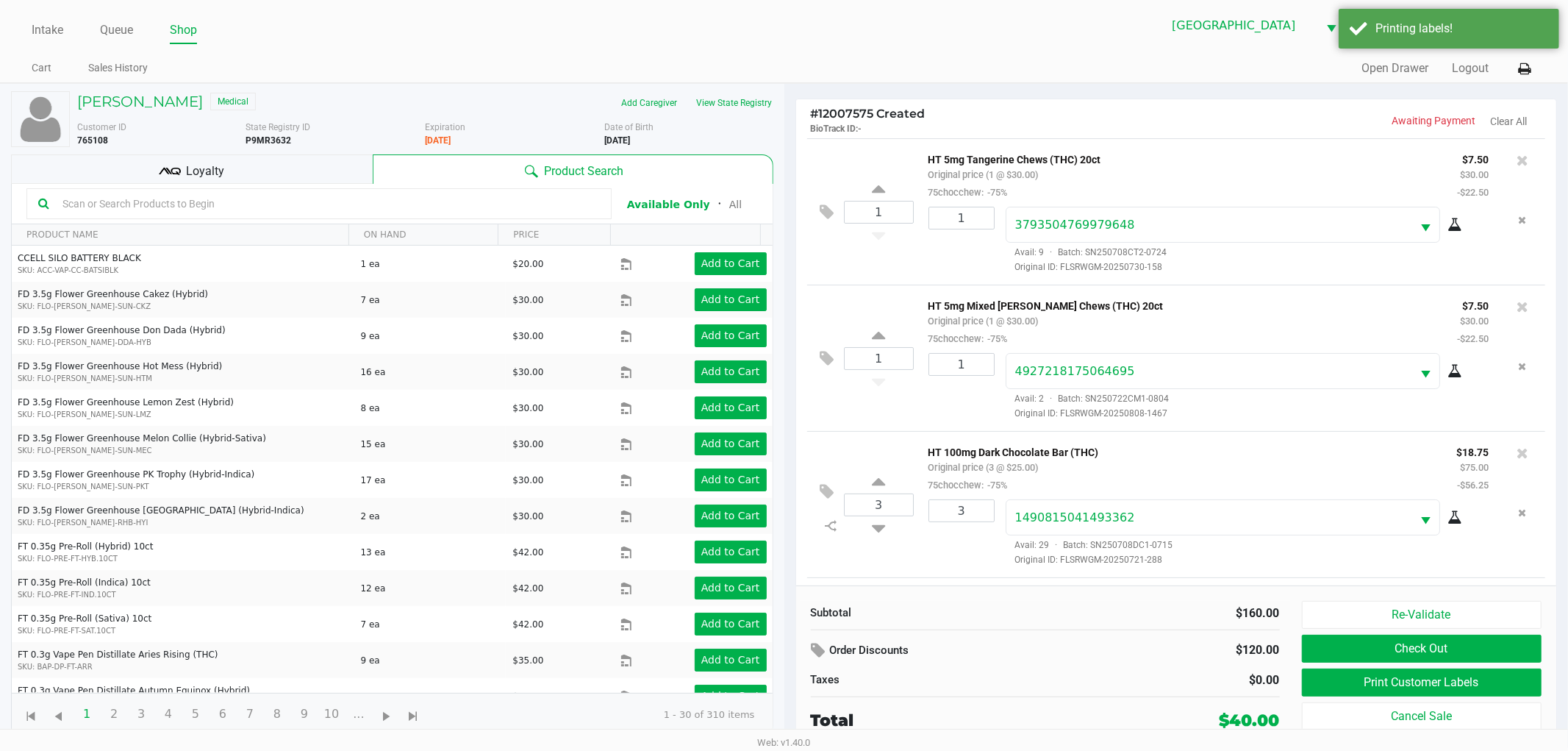
click at [301, 165] on div "Loyalty" at bounding box center [192, 169] width 362 height 30
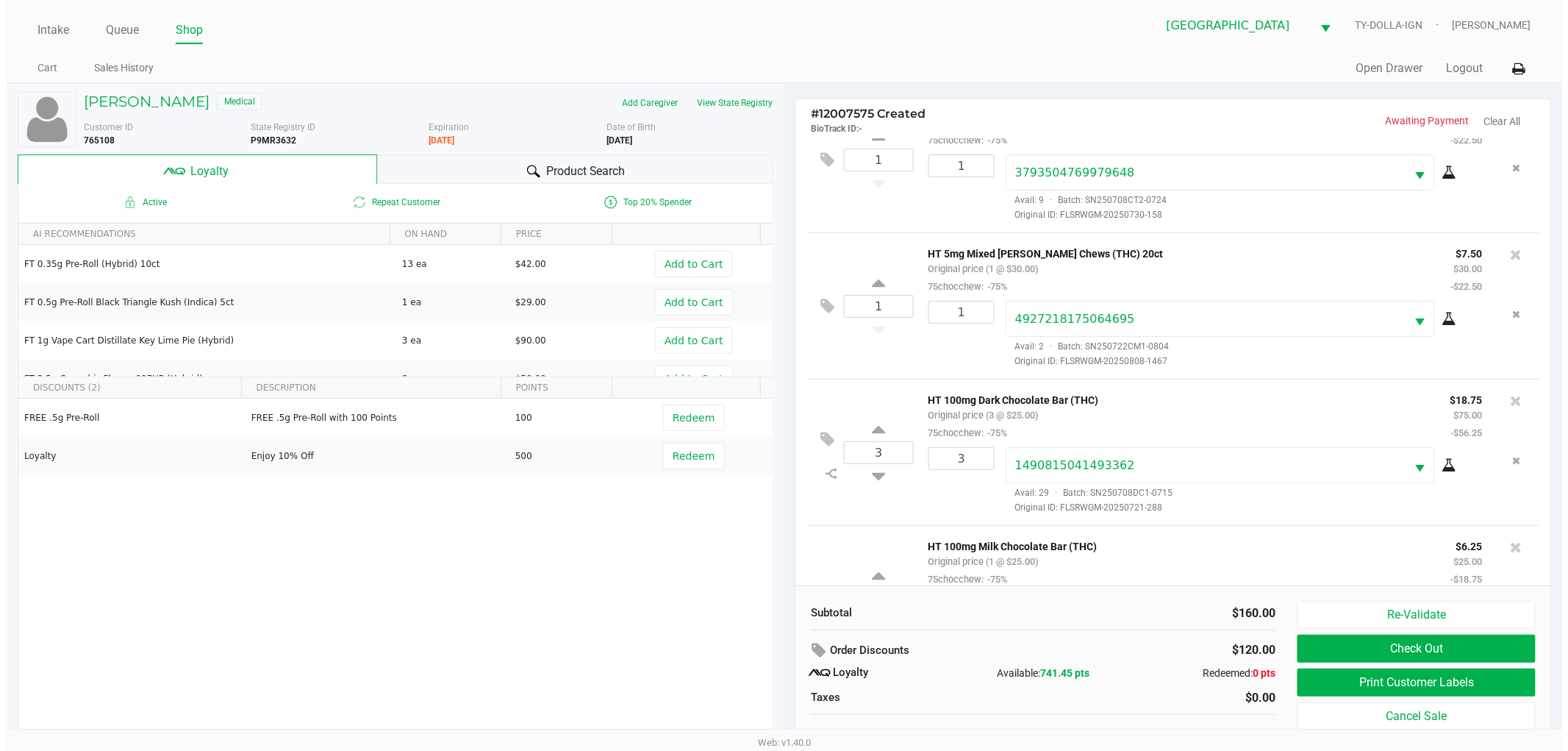
scroll to position [141, 0]
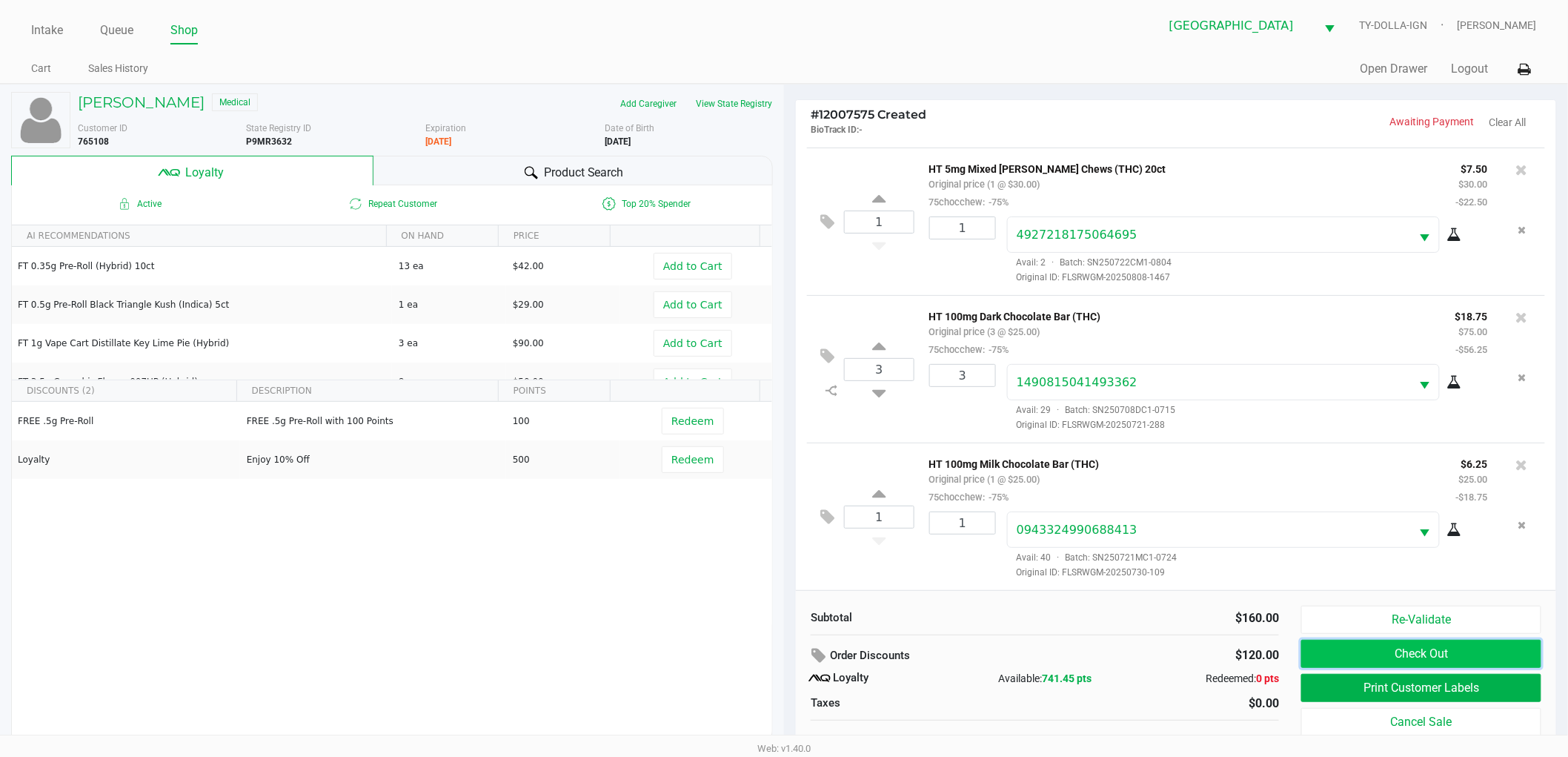
click at [1343, 657] on button "Check Out" at bounding box center [1421, 653] width 240 height 28
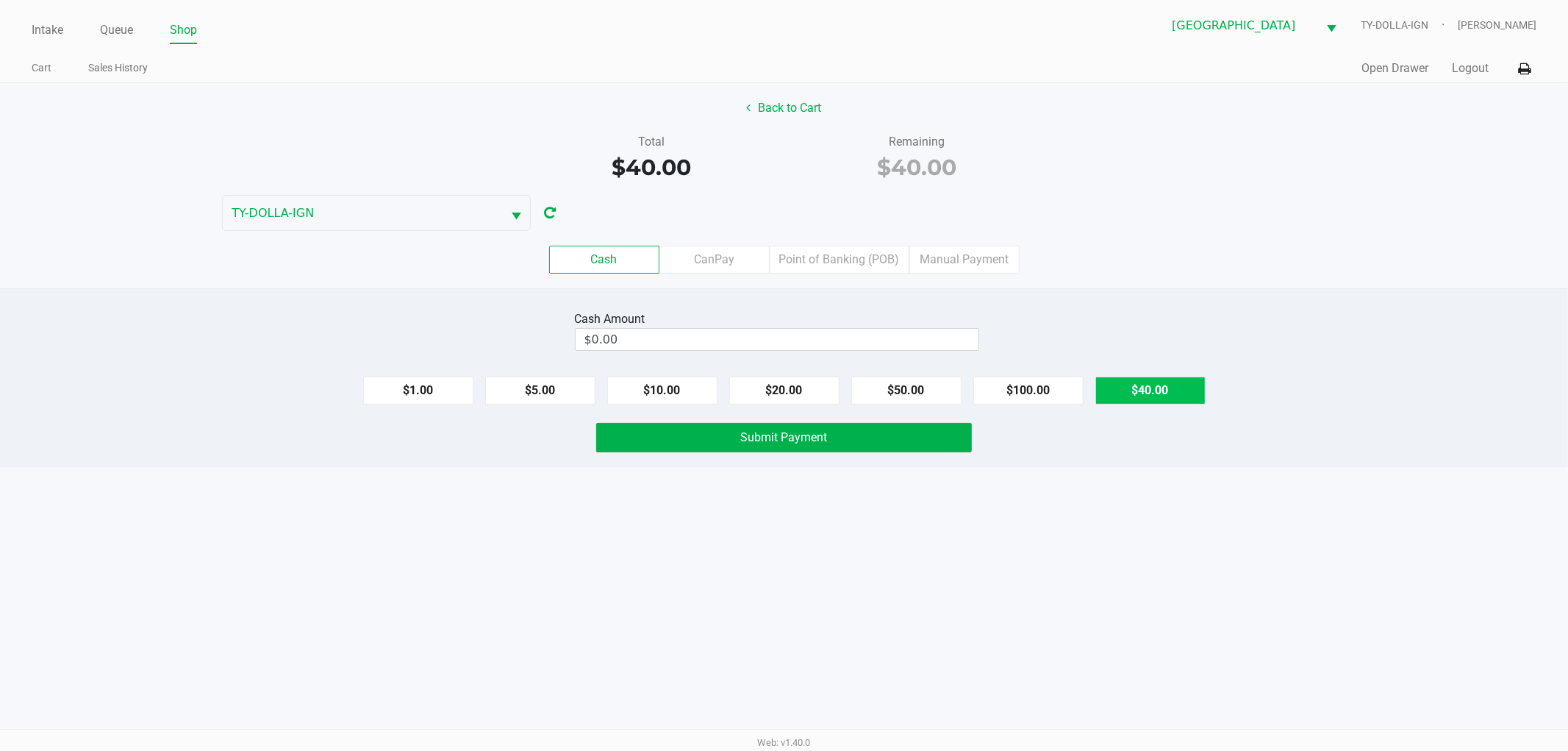
click at [1171, 393] on button "$40.00" at bounding box center [1151, 390] width 110 height 28
type input "$40.00"
click at [897, 441] on button "Submit Payment" at bounding box center [784, 437] width 375 height 30
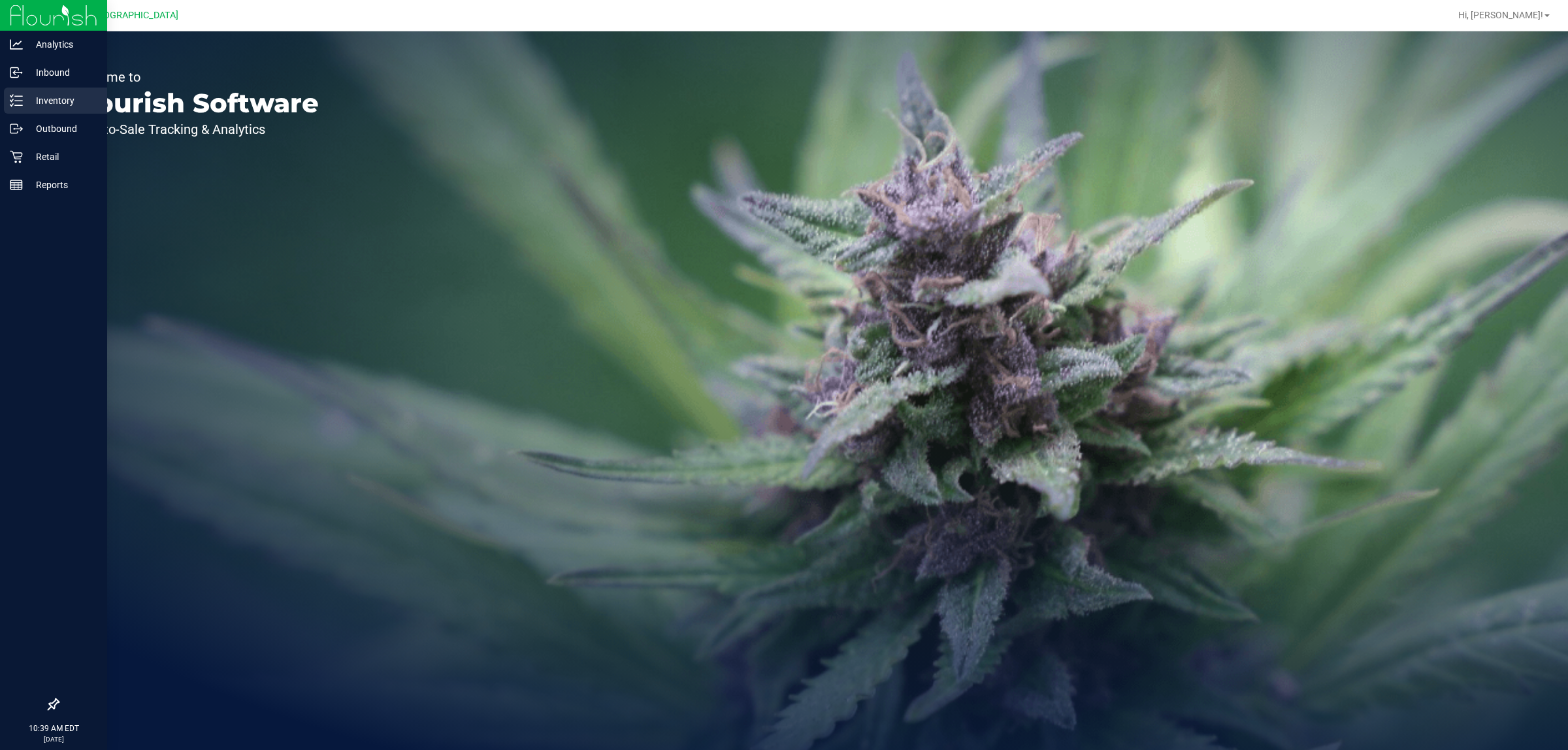
click at [33, 104] on p "Inventory" at bounding box center [62, 101] width 78 height 16
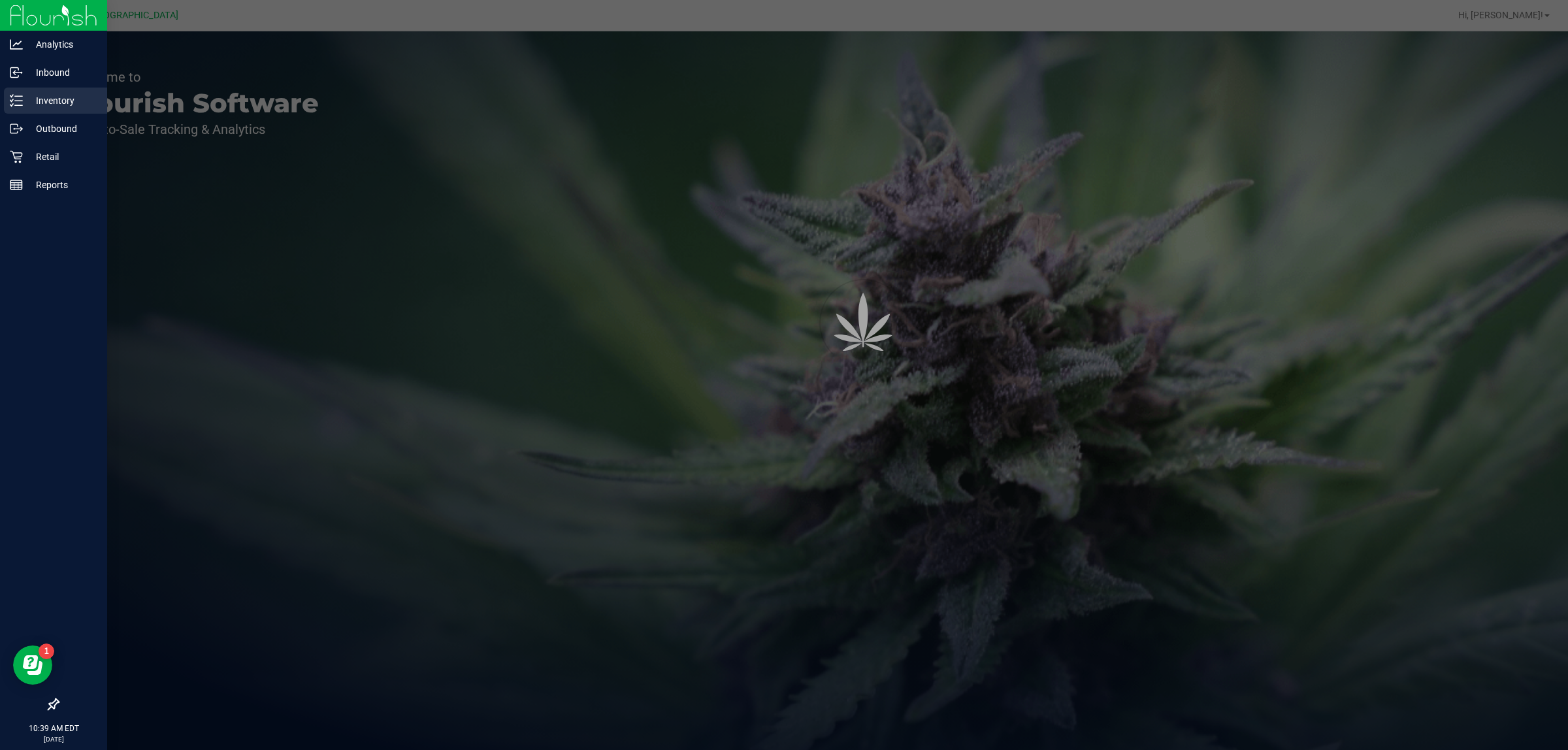
drag, startPoint x: 47, startPoint y: 99, endPoint x: 55, endPoint y: 99, distance: 8.0
click at [47, 98] on p "Inventory" at bounding box center [62, 101] width 78 height 16
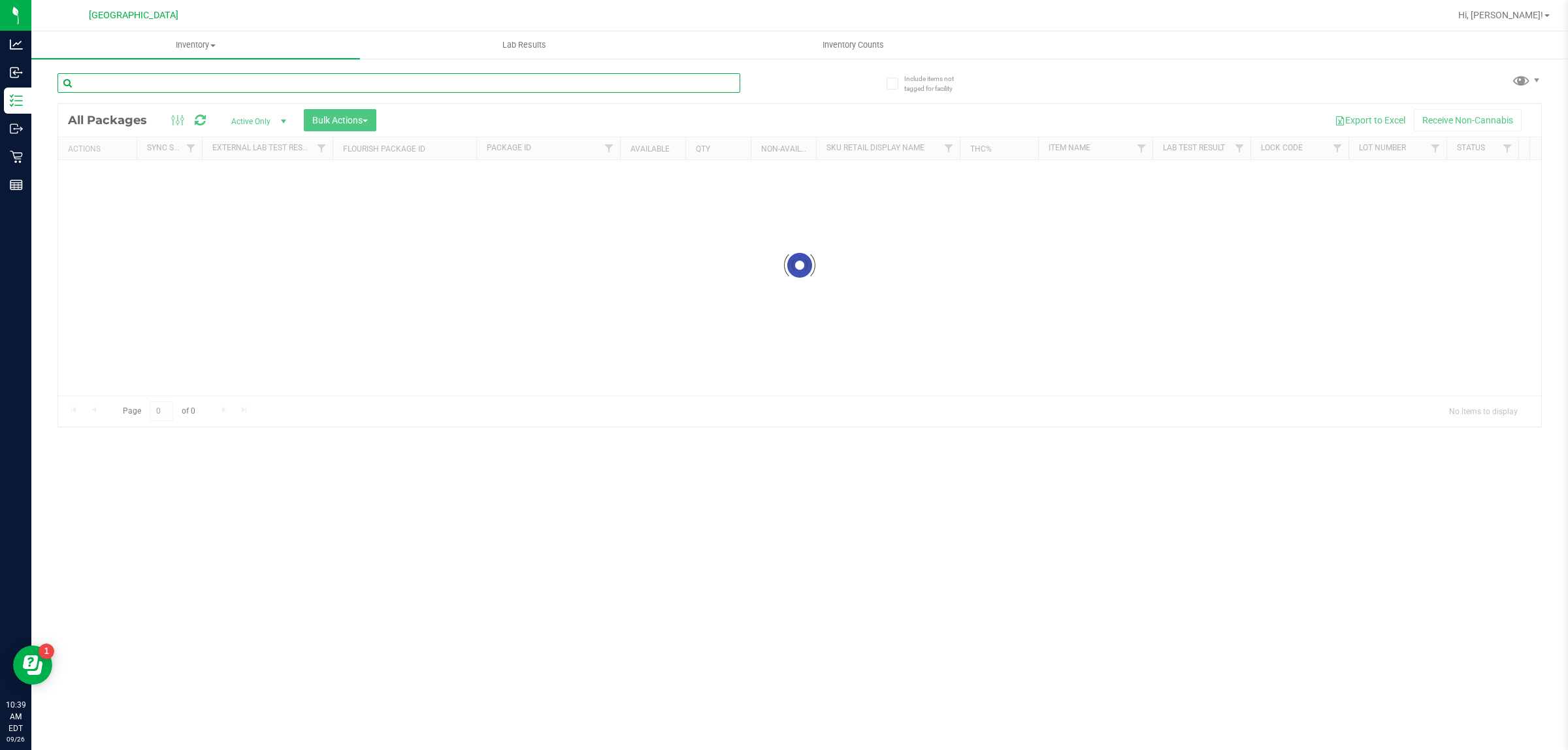
click at [168, 84] on div "Inventory All packages All inventory Waste log Create inventory Lab Results Inv…" at bounding box center [799, 390] width 1537 height 719
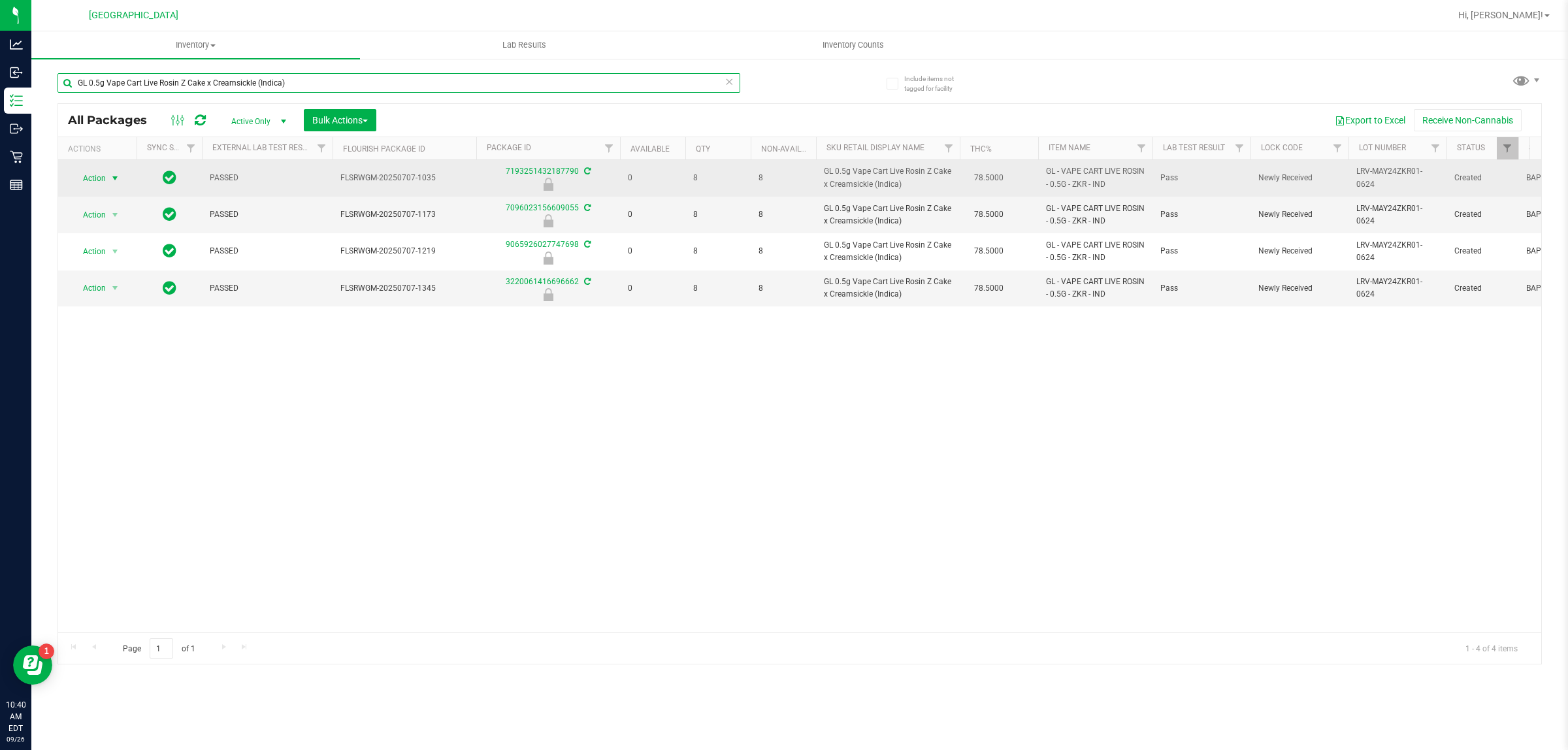
type input "GL 0.5g Vape Cart Live Rosin Z Cake x Creamsickle (Indica)"
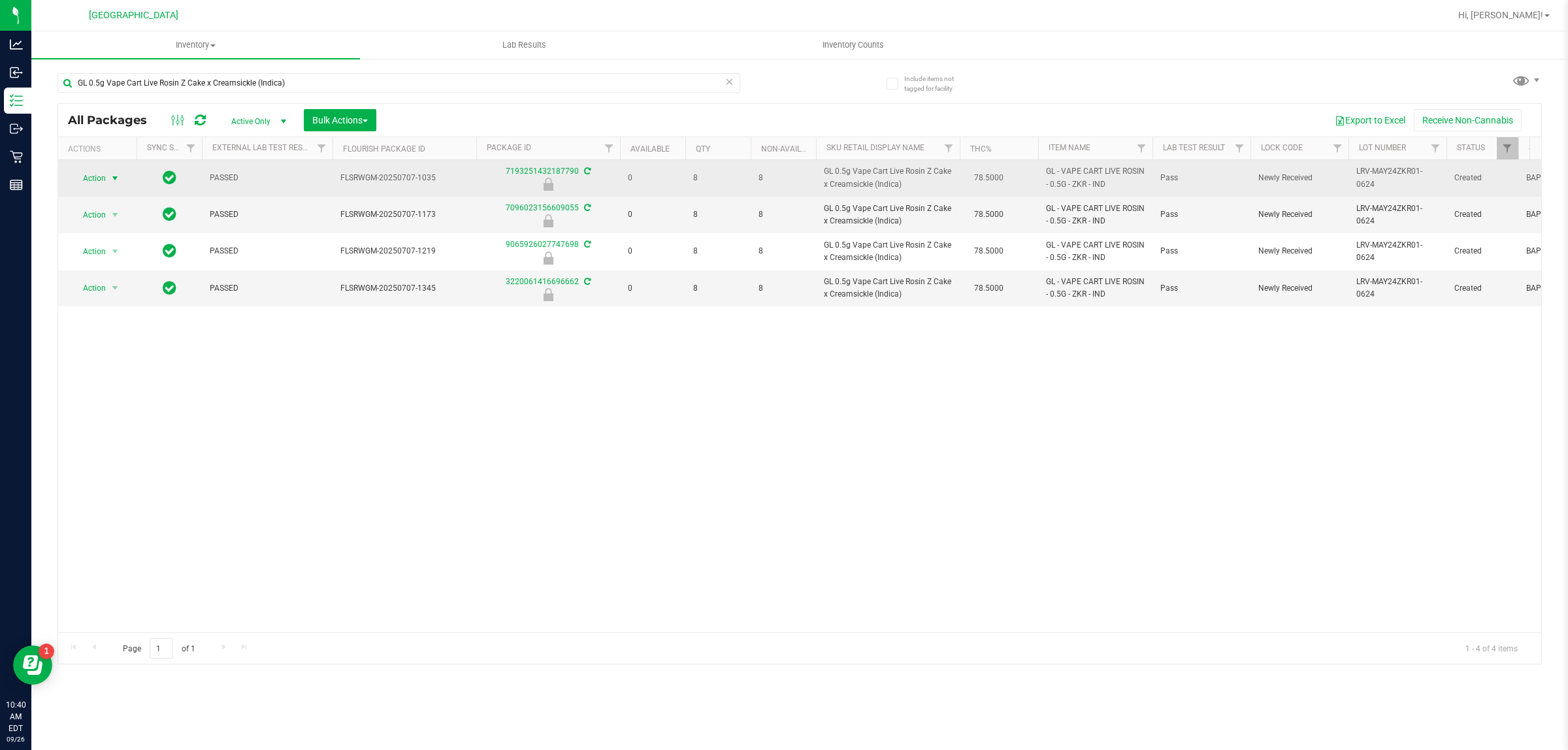
click at [114, 170] on span "select" at bounding box center [115, 178] width 16 height 18
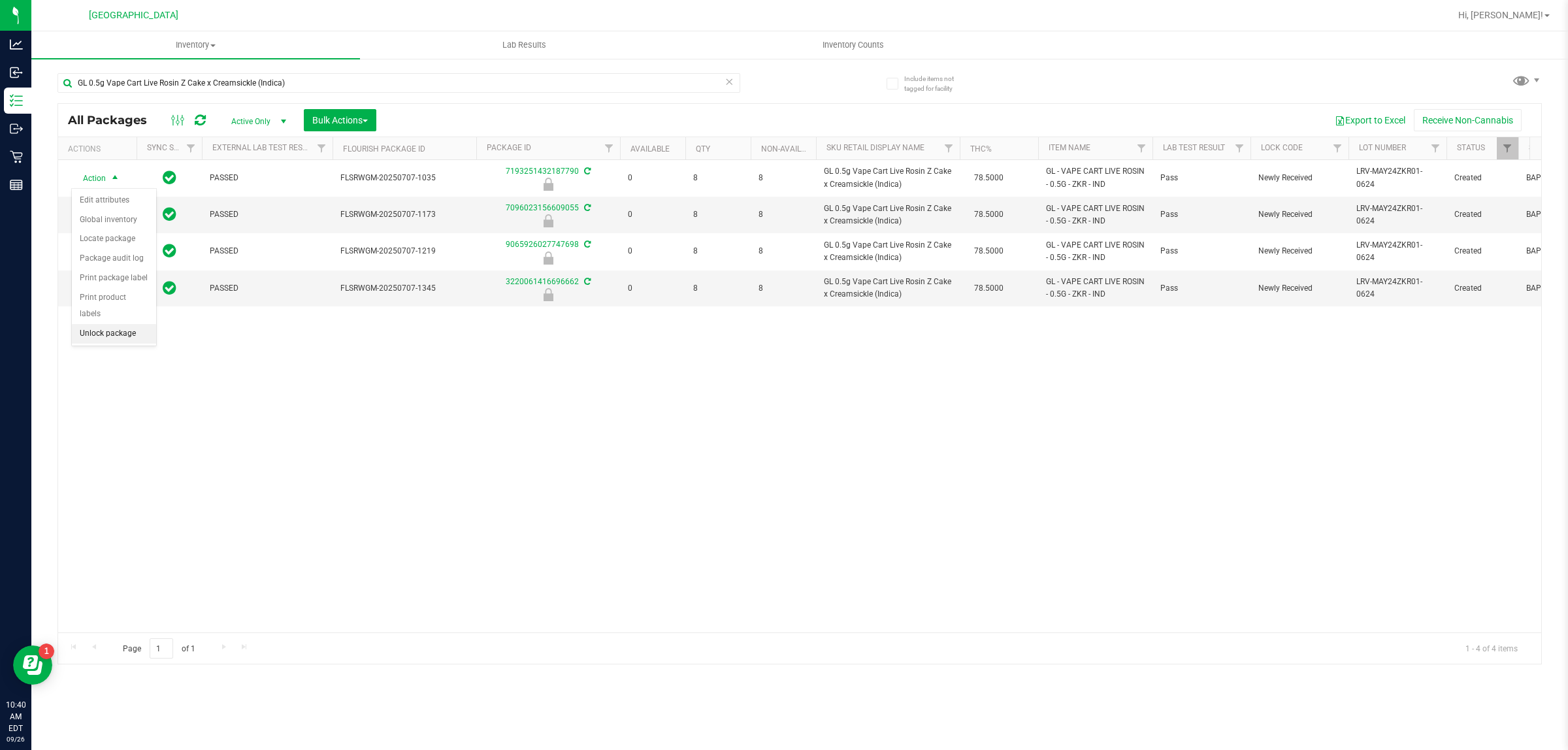
click at [121, 324] on li "Unlock package" at bounding box center [114, 334] width 84 height 20
